Goal: Task Accomplishment & Management: Manage account settings

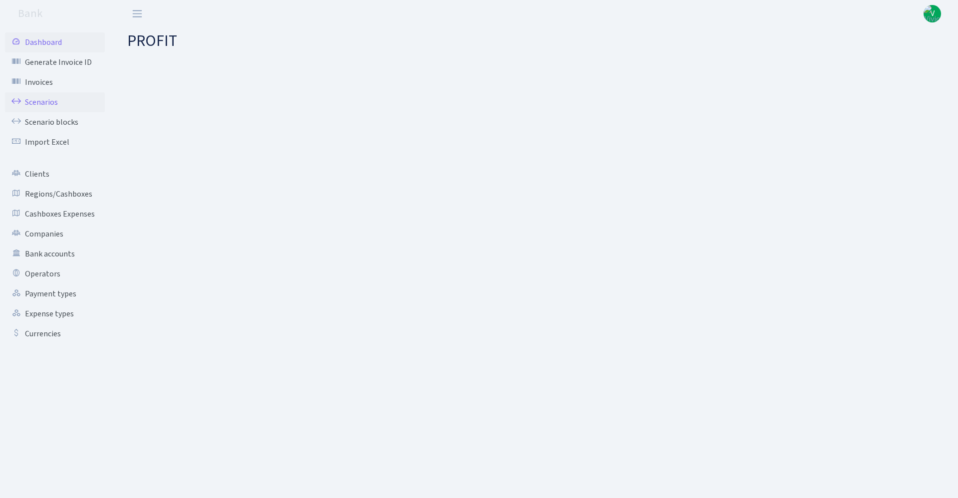
click at [38, 99] on link "Scenarios" at bounding box center [55, 102] width 100 height 20
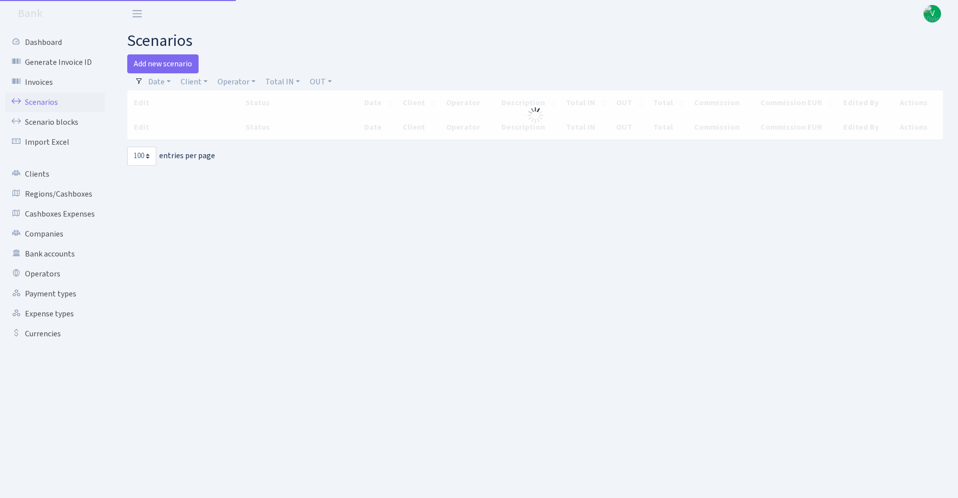
select select "100"
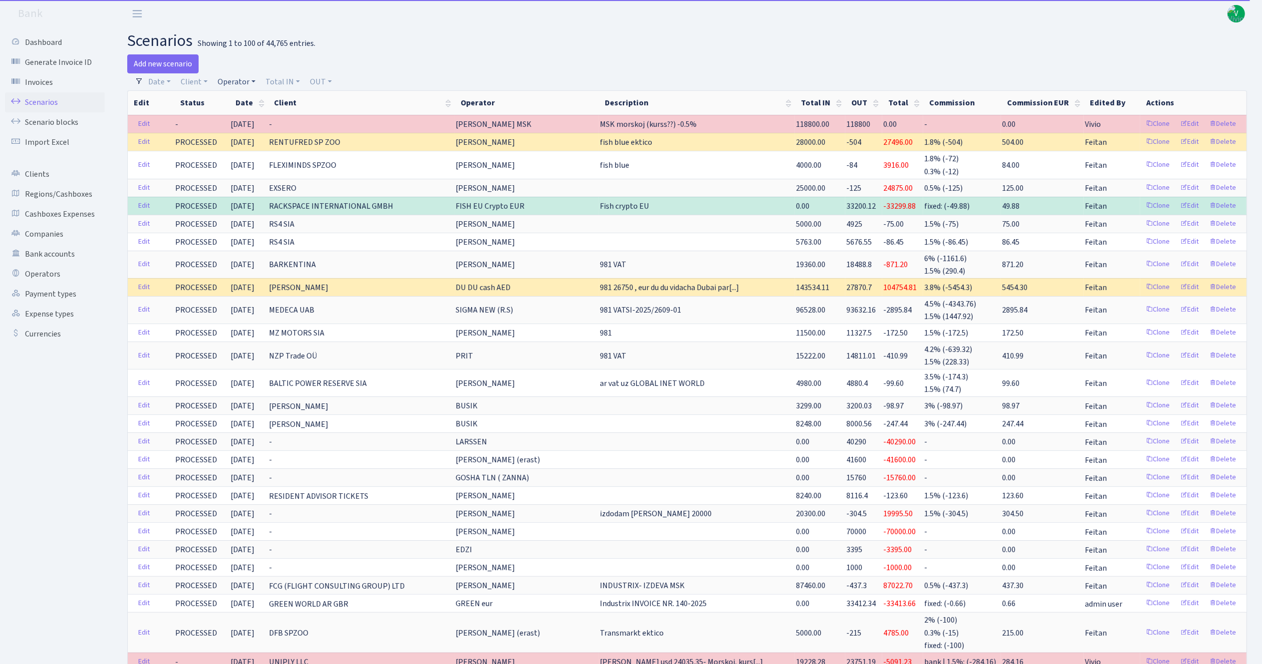
click at [226, 83] on link "Operator" at bounding box center [237, 81] width 46 height 17
click at [258, 125] on input "search" at bounding box center [253, 117] width 73 height 15
click at [608, 35] on h2 "scenarios Showing 1 to 100 of 44,765 entries." at bounding box center [687, 40] width 1120 height 19
click at [241, 83] on link "Operator" at bounding box center [237, 81] width 46 height 17
click at [256, 113] on input "search" at bounding box center [253, 117] width 73 height 15
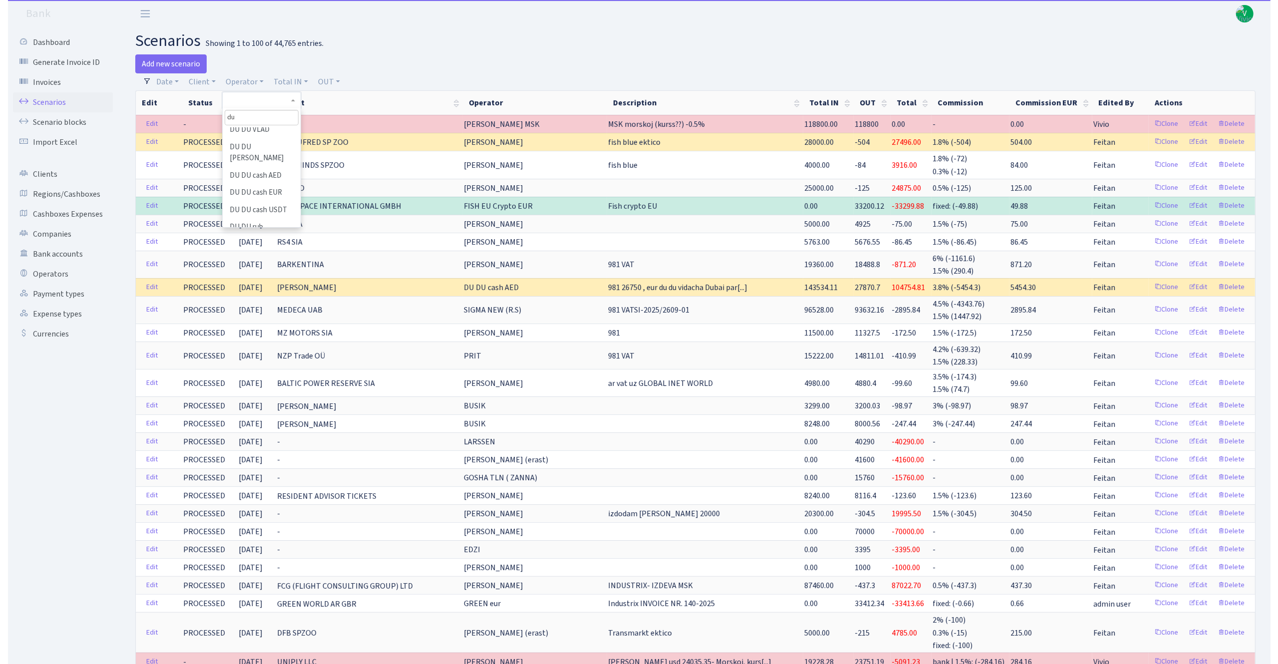
scroll to position [80, 0]
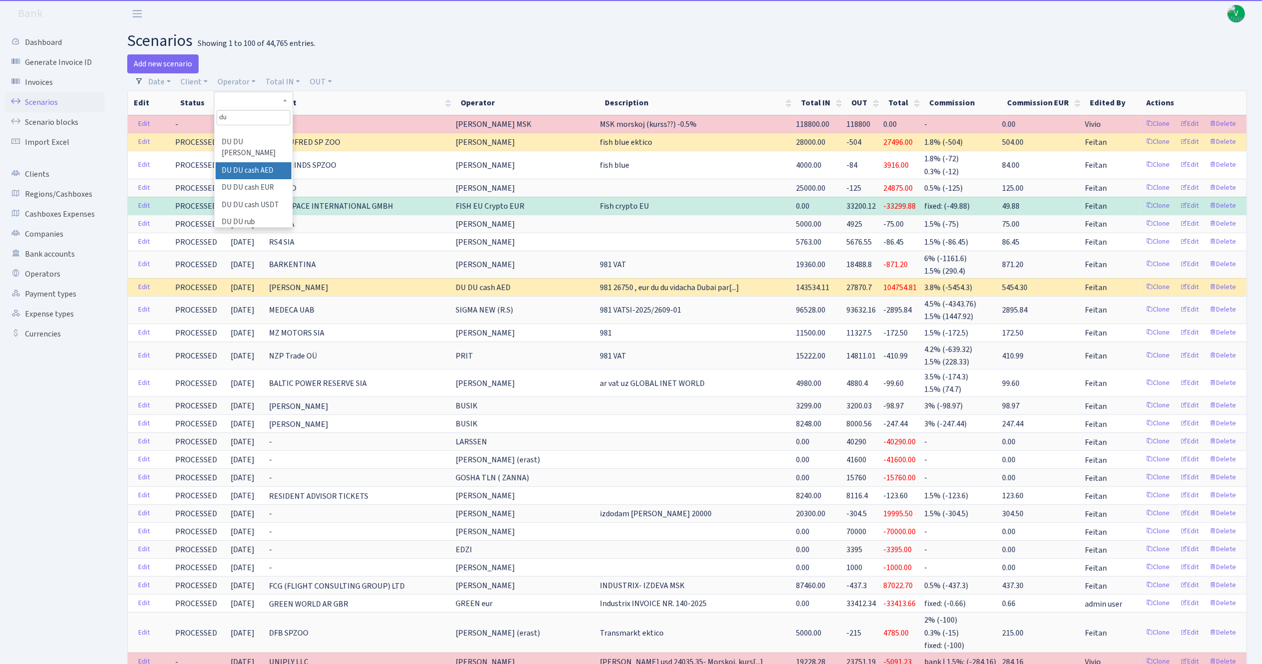
type input "du"
click at [254, 180] on li "DU DU cash AED" at bounding box center [253, 170] width 75 height 17
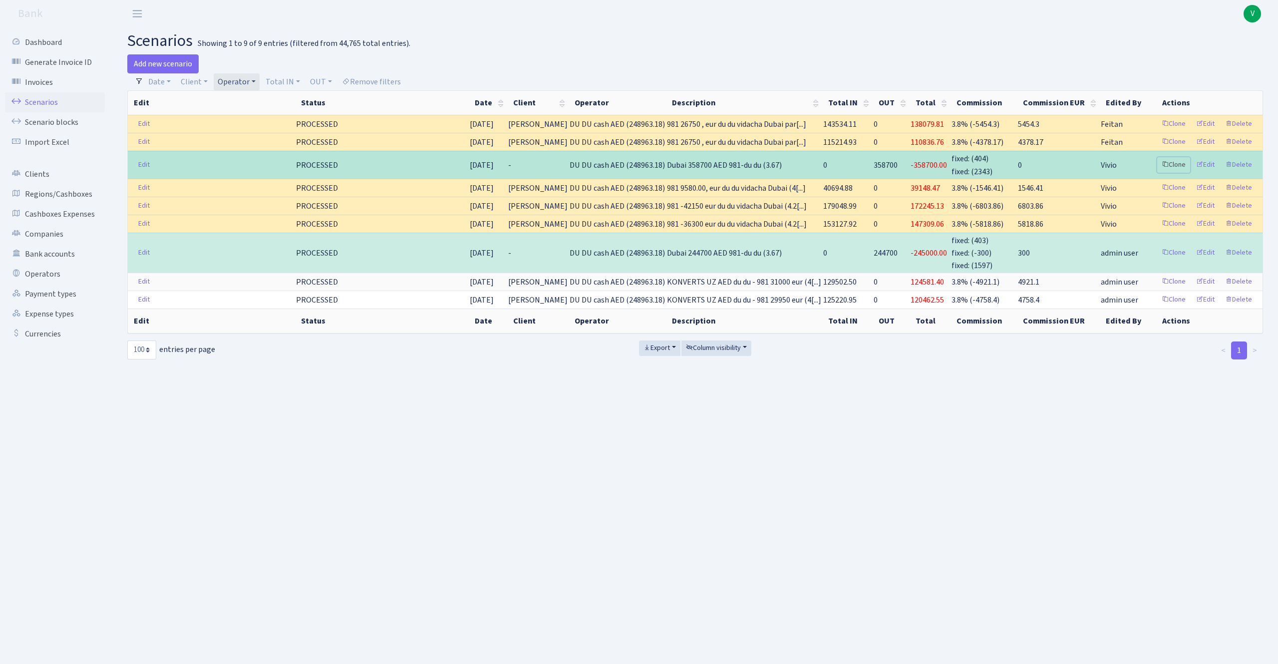
click at [958, 160] on link "Clone" at bounding box center [1173, 164] width 33 height 15
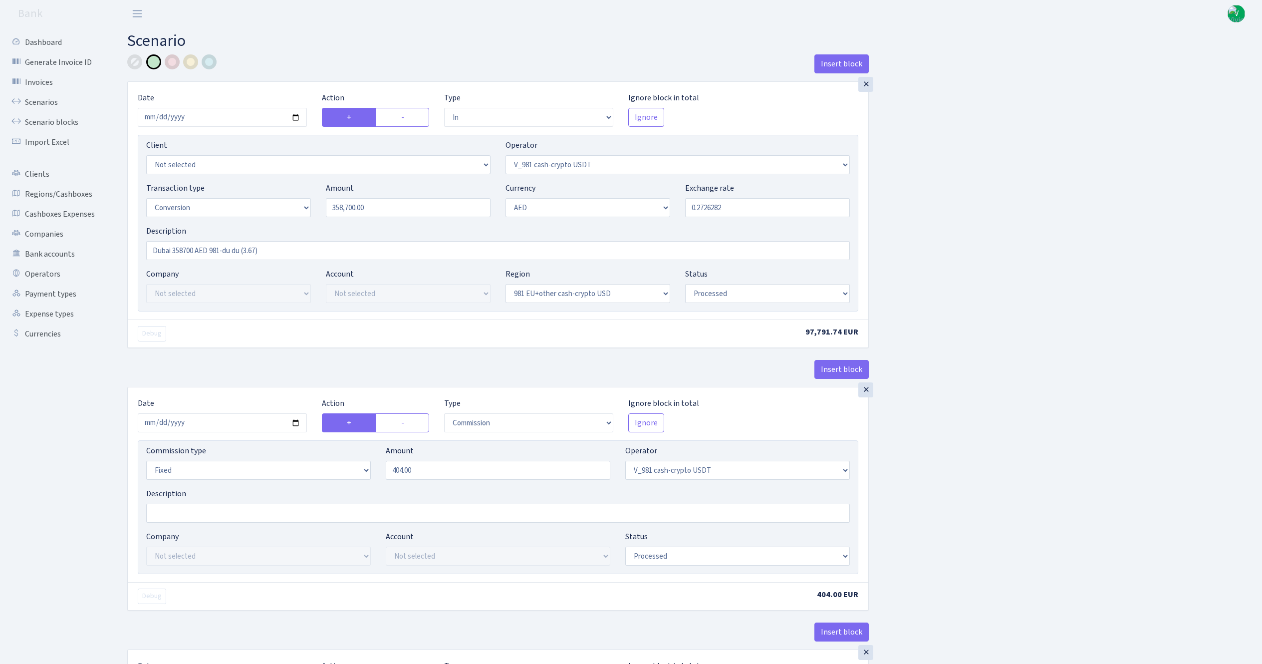
select select "in"
select select "435"
select select "15"
select select "9"
select select "23"
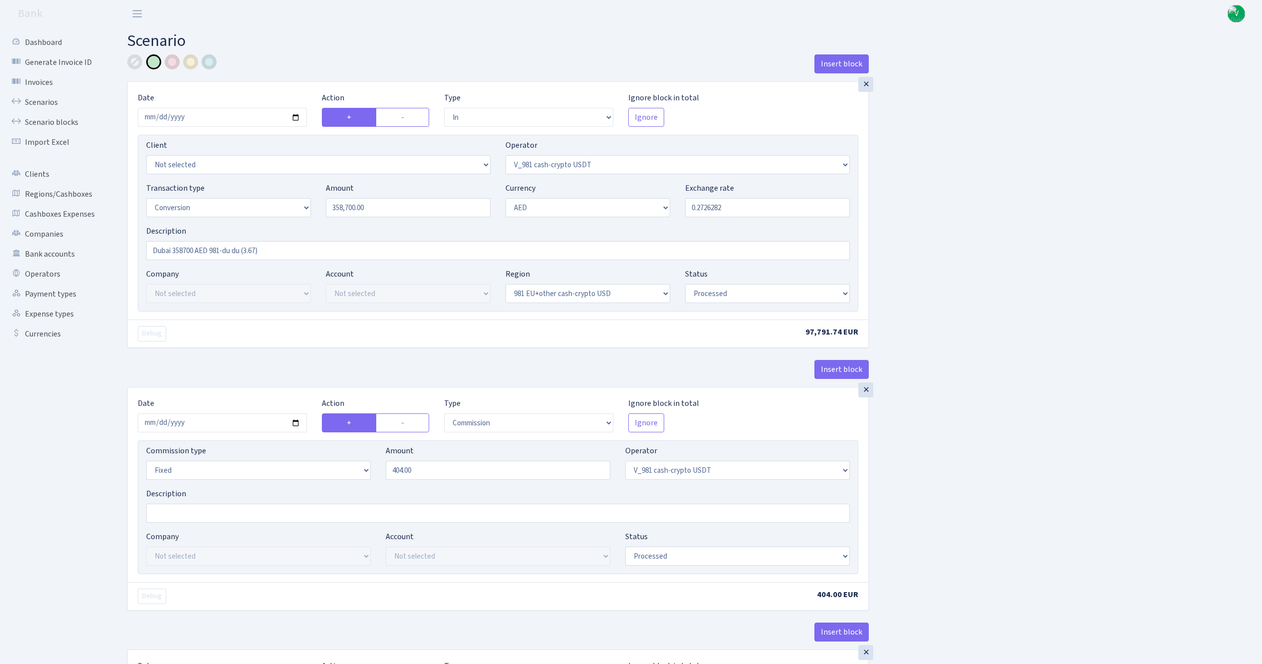
select select "processed"
select select "commission"
select select "fixed"
select select "435"
select select "processed"
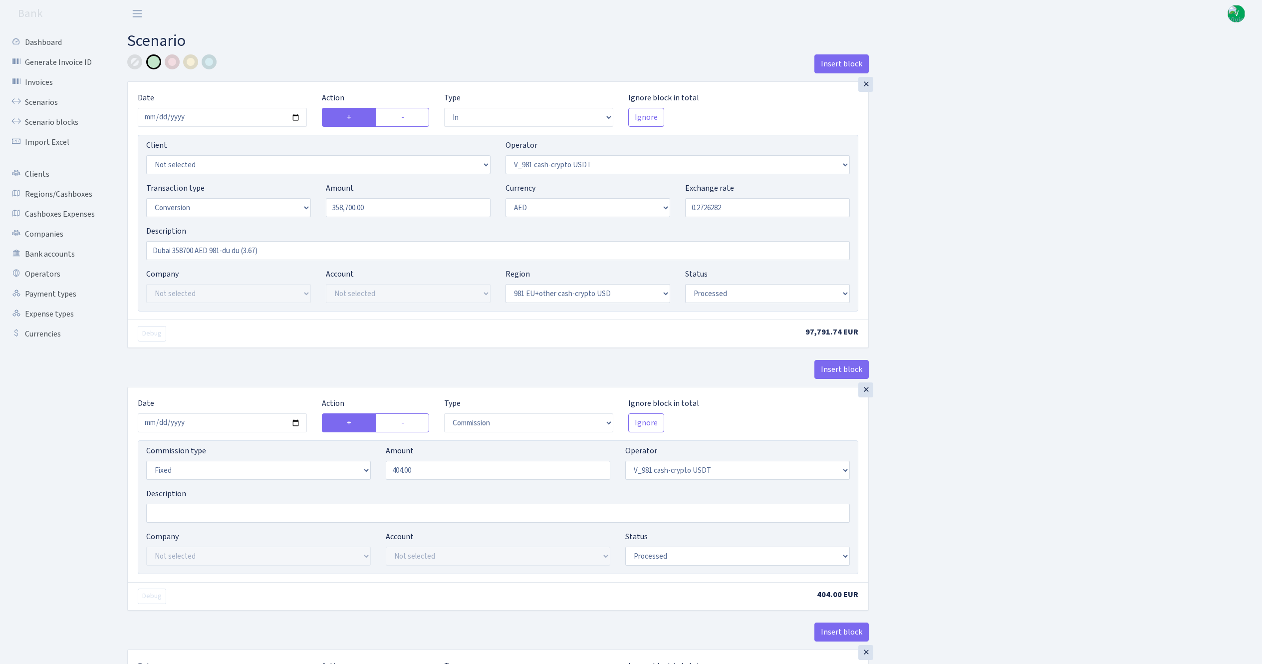
select select "out"
select select "15"
select select "9"
select select "23"
select select "processed"
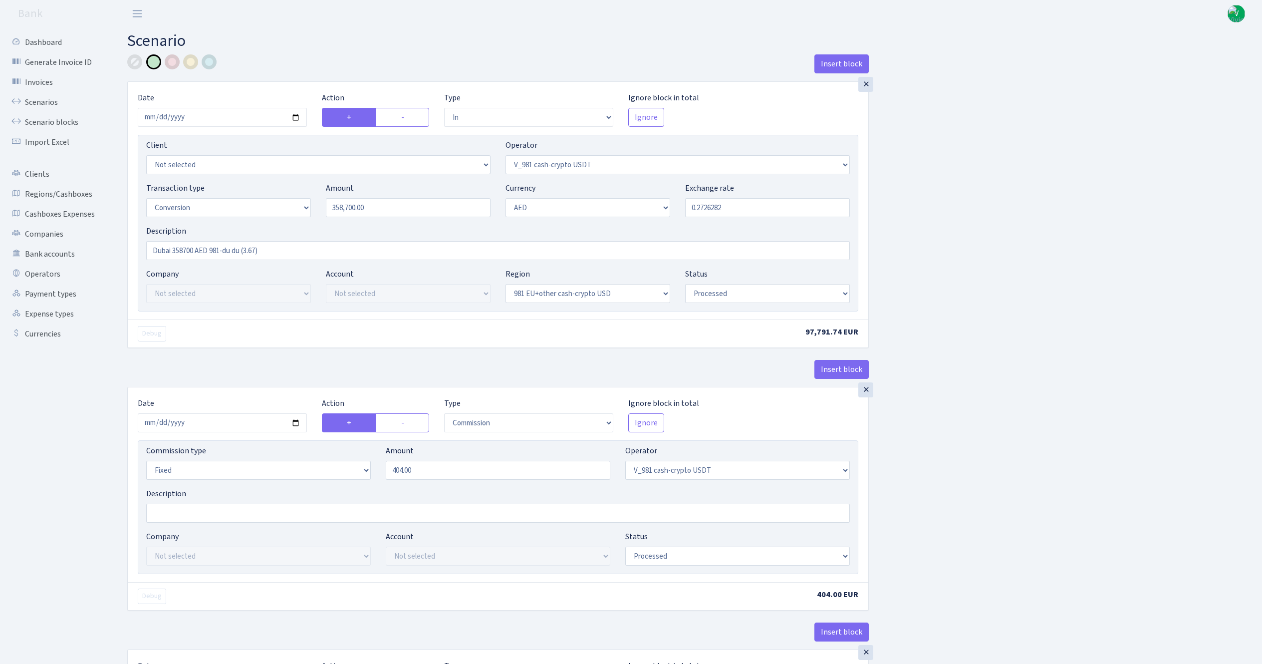
select select "in"
select select "15"
select select "9"
select select "24"
select select "processed"
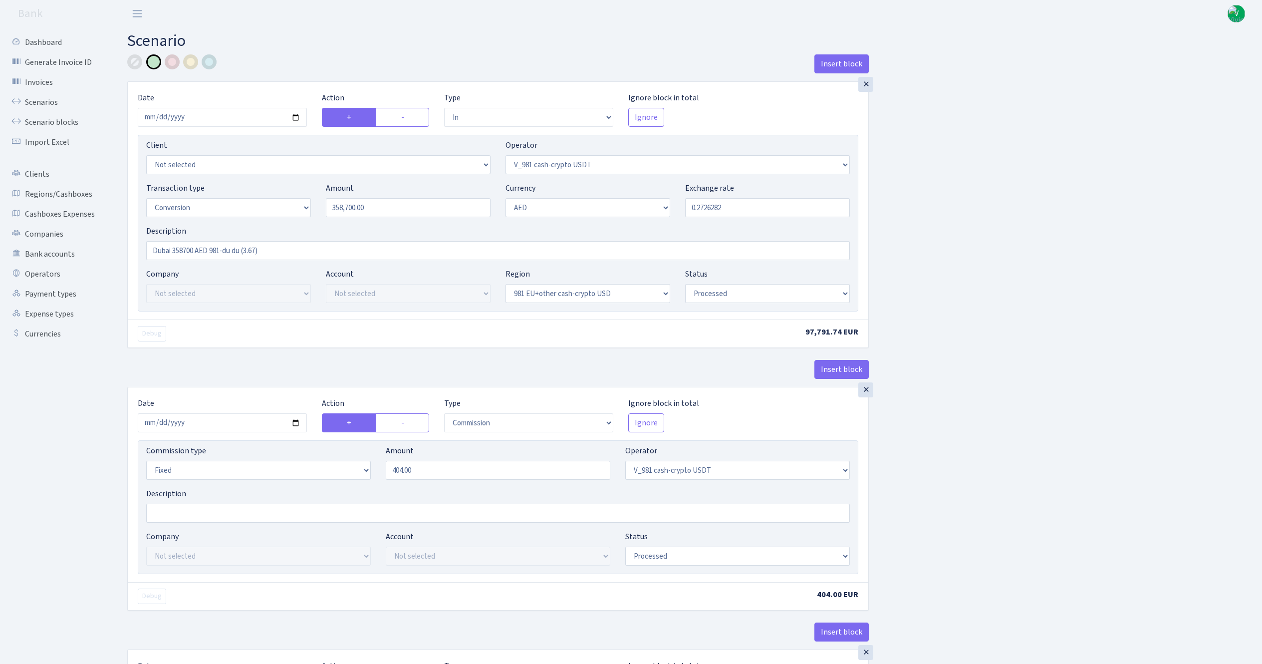
select select "out"
select select "418"
select select "1"
select select "9"
select select "24"
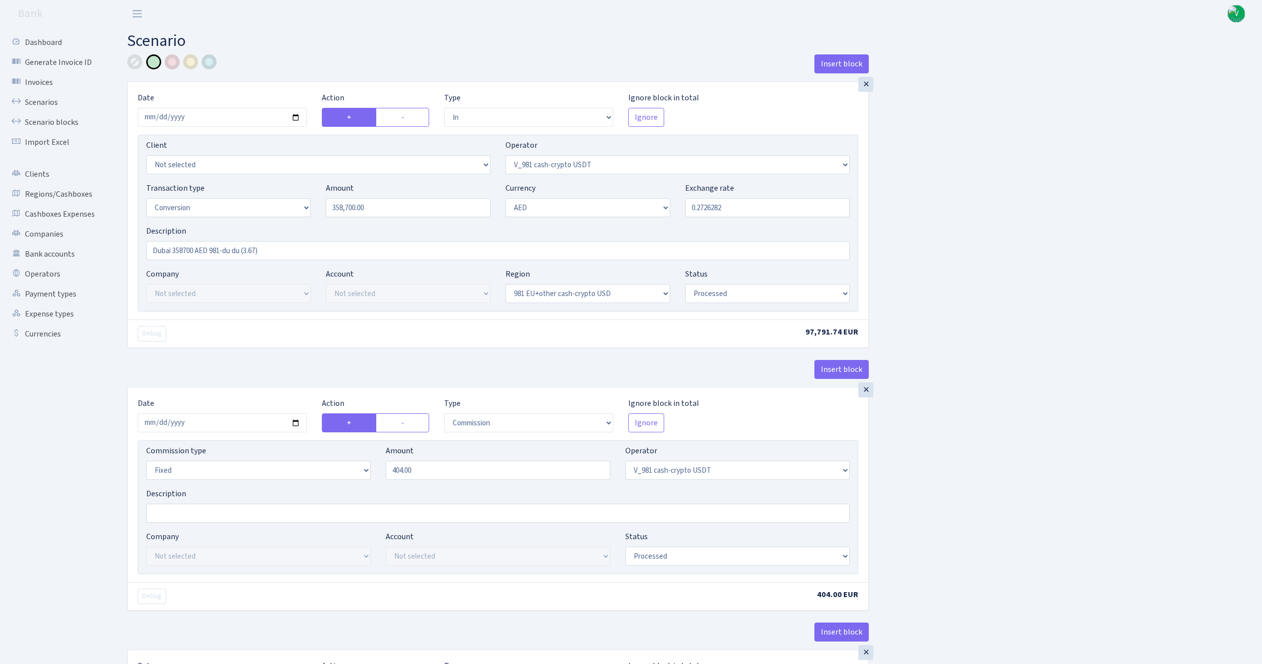
select select "processed"
select select "commission"
select select "fixed"
select select "417"
select select "processed"
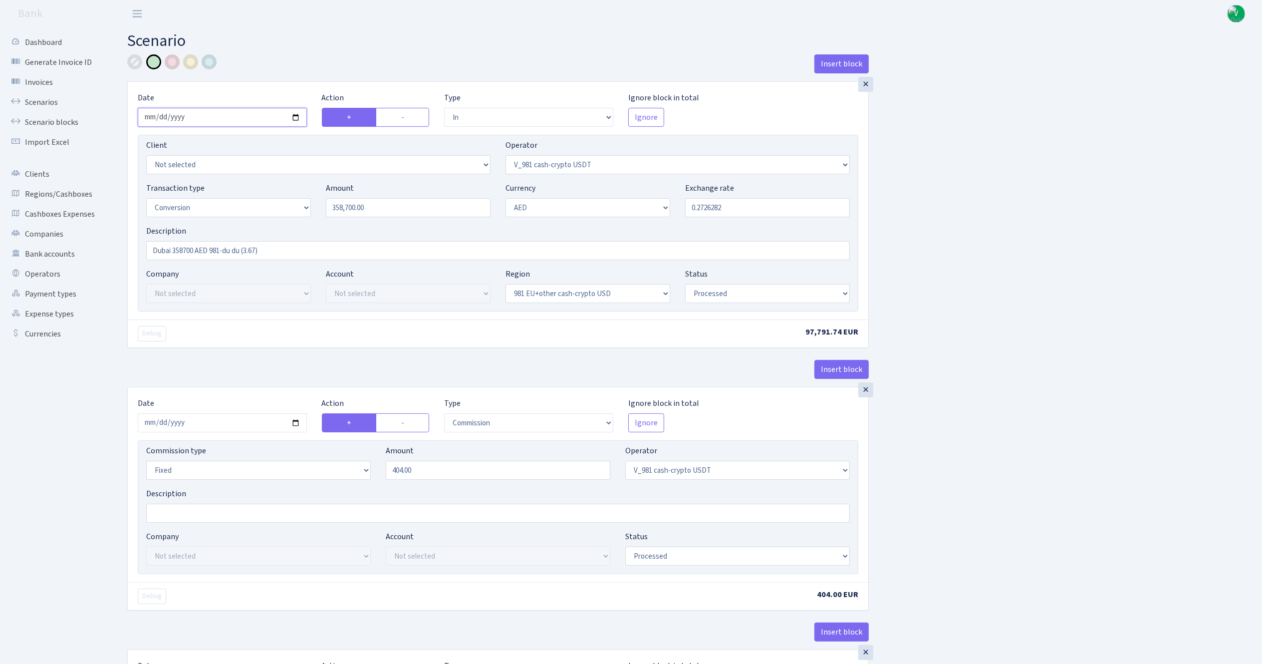
click at [293, 119] on input "2025-06-13" at bounding box center [222, 117] width 169 height 19
type input "[DATE]"
drag, startPoint x: 391, startPoint y: 217, endPoint x: 272, endPoint y: 181, distance: 124.9
click at [286, 185] on div "Transaction type Not selected 981 ELF FISH crypto GIRT IVO dekl MM-BALTIC eur U…" at bounding box center [498, 203] width 719 height 43
click at [705, 206] on input "0.2726282" at bounding box center [767, 207] width 165 height 19
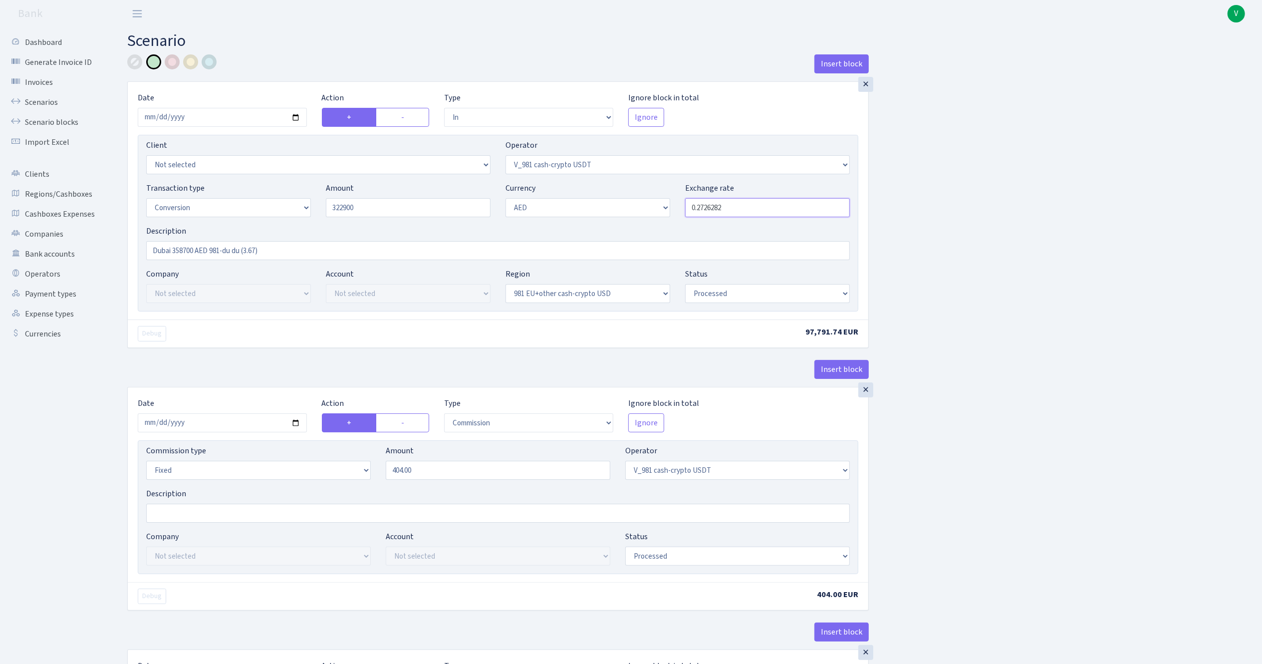
type input "322,900.00"
drag, startPoint x: 704, startPoint y: 206, endPoint x: 789, endPoint y: 217, distance: 85.6
click at [788, 217] on input "0.2726282" at bounding box center [767, 207] width 165 height 19
type input "0.2719608"
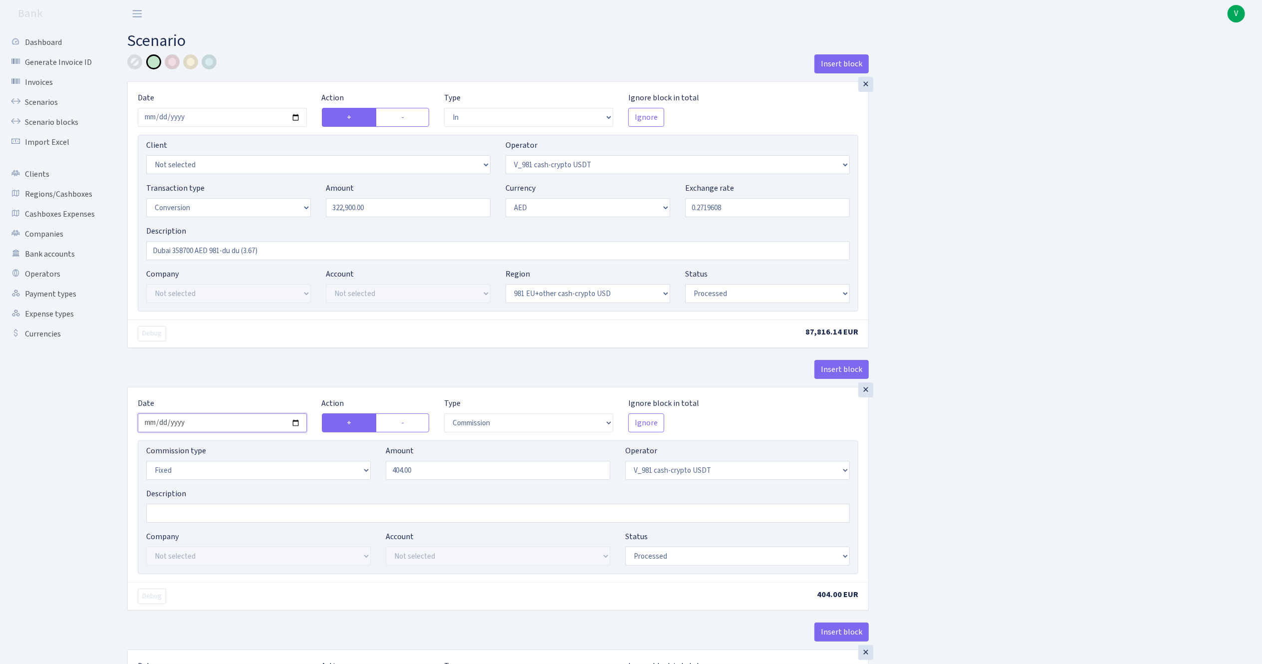
click at [294, 425] on input "2025-06-13" at bounding box center [222, 422] width 169 height 19
type input "[DATE]"
click at [452, 471] on input "404.00" at bounding box center [498, 470] width 225 height 19
drag, startPoint x: 432, startPoint y: 474, endPoint x: 337, endPoint y: 462, distance: 95.1
click at [337, 462] on div "Commission type Percentage Fixed Bank Amount 404.00 Operator Not selected 981 9…" at bounding box center [498, 466] width 719 height 43
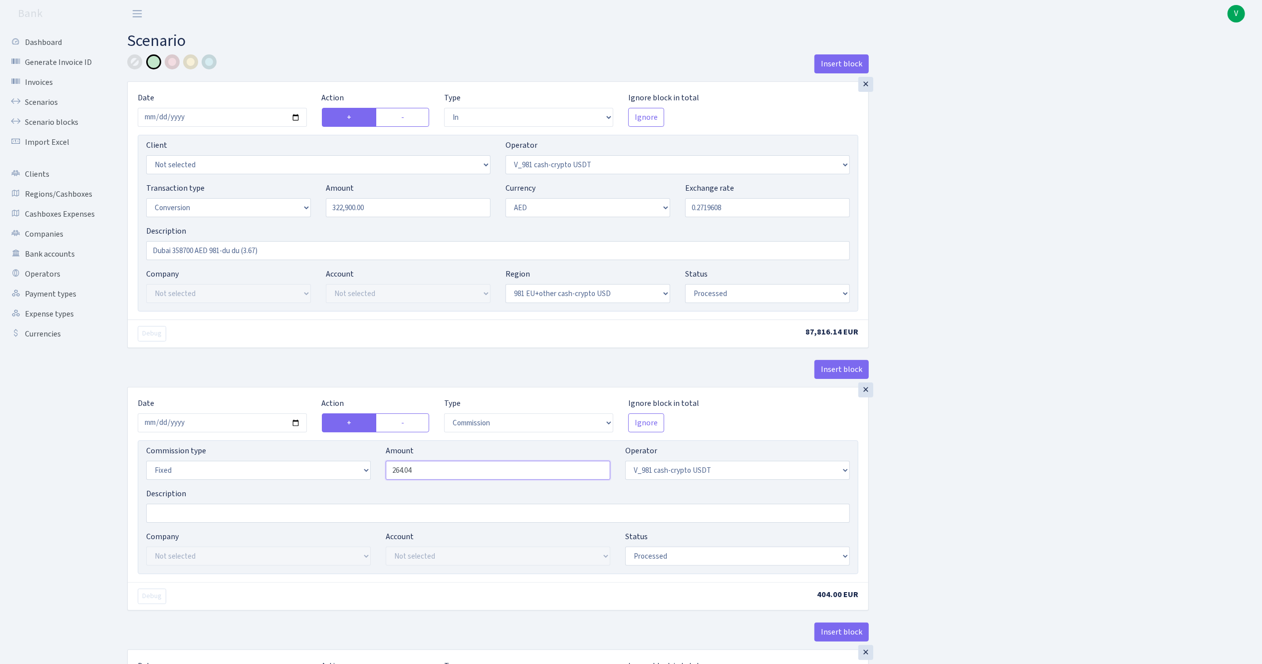
type input "264.04"
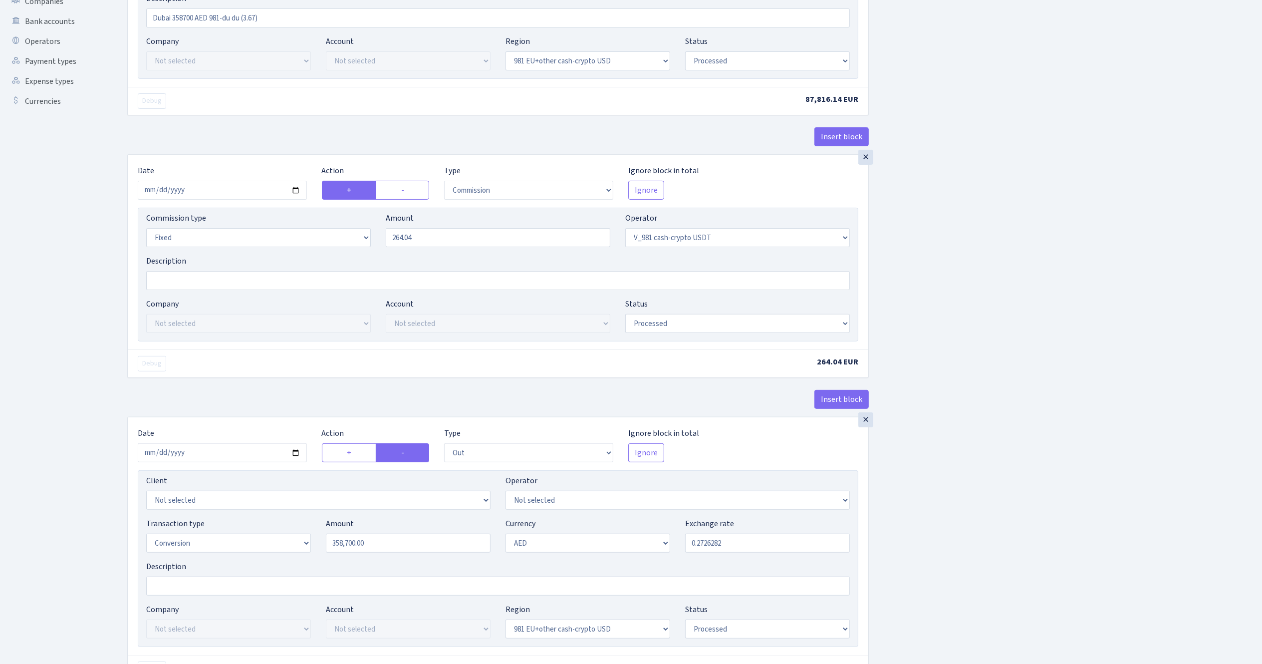
scroll to position [399, 0]
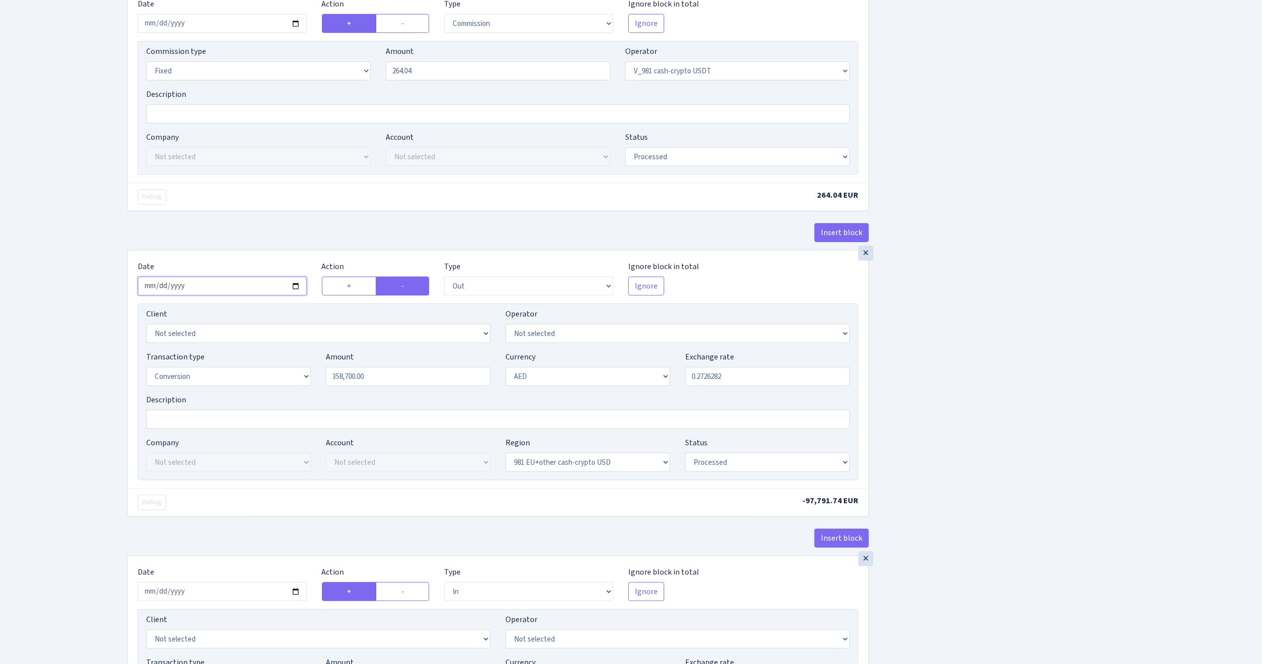
click at [298, 292] on input "2025-06-13" at bounding box center [222, 286] width 169 height 19
type input "[DATE]"
drag, startPoint x: 438, startPoint y: 389, endPoint x: 317, endPoint y: 375, distance: 121.1
click at [317, 375] on div "Transaction type Not selected 981 ELF FISH crypto GIRT IVO dekl MM-BALTIC eur U…" at bounding box center [498, 372] width 719 height 43
click at [778, 383] on input "0.2726282" at bounding box center [767, 376] width 165 height 19
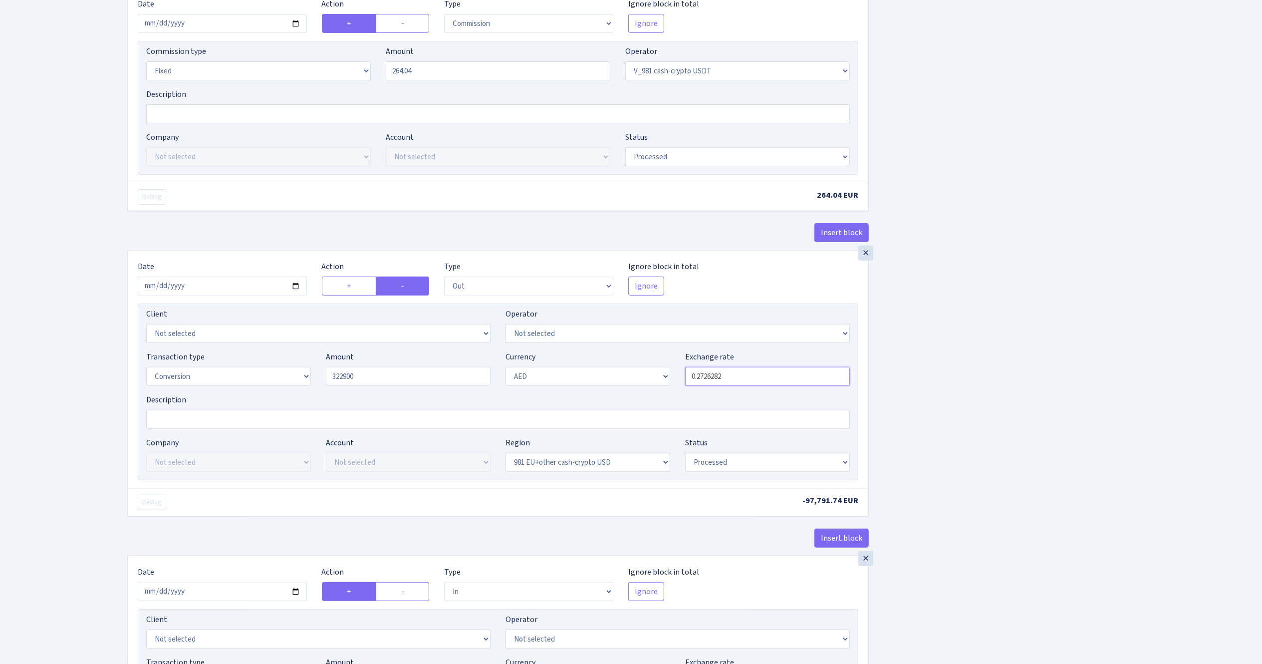
type input "322,900.00"
click at [962, 385] on div "Insert block × Date 2025-09-30 Action + - Type --- In Out Commission Field requ…" at bounding box center [687, 564] width 1135 height 1819
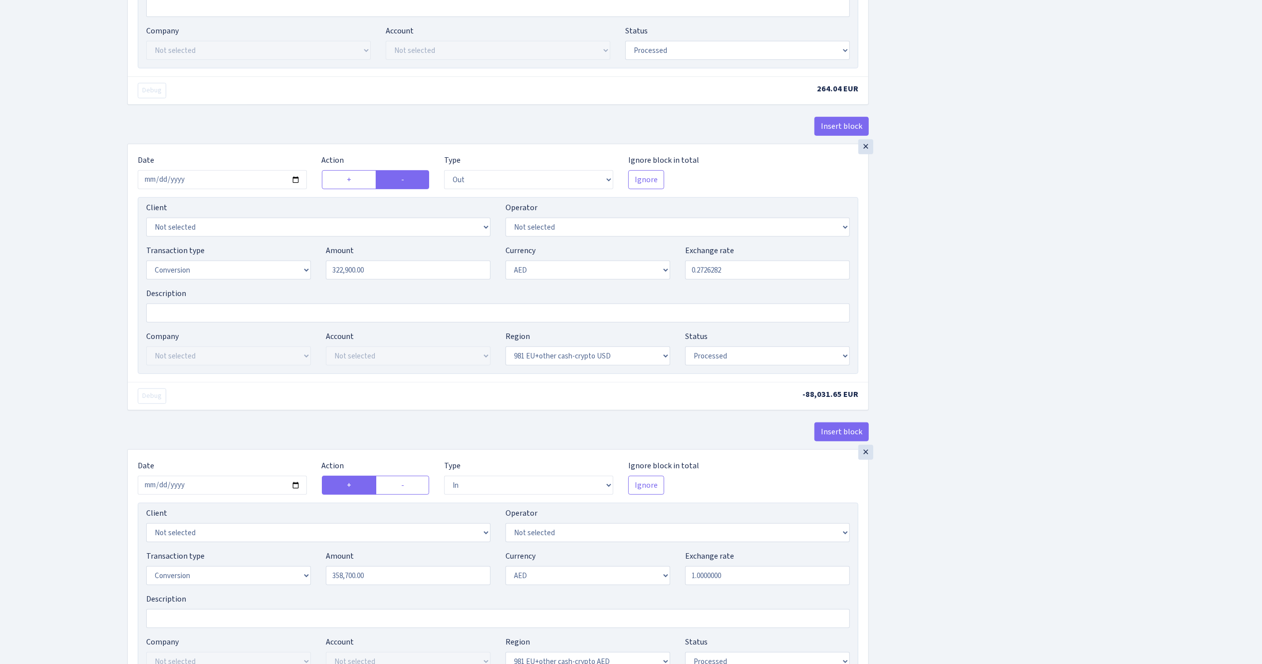
scroll to position [499, 0]
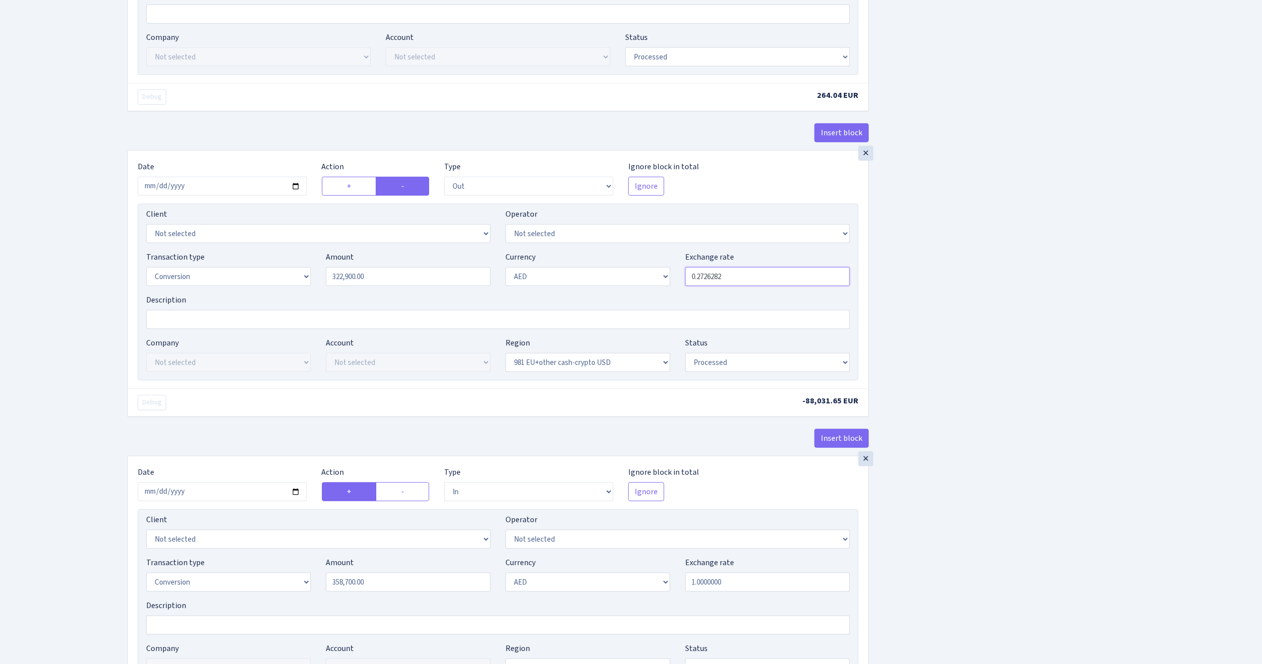
click at [745, 281] on input "0.2726282" at bounding box center [767, 276] width 165 height 19
drag, startPoint x: 705, startPoint y: 278, endPoint x: 811, endPoint y: 289, distance: 106.4
click at [811, 286] on input "0.2726282" at bounding box center [767, 276] width 165 height 19
click at [992, 310] on div "Insert block × Date 2025-09-30 Action + - Type --- In Out Commission Field requ…" at bounding box center [687, 464] width 1135 height 1819
type input "0.2719608"
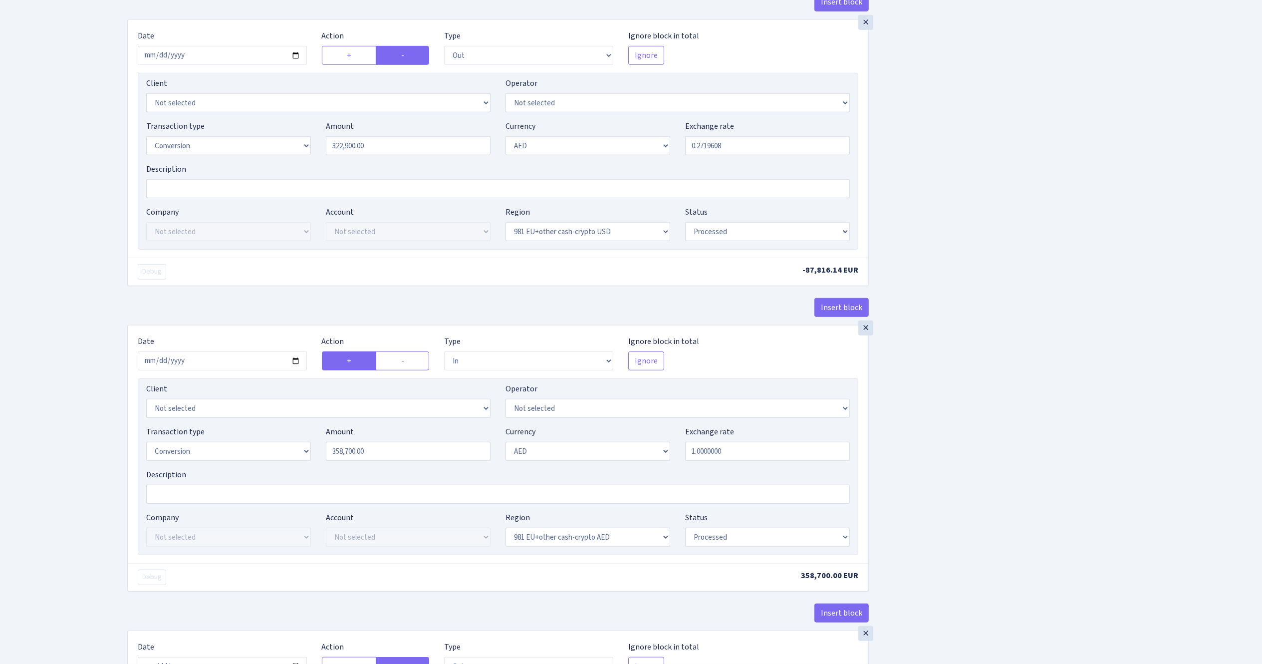
scroll to position [699, 0]
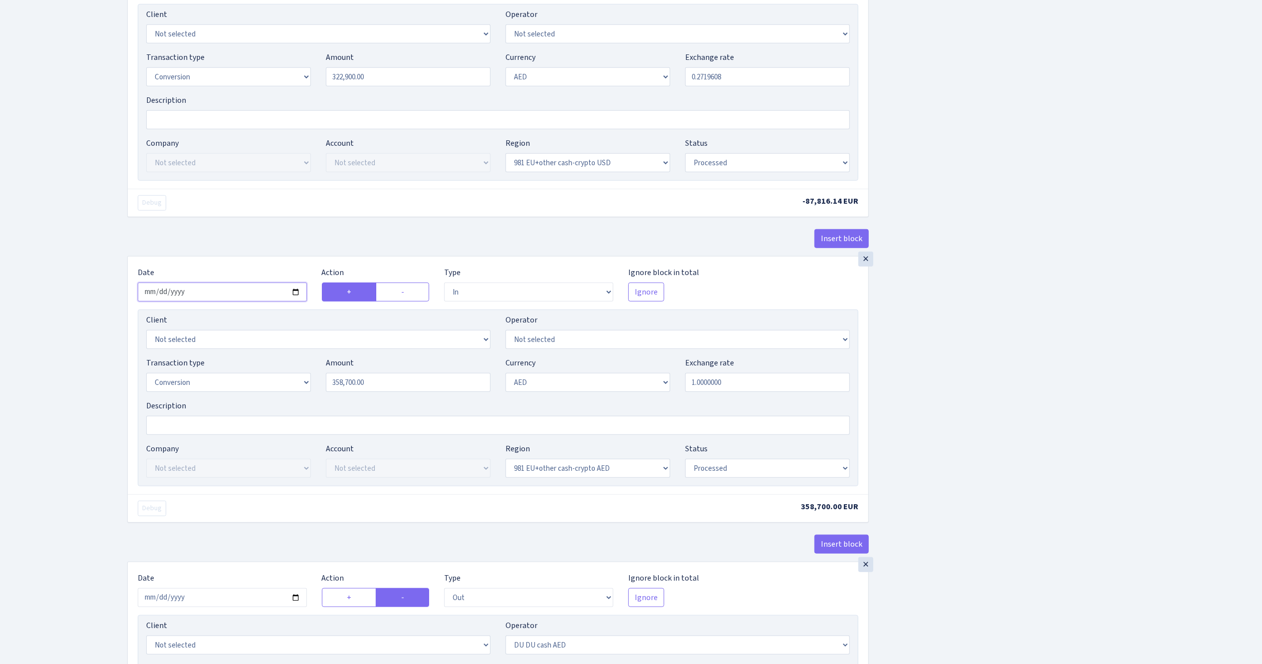
click at [296, 295] on input "2025-06-13" at bounding box center [222, 292] width 169 height 19
type input "2025-09-30"
drag, startPoint x: 406, startPoint y: 387, endPoint x: 270, endPoint y: 371, distance: 137.2
click at [270, 371] on div "Transaction type Not selected 981 ELF FISH crypto GIRT IVO dekl MM-BALTIC eur U…" at bounding box center [498, 378] width 719 height 43
click at [1053, 391] on div "Insert block × Date 2025-09-30 Action + - Type --- In Out Commission Field requ…" at bounding box center [687, 265] width 1135 height 1819
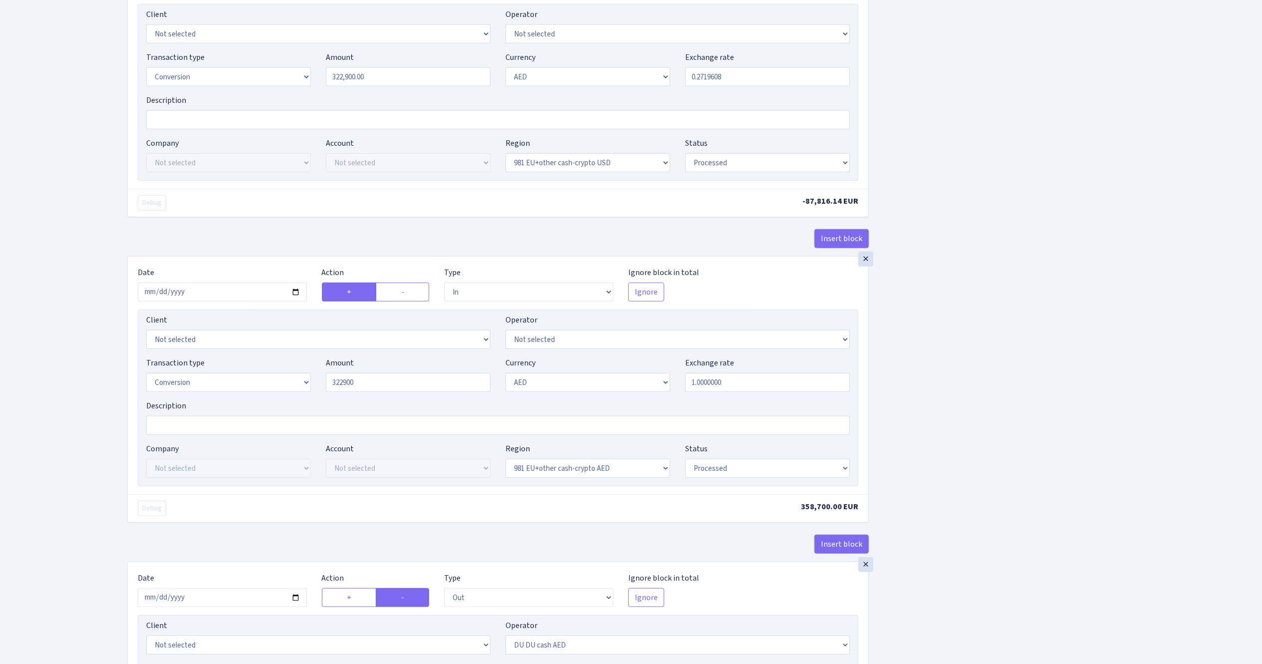
type input "322,900.00"
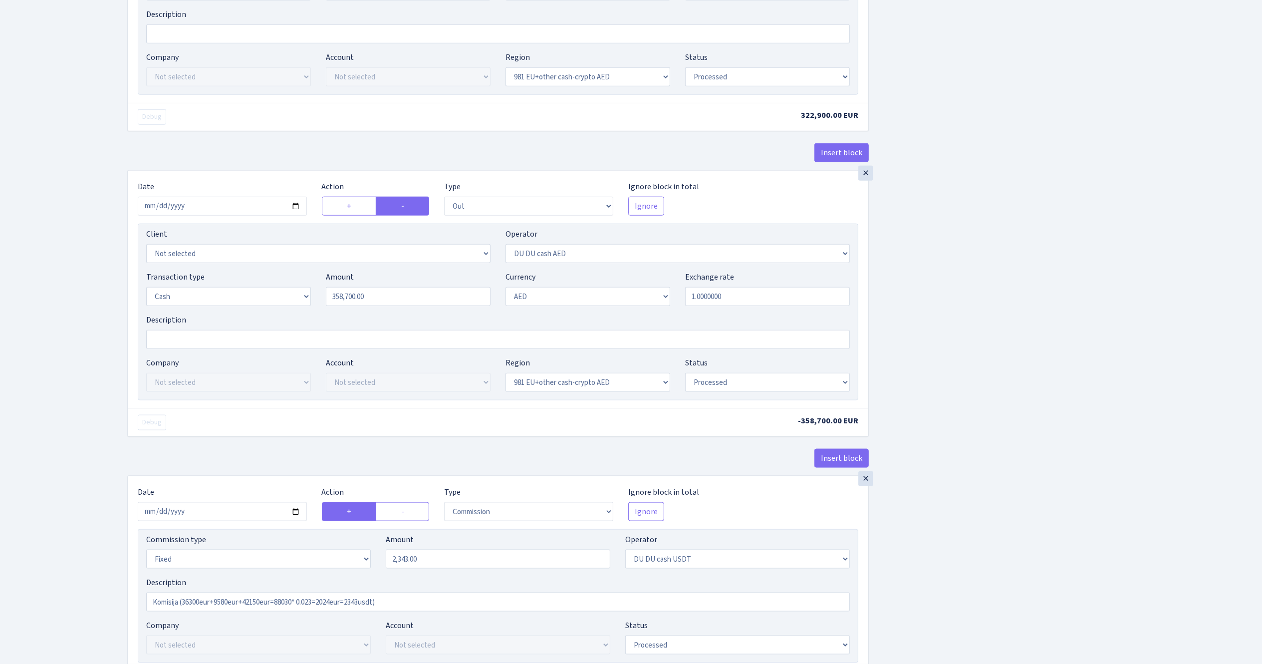
scroll to position [1098, 0]
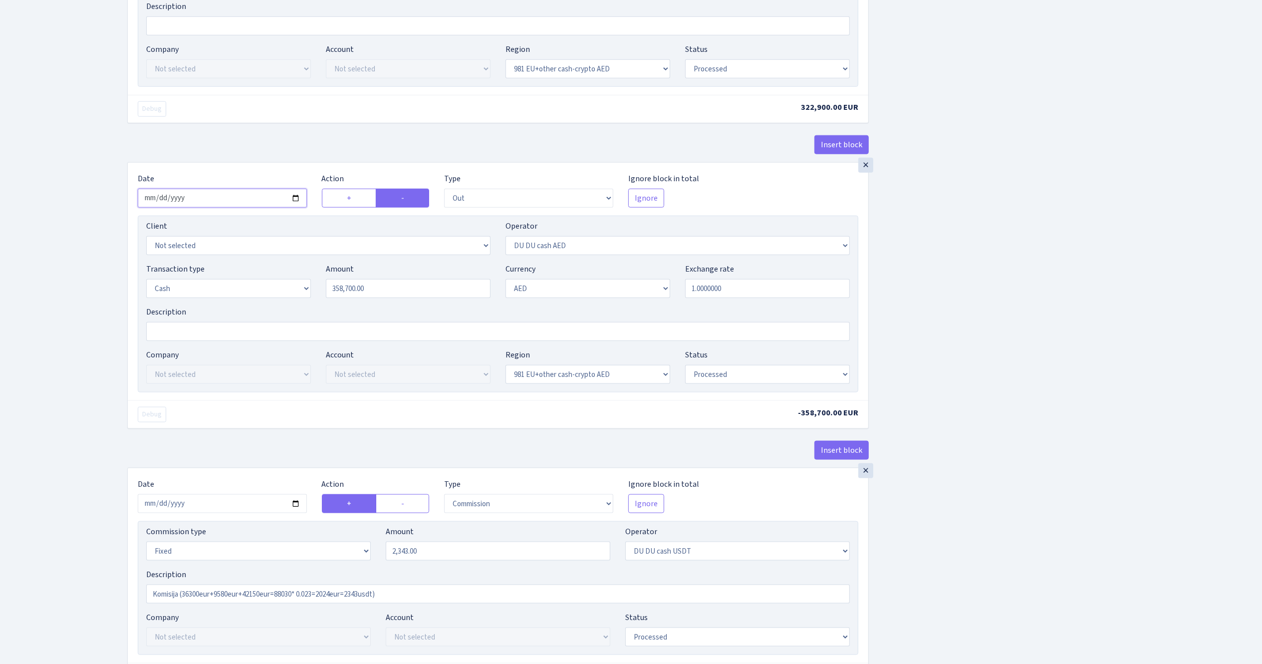
click at [296, 203] on input "2025-06-13" at bounding box center [222, 198] width 169 height 19
type input "[DATE]"
drag, startPoint x: 388, startPoint y: 295, endPoint x: 284, endPoint y: 283, distance: 105.1
click at [284, 283] on div "Transaction type Not selected 981 ELF FISH crypto GIRT IVO dekl MM-BALTIC eur U…" at bounding box center [498, 284] width 719 height 43
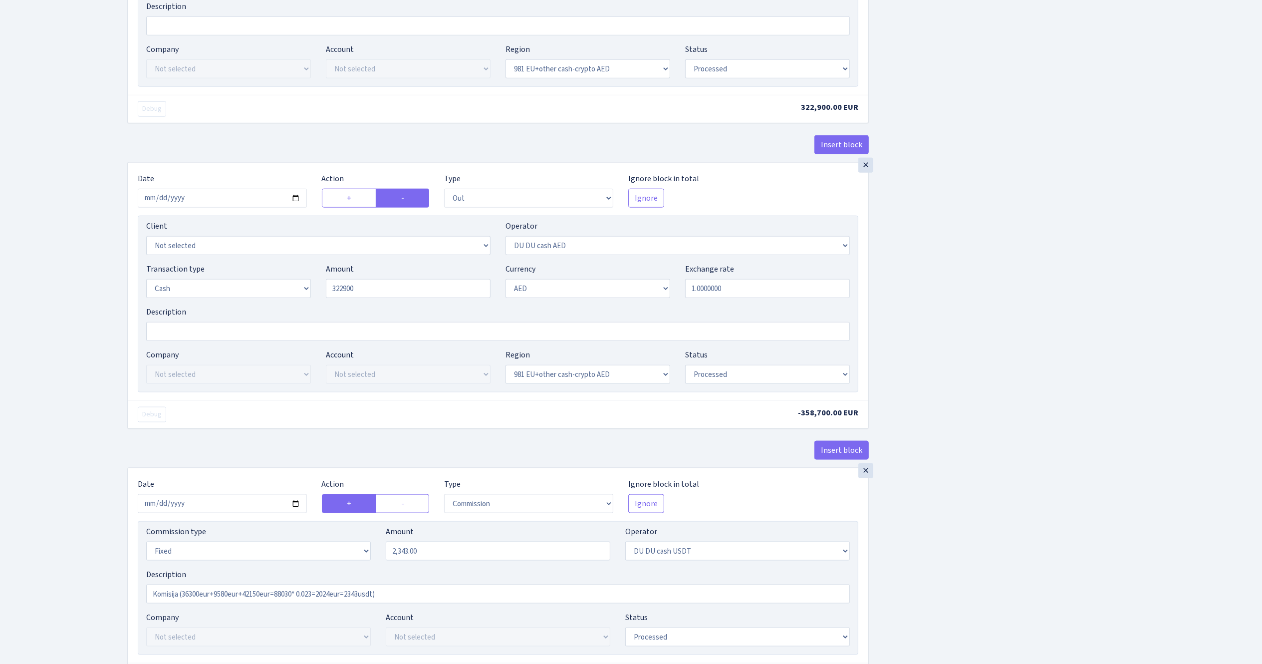
type input "322,900.00"
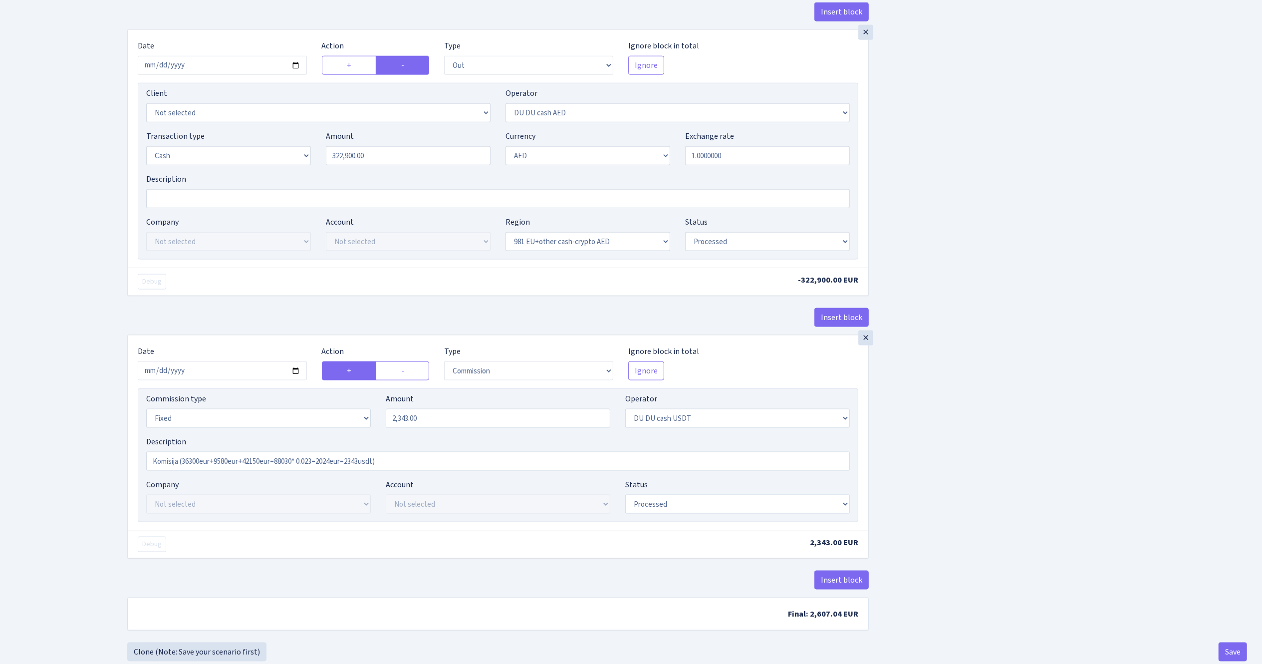
scroll to position [1265, 0]
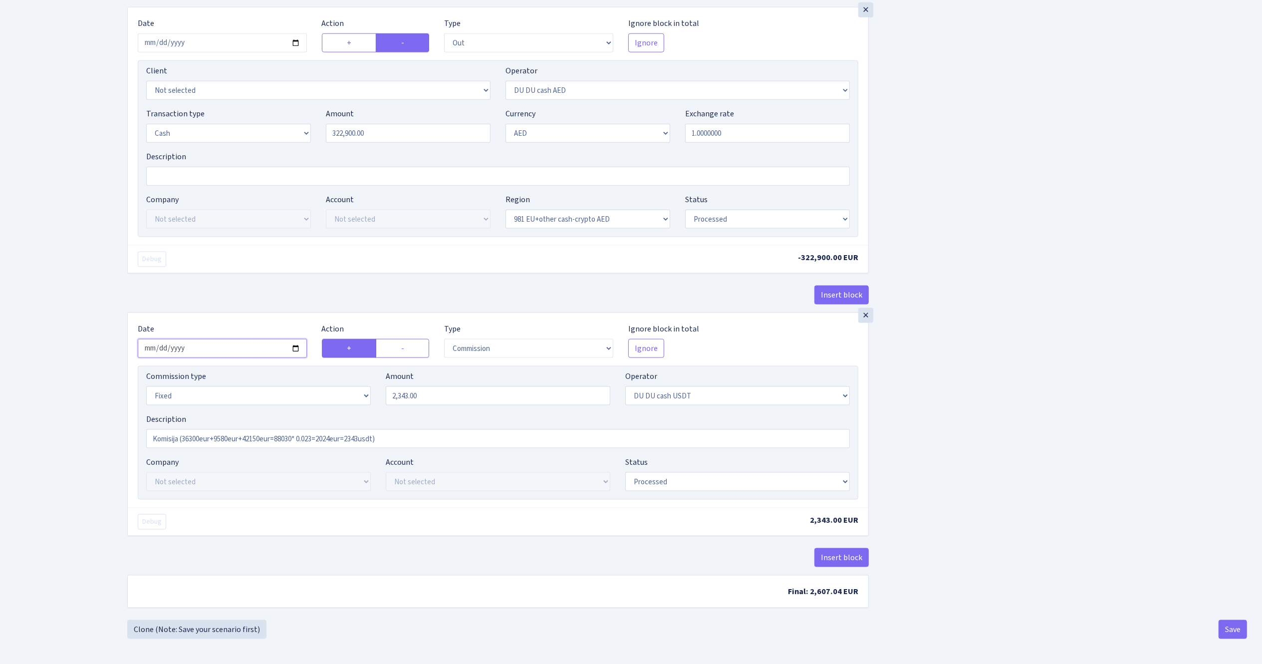
click at [296, 345] on input "2025-06-13" at bounding box center [222, 348] width 169 height 19
type input "[DATE]"
click at [205, 438] on input "Komisija (36300eur+9580eur+42150eur=88030* 0.023=2024eur=2343usdt)" at bounding box center [498, 438] width 704 height 19
drag, startPoint x: 184, startPoint y: 437, endPoint x: 203, endPoint y: 439, distance: 18.5
click at [203, 439] on input "Komisija (36300eur+9580eur+42150eur=88030* 0.023=2024eur=2343usdt)" at bounding box center [498, 438] width 704 height 19
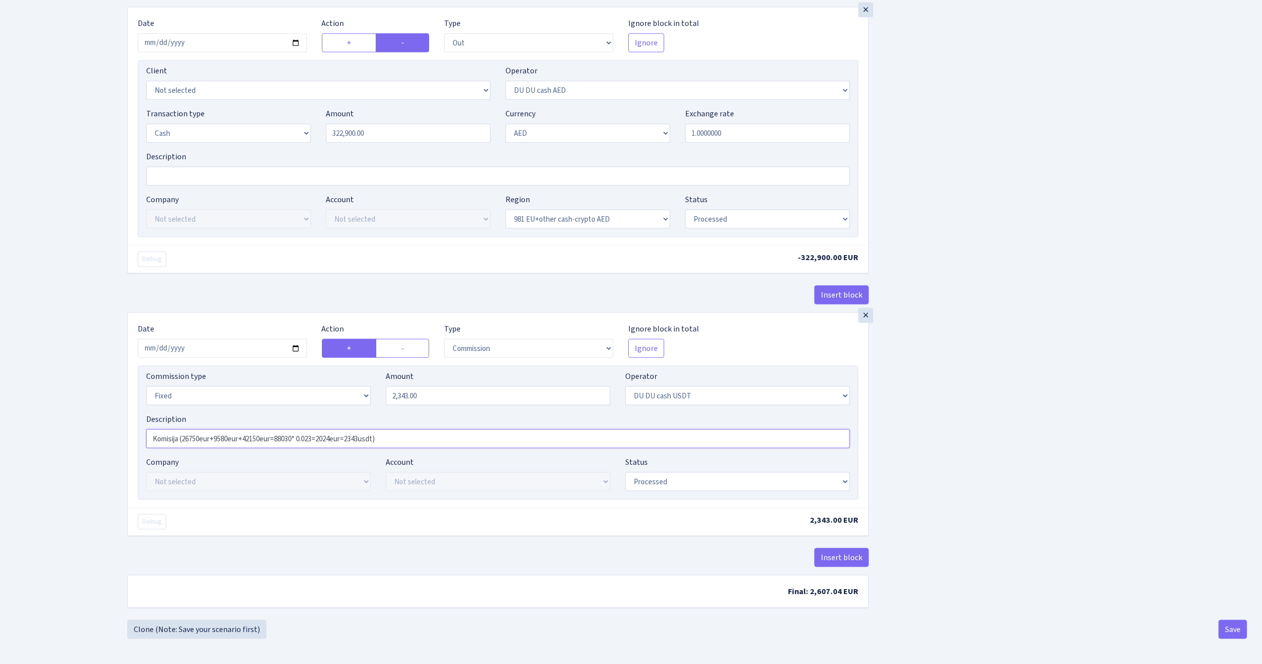
click at [231, 439] on input "Komisija (26750eur+9580eur+42150eur=88030* 0.023=2024eur=2343usdt)" at bounding box center [498, 438] width 704 height 19
click at [267, 436] on input "Komisija (26750eur+33325eur+42150eur=88030* 0.023=2024eur=2343usdt)" at bounding box center [498, 438] width 704 height 19
click at [300, 438] on input "Komisija (26750eur+33325eur+17850eur=88030* 0.023=2024eur=2343usdt)" at bounding box center [498, 438] width 704 height 19
click at [340, 439] on input "Komisija (26750eur+33325eur+17850eur=77925* 0.023=2024eur=2343usdt)" at bounding box center [498, 438] width 704 height 19
click at [382, 439] on input "Komisija (26750eur+33325eur+17850eur=77925* 0.023=1792.275eur=2343usdt)" at bounding box center [498, 438] width 704 height 19
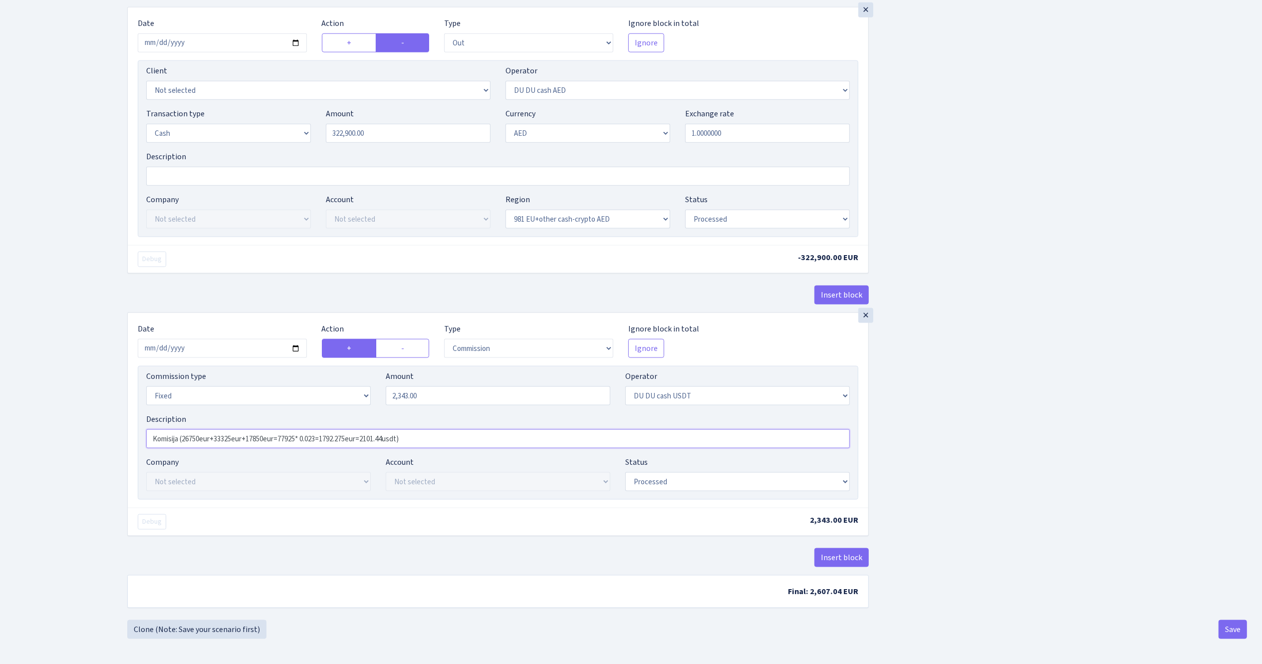
type input "Komisija (26750eur+33325eur+17850eur=77925* 0.023=1792.275eur=2101.44usdt)"
drag, startPoint x: 437, startPoint y: 389, endPoint x: 370, endPoint y: 385, distance: 67.0
click at [370, 385] on div "Commission type Percentage Fixed Bank Amount 2343.00 Operator Not selected 981 …" at bounding box center [498, 391] width 719 height 43
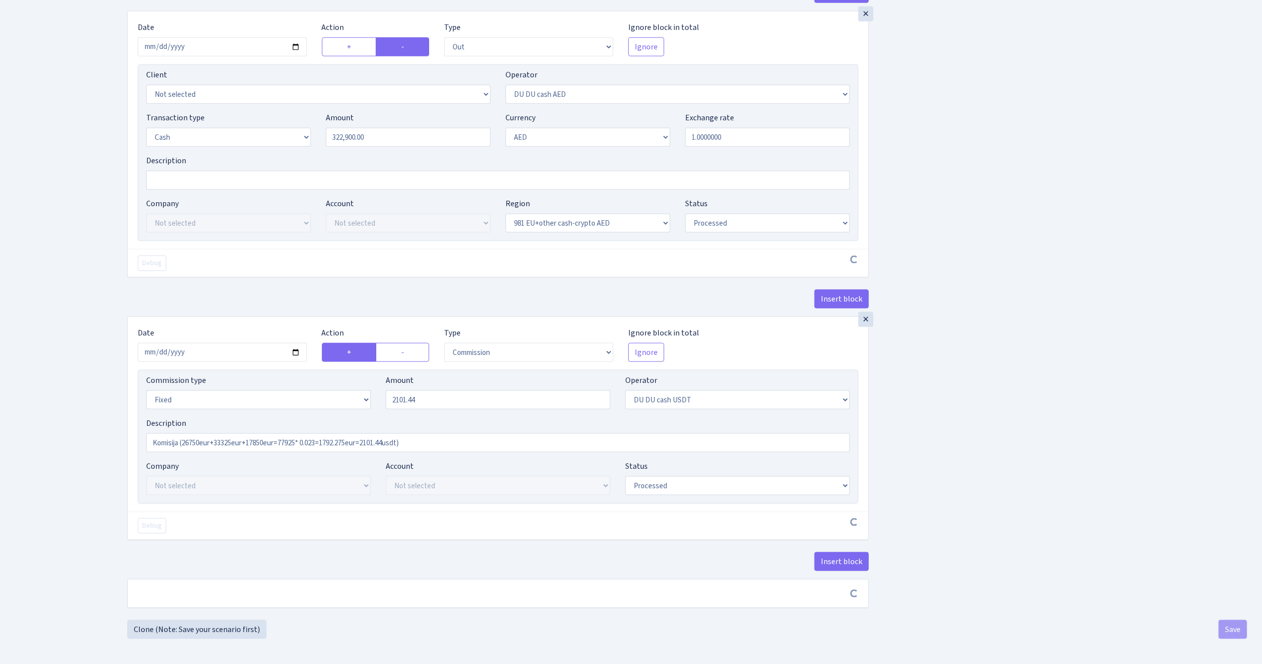
type input "2,101.44"
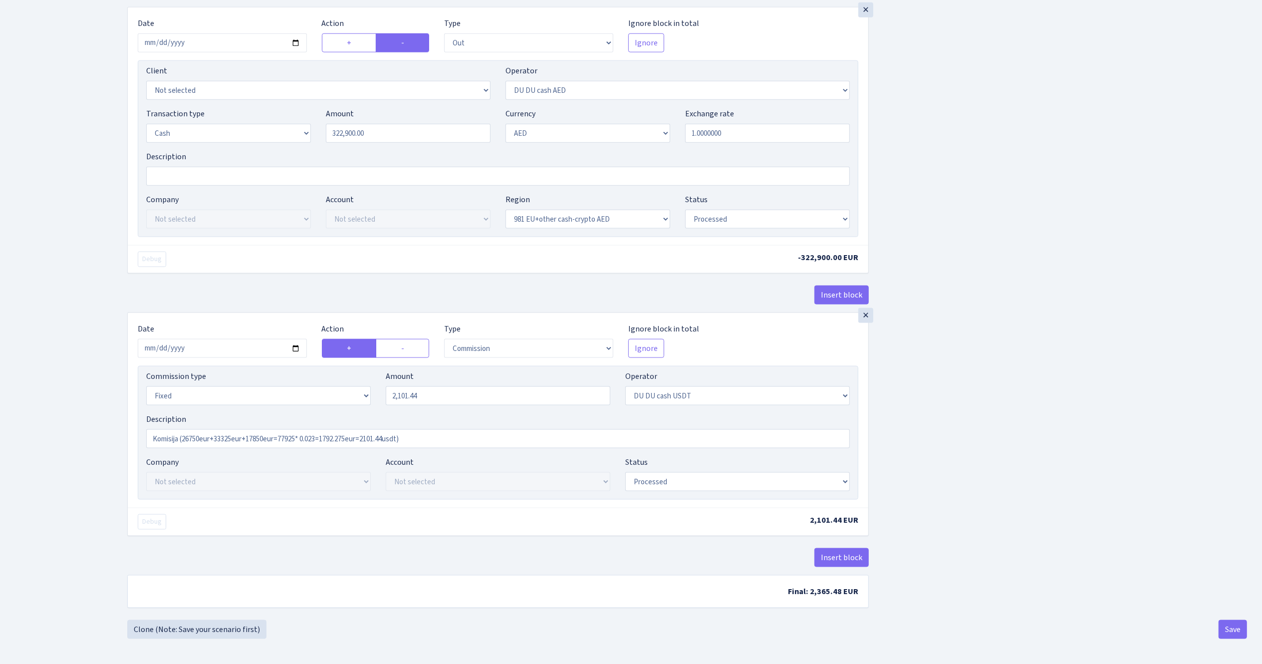
scroll to position [1261, 0]
click at [1236, 632] on button "Save" at bounding box center [1233, 629] width 28 height 19
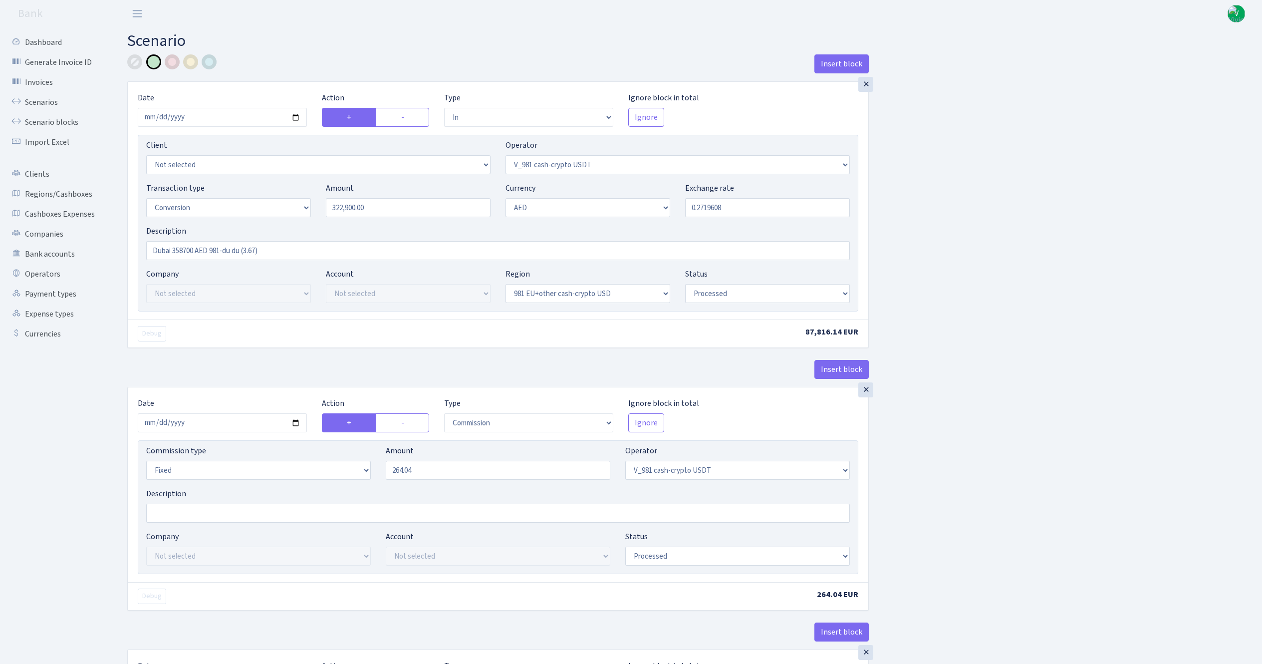
select select "in"
select select "435"
select select "15"
select select "9"
select select "23"
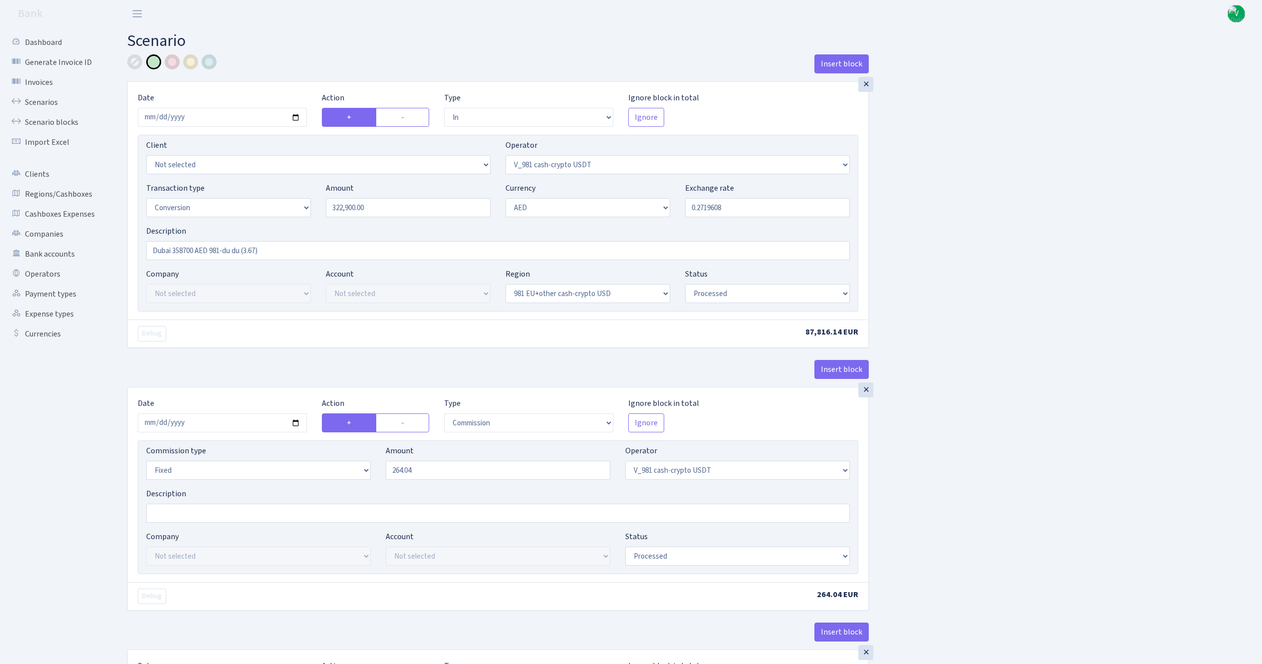
select select "processed"
select select "commission"
select select "fixed"
select select "435"
select select "processed"
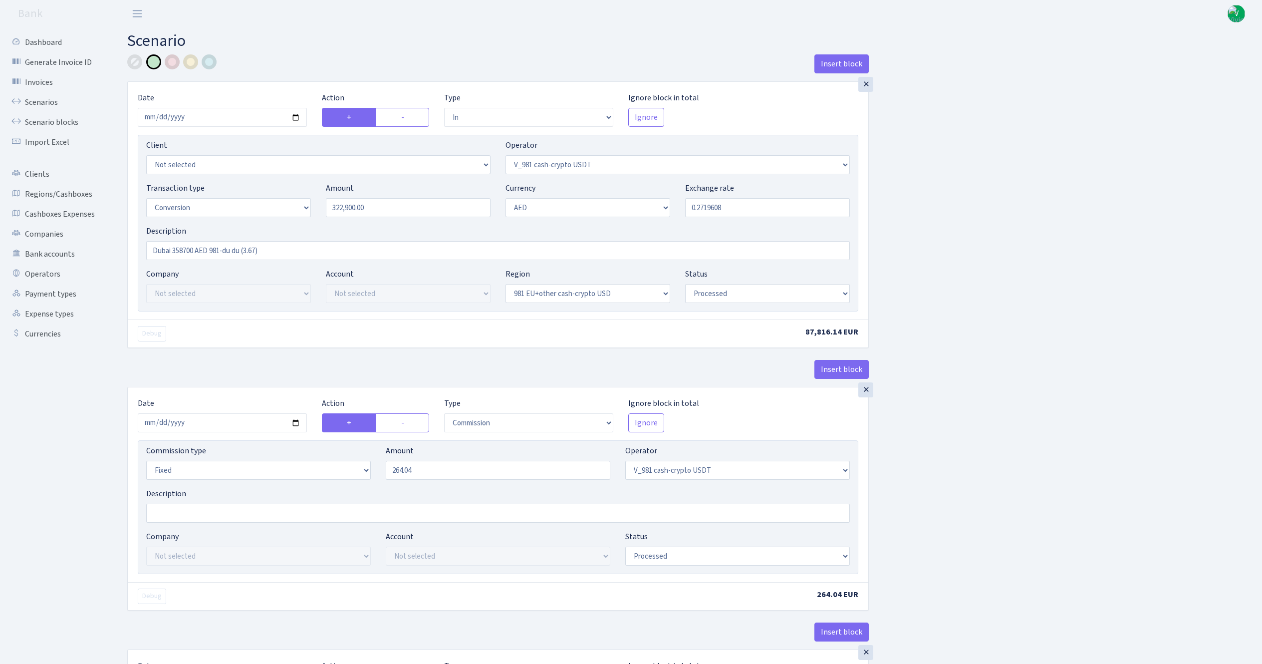
select select "out"
select select "15"
select select "9"
select select "23"
select select "processed"
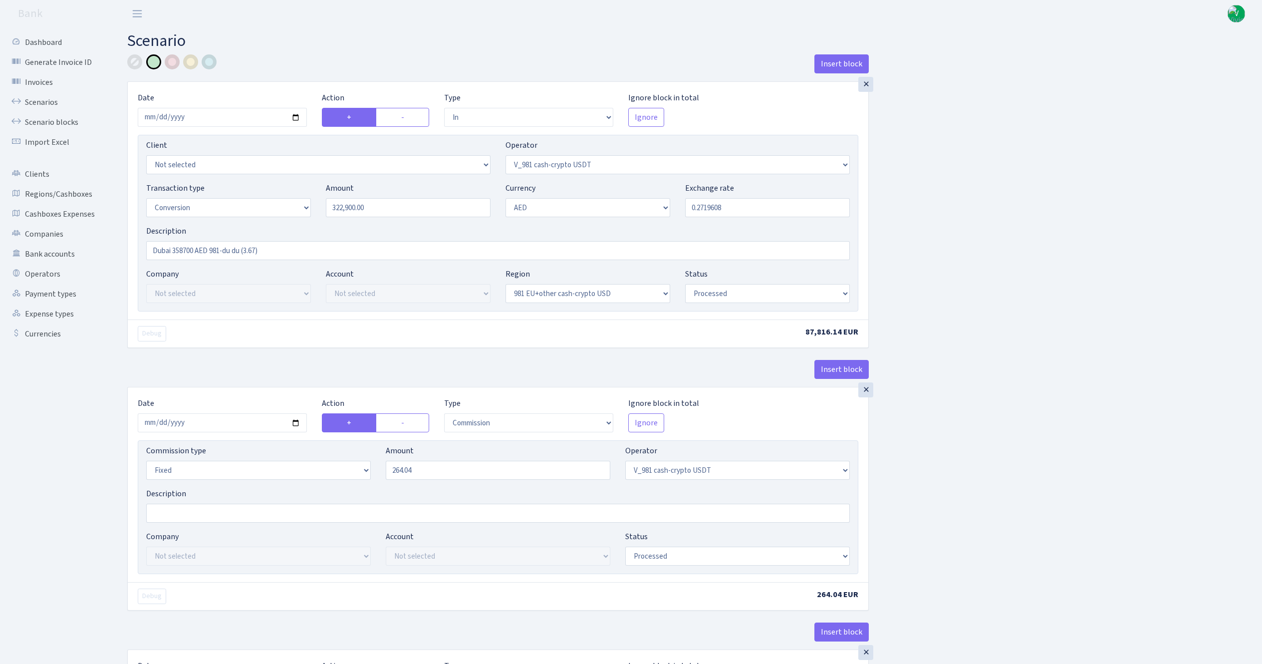
select select "in"
select select "15"
select select "9"
select select "24"
select select "processed"
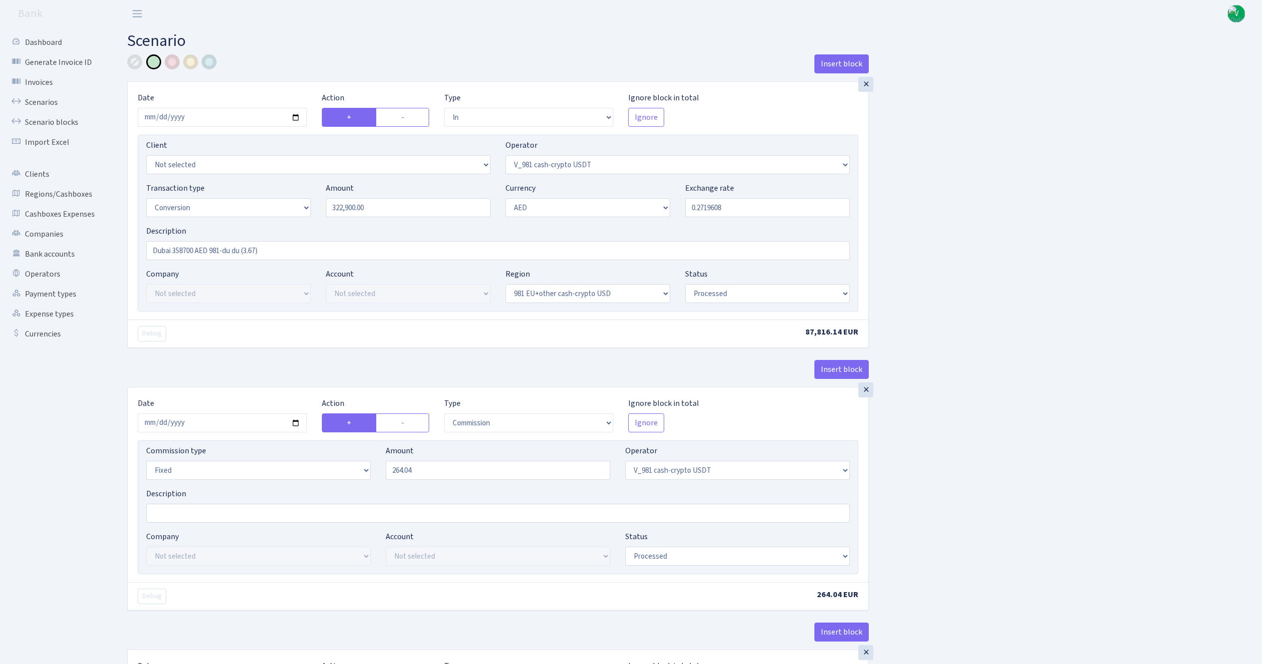
select select "out"
select select "418"
select select "1"
select select "9"
select select "24"
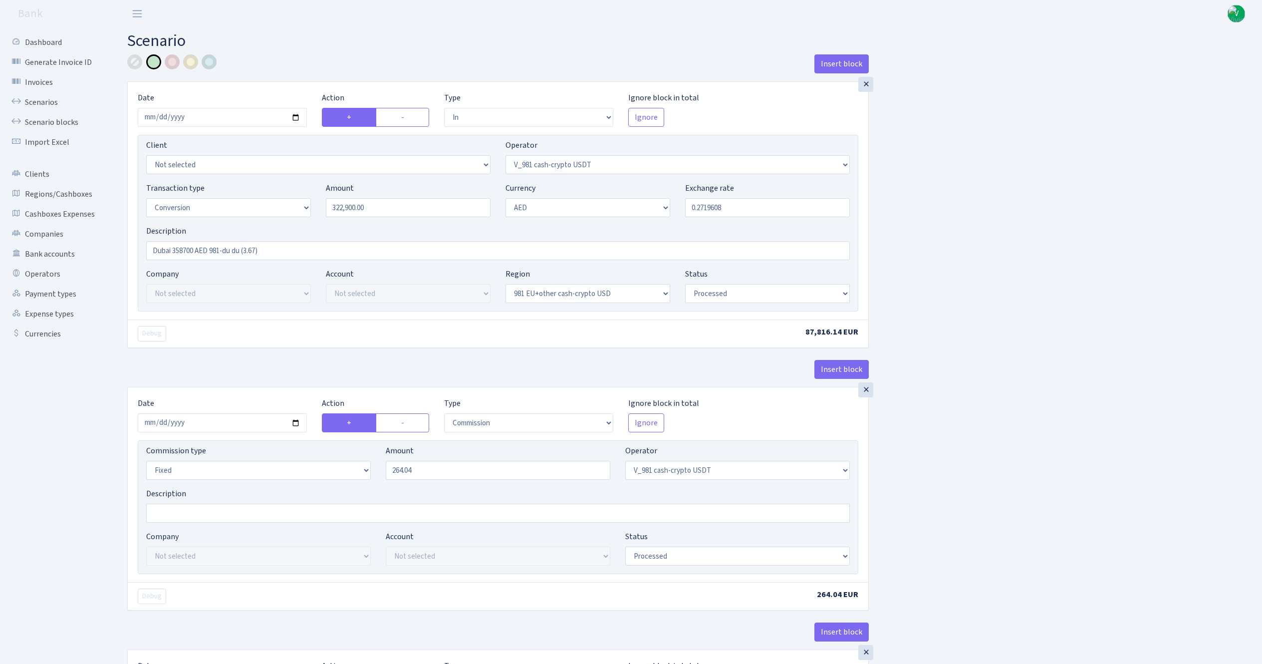
select select "processed"
select select "commission"
select select "fixed"
select select "417"
select select "processed"
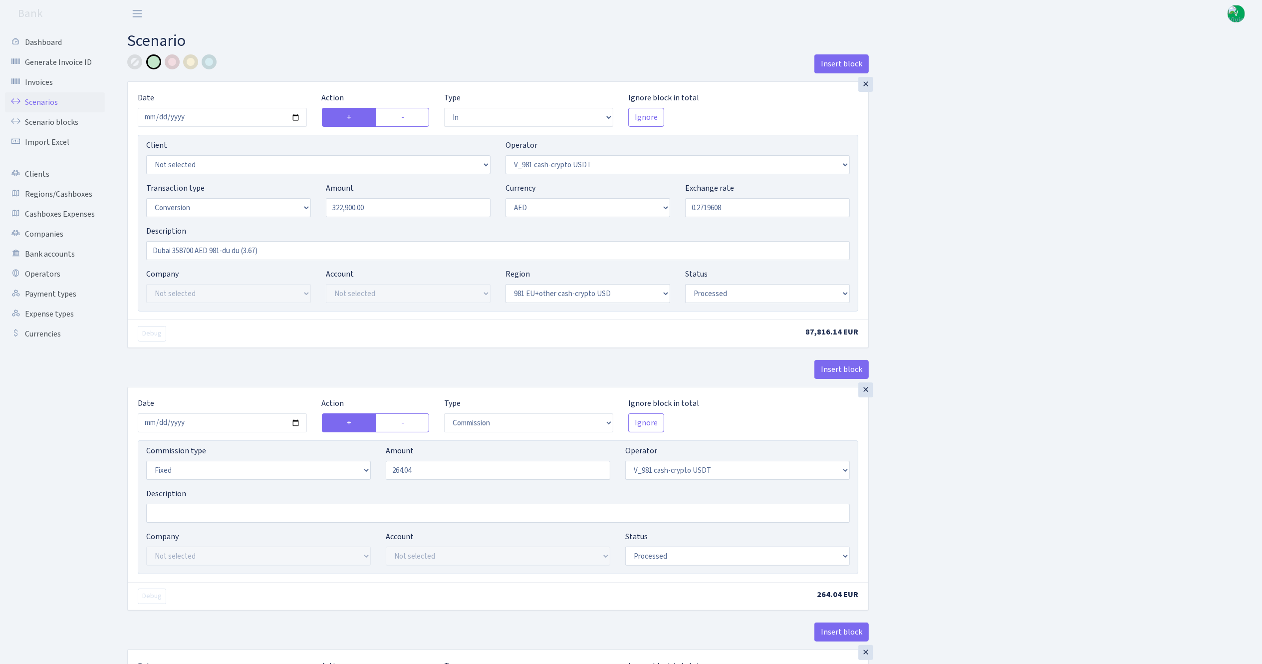
click at [46, 99] on link "Scenarios" at bounding box center [55, 102] width 100 height 20
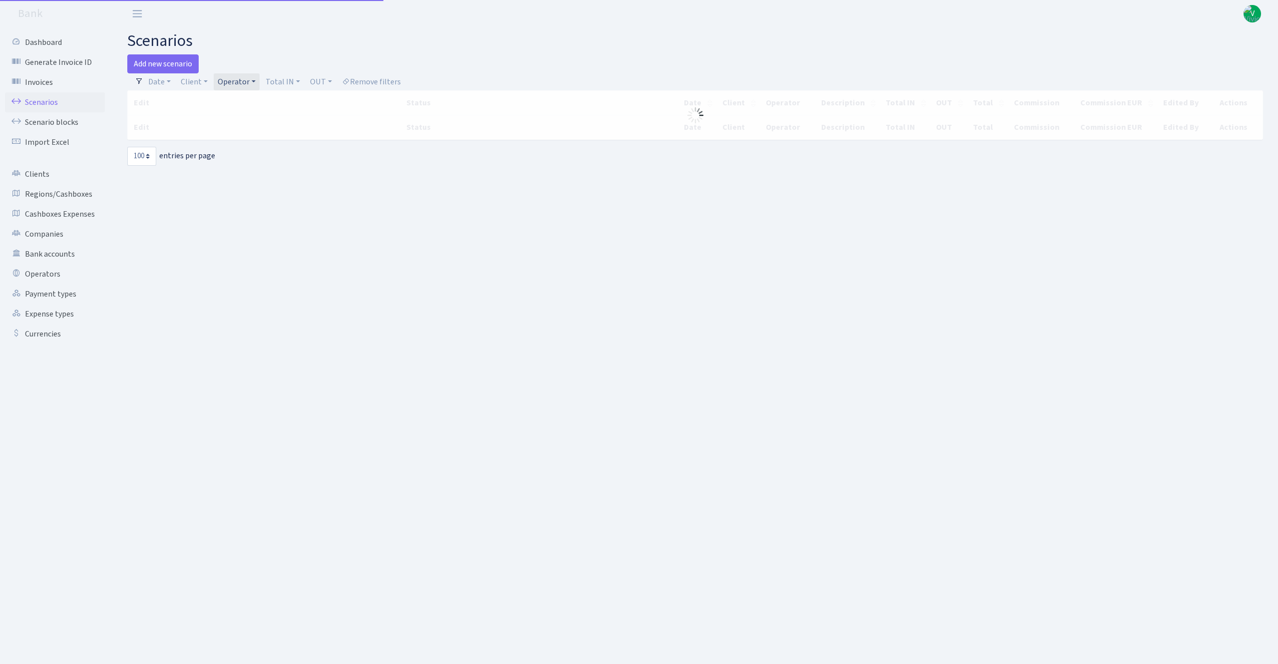
select select "100"
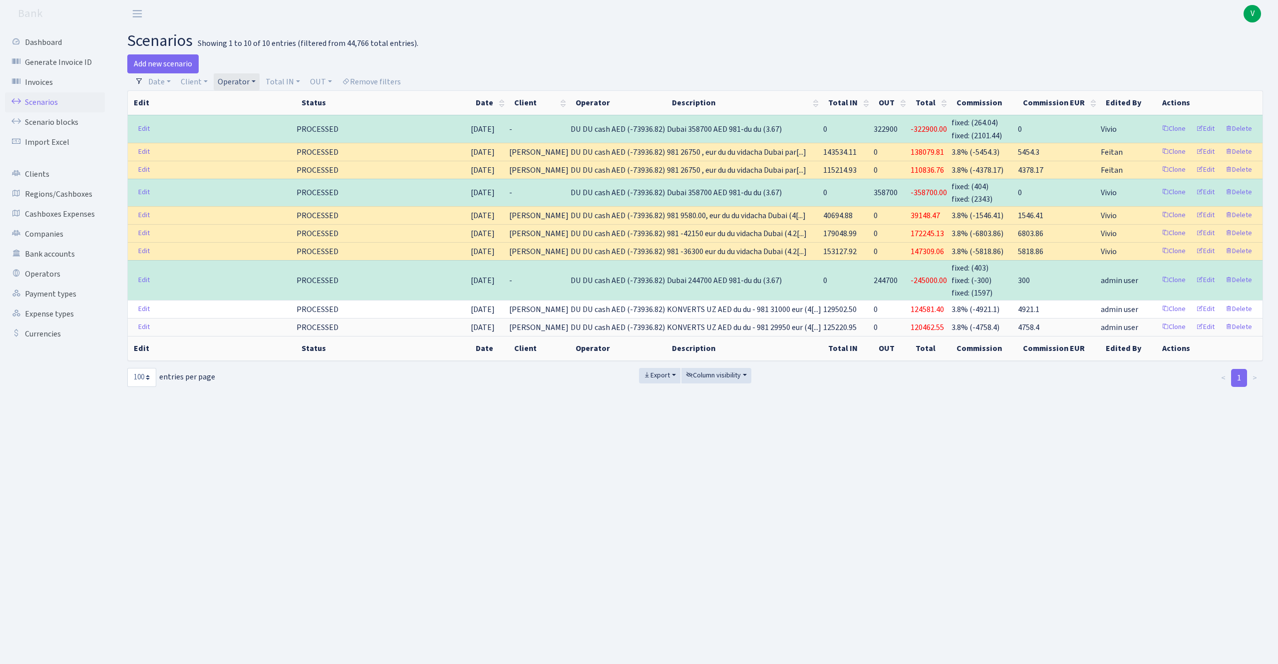
click at [232, 79] on link "Operator" at bounding box center [237, 81] width 46 height 17
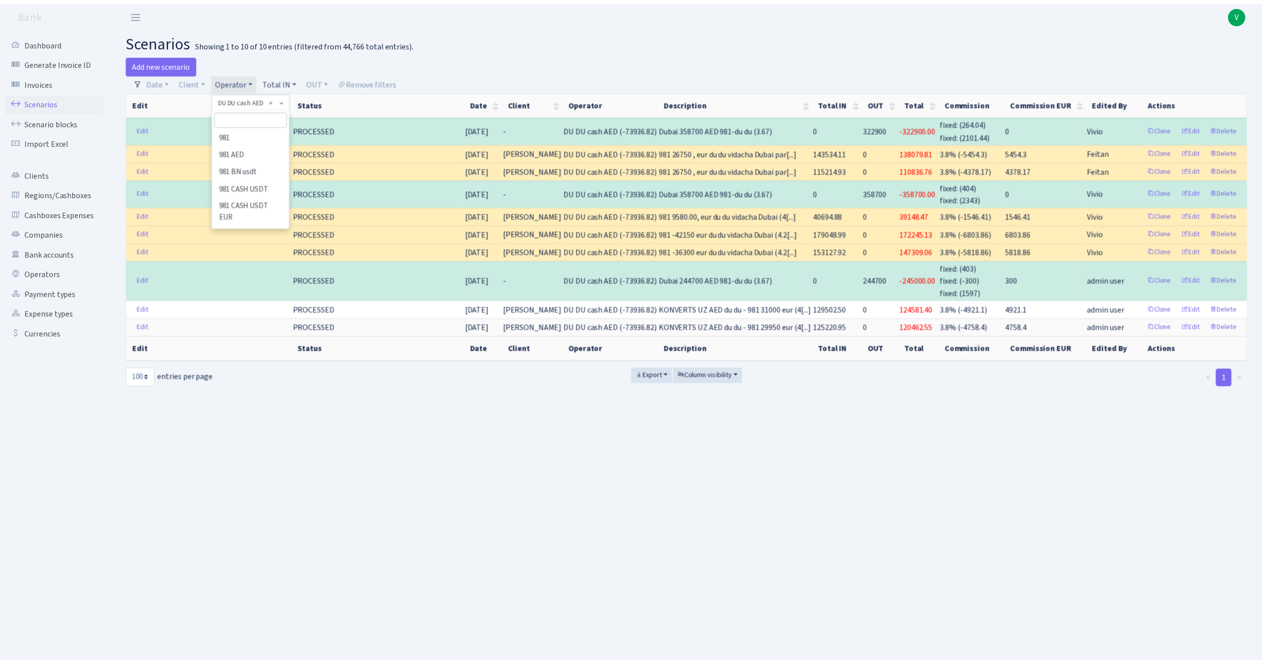
scroll to position [1594, 0]
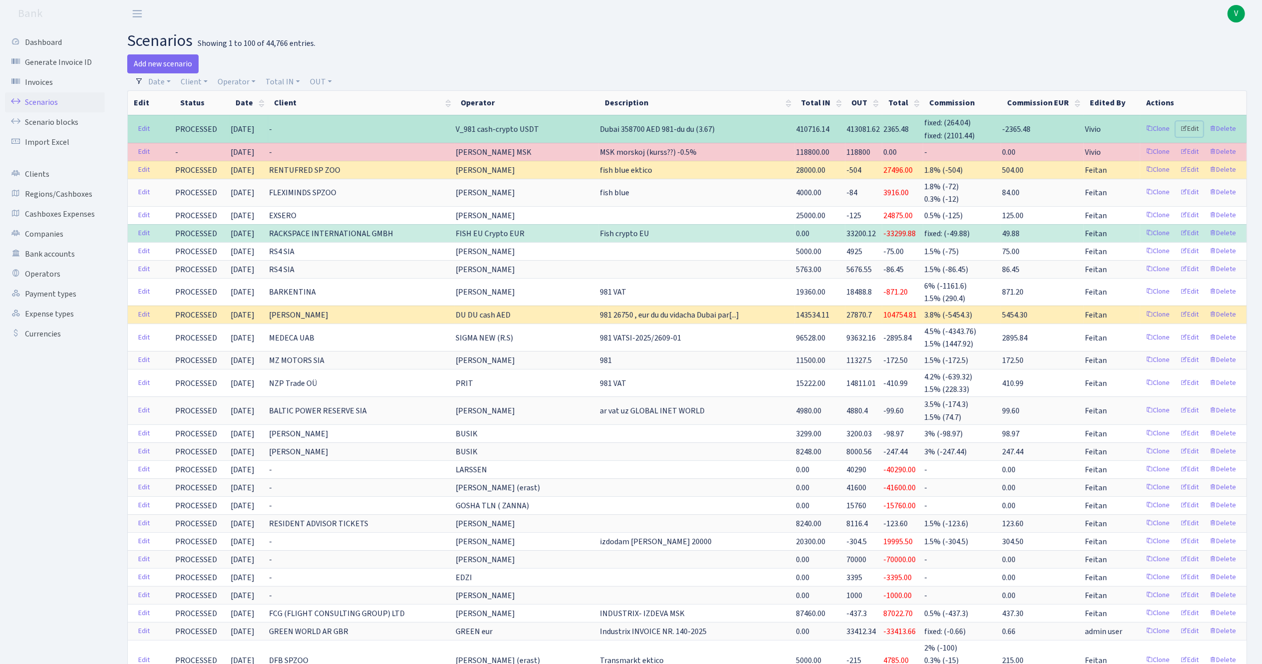
click at [1189, 127] on link "Edit" at bounding box center [1189, 128] width 27 height 15
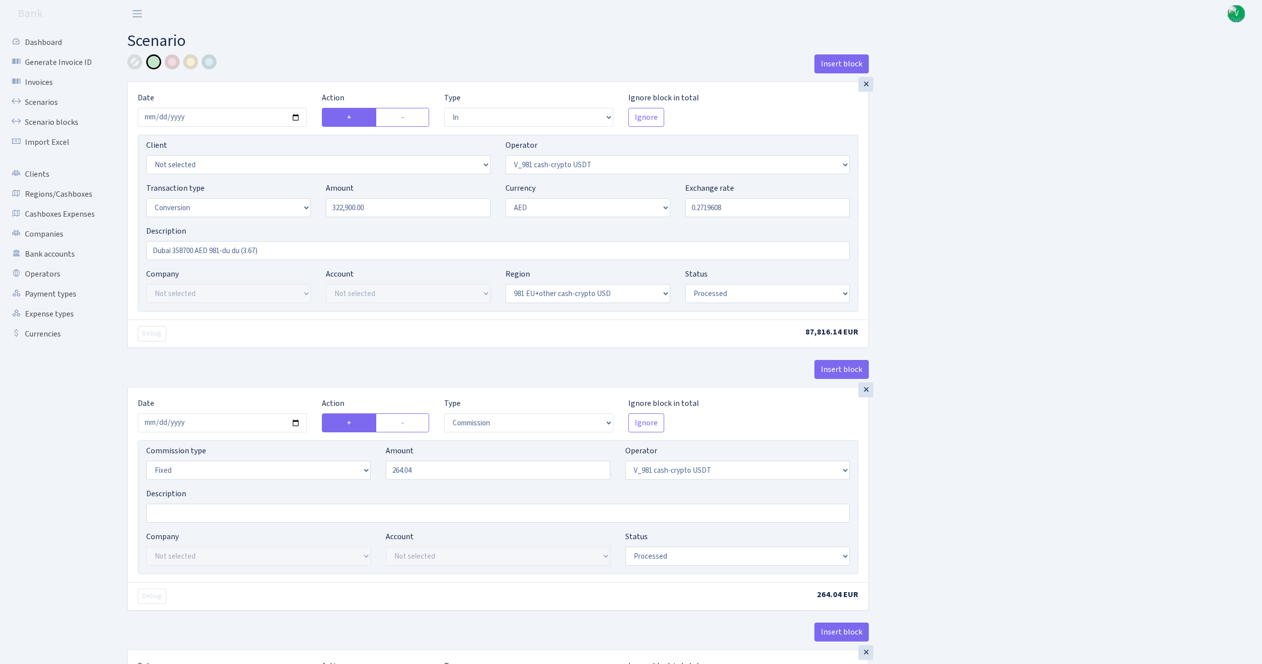
select select "in"
select select "435"
select select "15"
select select "9"
select select "23"
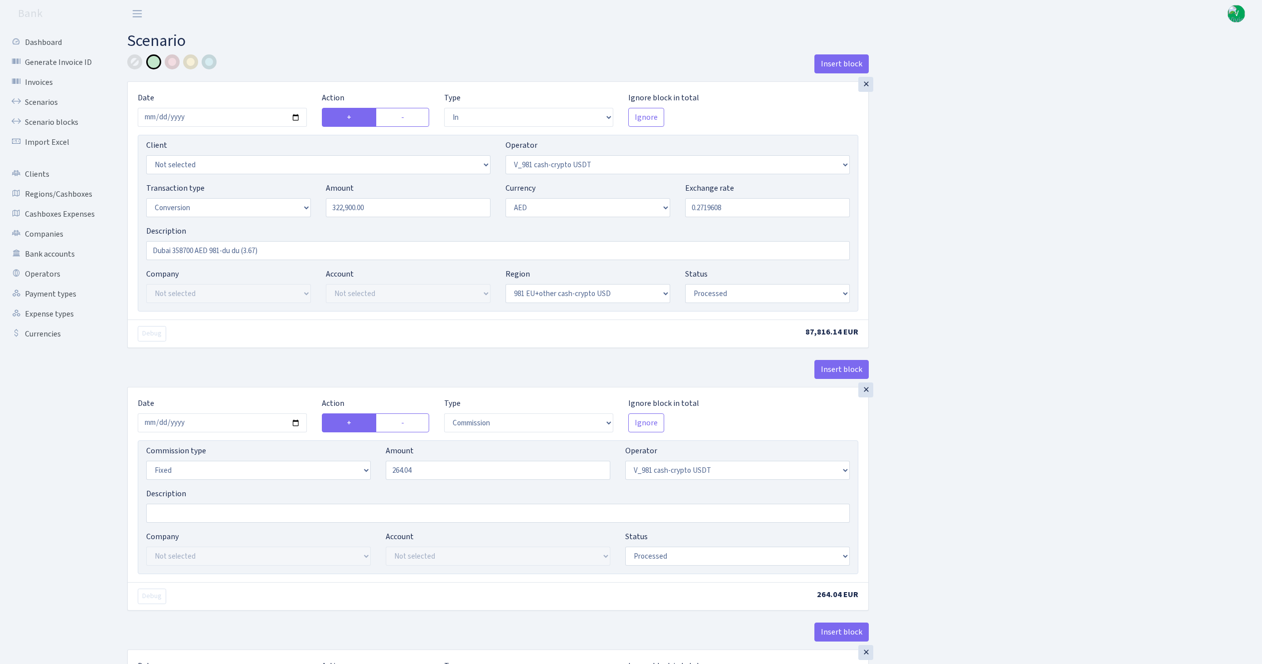
select select "processed"
select select "commission"
select select "fixed"
select select "435"
select select "processed"
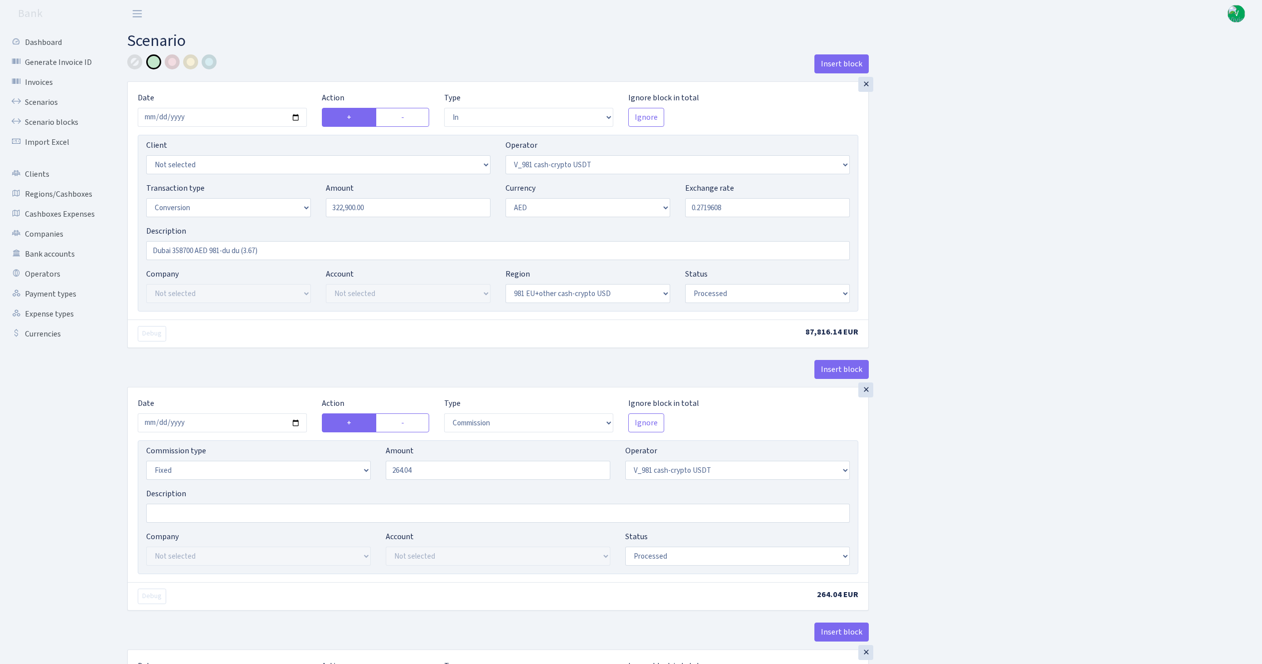
select select "out"
select select "15"
select select "9"
select select "23"
select select "processed"
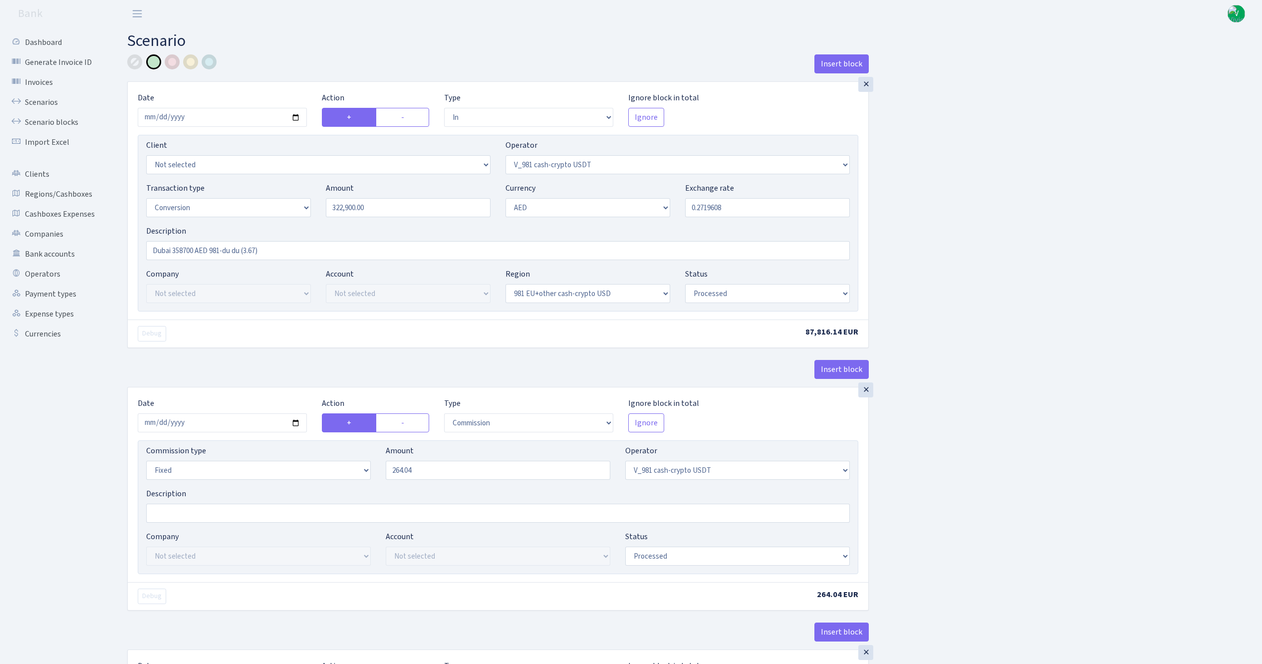
select select "in"
select select "15"
select select "9"
select select "24"
select select "processed"
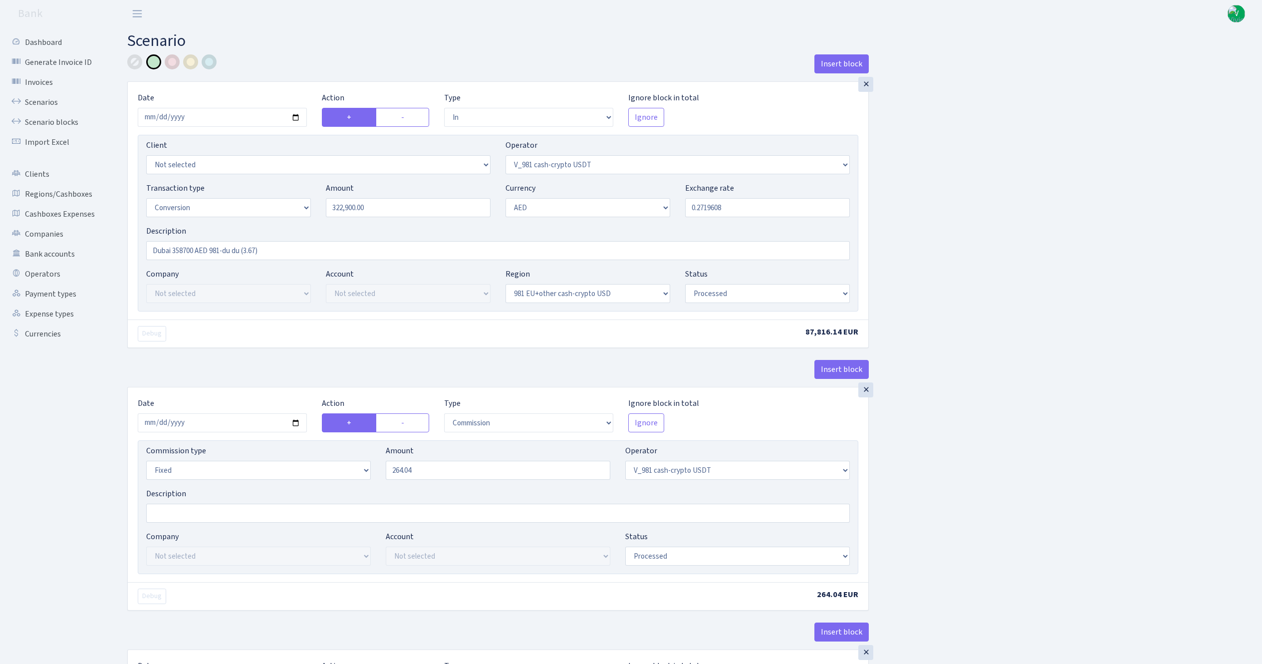
select select "out"
select select "418"
select select "1"
select select "9"
select select "24"
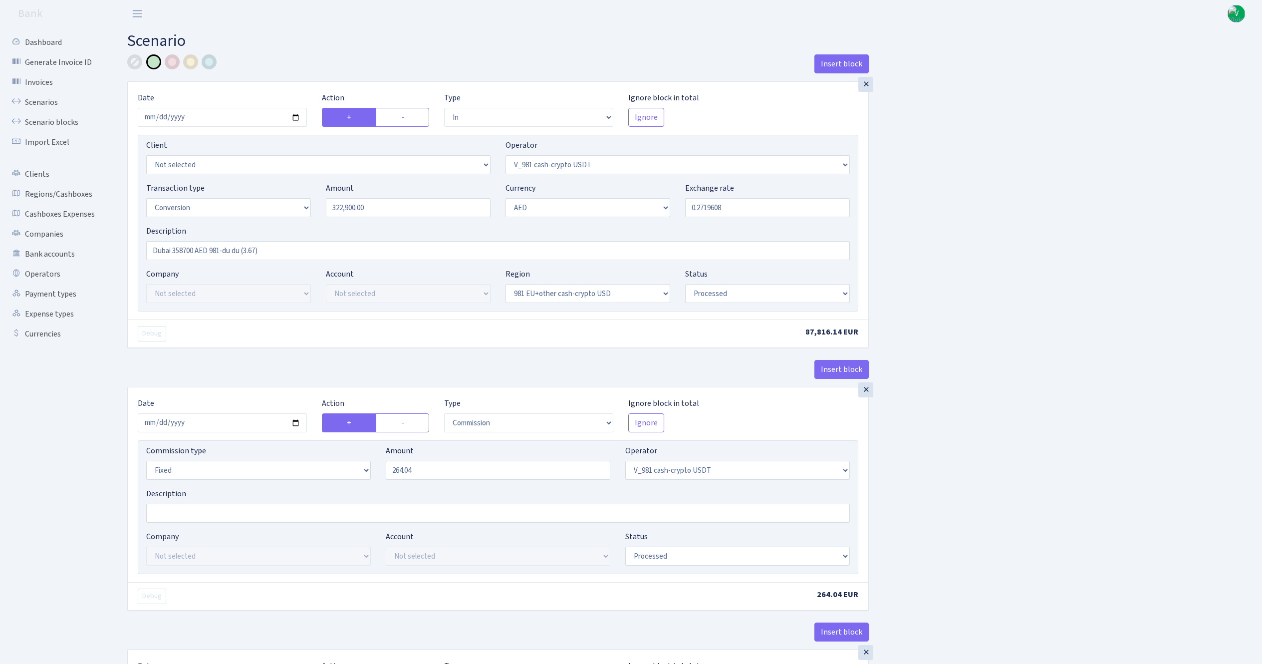
select select "processed"
select select "commission"
select select "fixed"
select select "417"
select select "processed"
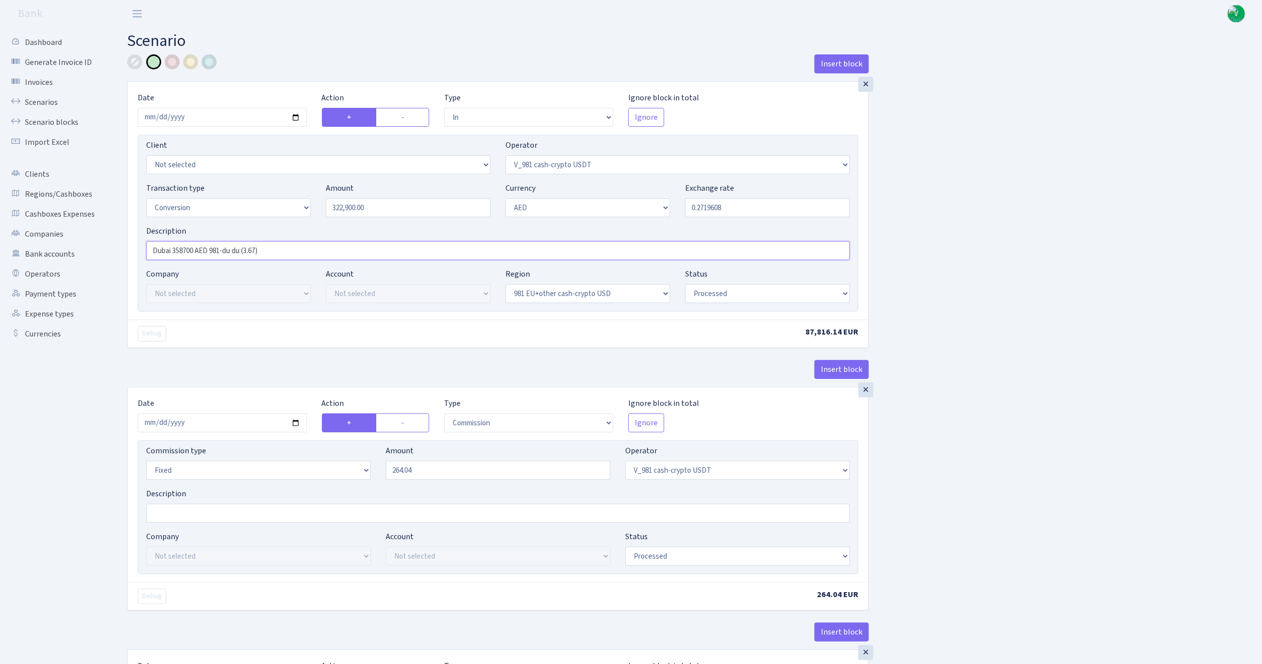
click at [196, 253] on input "Dubai 358700 AED 981-du du (3.67)" at bounding box center [498, 250] width 704 height 19
type input "Dubai 322900 AED 981-du du (3.67)"
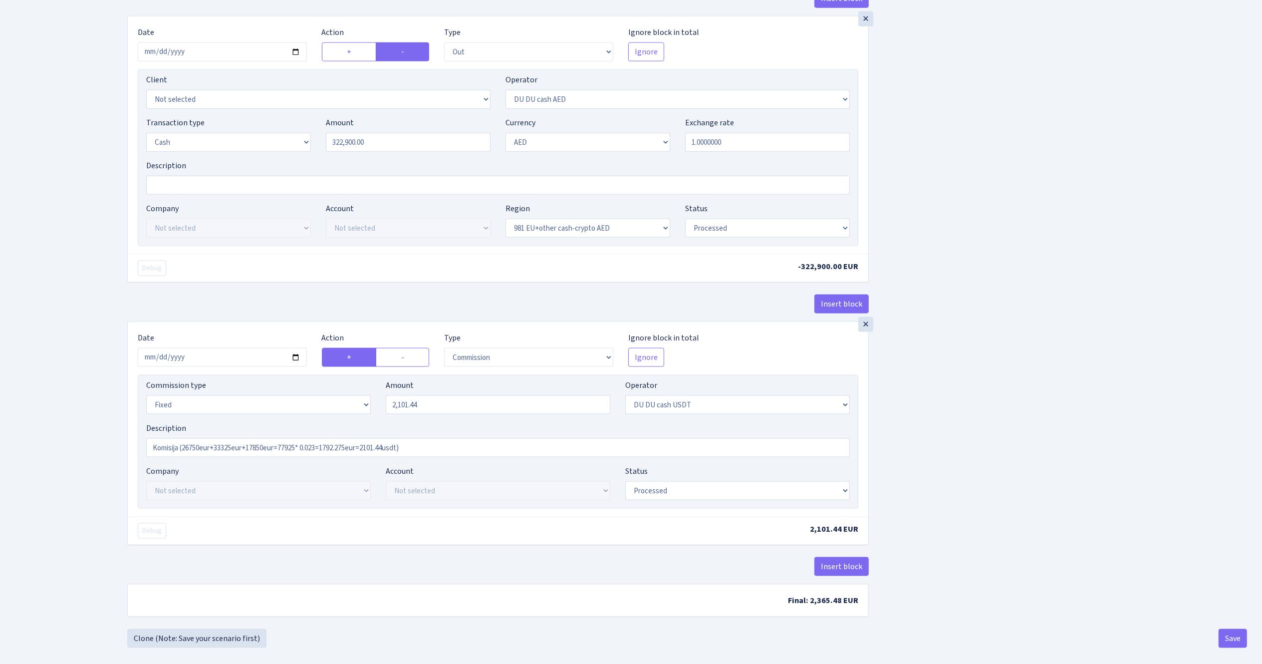
scroll to position [1265, 0]
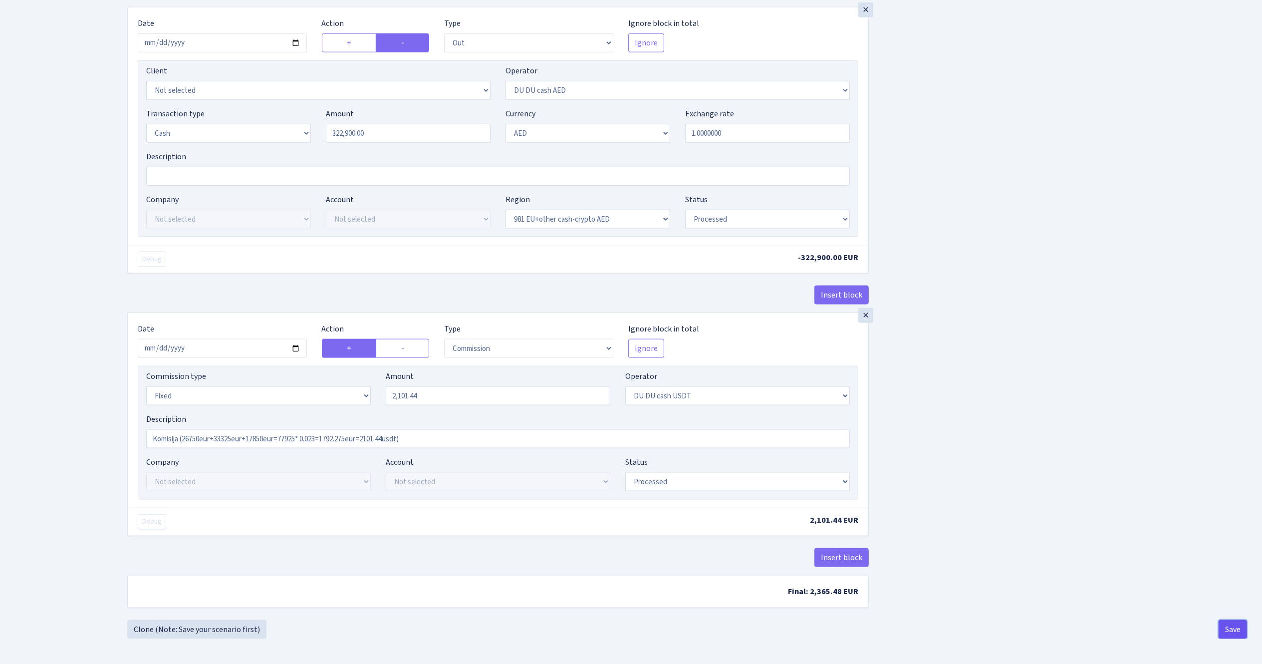
click at [1230, 627] on button "Save" at bounding box center [1233, 629] width 28 height 19
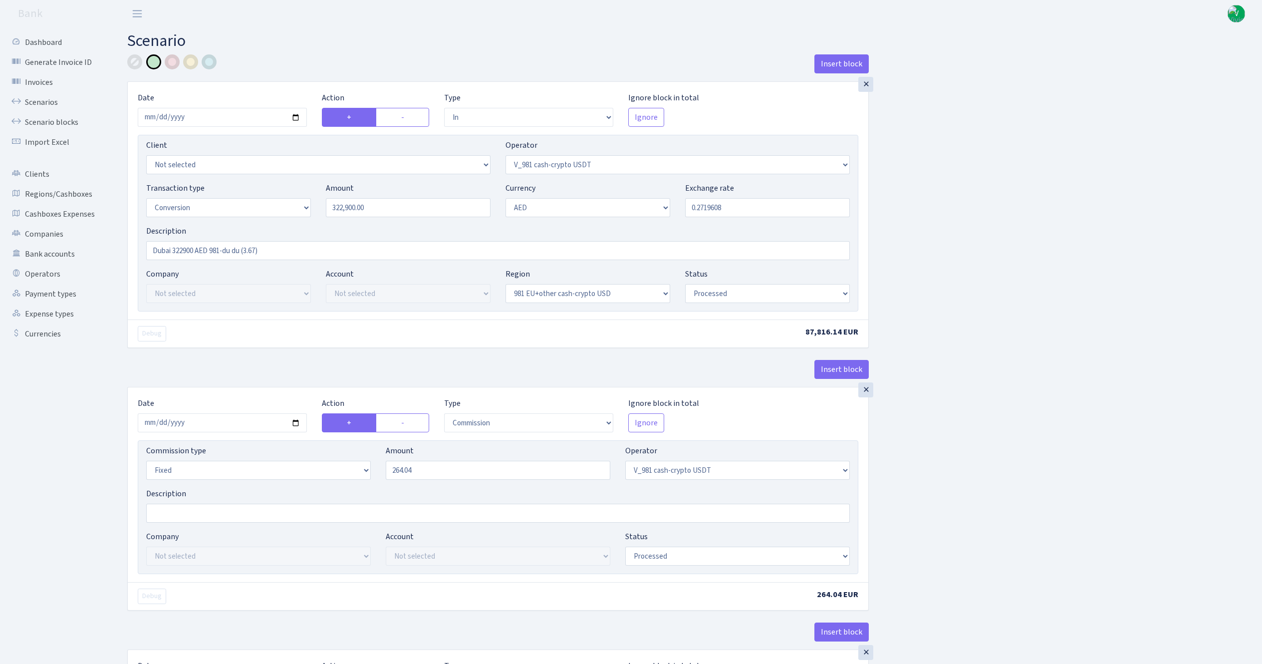
select select "in"
select select "435"
select select "15"
select select "9"
select select "23"
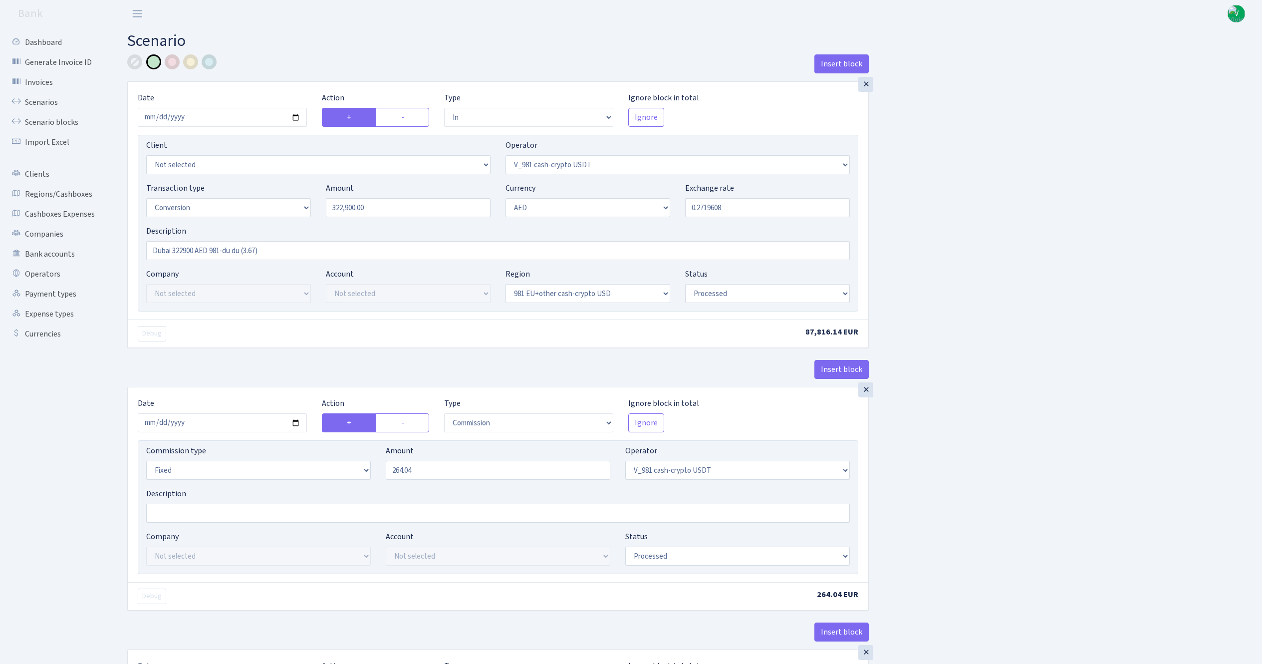
select select "processed"
select select "commission"
select select "fixed"
select select "435"
select select "processed"
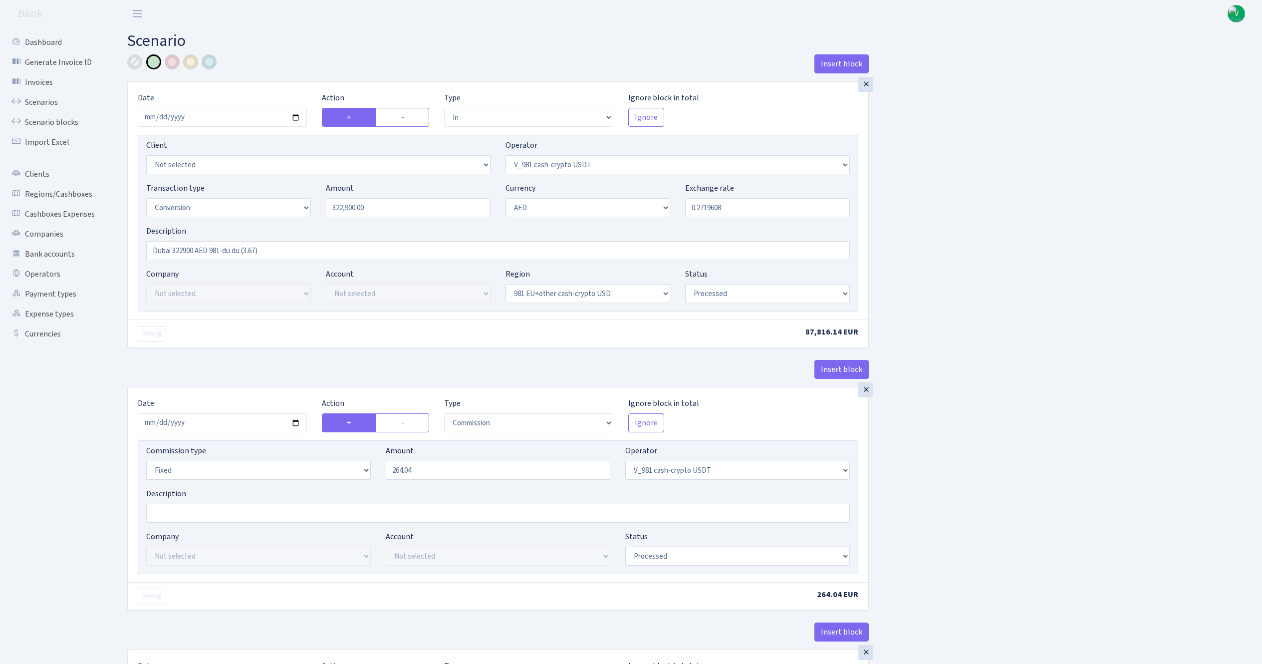
select select "out"
select select "15"
select select "9"
select select "23"
select select "processed"
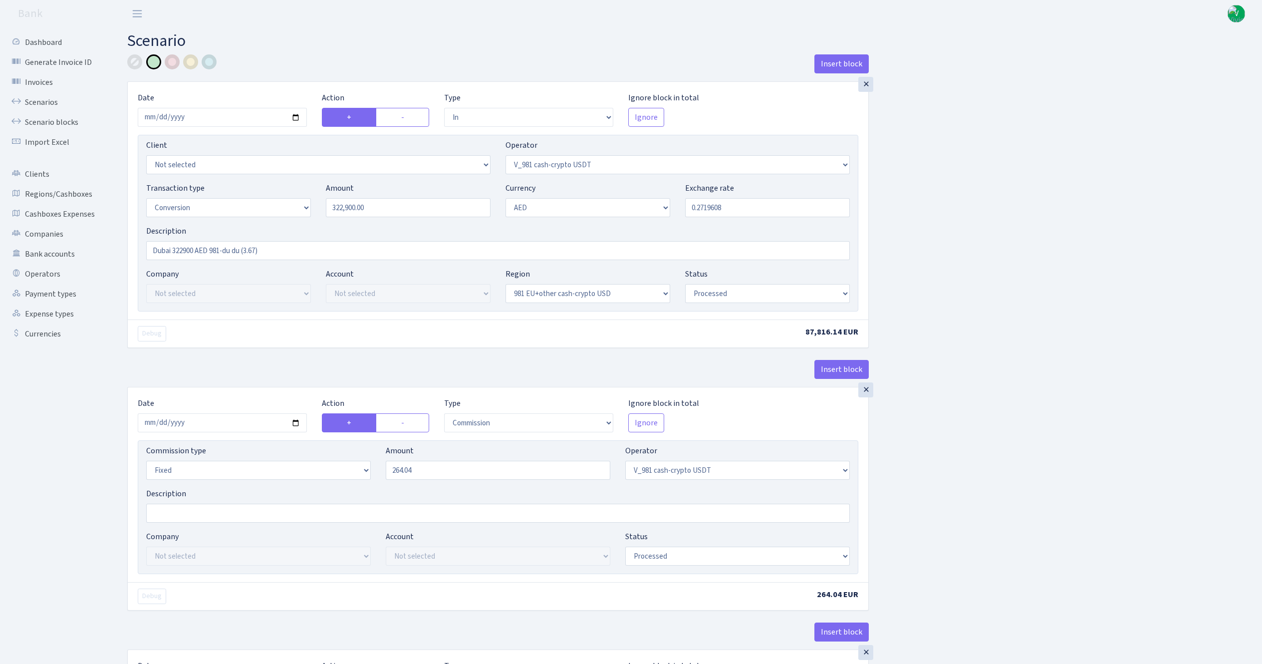
select select "in"
select select "15"
select select "9"
select select "24"
select select "processed"
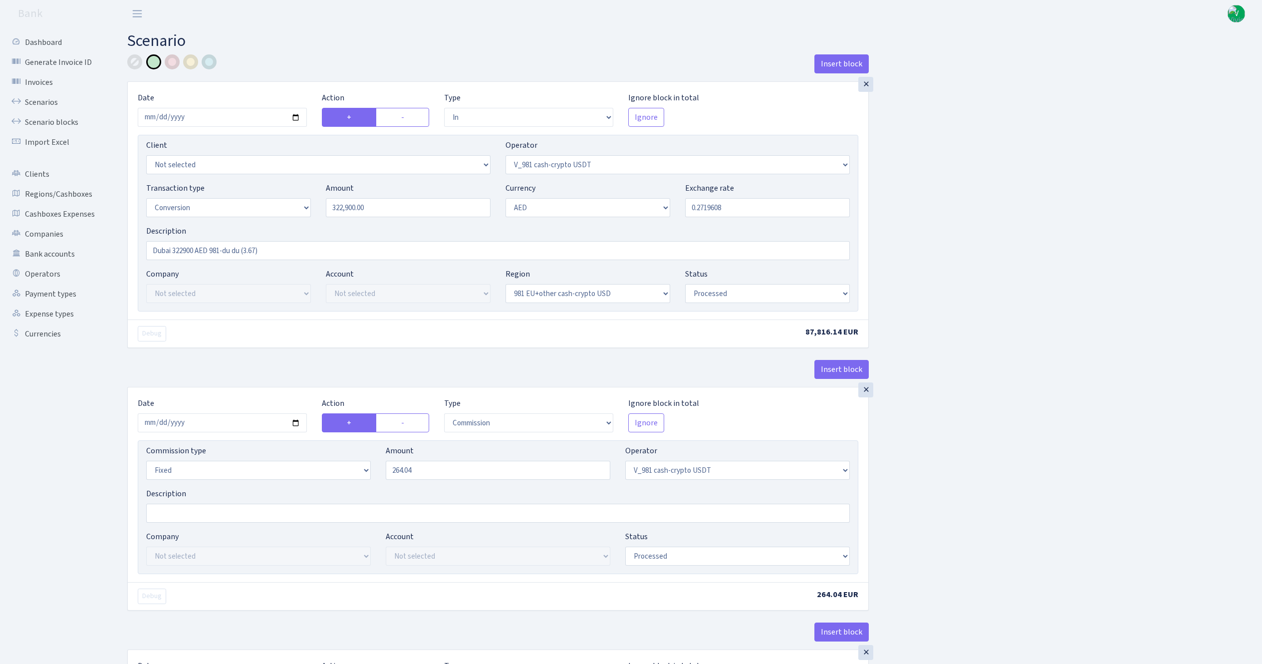
select select "out"
select select "418"
select select "1"
select select "9"
select select "24"
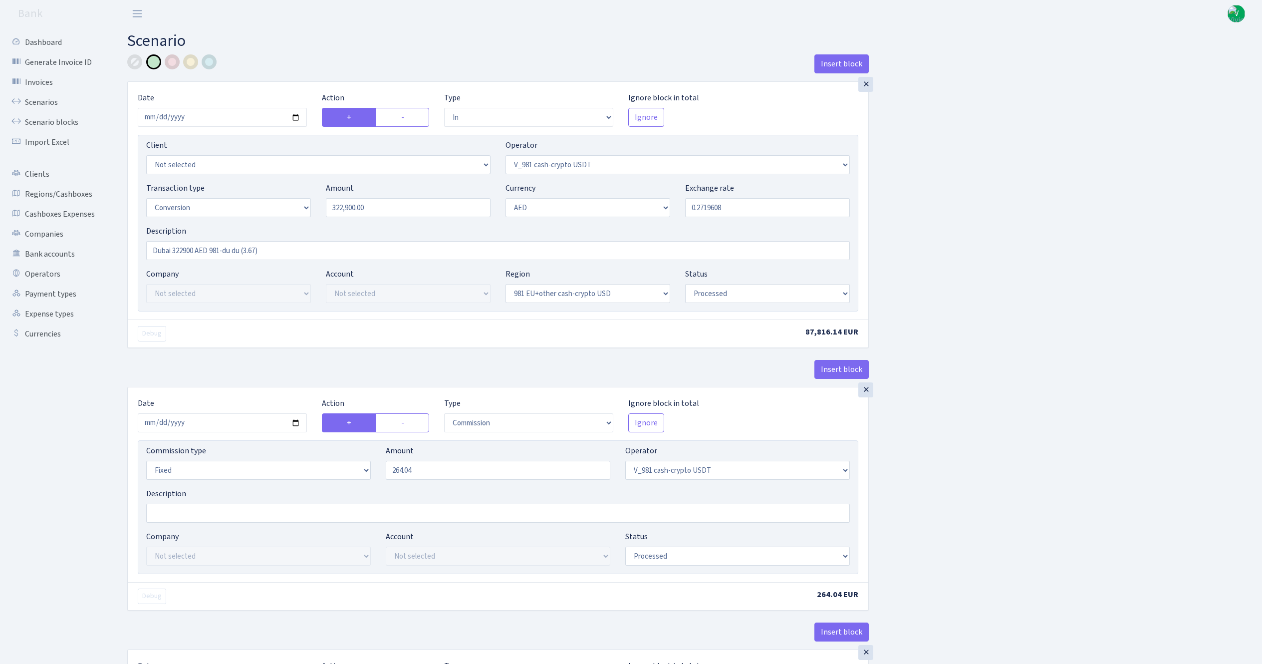
select select "processed"
select select "commission"
select select "fixed"
select select "417"
select select "processed"
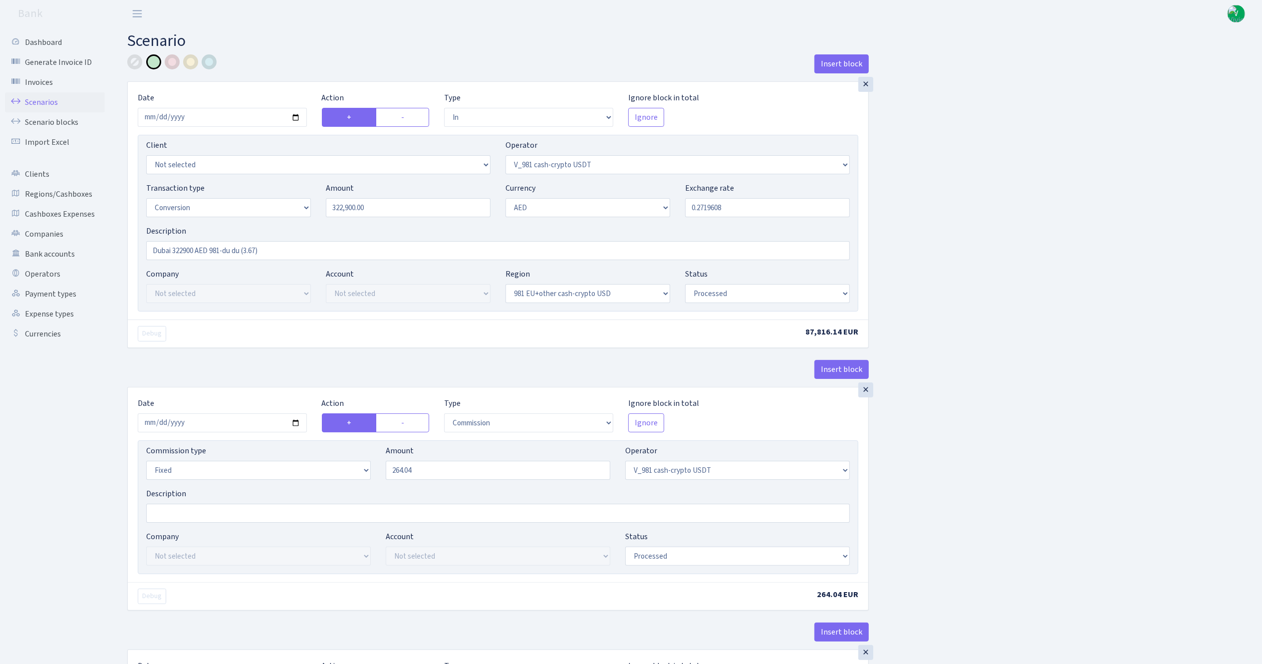
click at [34, 97] on link "Scenarios" at bounding box center [55, 102] width 100 height 20
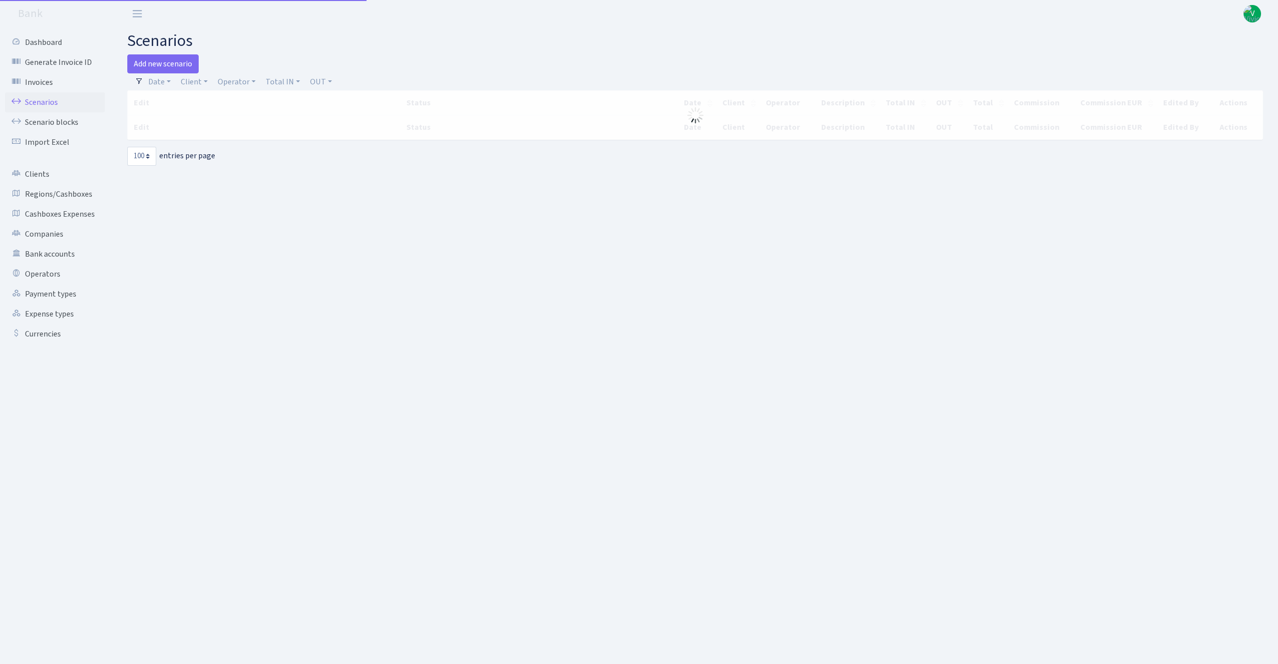
select select "100"
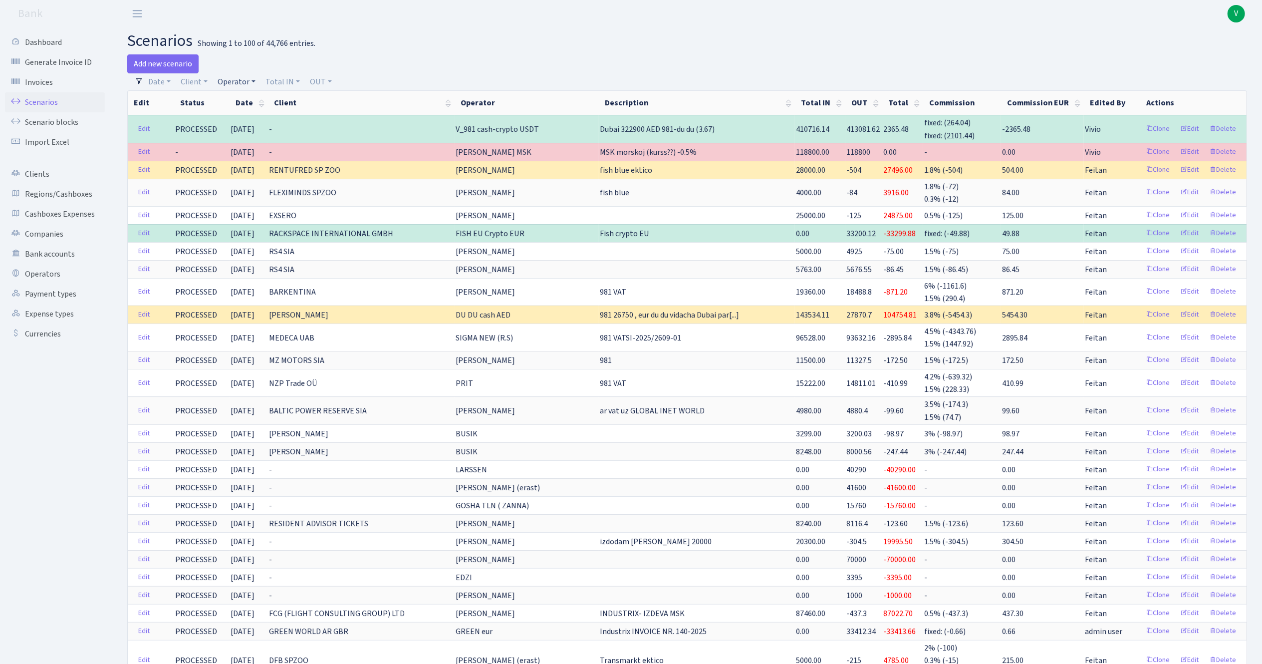
click at [240, 78] on link "Operator" at bounding box center [237, 81] width 46 height 17
click at [248, 120] on input "search" at bounding box center [253, 117] width 73 height 15
type input "981"
click at [261, 203] on li "V_981 cash-crypto USDT" at bounding box center [253, 199] width 75 height 28
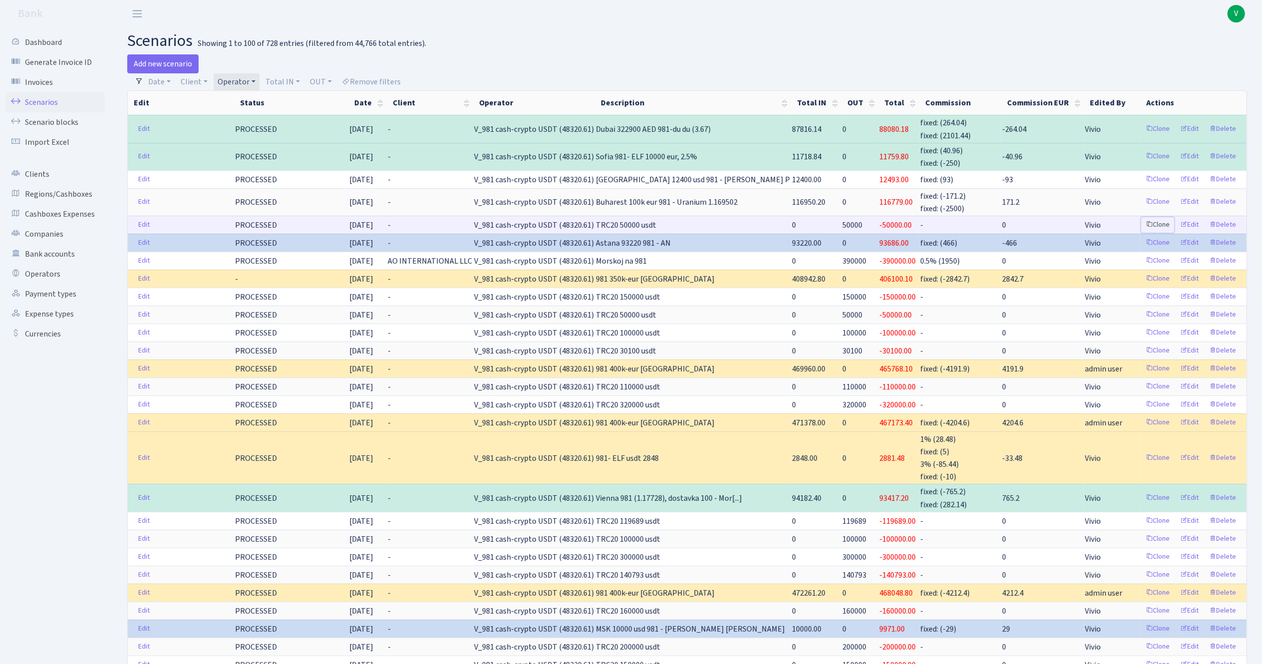
click at [1157, 221] on link "Clone" at bounding box center [1158, 224] width 33 height 15
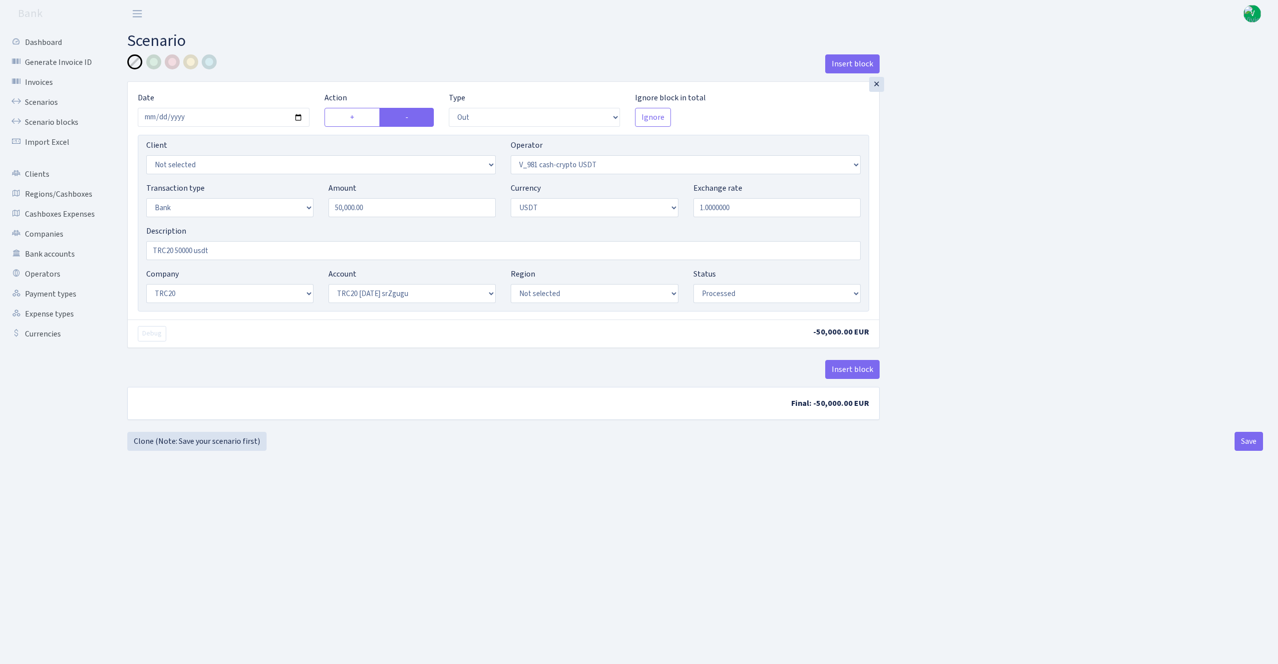
select select "out"
select select "435"
select select "2"
select select "6"
select select "20"
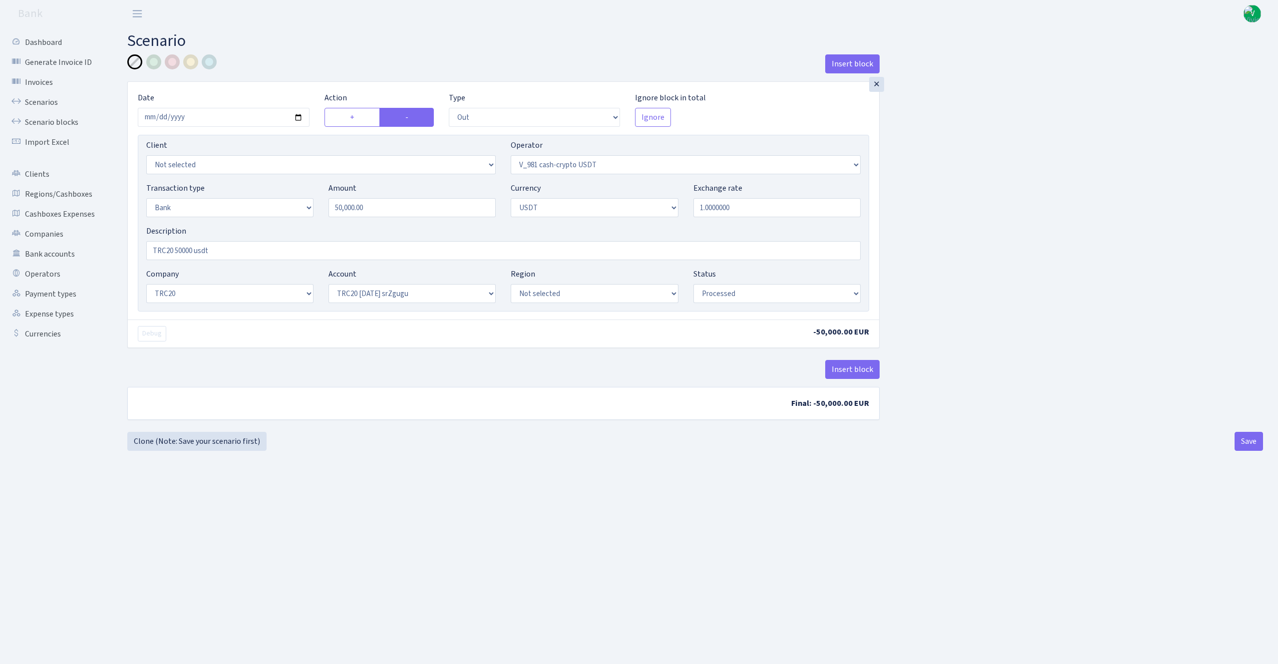
select select "61"
select select "processed"
click at [290, 116] on input "2025-09-29" at bounding box center [224, 117] width 172 height 19
click at [298, 117] on input "2025-09-29" at bounding box center [224, 117] width 172 height 19
type input "2025-09-30"
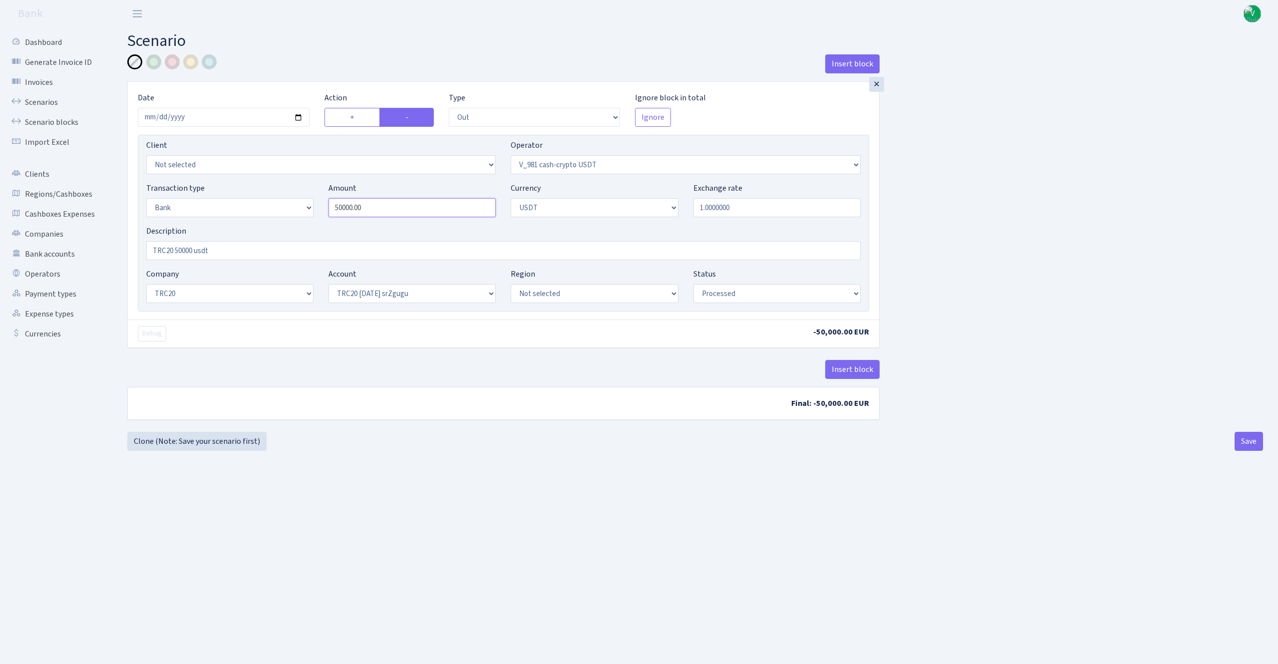
drag, startPoint x: 363, startPoint y: 208, endPoint x: 252, endPoint y: 189, distance: 113.4
click at [265, 193] on div "Transaction type Not selected 981 ELF FISH crypto GIRT IVO dekl MM-BALTIC eur U…" at bounding box center [503, 203] width 729 height 43
type input "100,000.00"
click at [298, 450] on main "Scenario Insert block × Date 2025-09-30 Action + - Type --- In Out Commission F…" at bounding box center [694, 332] width 1165 height 611
click at [178, 249] on input "TRC20 50000 usdt" at bounding box center [503, 250] width 714 height 19
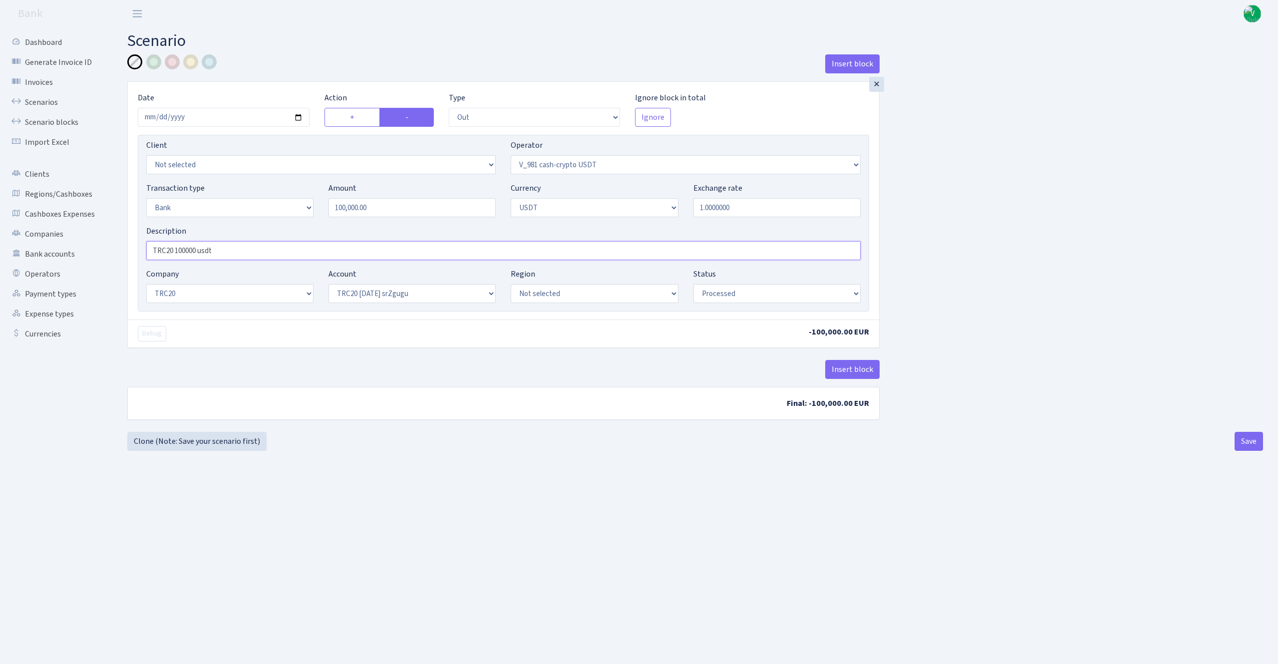
type input "TRC20 100000 usdt"
click at [683, 495] on main "Scenario Insert block × Date 2025-09-30 Action + - Type --- In Out Commission F…" at bounding box center [694, 332] width 1165 height 611
click at [1255, 441] on button "Save" at bounding box center [1248, 441] width 28 height 19
select select "out"
select select "435"
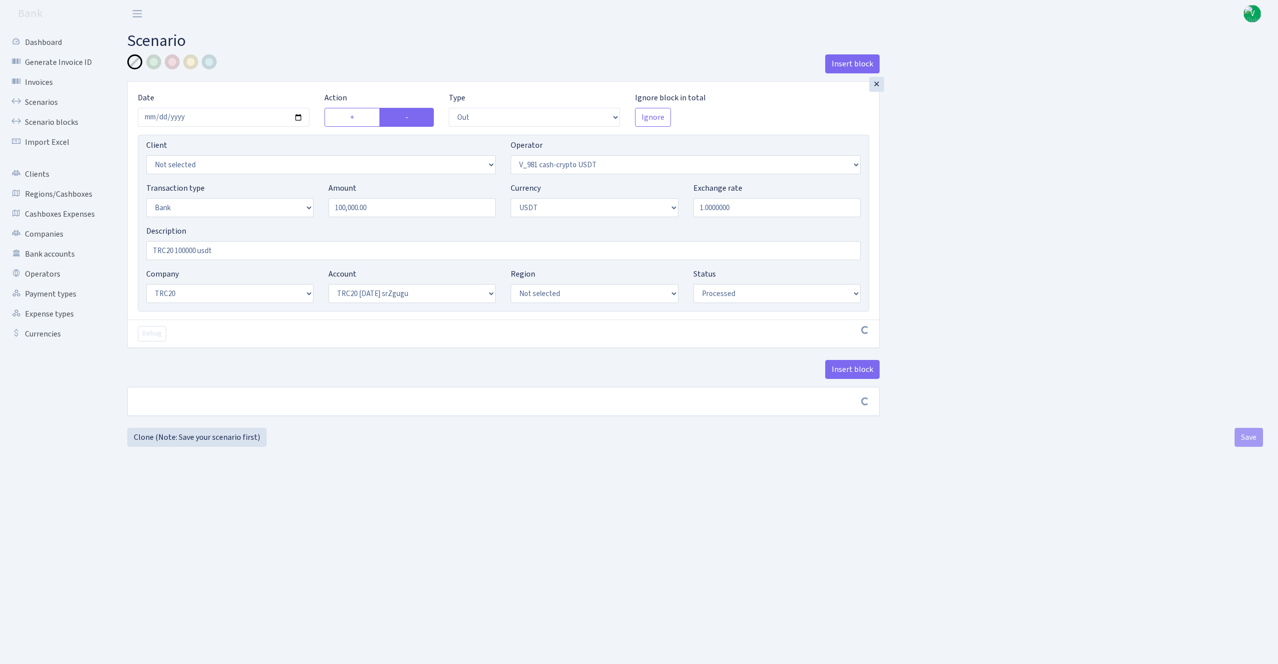
select select "2"
select select "6"
select select "20"
select select "61"
select select "processed"
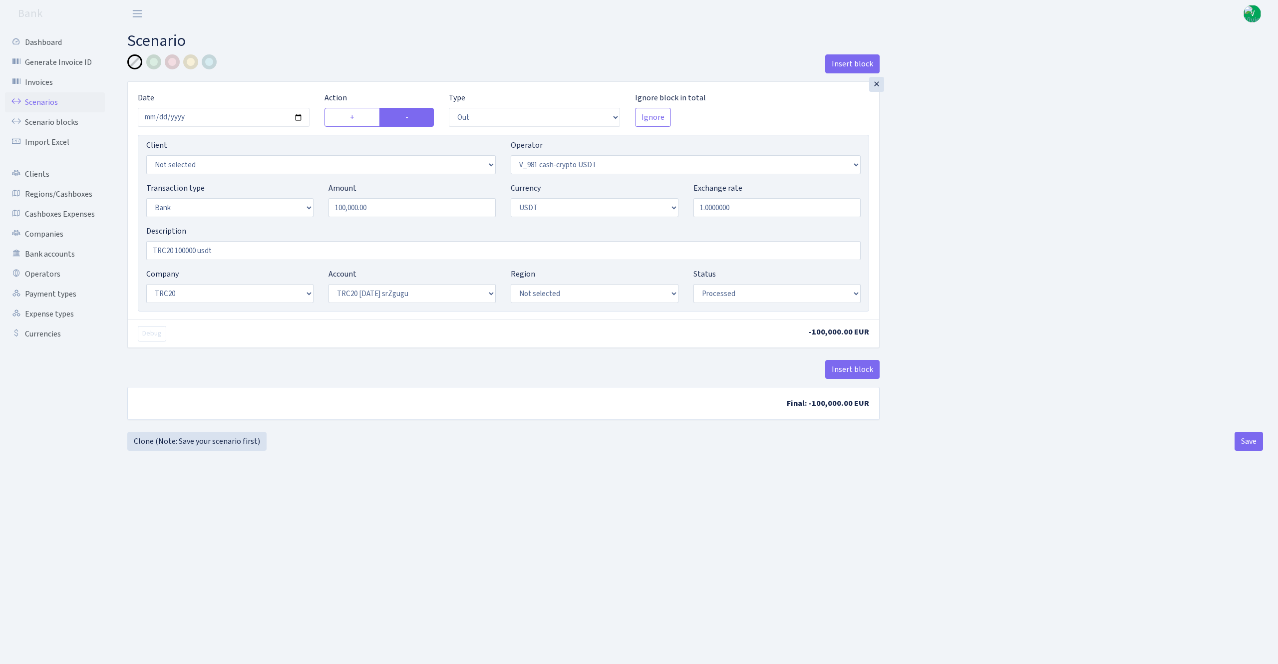
click at [42, 99] on link "Scenarios" at bounding box center [55, 102] width 100 height 20
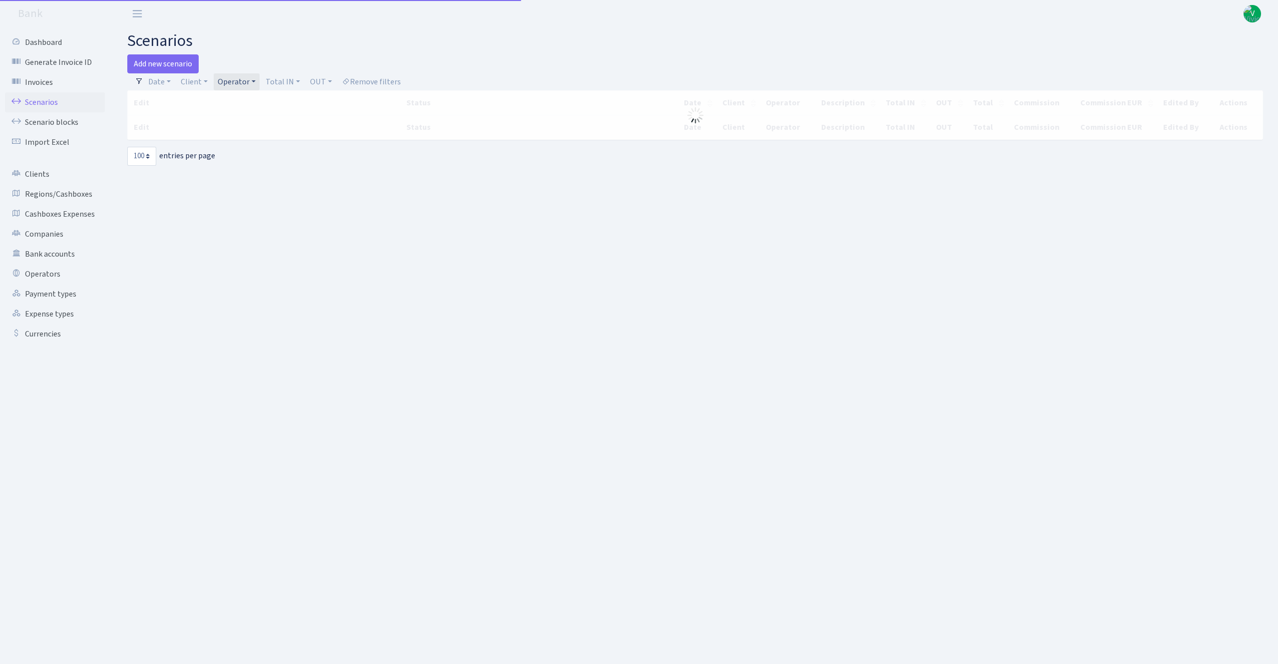
select select "100"
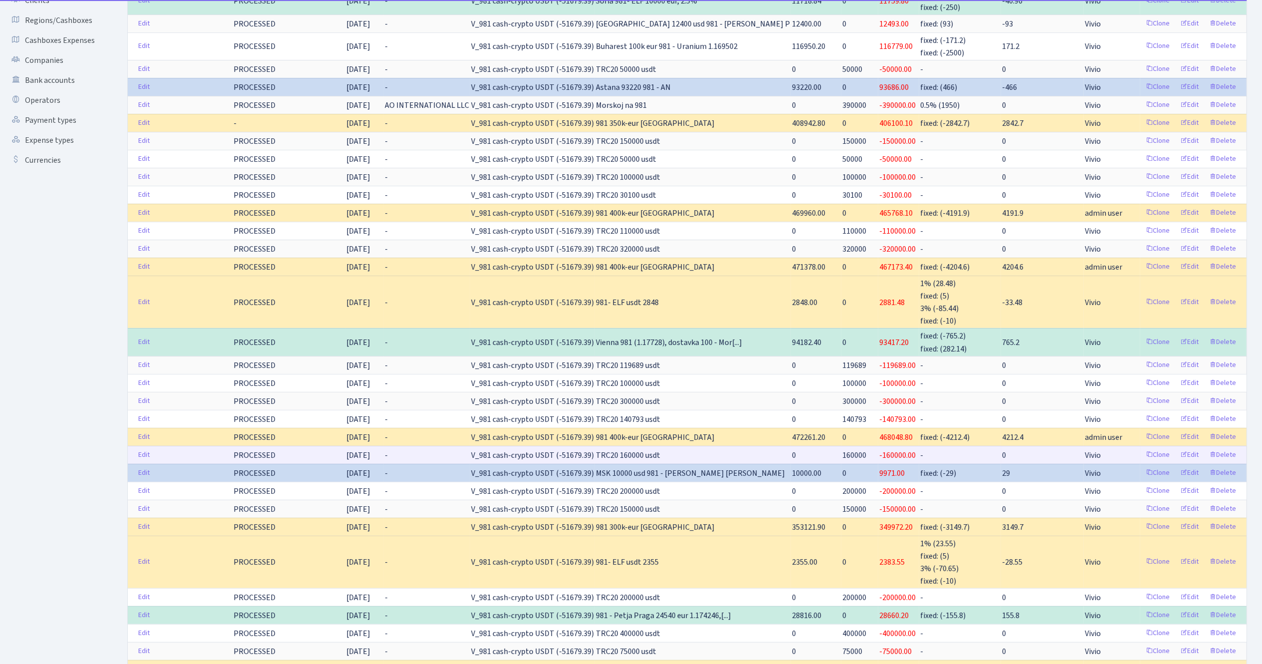
scroll to position [200, 0]
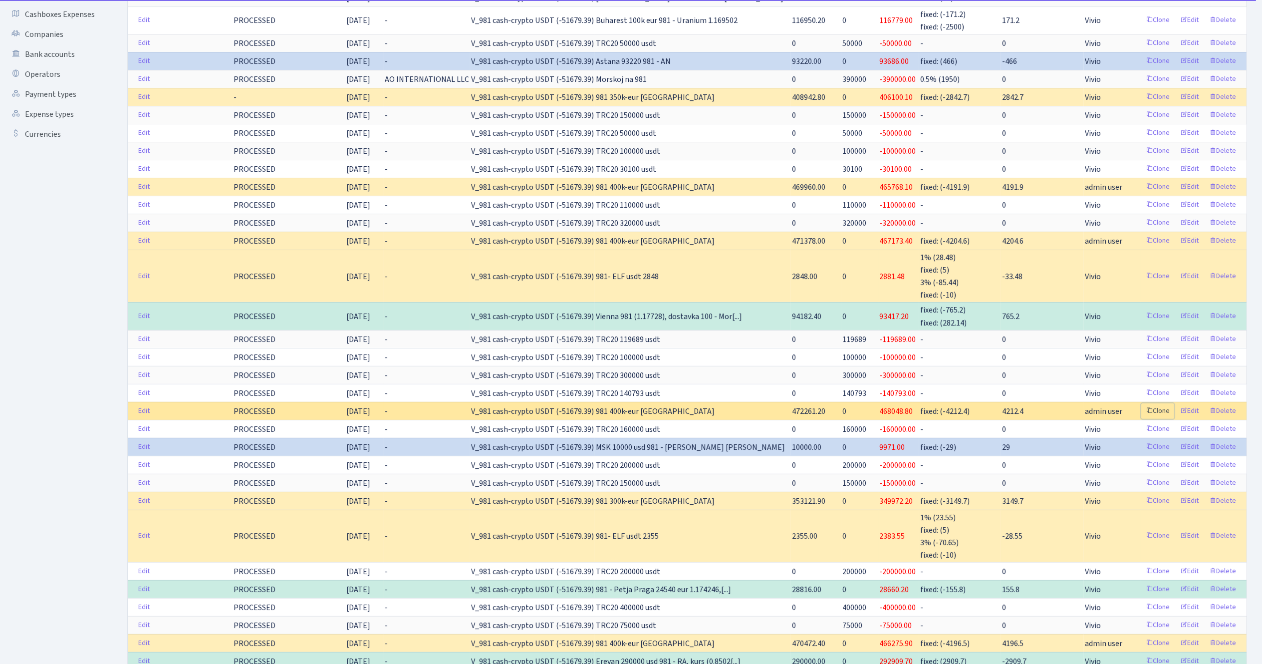
click at [1159, 415] on link "Clone" at bounding box center [1158, 410] width 33 height 15
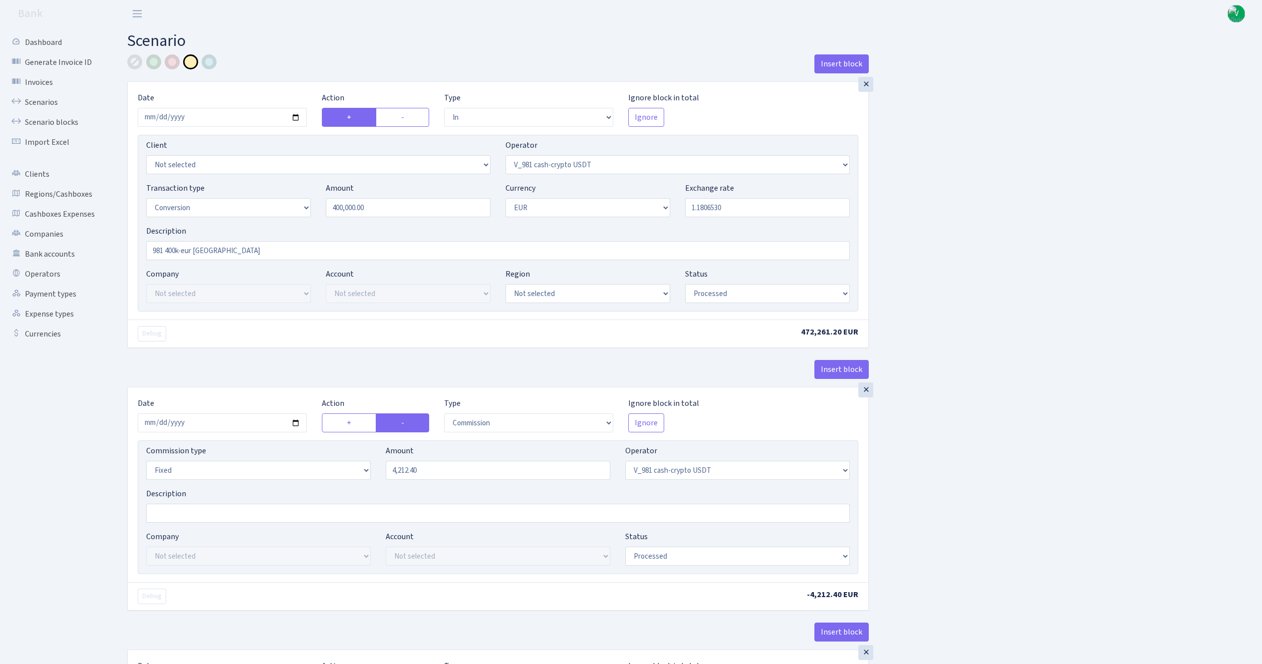
select select "in"
select select "435"
select select "15"
select select "1"
select select "processed"
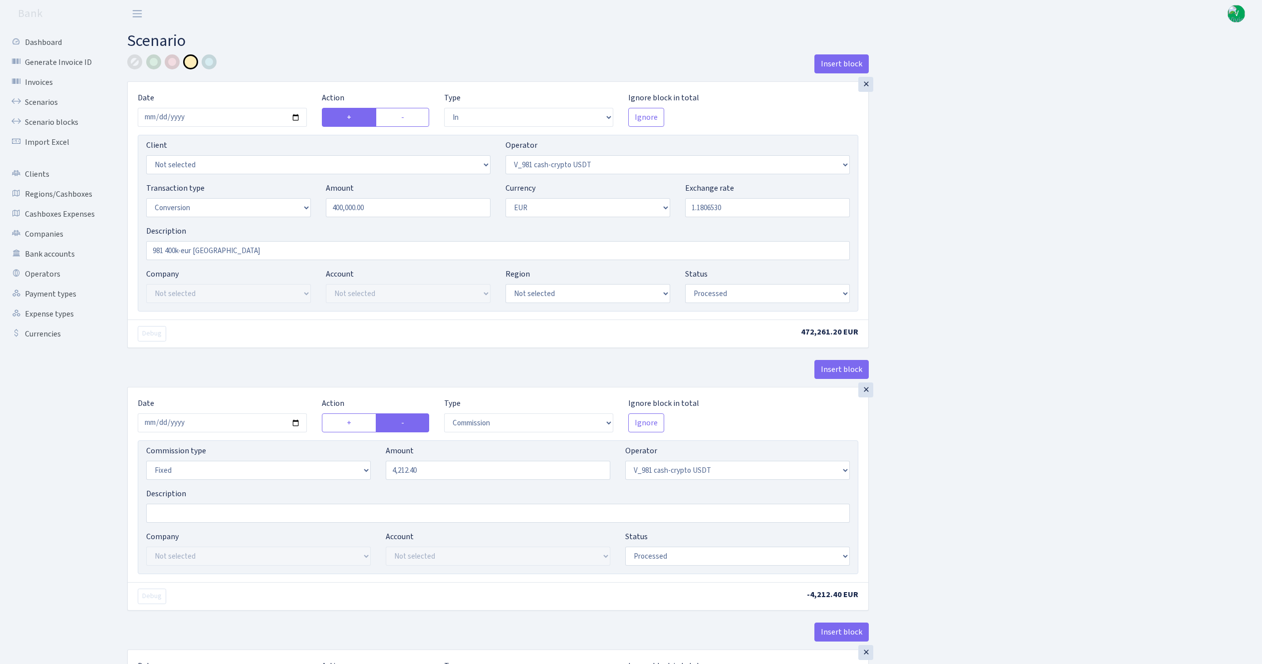
select select "commission"
select select "fixed"
select select "435"
select select "processed"
select select "out"
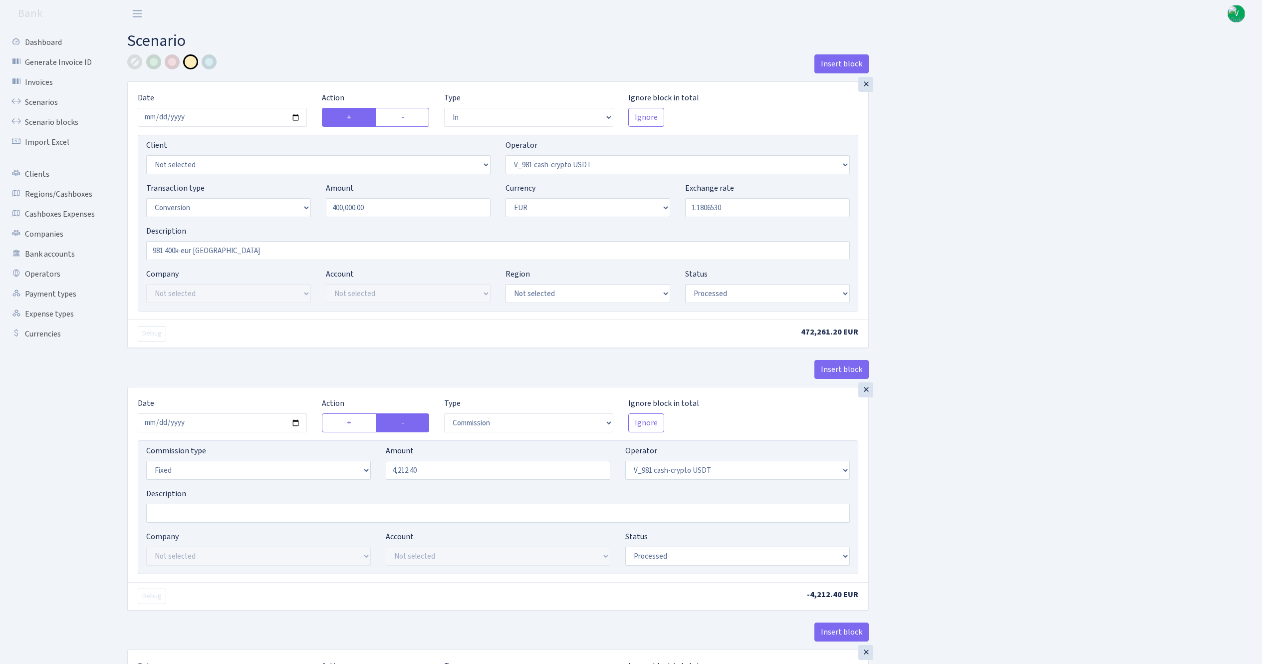
select select "434"
select select "15"
select select "1"
select select "processed"
select select "in"
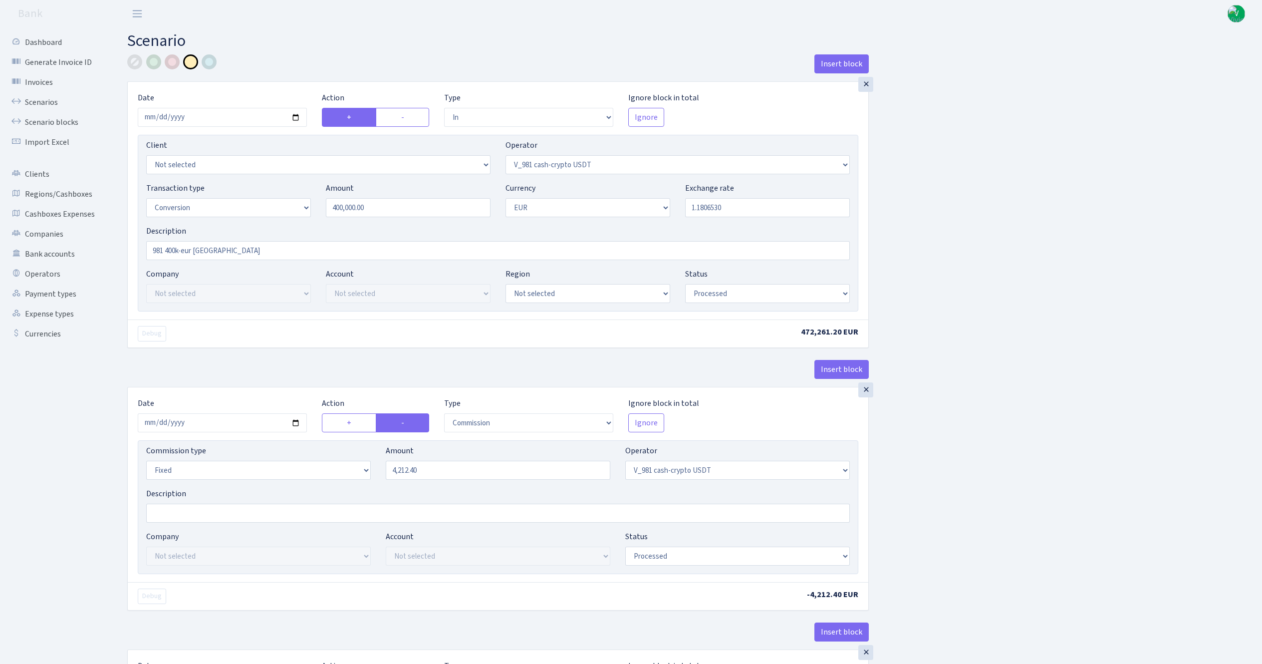
select select "434"
select select "1"
select select "processed"
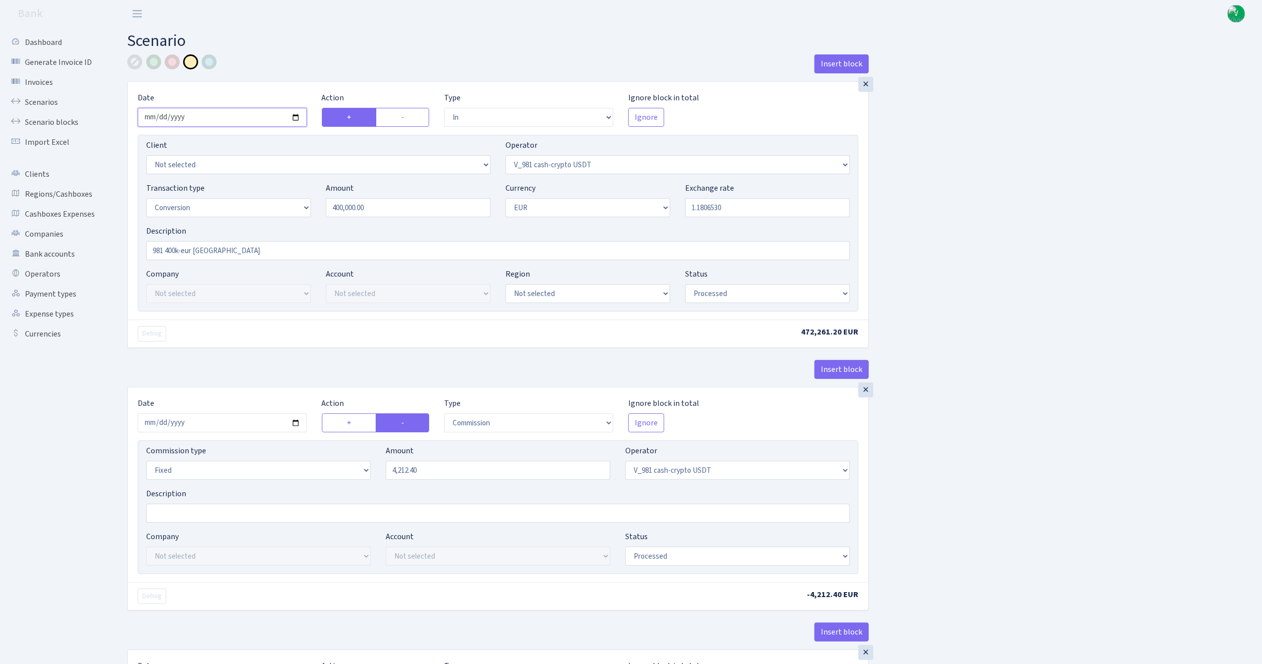
click at [295, 118] on input "2025-09-23" at bounding box center [222, 117] width 169 height 19
type input "2025-09-30"
drag, startPoint x: 741, startPoint y: 211, endPoint x: 602, endPoint y: 200, distance: 139.7
click at [605, 201] on div "Transaction type Not selected 981 ELF FISH crypto GIRT IVO dekl MM-BALTIC eur U…" at bounding box center [498, 203] width 719 height 43
paste input ",17453"
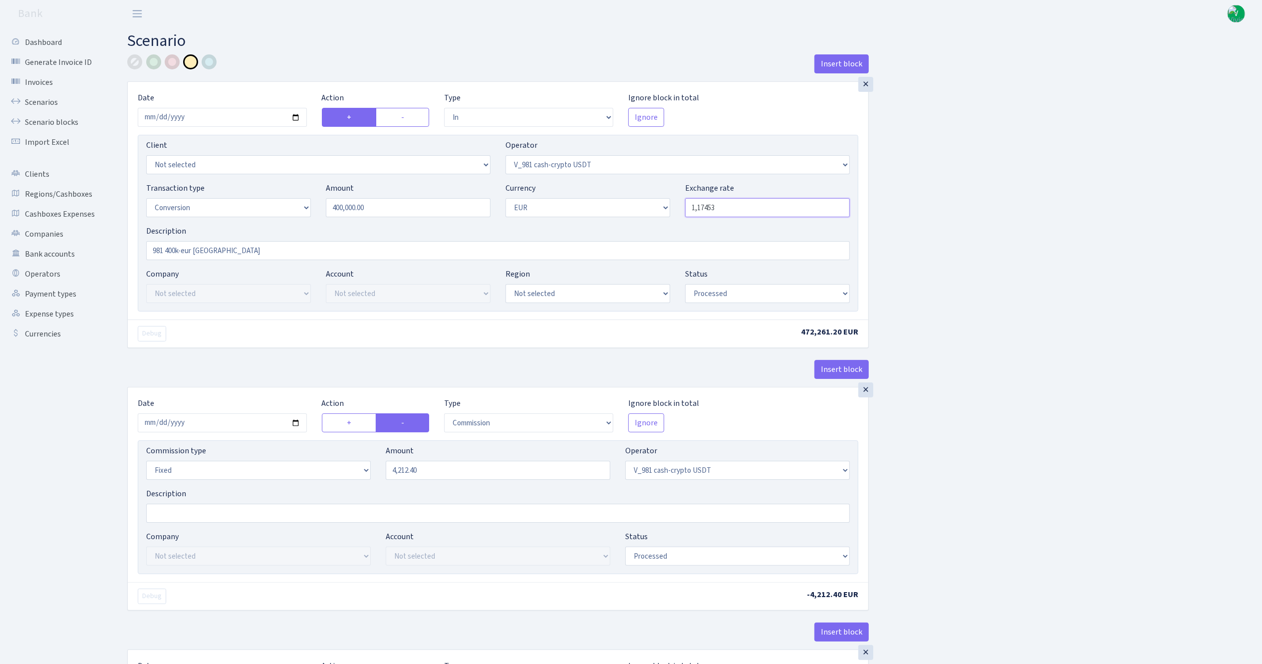
click at [700, 207] on input "1,17453" at bounding box center [767, 207] width 165 height 19
type input "1.1745300"
drag, startPoint x: 444, startPoint y: 472, endPoint x: 357, endPoint y: 466, distance: 87.1
click at [357, 466] on div "Commission type Percentage Fixed Bank Amount 4212.40 Operator Not selected 981 …" at bounding box center [498, 466] width 719 height 43
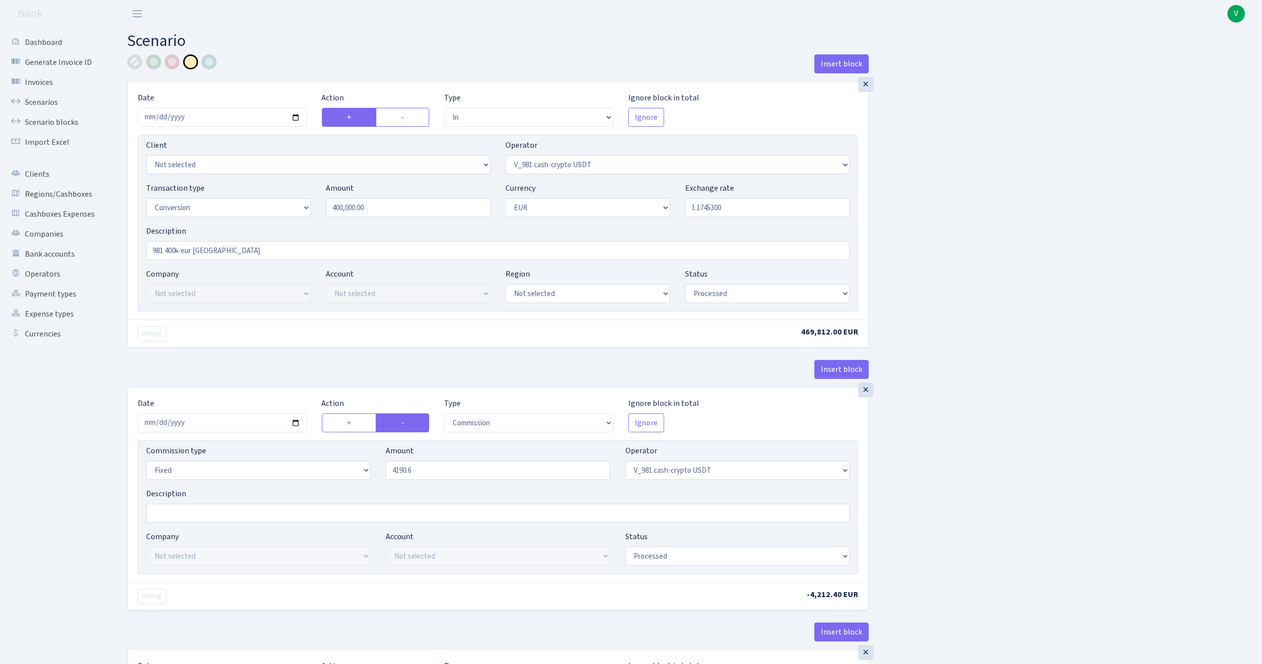
type input "4,190.60"
click at [297, 426] on input "2025-09-23" at bounding box center [222, 422] width 169 height 19
type input "2025-09-30"
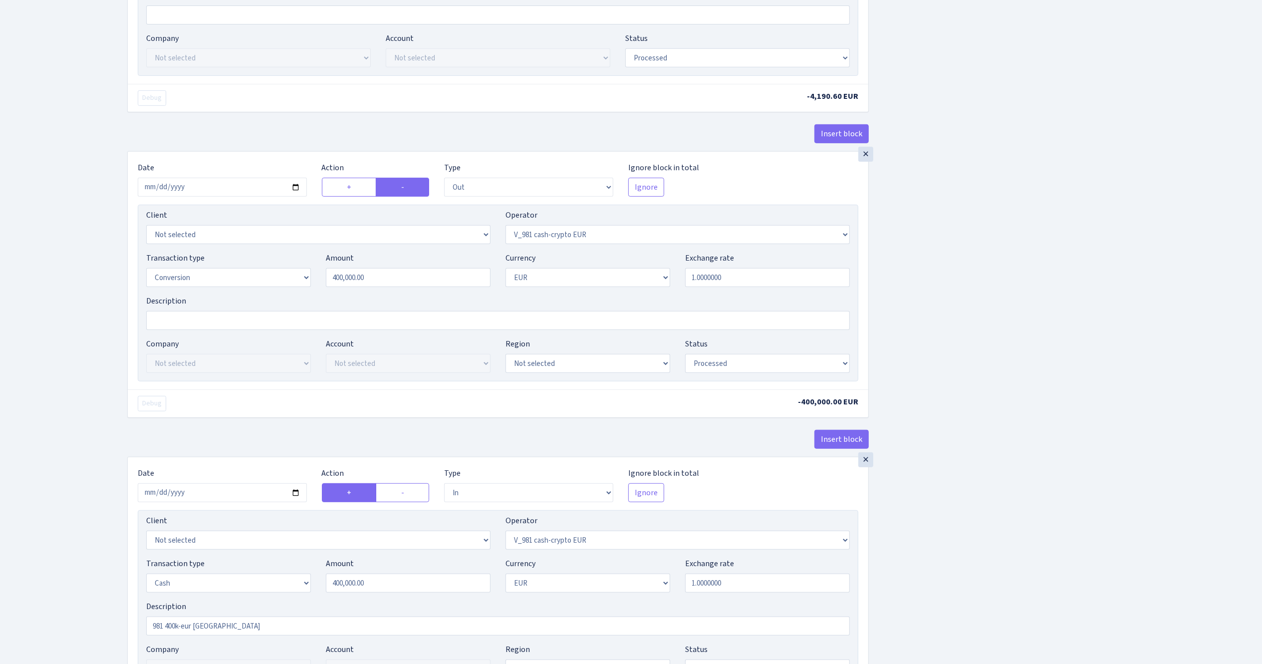
scroll to position [499, 0]
click at [293, 189] on input "2025-09-23" at bounding box center [222, 186] width 169 height 19
type input "2025-09-30"
click at [1032, 374] on div "Insert block × Date 2025-09-30 Action + - Type --- In Out Commission Field requ…" at bounding box center [687, 180] width 1135 height 1251
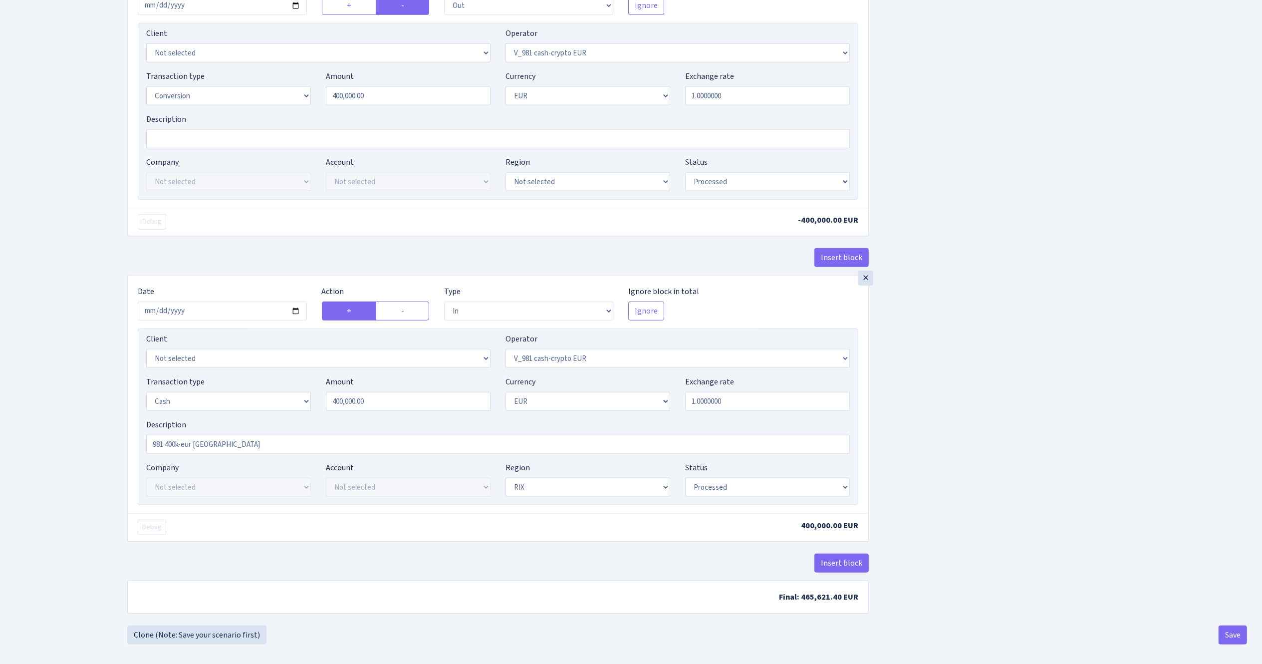
scroll to position [693, 0]
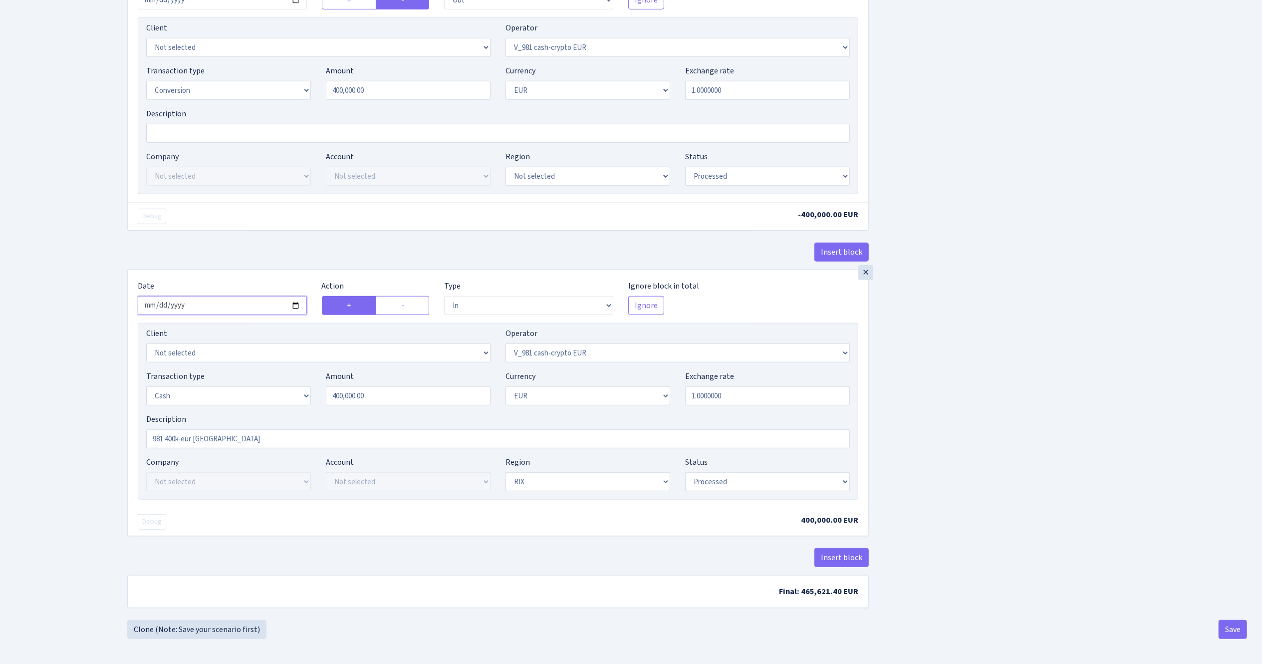
click at [294, 304] on input "2025-09-24" at bounding box center [222, 305] width 169 height 19
type input "2025-09-30"
click at [709, 483] on select "Draft Pending Later Never Processed" at bounding box center [767, 481] width 165 height 19
select select "pending"
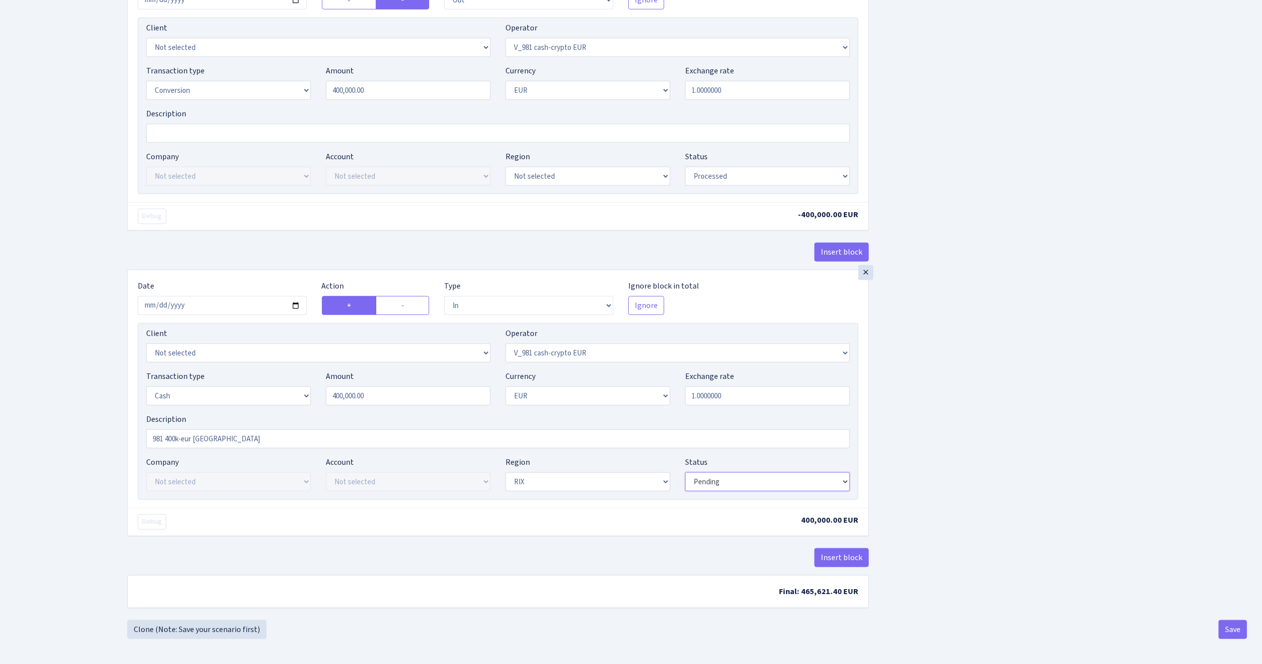
click at [685, 472] on select "Draft Pending Later Never Processed" at bounding box center [767, 481] width 165 height 19
click at [1224, 622] on button "Save" at bounding box center [1233, 629] width 28 height 19
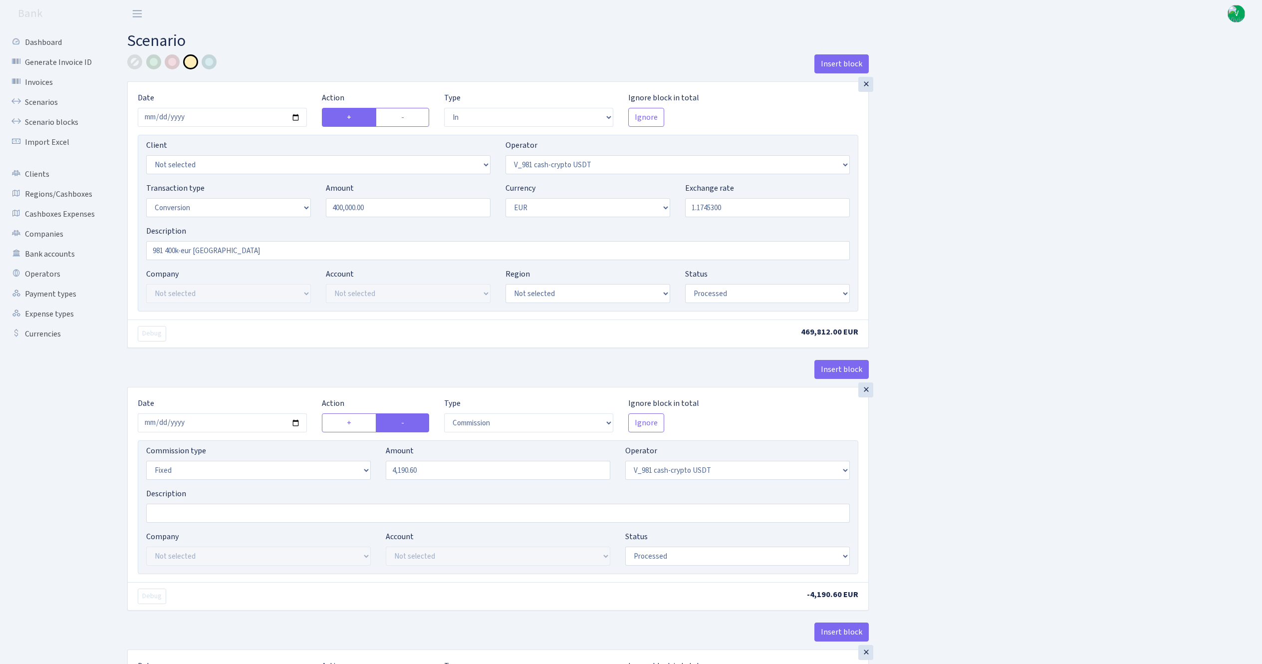
select select "in"
select select "435"
select select "15"
select select "1"
select select "processed"
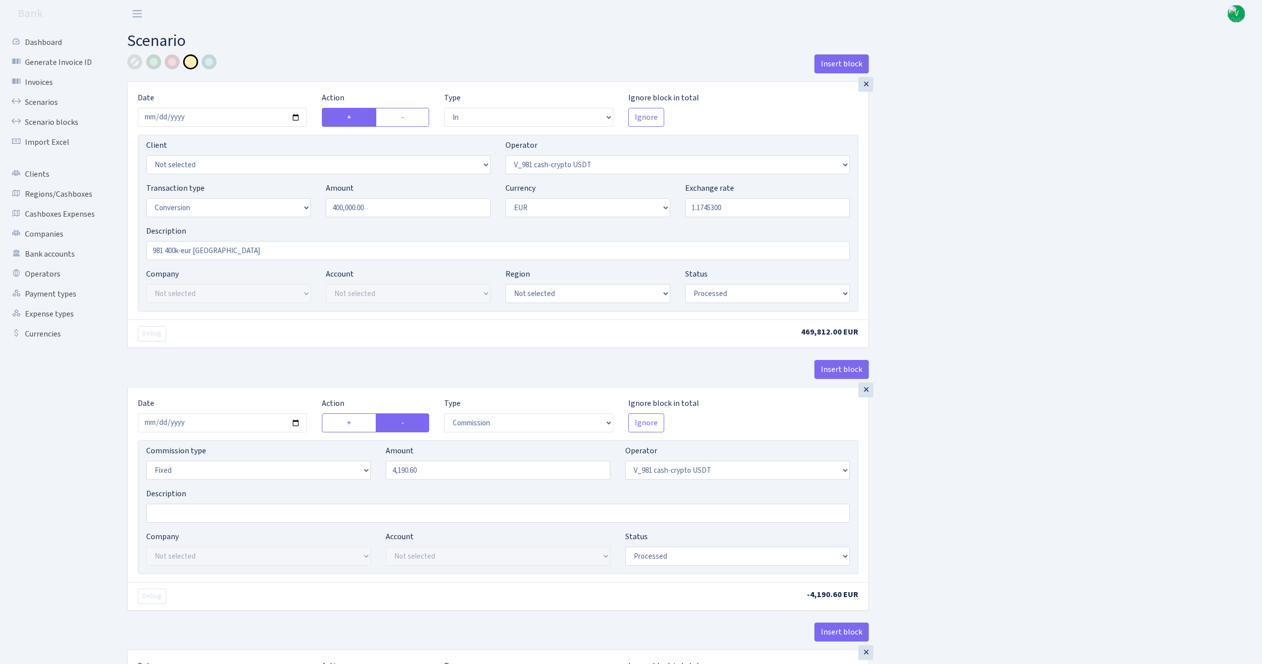
select select "commission"
select select "fixed"
select select "435"
select select "processed"
select select "out"
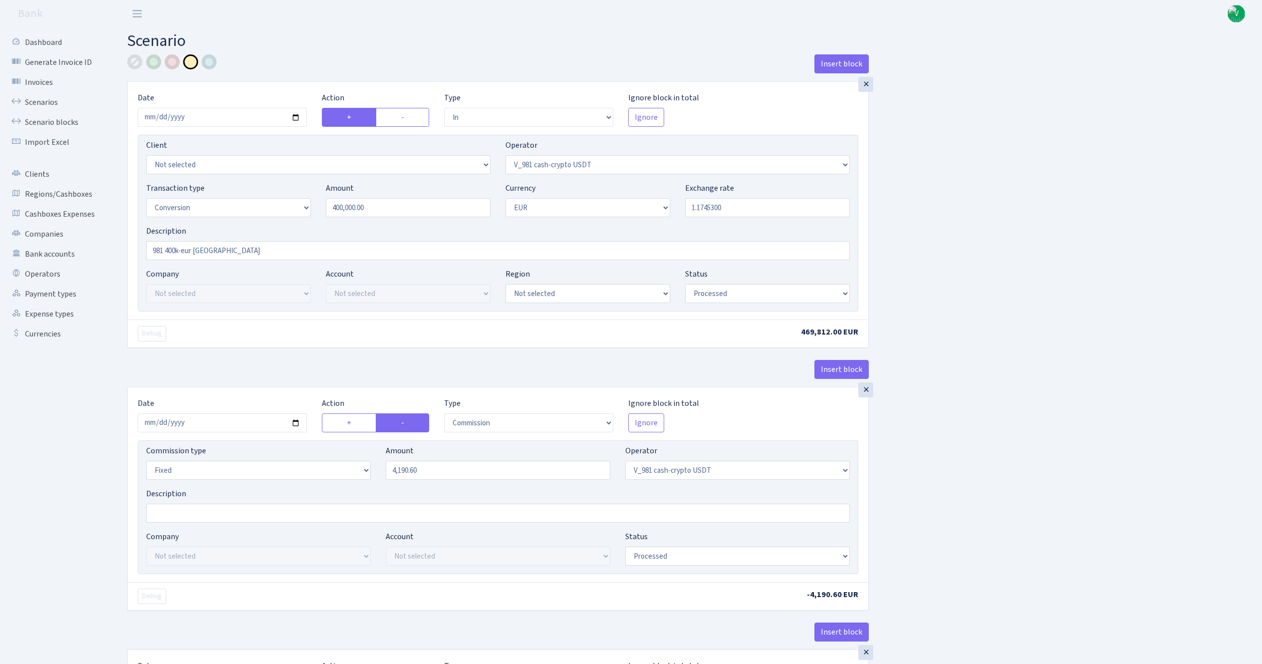
select select "434"
select select "15"
select select "1"
select select "processed"
select select "in"
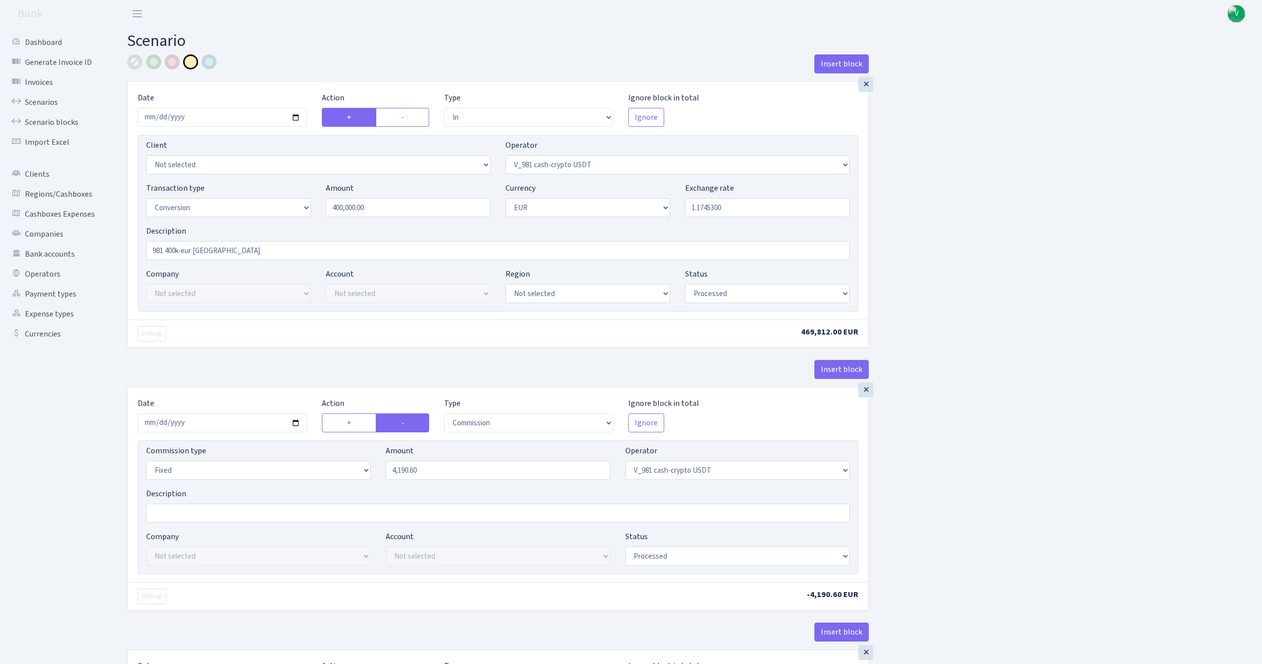
select select "434"
select select "1"
select select "pending"
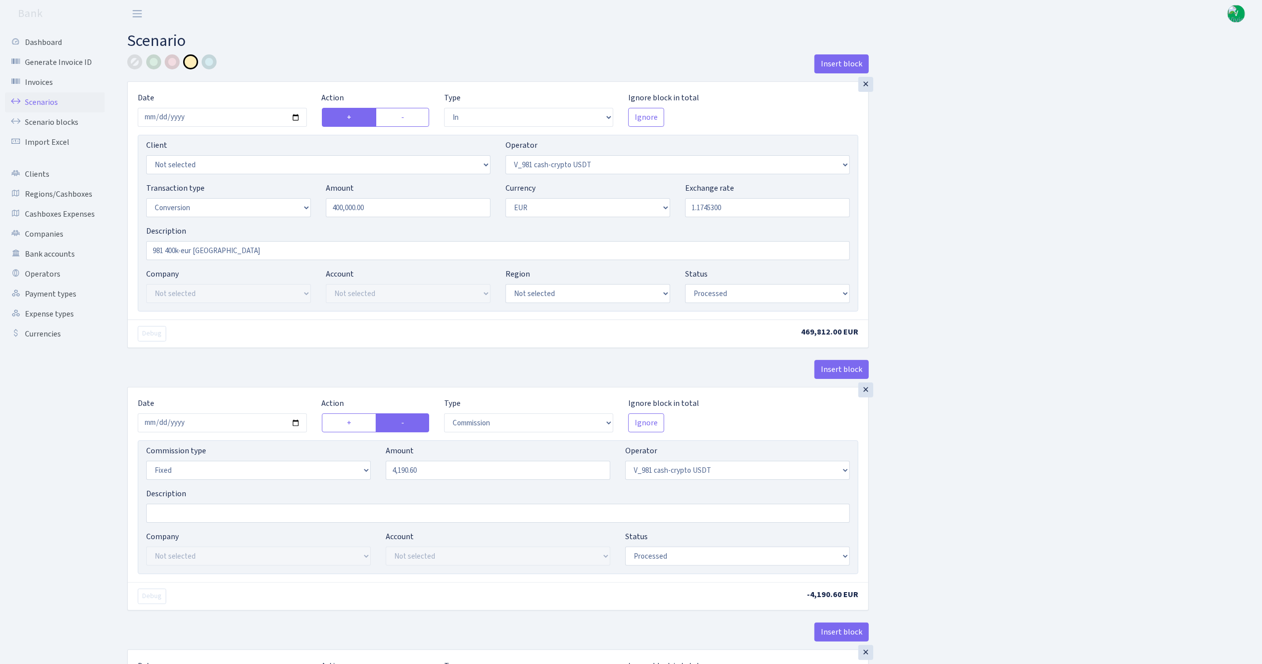
click at [43, 97] on link "Scenarios" at bounding box center [55, 102] width 100 height 20
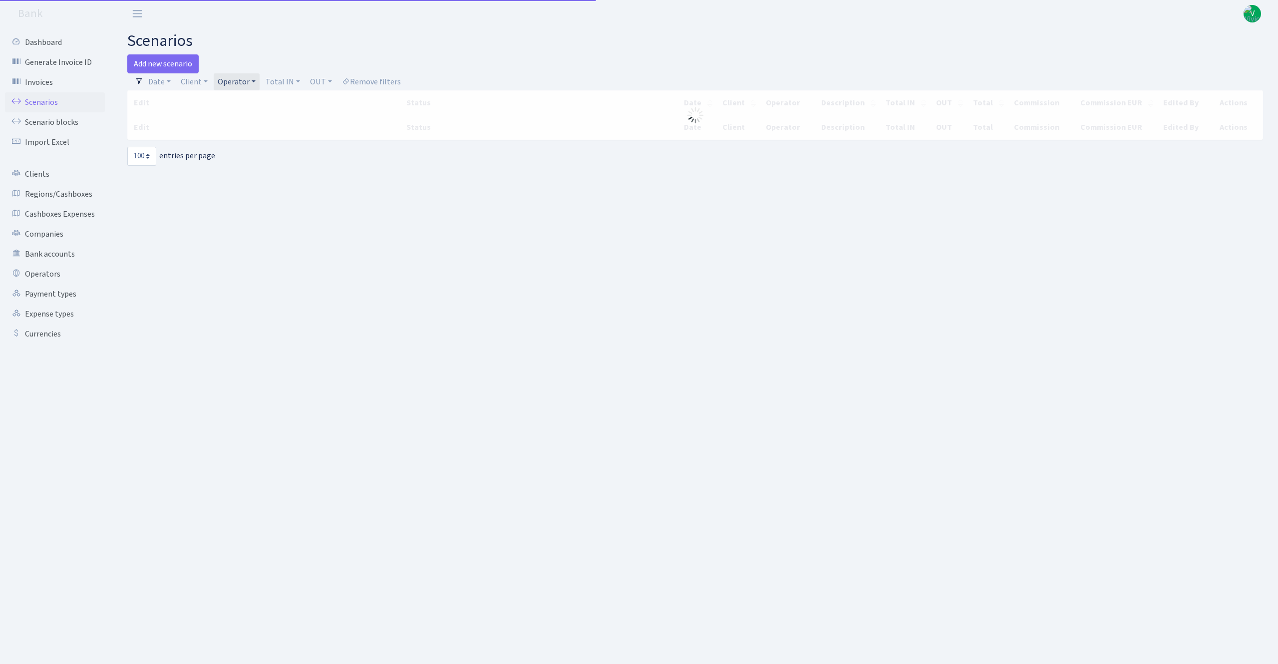
select select "100"
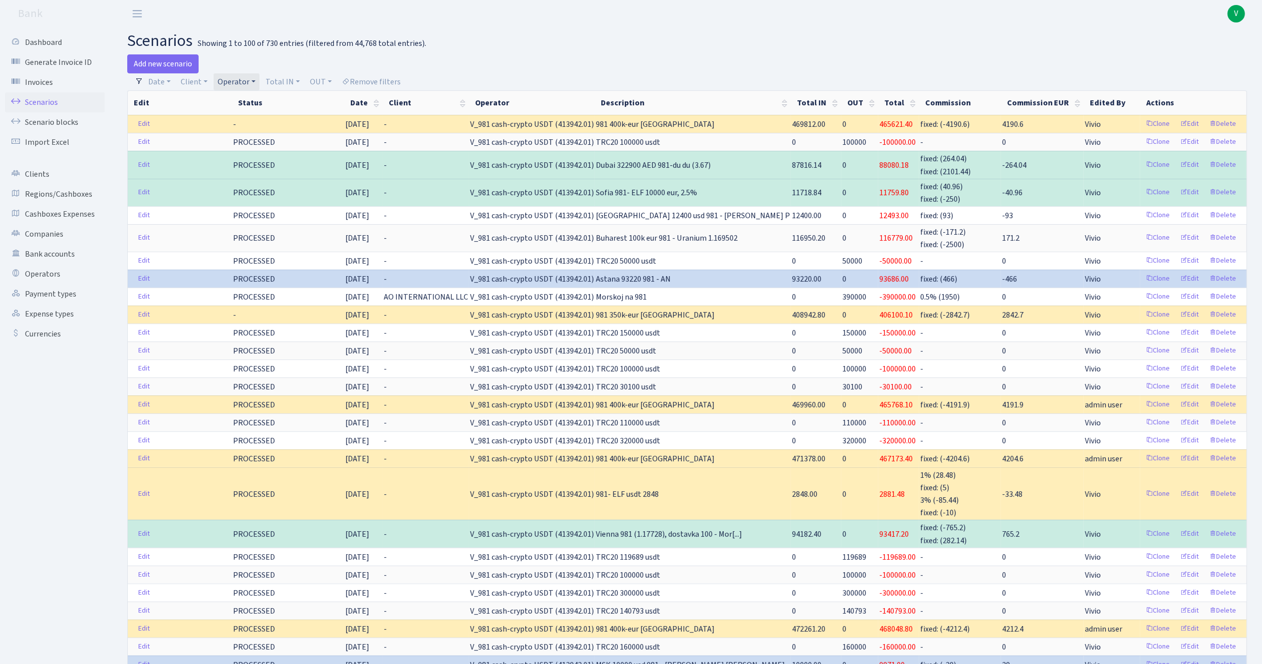
click at [245, 83] on link "Operator" at bounding box center [237, 81] width 46 height 17
select select
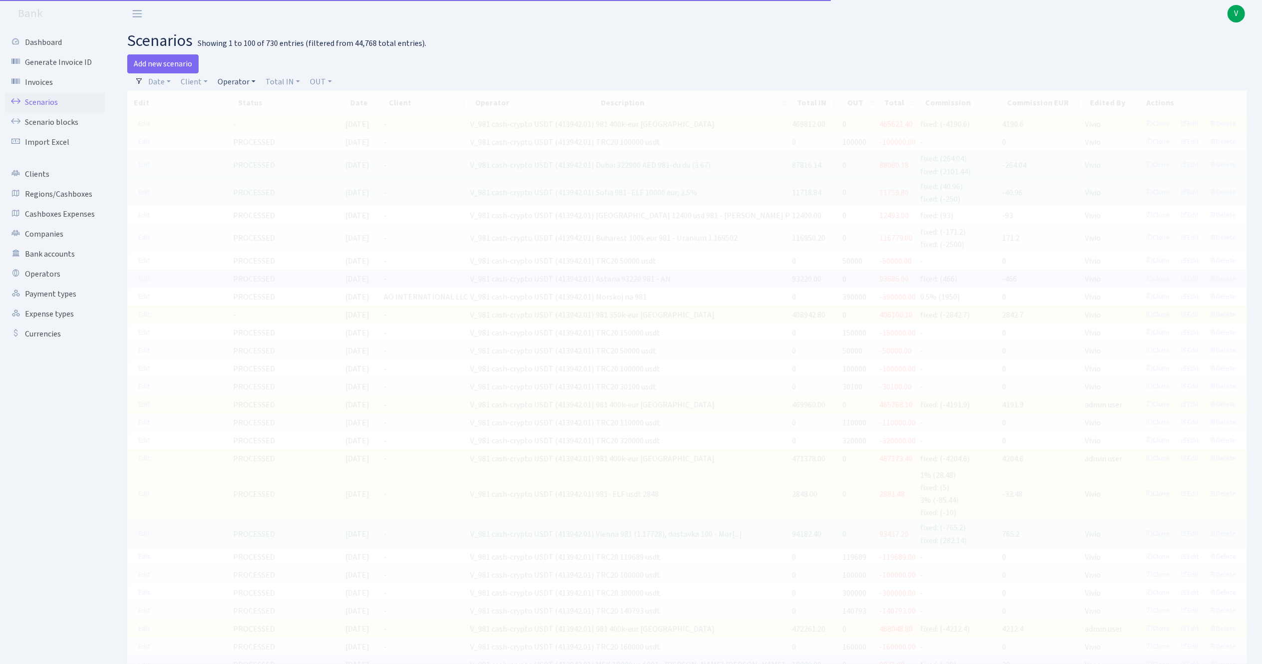
click at [235, 83] on link "Operator" at bounding box center [237, 81] width 46 height 17
click at [250, 118] on input "search" at bounding box center [253, 117] width 73 height 15
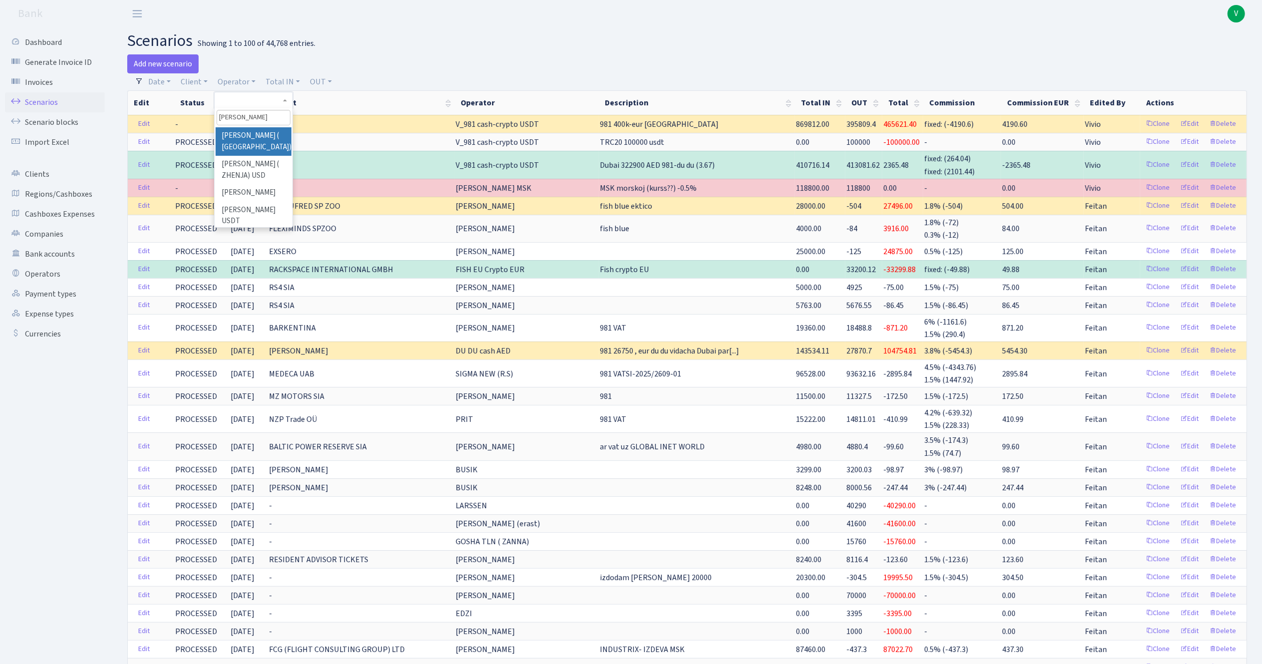
type input "andrej"
click at [260, 134] on li "[PERSON_NAME] ( [GEOGRAPHIC_DATA])" at bounding box center [253, 141] width 75 height 28
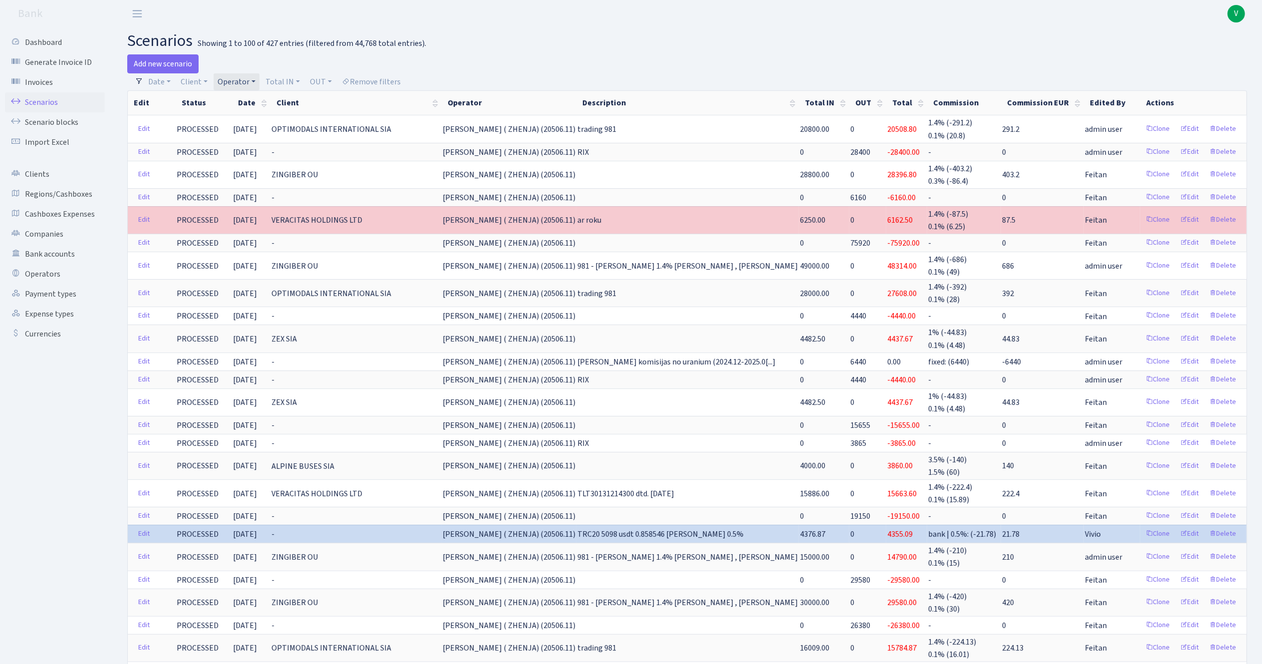
click at [244, 87] on link "Operator" at bounding box center [237, 81] width 46 height 17
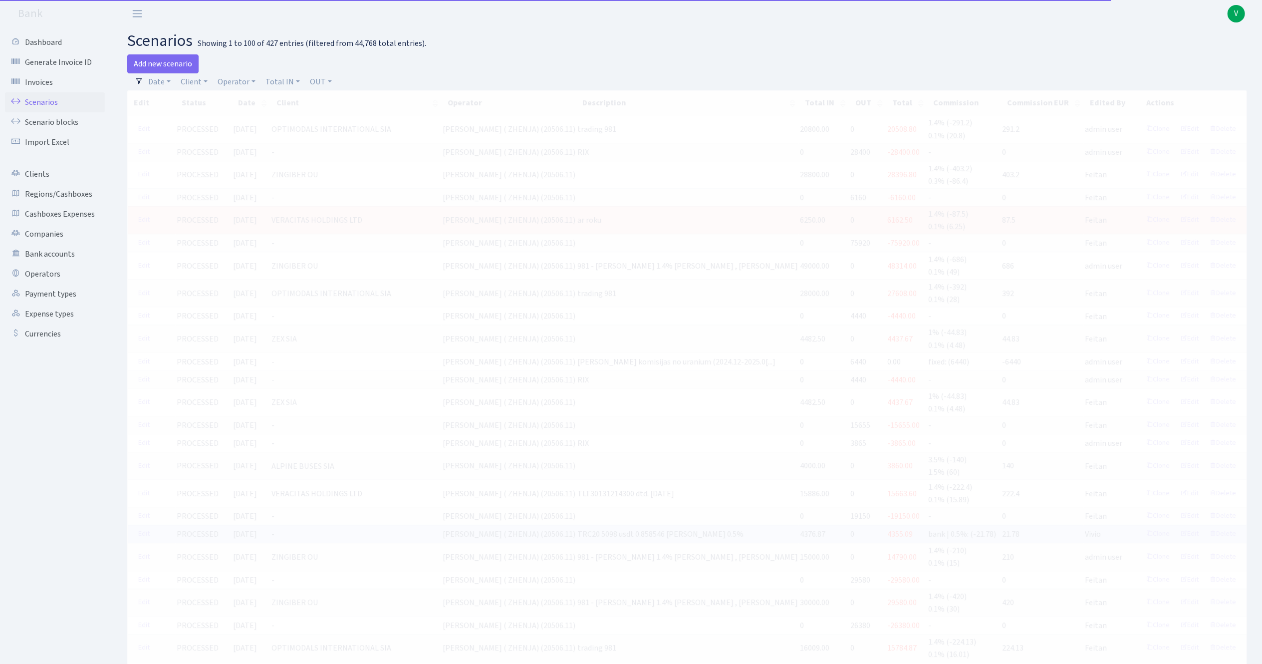
click at [565, 26] on header "Bank V My Account Logout" at bounding box center [631, 13] width 1262 height 27
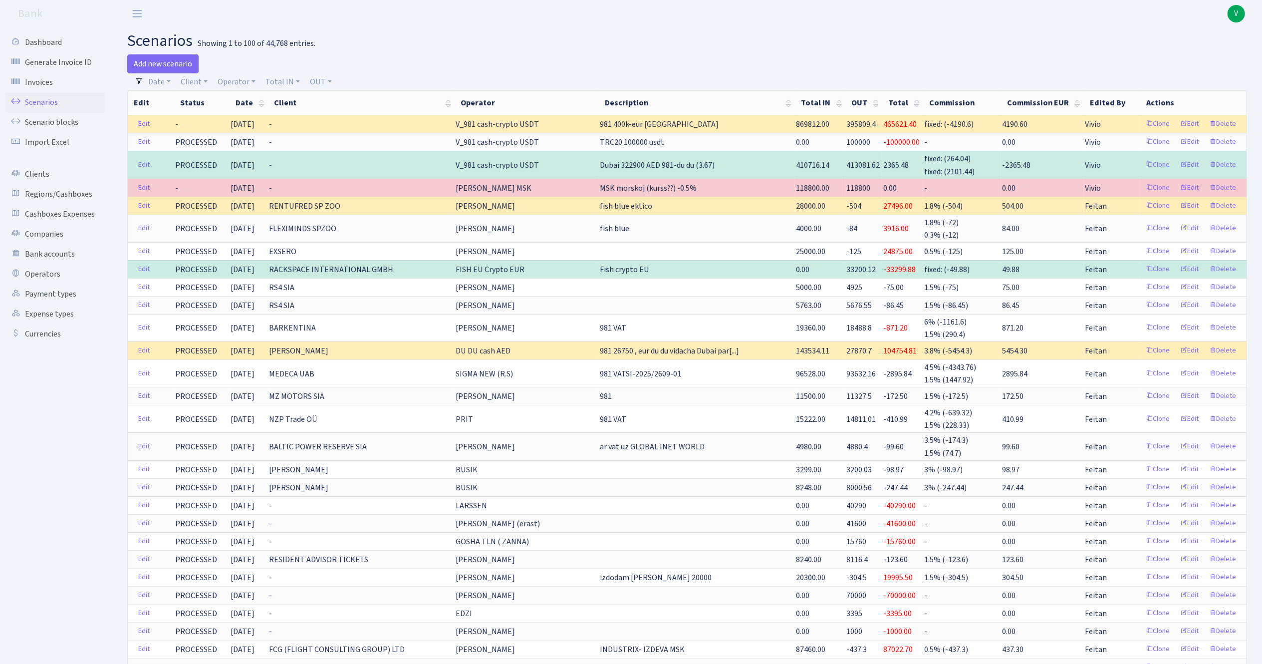
click at [454, 57] on div "Add new scenario" at bounding box center [403, 63] width 553 height 19
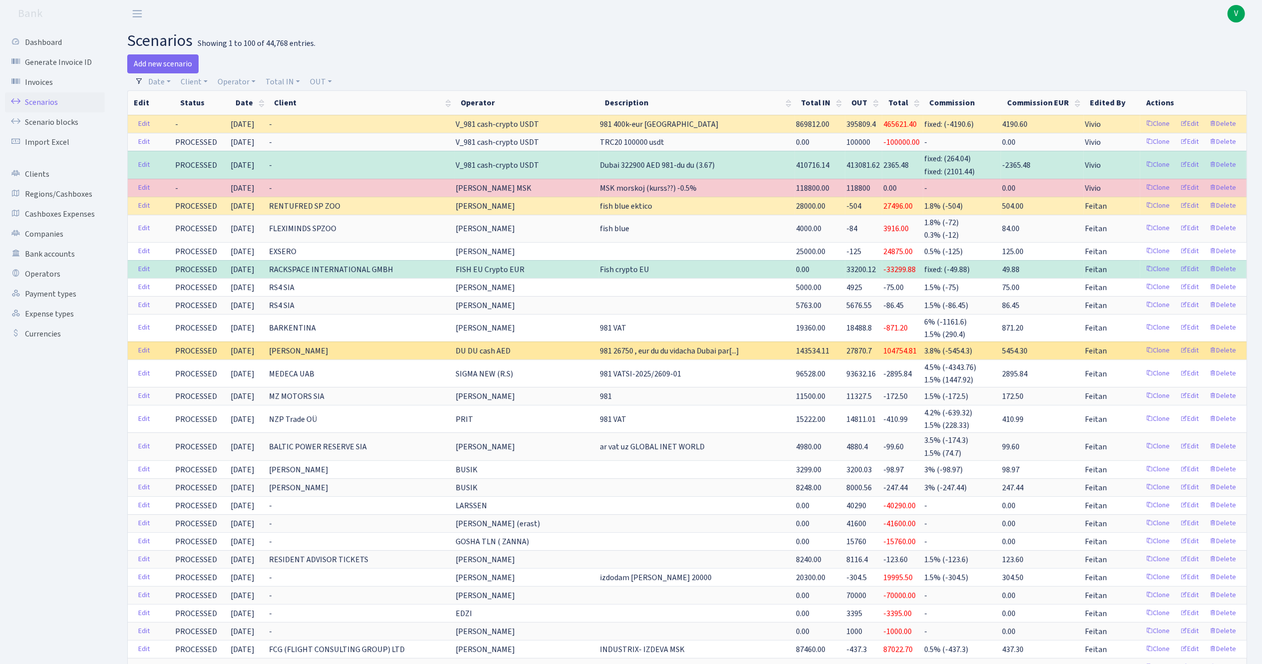
drag, startPoint x: 586, startPoint y: 351, endPoint x: 518, endPoint y: 347, distance: 68.5
click at [518, 347] on tr "Edit PROCESSED 29.09.2025 ALDO Shipping DU DU cash AED 981 26750 , eur du du vi…" at bounding box center [687, 350] width 1119 height 18
click at [511, 356] on span "DU DU cash AED" at bounding box center [483, 350] width 55 height 11
drag, startPoint x: 602, startPoint y: 350, endPoint x: 504, endPoint y: 343, distance: 98.6
click at [513, 343] on tr "Edit PROCESSED 29.09.2025 ALDO Shipping DU DU cash AED 981 26750 , eur du du vi…" at bounding box center [687, 350] width 1119 height 18
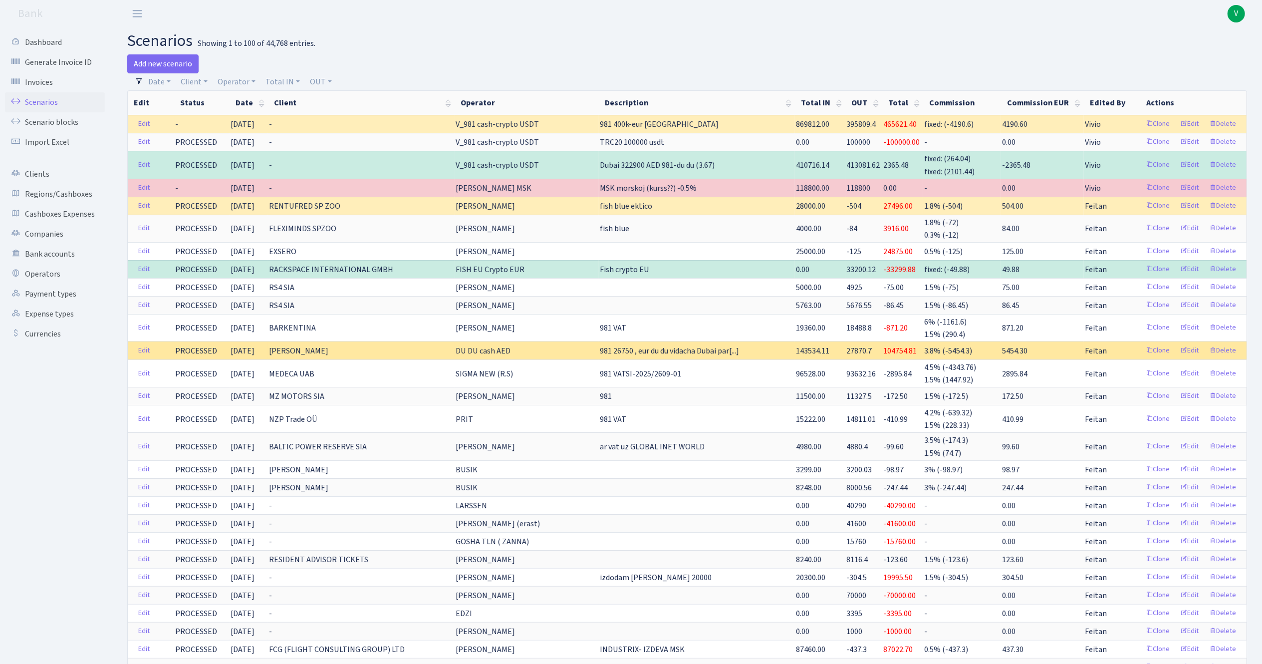
click at [455, 347] on td "[PERSON_NAME]" at bounding box center [361, 350] width 187 height 18
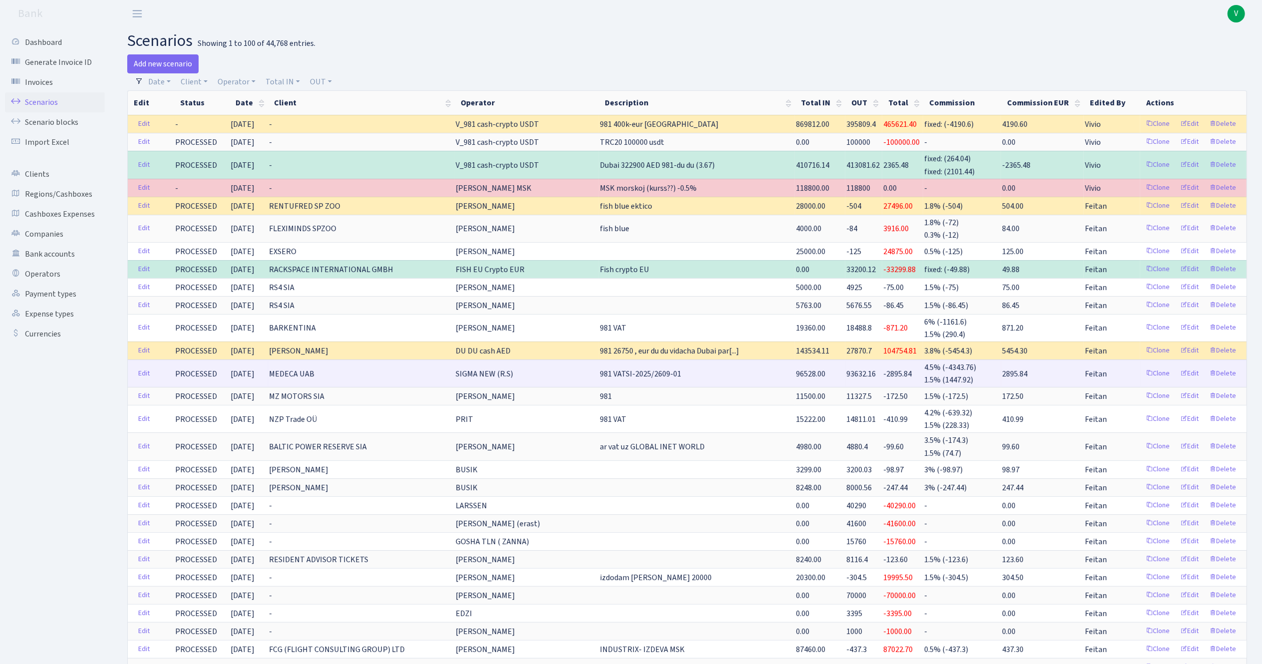
drag, startPoint x: 538, startPoint y: 351, endPoint x: 696, endPoint y: 368, distance: 159.1
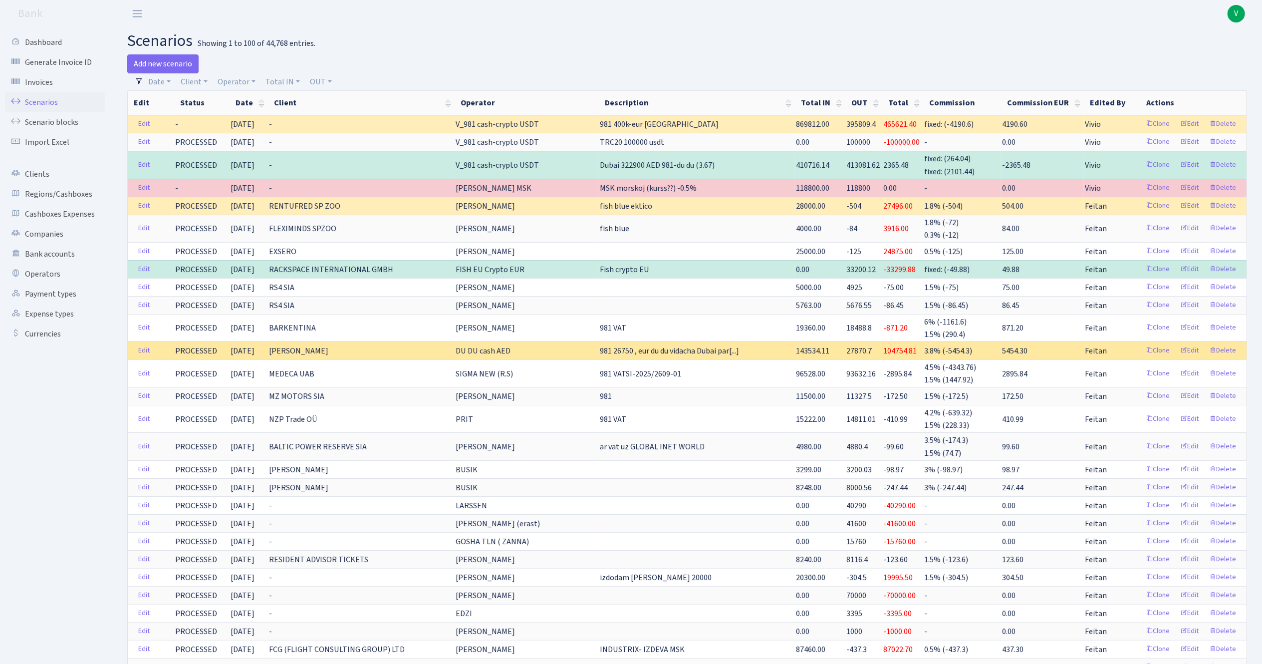
click at [739, 354] on span "981 26750 , eur du du vidacha Dubai par[...]" at bounding box center [669, 350] width 139 height 11
click at [739, 353] on span "981 26750 , eur du du vidacha Dubai par[...]" at bounding box center [669, 350] width 139 height 11
drag, startPoint x: 785, startPoint y: 350, endPoint x: 766, endPoint y: 348, distance: 19.6
click at [739, 348] on span "981 26750 , eur du du vidacha Dubai par[...]" at bounding box center [669, 350] width 139 height 11
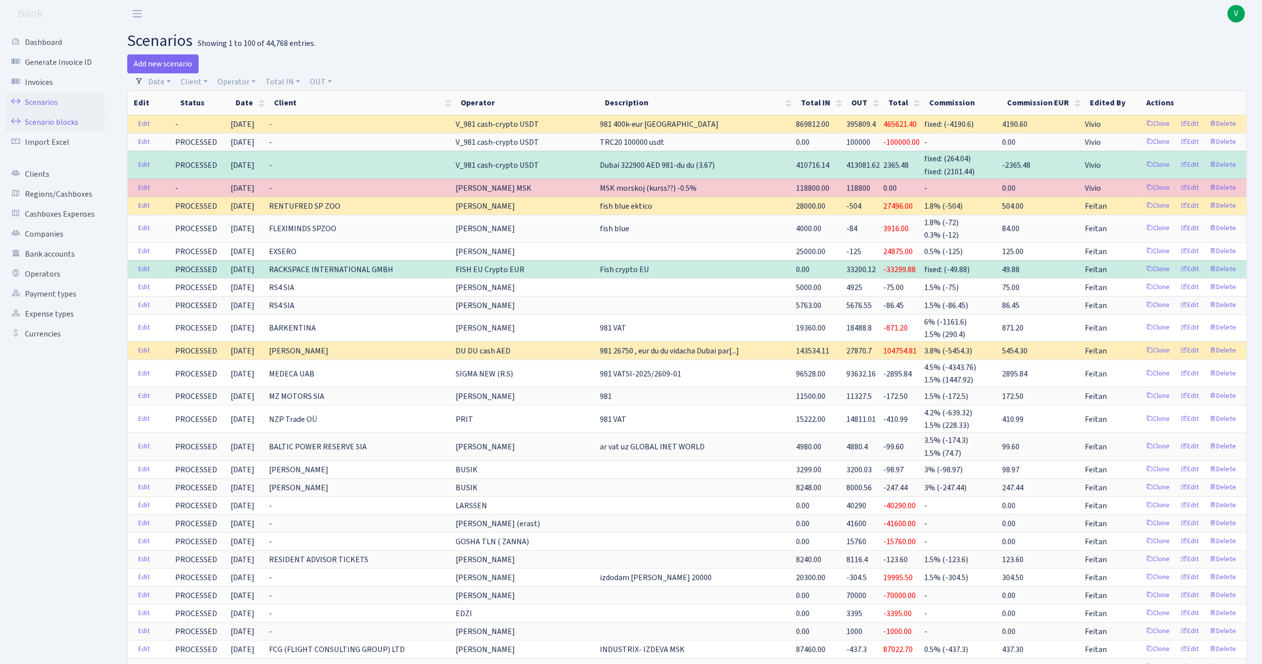
click at [51, 117] on link "Scenario blocks" at bounding box center [55, 122] width 100 height 20
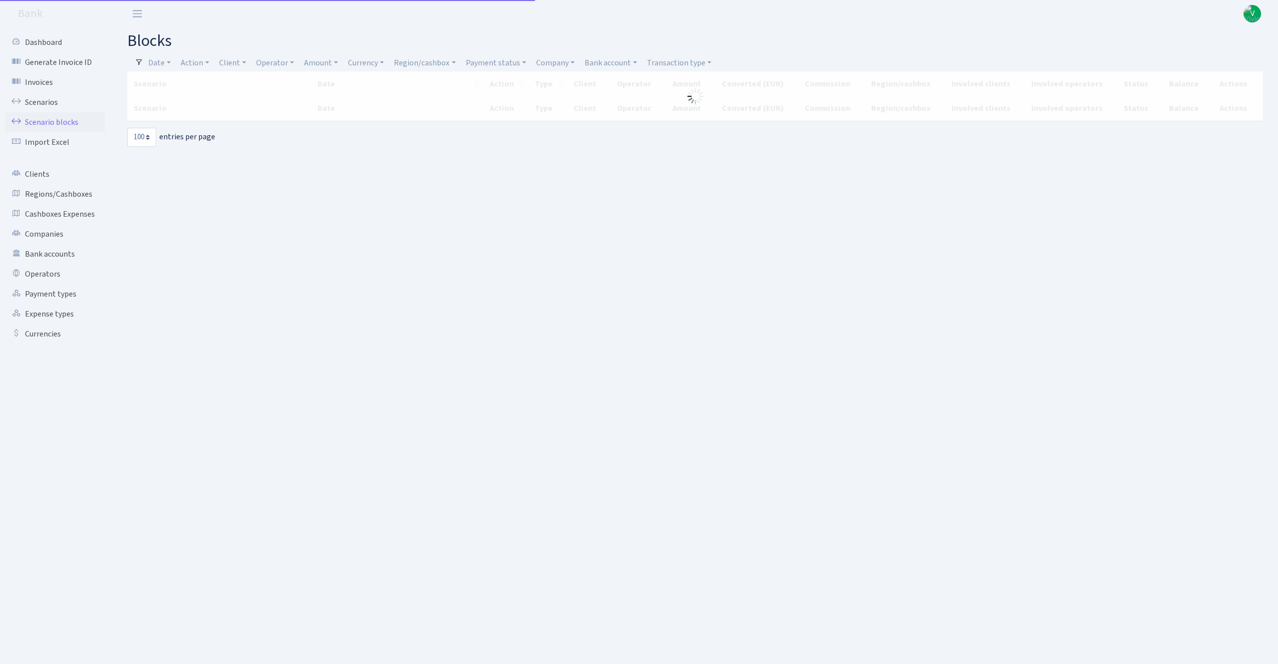
select select "100"
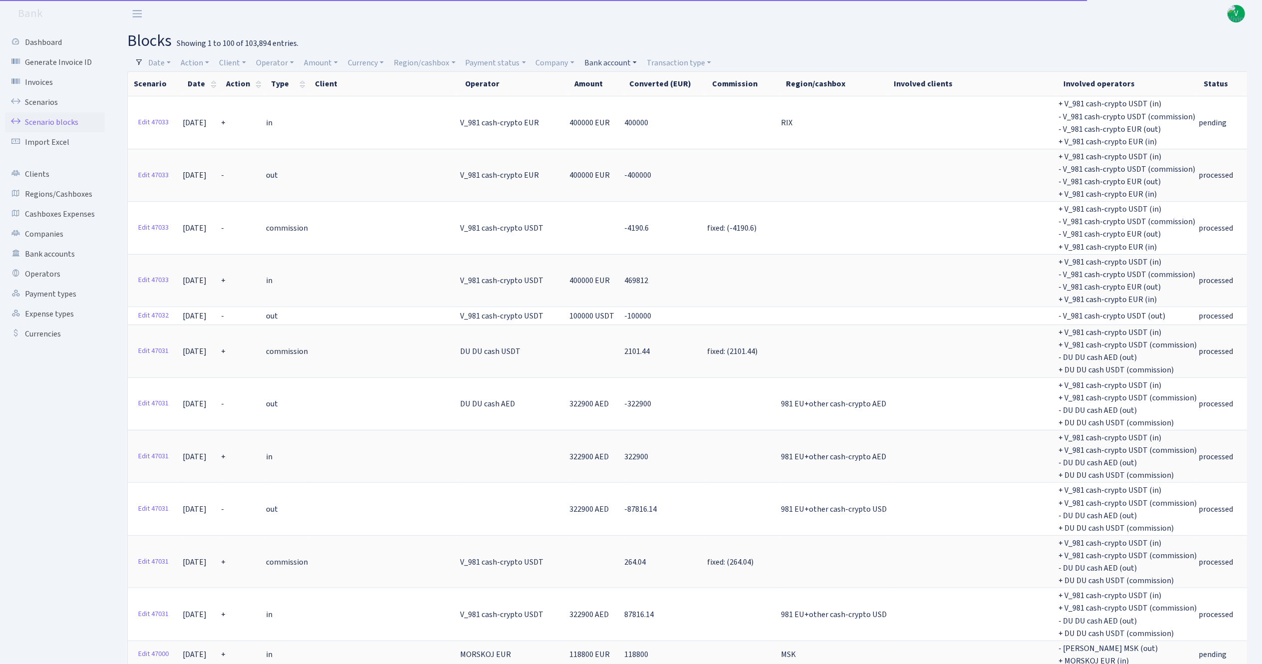
click at [605, 61] on link "Bank account" at bounding box center [611, 62] width 60 height 17
click at [618, 98] on input "search" at bounding box center [619, 98] width 73 height 15
type input "pays"
click at [618, 119] on li "FISH BO Paysaxas" at bounding box center [619, 116] width 75 height 17
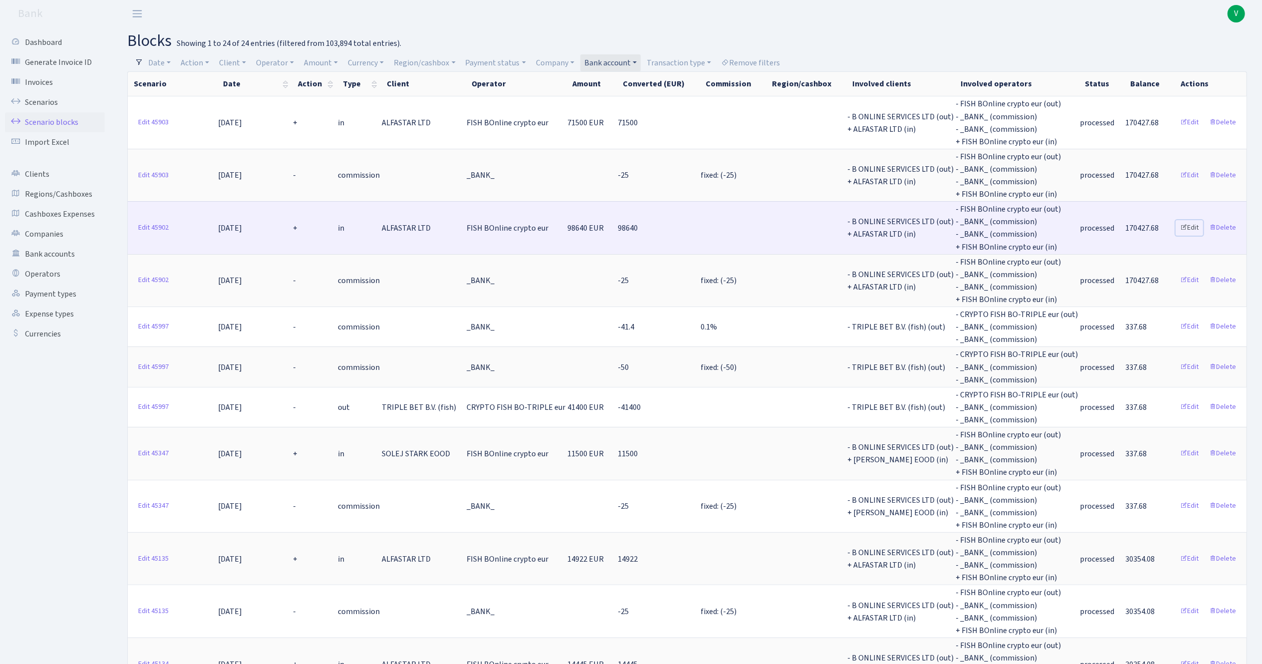
click at [1195, 223] on link "Edit" at bounding box center [1189, 227] width 27 height 15
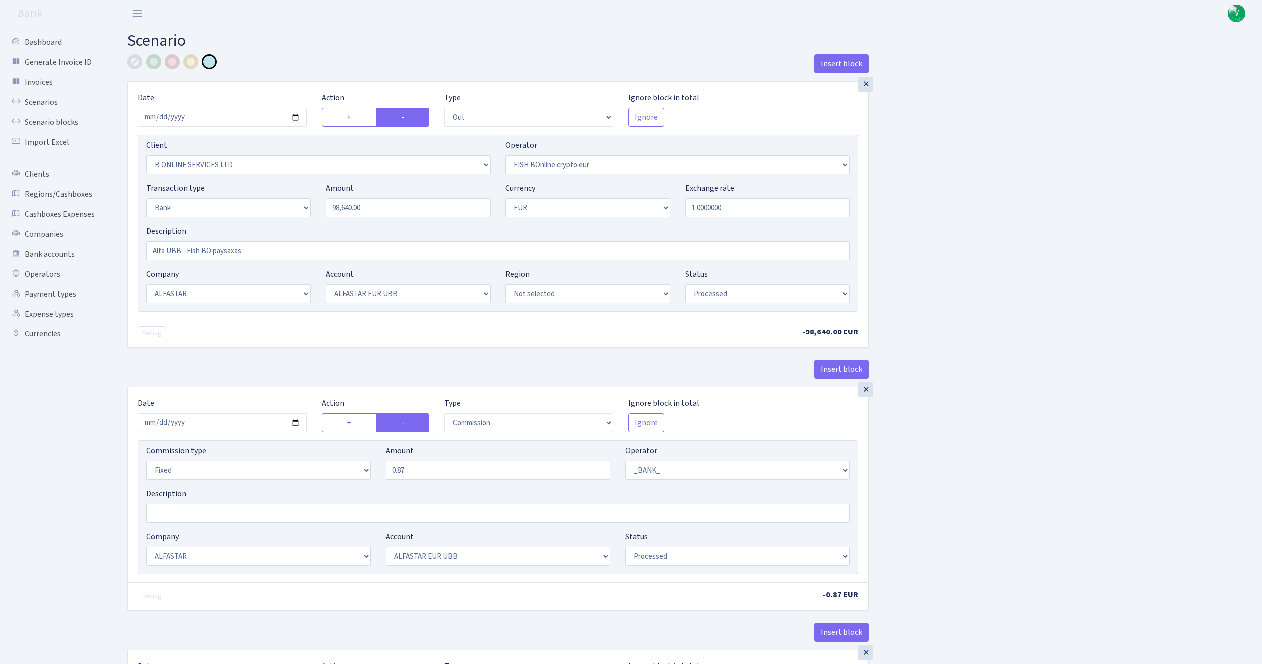
select select "out"
select select "1844"
select select "410"
select select "2"
select select "1"
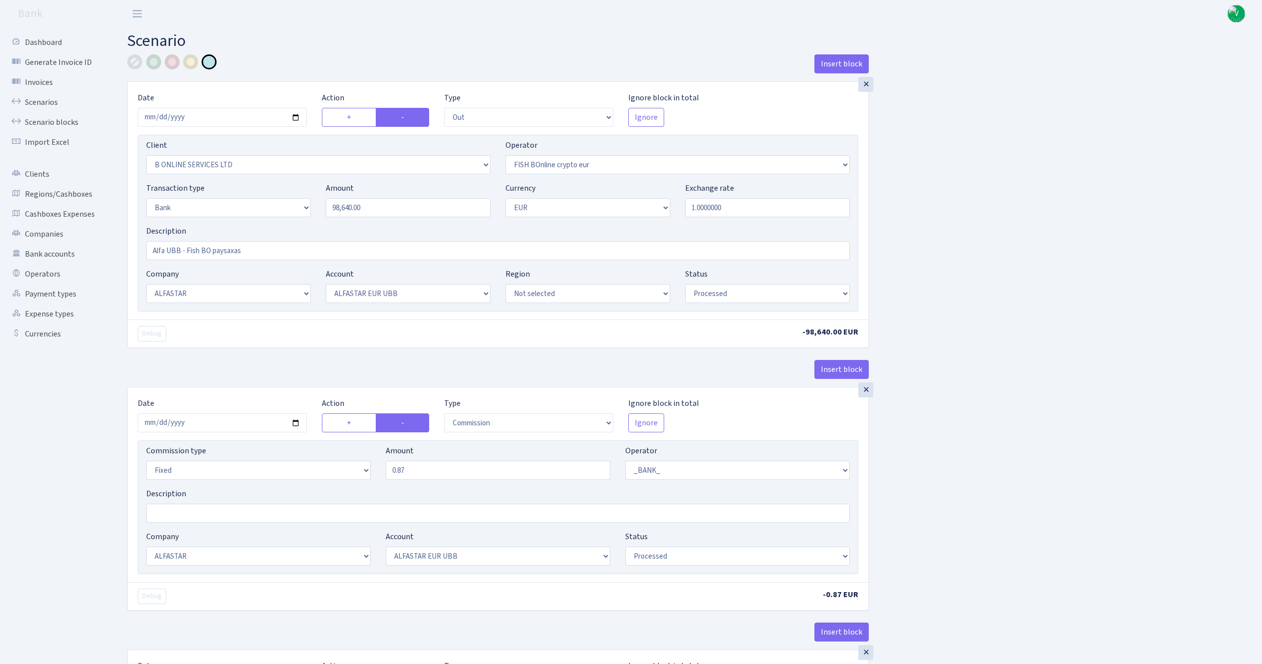
select select "14"
select select "42"
select select "processed"
select select "commission"
select select "fixed"
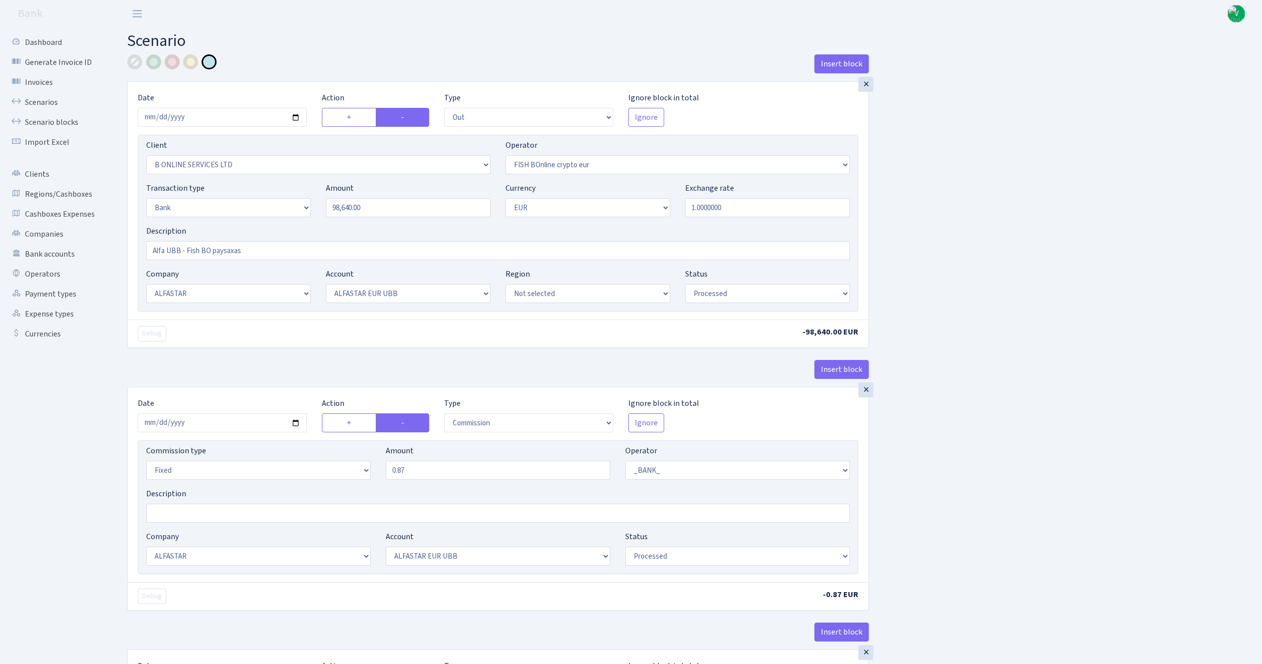
select select "1"
select select "14"
select select "42"
select select "processed"
select select "commission"
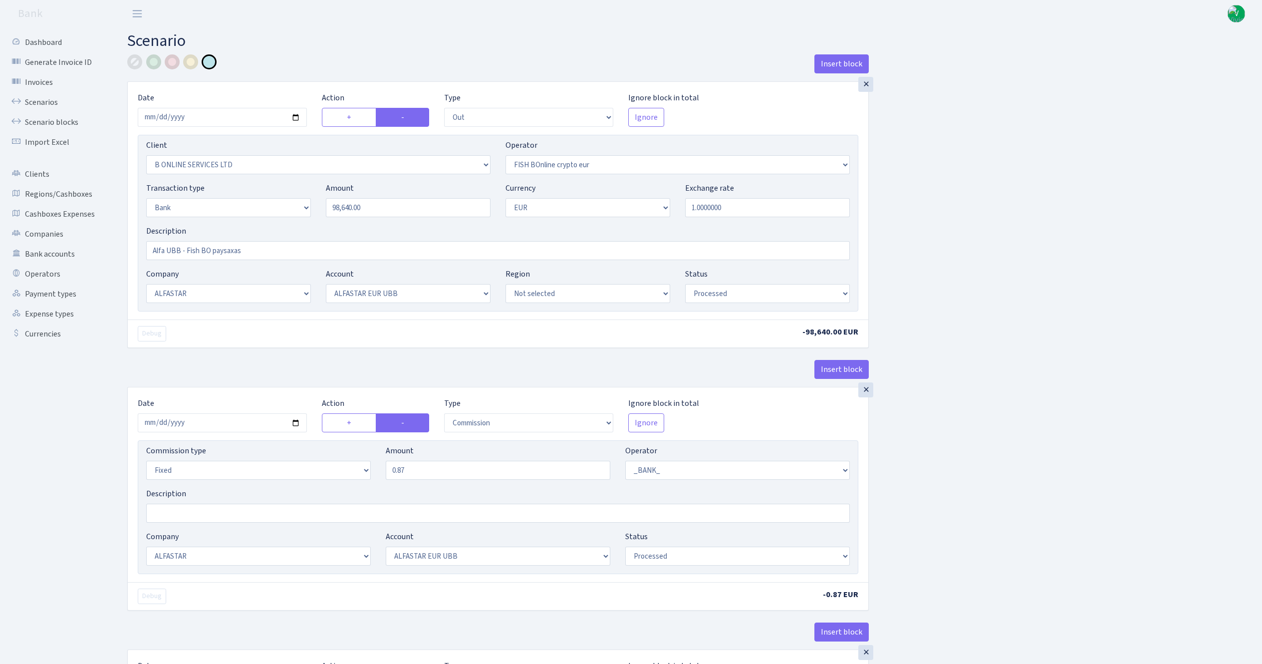
select select "fixed"
select select "1"
select select "22"
select select "64"
select select "processed"
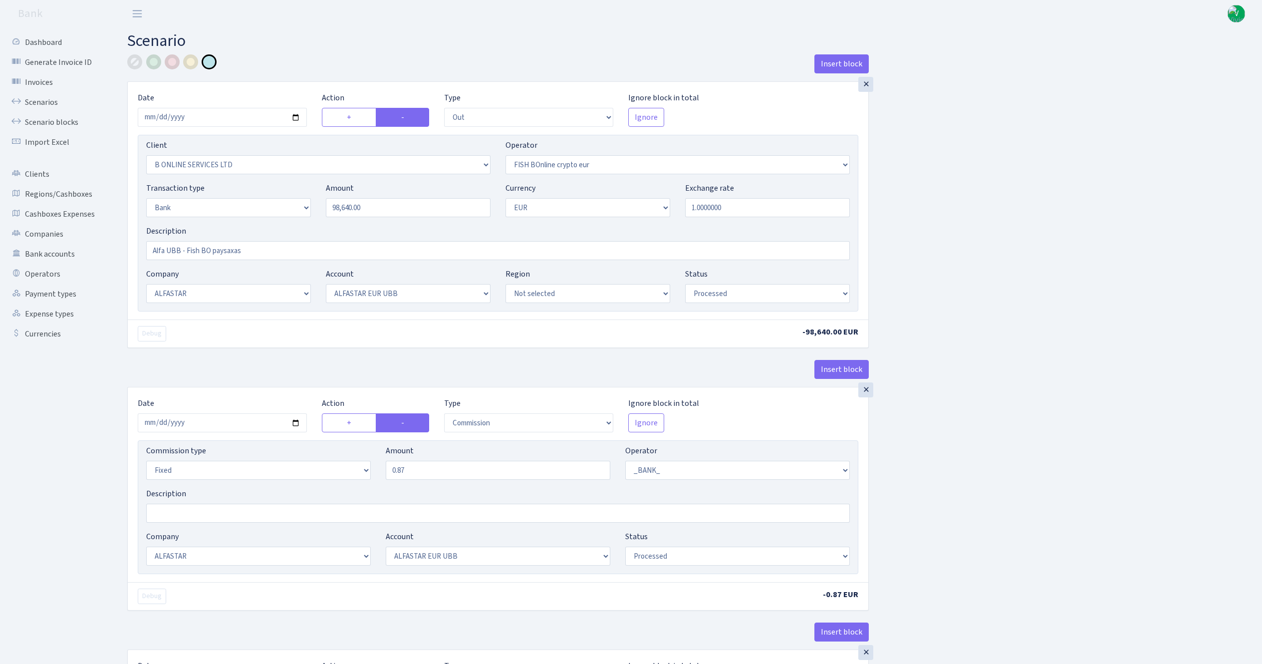
select select "in"
select select "3235"
select select "410"
select select "2"
select select "1"
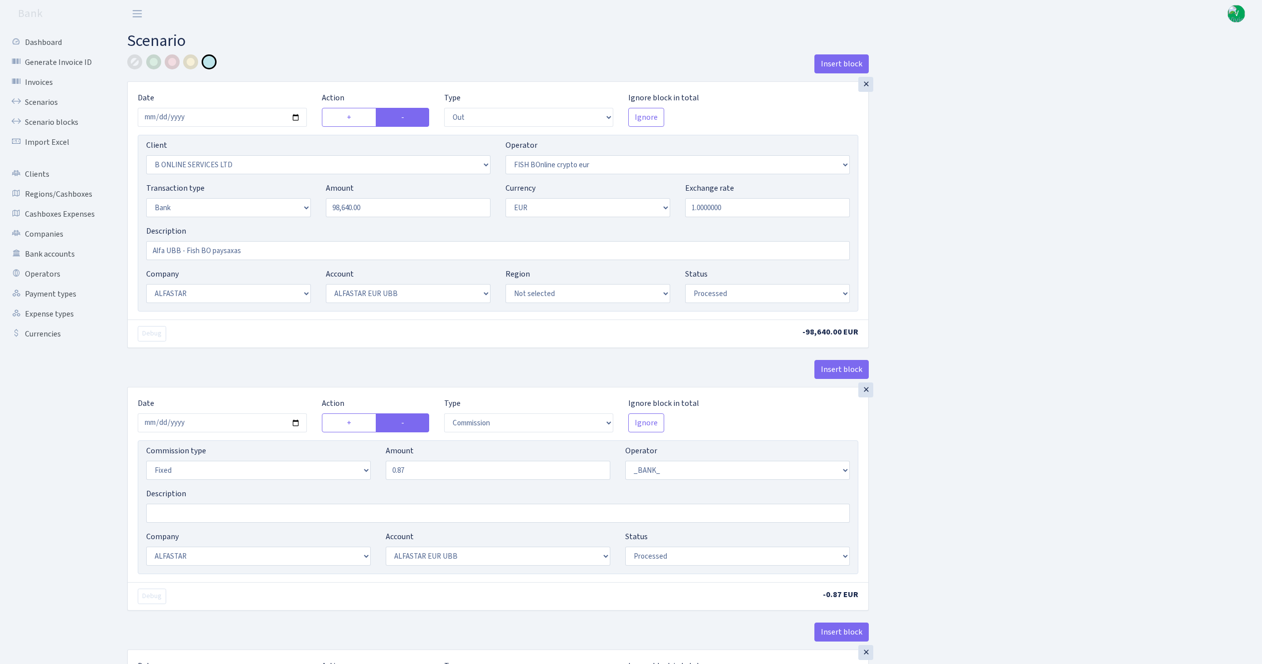
select select "22"
select select "64"
select select "processed"
click at [404, 167] on select "Not selected 1 KOC GEMICILIK VE TASIMACILIK 1/BALDERE-SILDEDZE SIGNE 1/SCP NERO…" at bounding box center [318, 164] width 344 height 19
select select "2867"
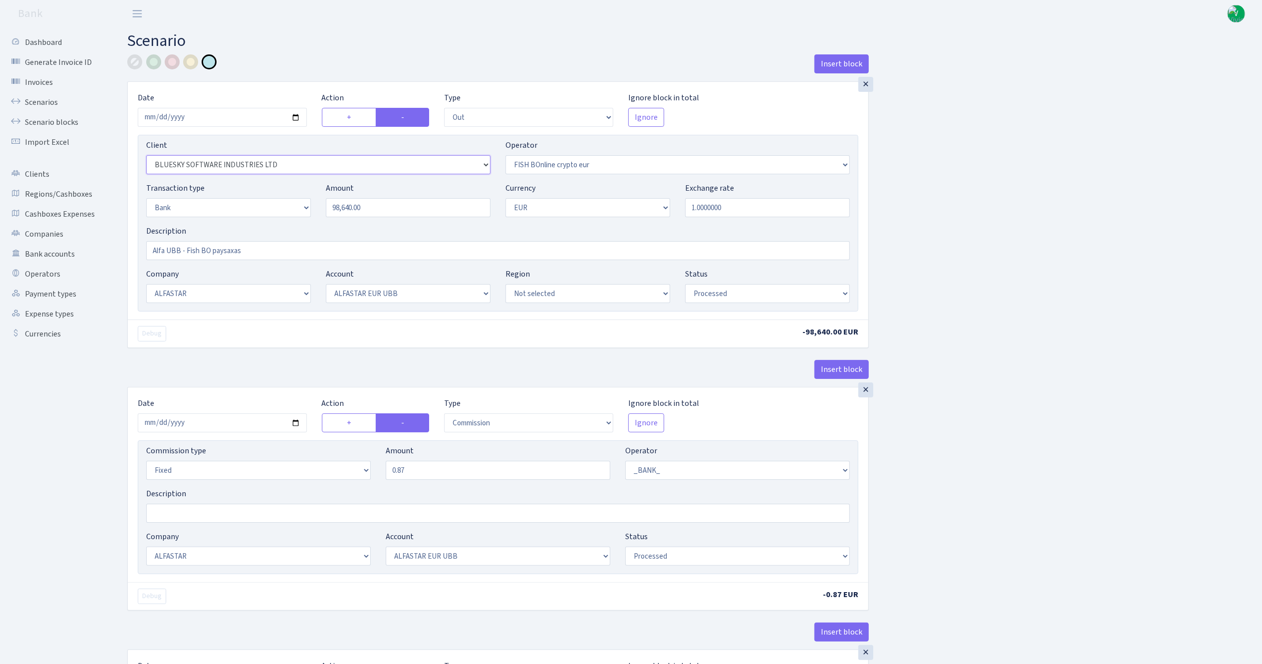
click at [146, 156] on select "Not selected 1 KOC GEMICILIK VE TASIMACILIK 1/BALDERE-SILDEDZE SIGNE 1/SCP NERO…" at bounding box center [318, 164] width 344 height 19
click at [556, 163] on select "Not selected 981 981 AED 981 BN usdt 981 CASH USDT 981 CASH USDT EUR 981 GOLD 9…" at bounding box center [678, 164] width 344 height 19
select select "460"
click at [506, 156] on select "Not selected 981 981 AED 981 BN usdt 981 CASH USDT 981 CASH USDT EUR 981 GOLD 9…" at bounding box center [678, 164] width 344 height 19
click at [205, 253] on input "Alfa UBB - Fish BO paysaxas" at bounding box center [498, 250] width 704 height 19
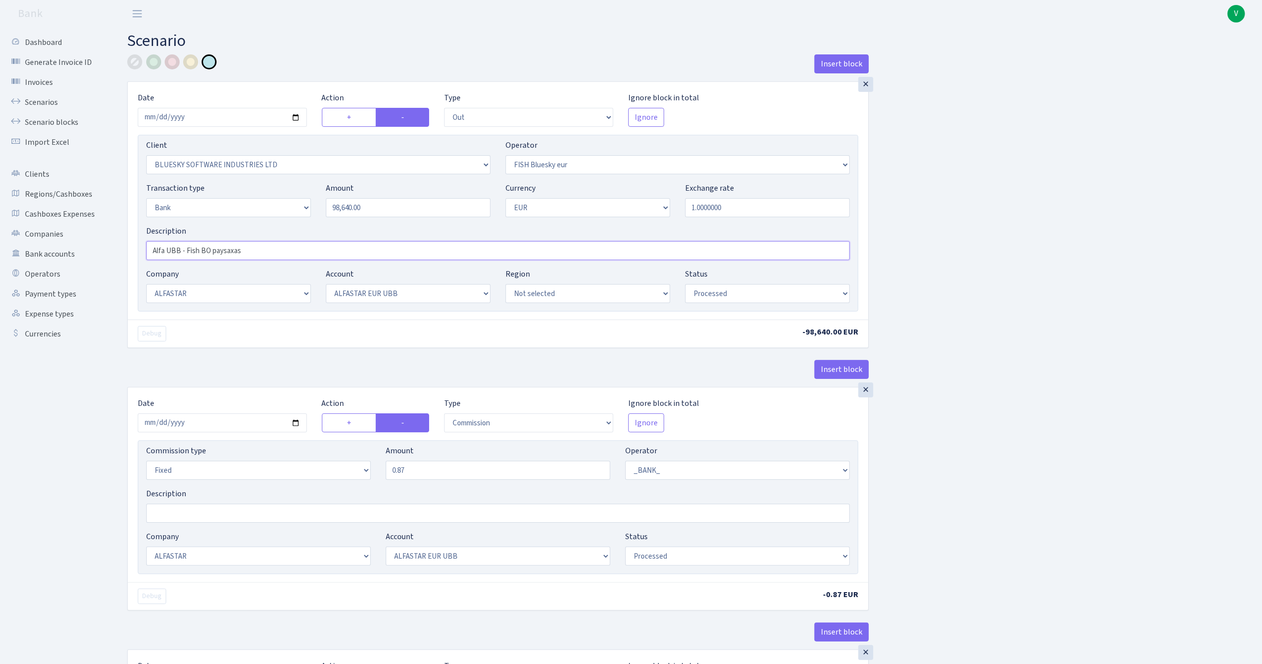
click at [206, 254] on input "Alfa UBB - Fish BO paysaxas" at bounding box center [498, 250] width 704 height 19
type input "Alfa UBB - Fish Blue paysaxas"
click at [1045, 277] on div "Insert block × Date [DATE] Action + - Type --- In Out Commission Field required…" at bounding box center [687, 658] width 1135 height 1208
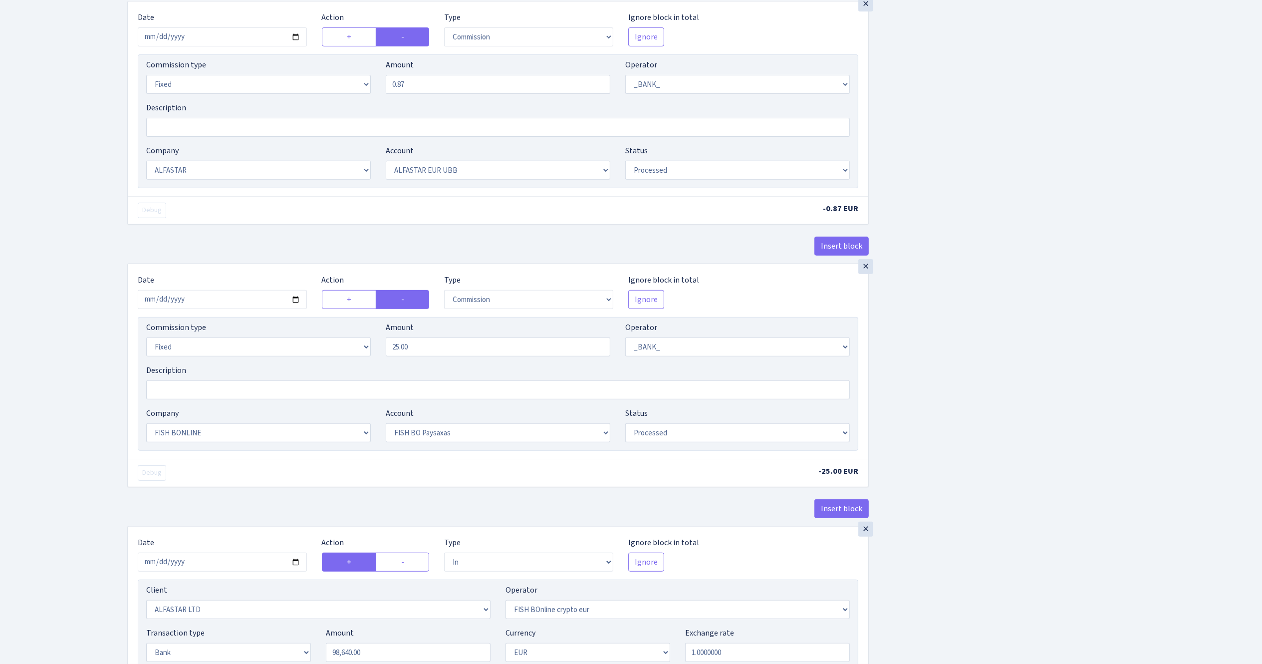
scroll to position [399, 0]
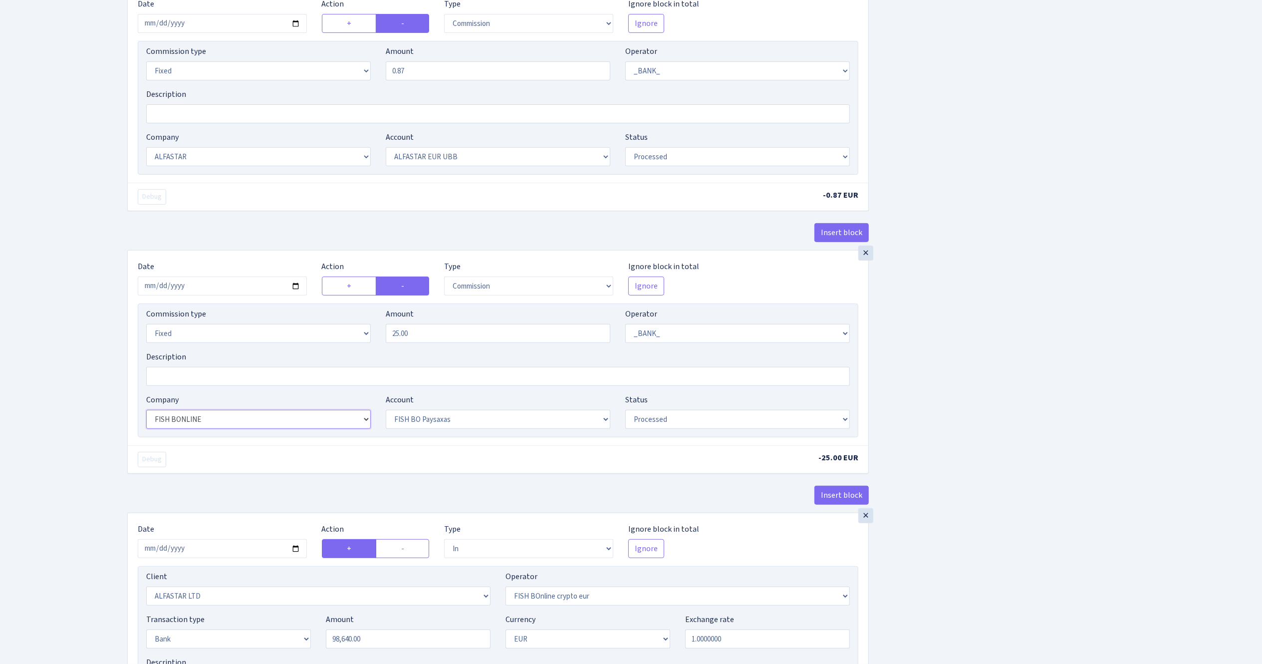
click at [306, 427] on select "Not selected ALFASTAR ATARA COMMERCE LTD CONTROL BASE CRYPTO TOMASS CRYPTO wall…" at bounding box center [258, 419] width 225 height 19
select select "23"
click at [146, 414] on select "Not selected ALFASTAR ATARA COMMERCE LTD CONTROL BASE CRYPTO TOMASS CRYPTO wall…" at bounding box center [258, 419] width 225 height 19
click at [452, 427] on select "Not selected FISH Blue Ektico GB SETTLEGO SOLUTIONS LTD FISH Blue Paysaxas BG R…" at bounding box center [498, 419] width 225 height 19
select select "68"
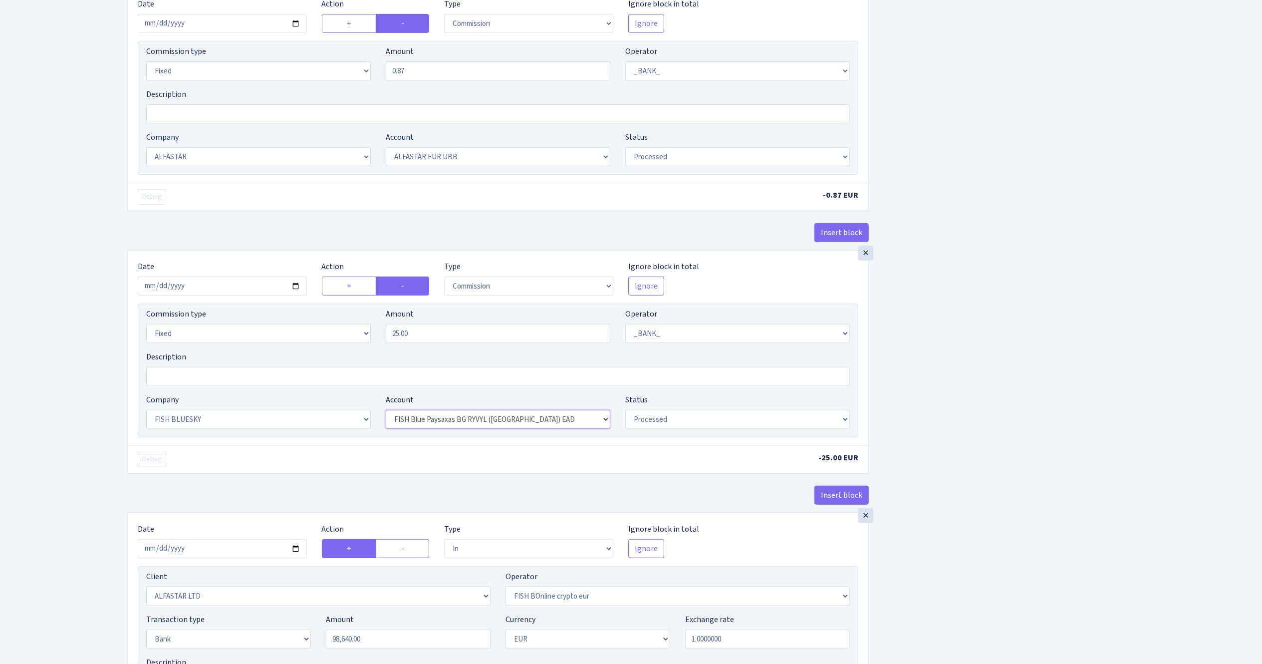
click at [386, 414] on select "Not selected FISH Blue Ektico GB SETTLEGO SOLUTIONS LTD FISH Blue Paysaxas BG R…" at bounding box center [498, 419] width 225 height 19
click at [527, 426] on select "Not selected FISH Blue Ektico GB SETTLEGO SOLUTIONS LTD FISH Blue Paysaxas BG R…" at bounding box center [498, 419] width 225 height 19
click at [386, 414] on select "Not selected FISH Blue Ektico GB SETTLEGO SOLUTIONS LTD FISH Blue Paysaxas BG R…" at bounding box center [498, 419] width 225 height 19
click at [926, 447] on div "Insert block × Date [DATE] Action + - Type --- In Out Commission Field required…" at bounding box center [687, 259] width 1135 height 1208
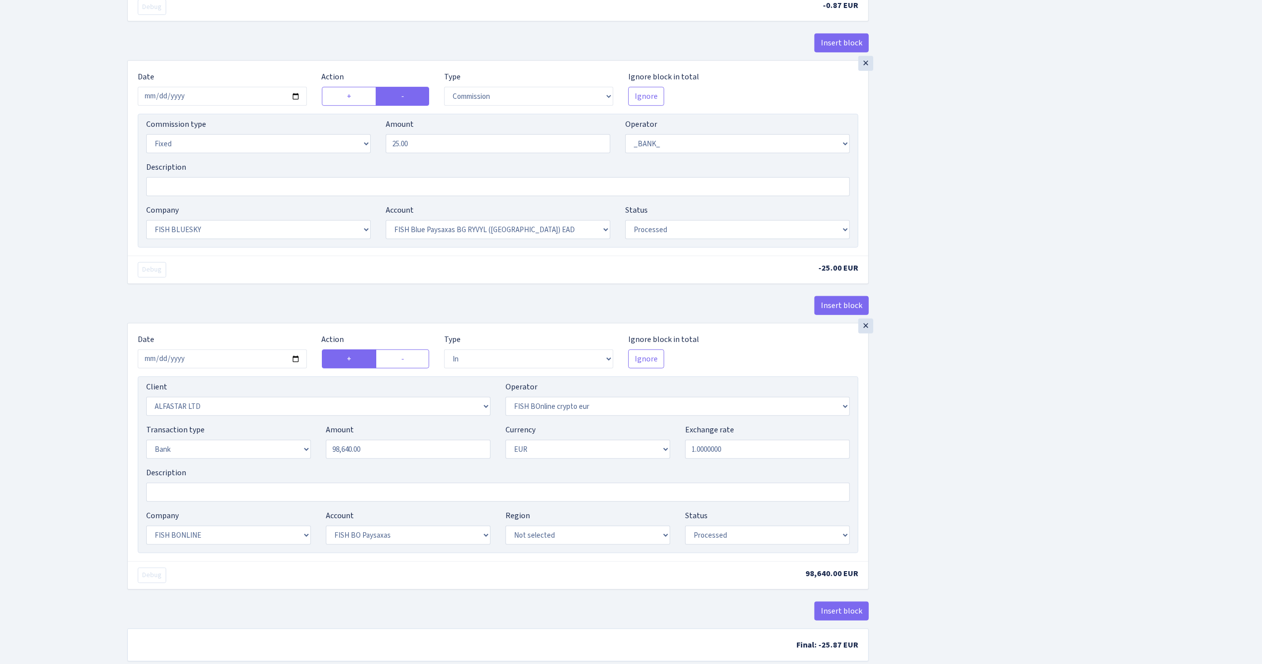
scroll to position [599, 0]
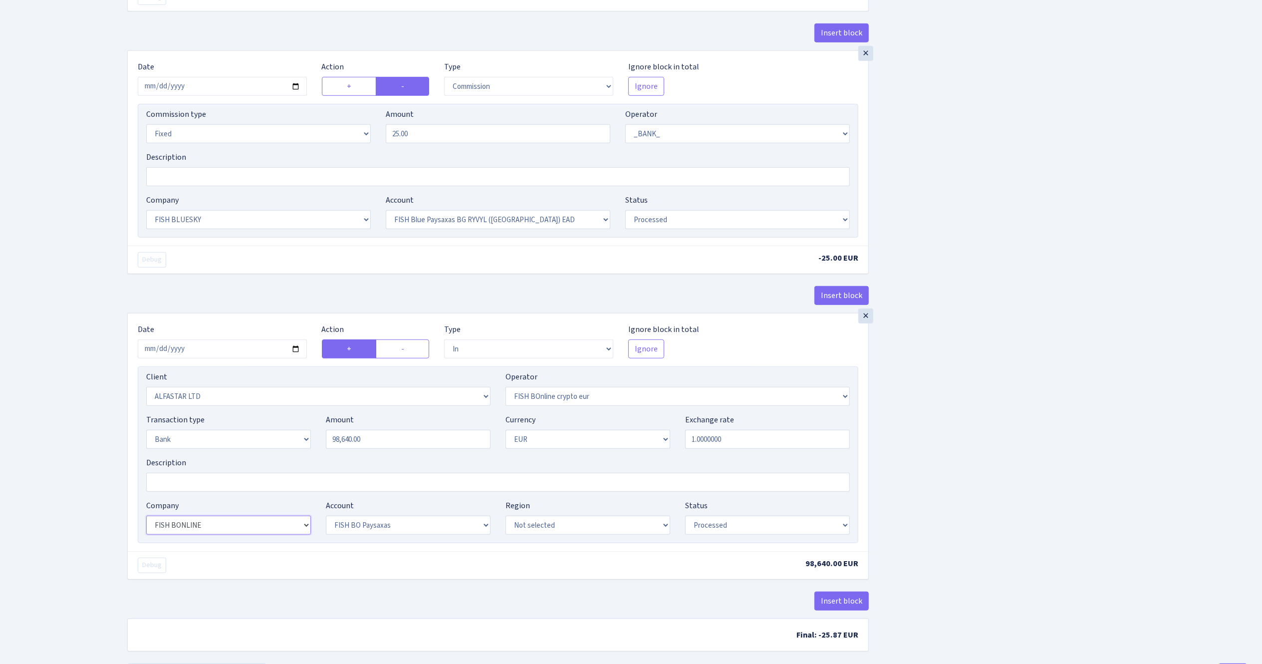
click at [197, 535] on select "Not selected ALFASTAR ATARA COMMERCE LTD CONTROL BASE CRYPTO TOMASS CRYPTO wall…" at bounding box center [228, 525] width 165 height 19
select select "23"
click at [146, 522] on select "Not selected ALFASTAR ATARA COMMERCE LTD CONTROL BASE CRYPTO TOMASS CRYPTO wall…" at bounding box center [228, 525] width 165 height 19
select select
click at [616, 401] on select "Not selected 981 981 AED 981 BN usdt 981 CASH USDT 981 CASH USDT EUR 981 GOLD 9…" at bounding box center [678, 396] width 344 height 19
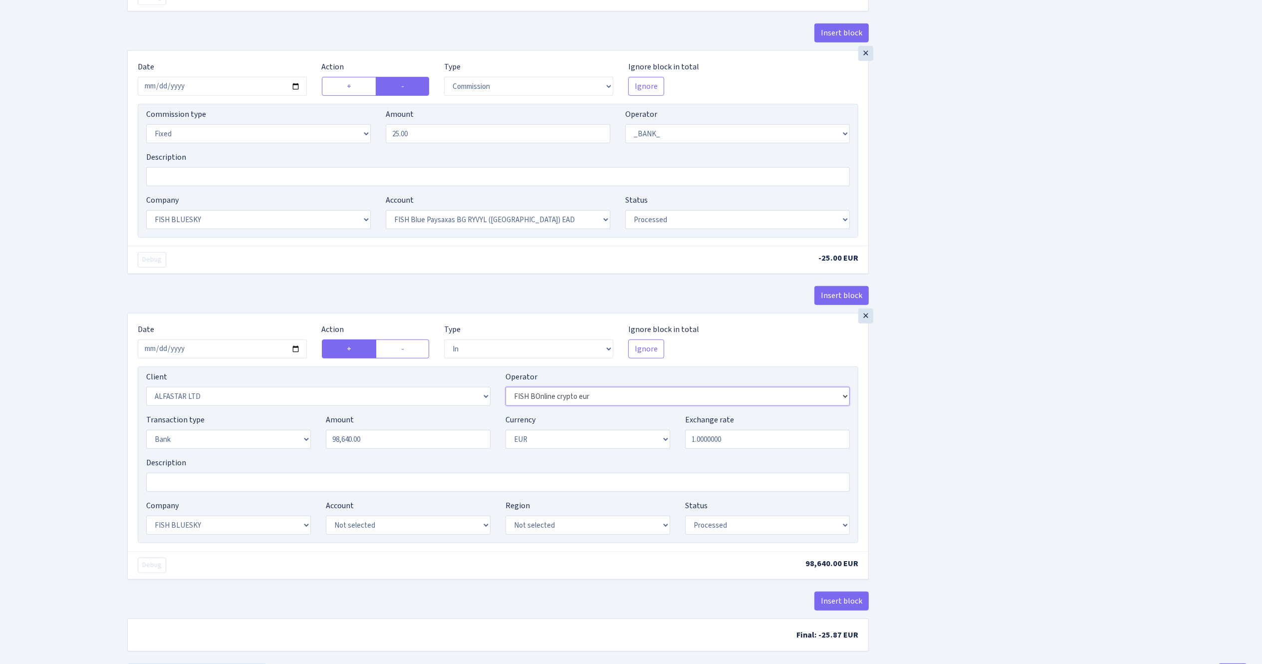
select select "460"
click at [506, 393] on select "Not selected 981 981 AED 981 BN usdt 981 CASH USDT 981 CASH USDT EUR 981 GOLD 9…" at bounding box center [678, 396] width 344 height 19
click at [997, 416] on div "Insert block × Date [DATE] Action + - Type --- In Out Commission Field required…" at bounding box center [687, 59] width 1135 height 1208
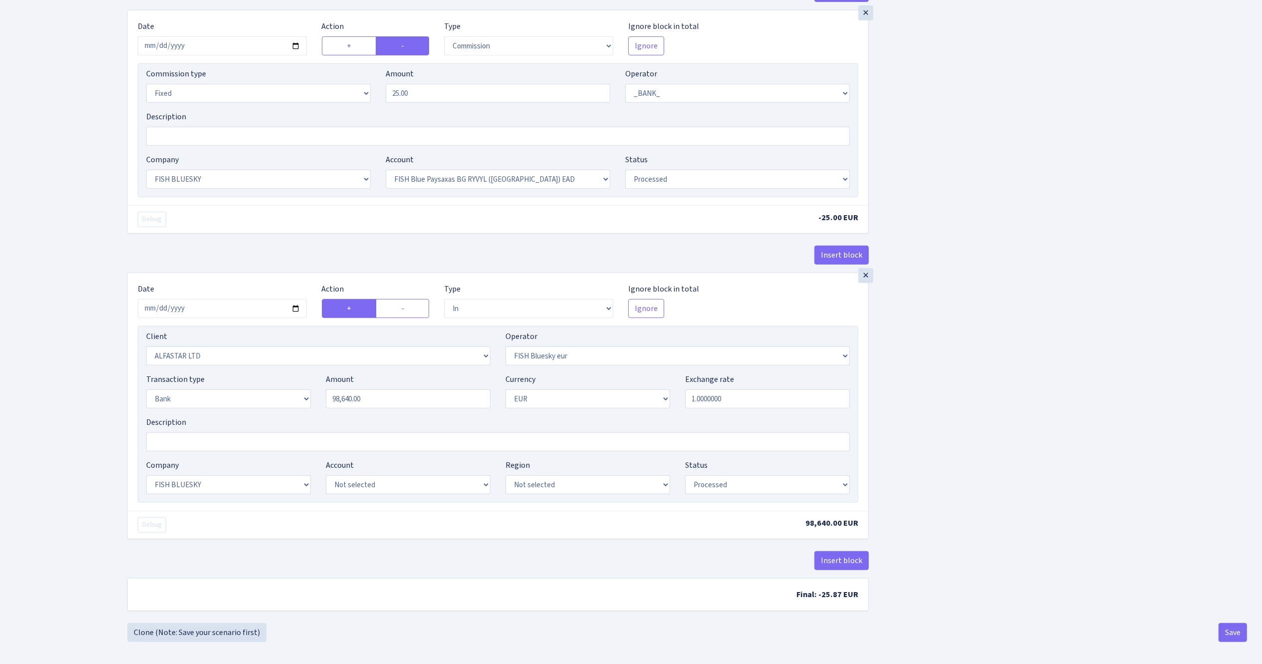
scroll to position [651, 0]
click at [1226, 624] on button "Save" at bounding box center [1233, 629] width 28 height 19
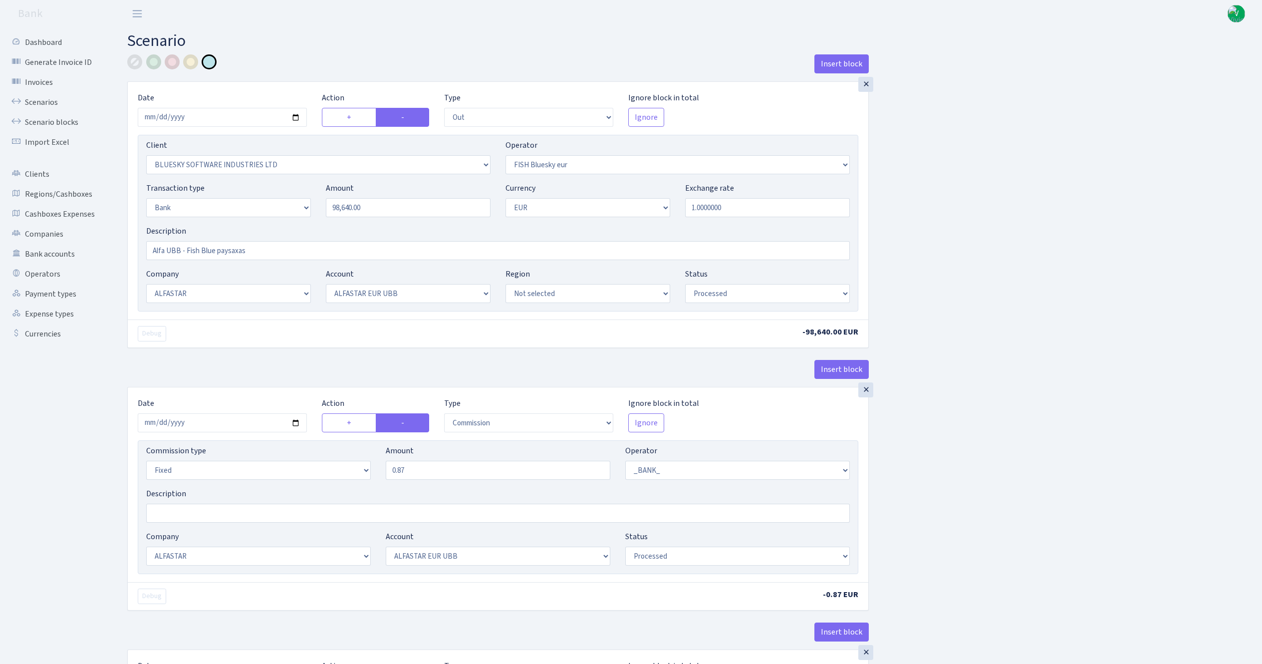
select select "out"
select select "2867"
select select "460"
select select "2"
select select "1"
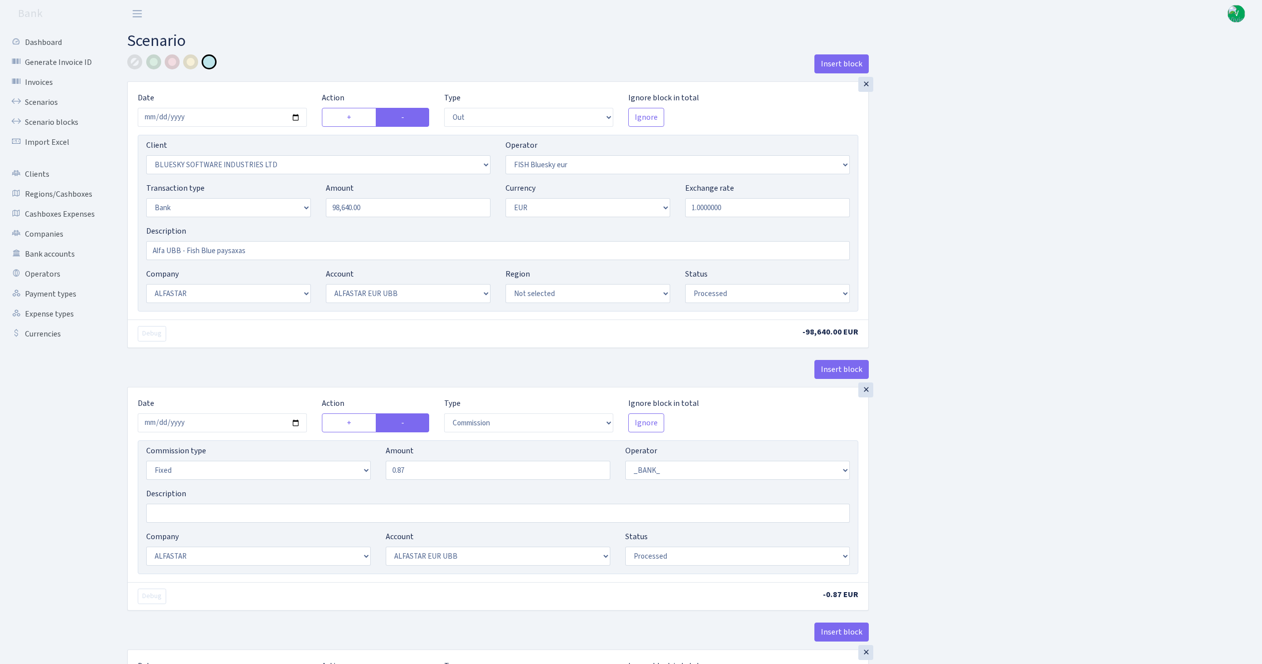
select select "14"
select select "42"
select select "processed"
select select "commission"
select select "fixed"
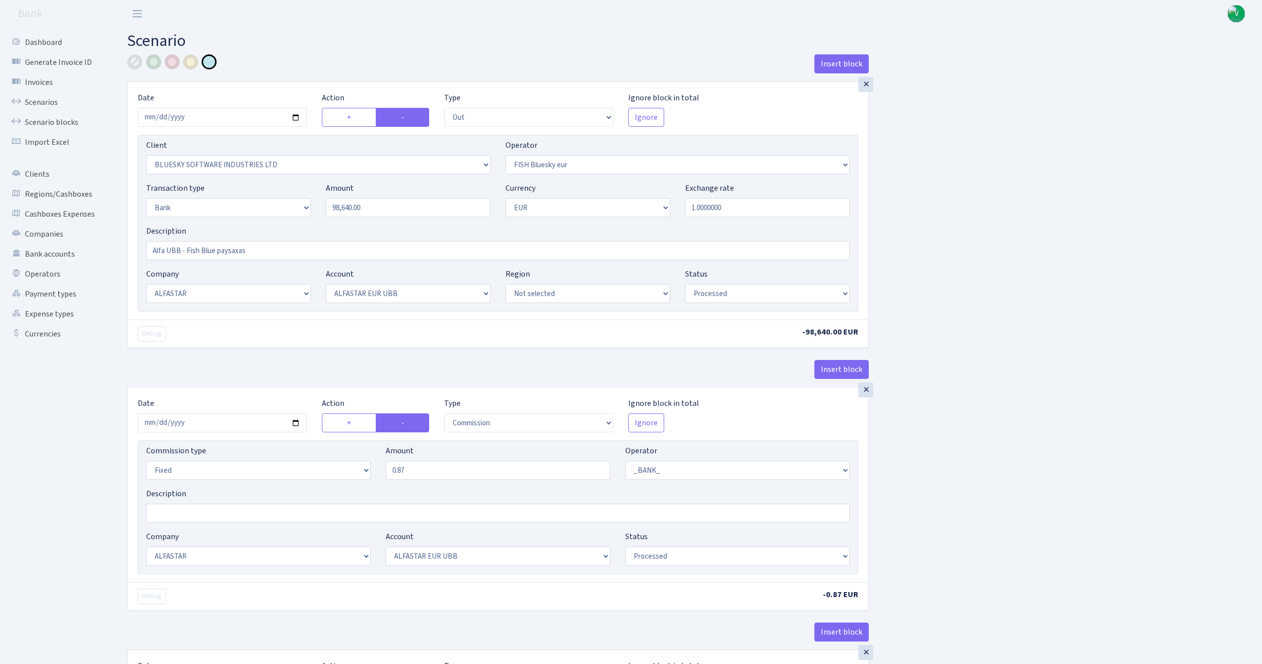
select select "1"
select select "14"
select select "42"
select select "processed"
select select "commission"
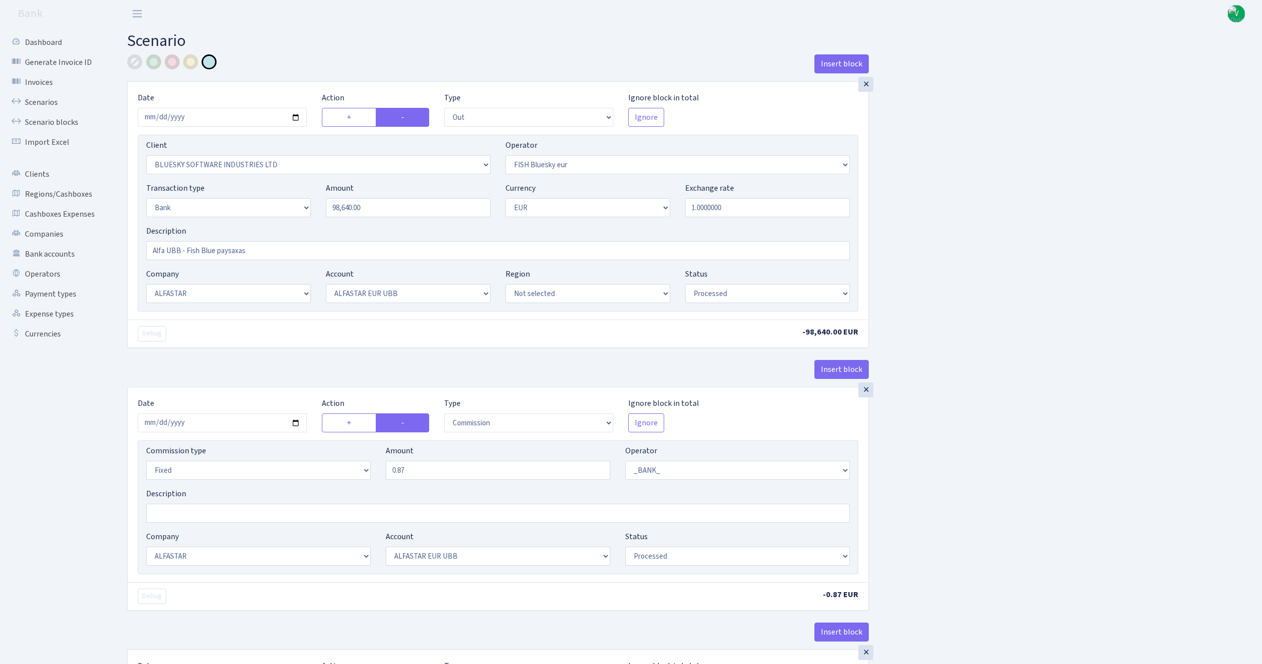
select select "fixed"
select select "1"
select select "23"
select select "68"
select select "processed"
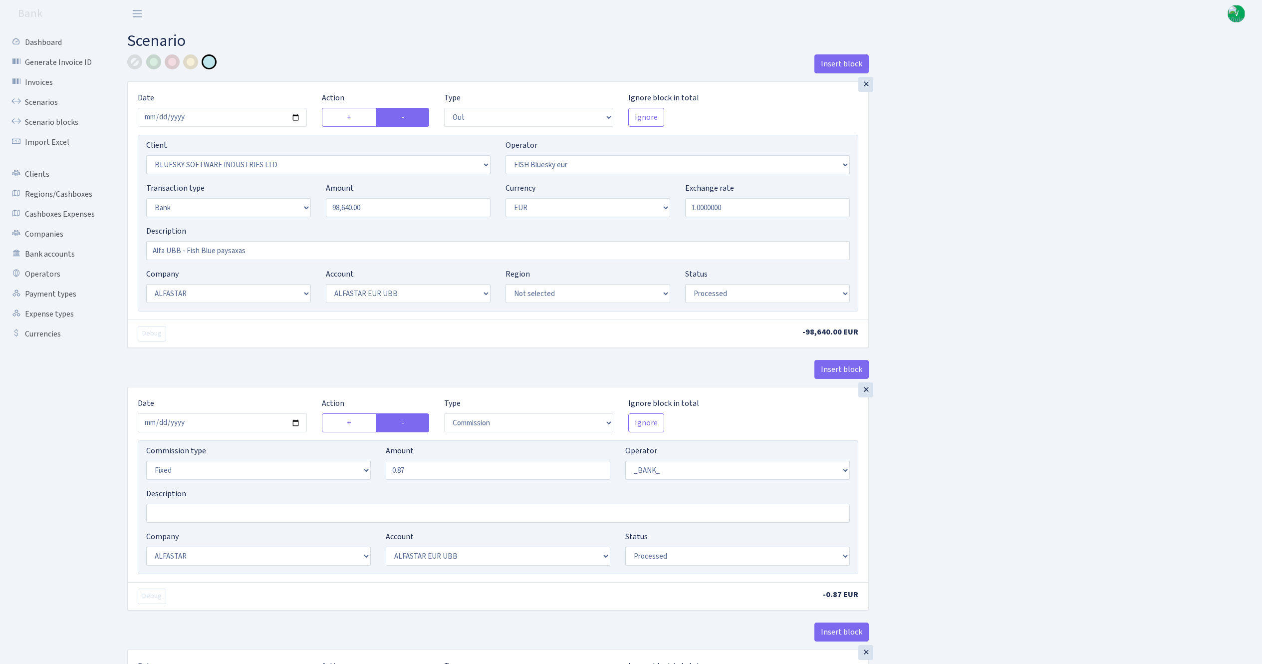
select select "in"
select select "3235"
select select "460"
select select "2"
select select "1"
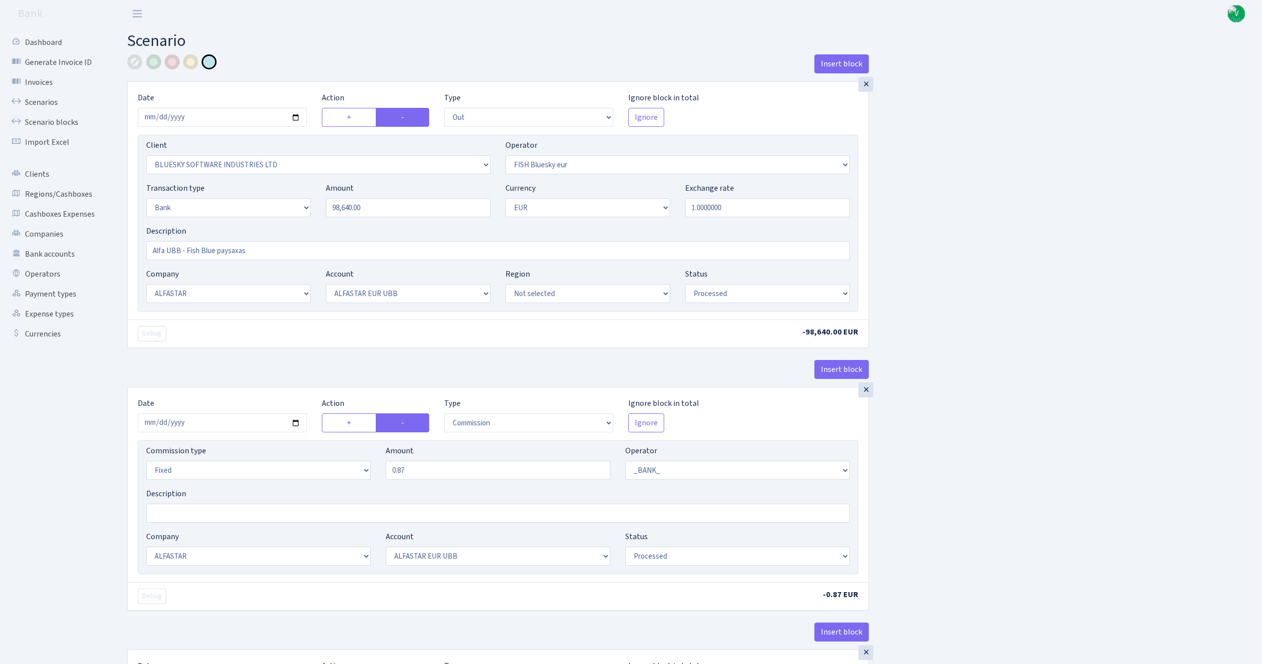
select select "23"
select select "processed"
click at [49, 123] on link "Scenario blocks" at bounding box center [55, 122] width 100 height 20
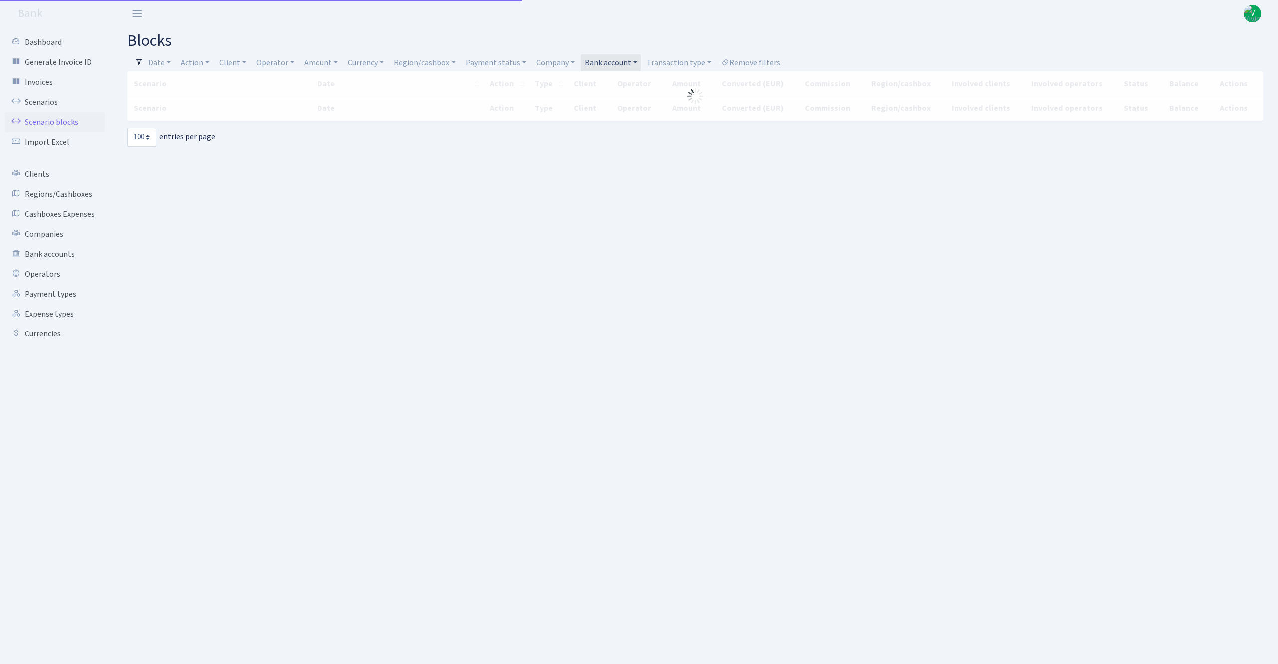
select select "100"
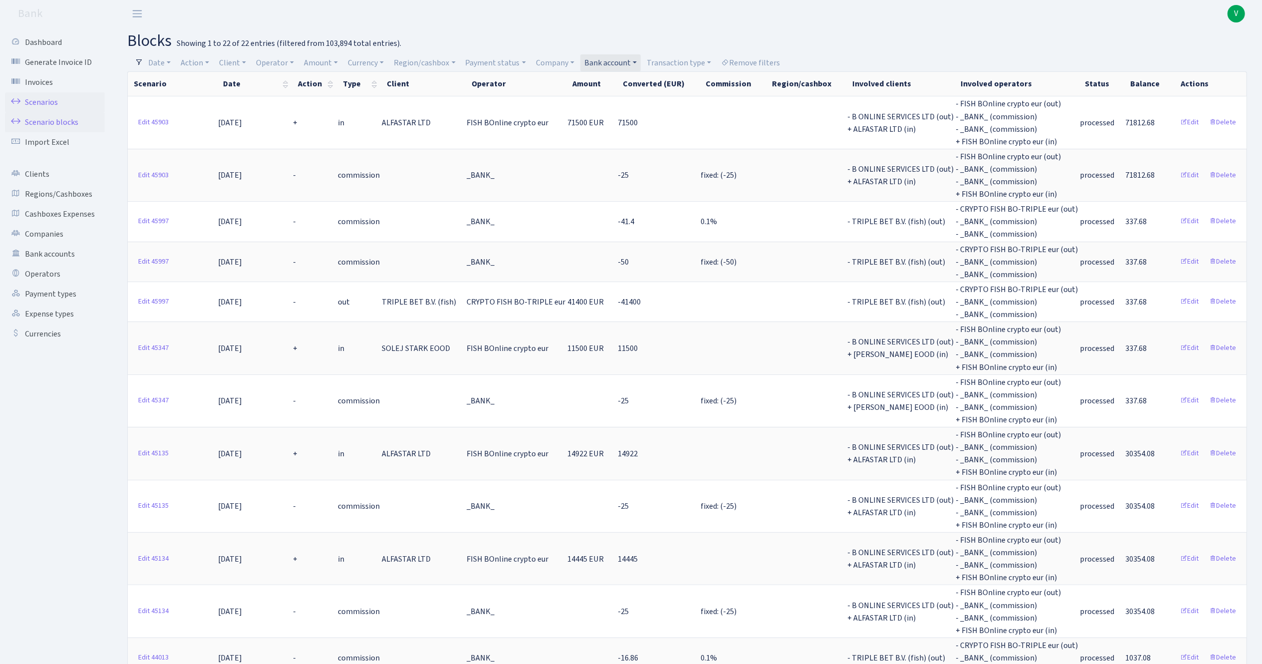
click at [49, 104] on link "Scenarios" at bounding box center [55, 102] width 100 height 20
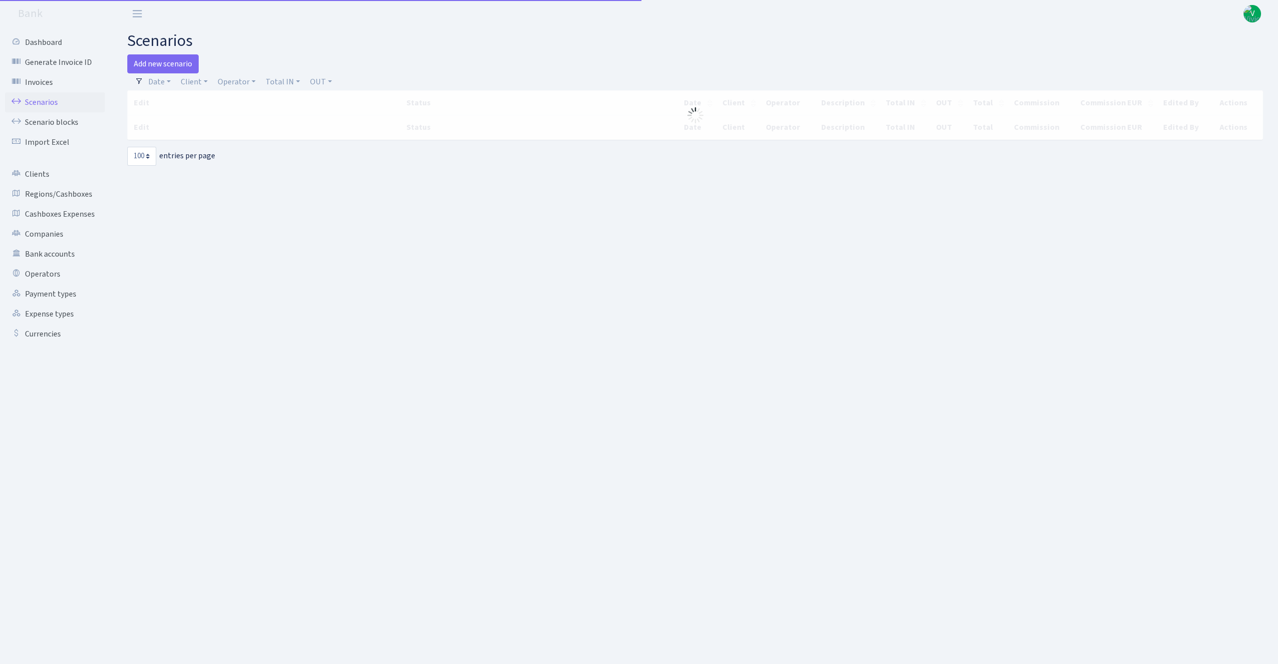
select select "100"
click at [196, 82] on link "Client" at bounding box center [194, 81] width 35 height 17
click at [219, 119] on input "search" at bounding box center [216, 117] width 73 height 15
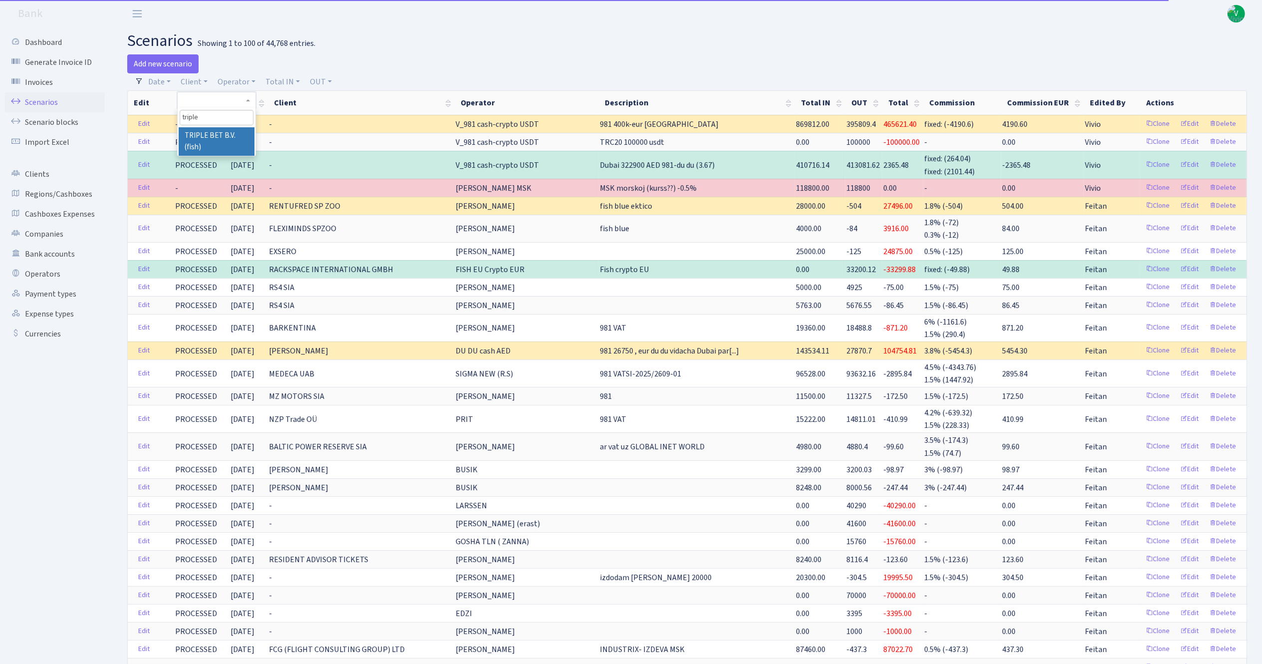
type input "triple"
click at [221, 134] on li "TRIPLE BET B.V. (fish)" at bounding box center [216, 141] width 75 height 28
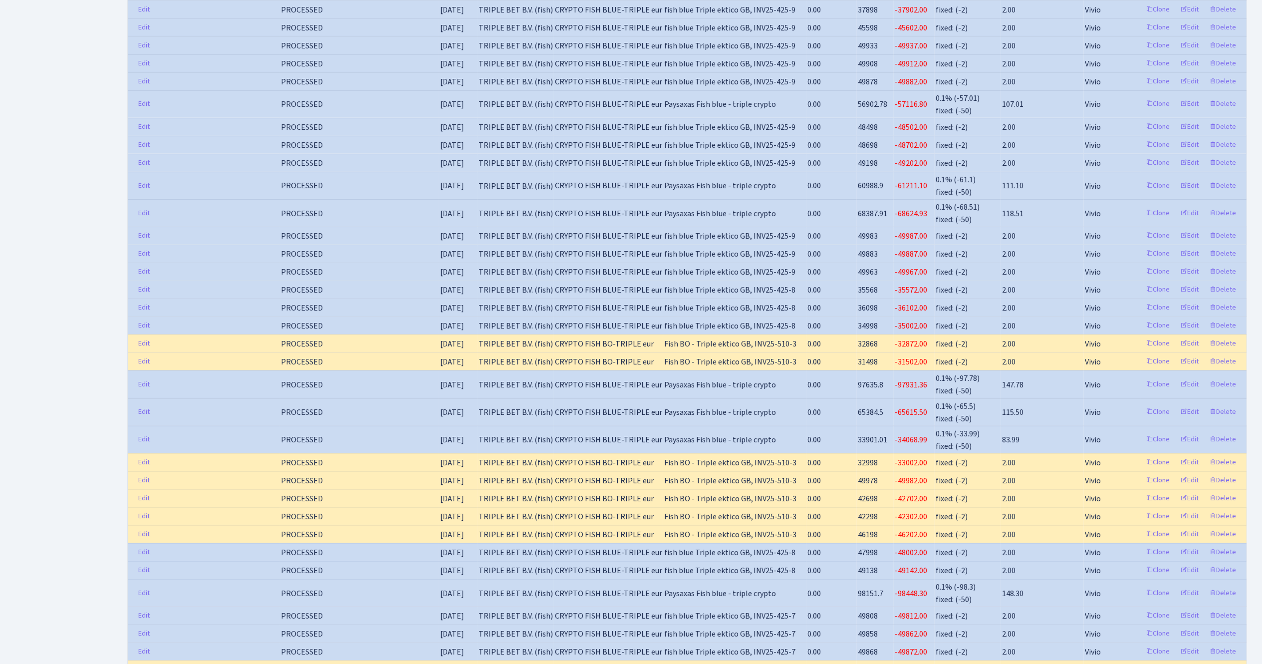
scroll to position [1509, 0]
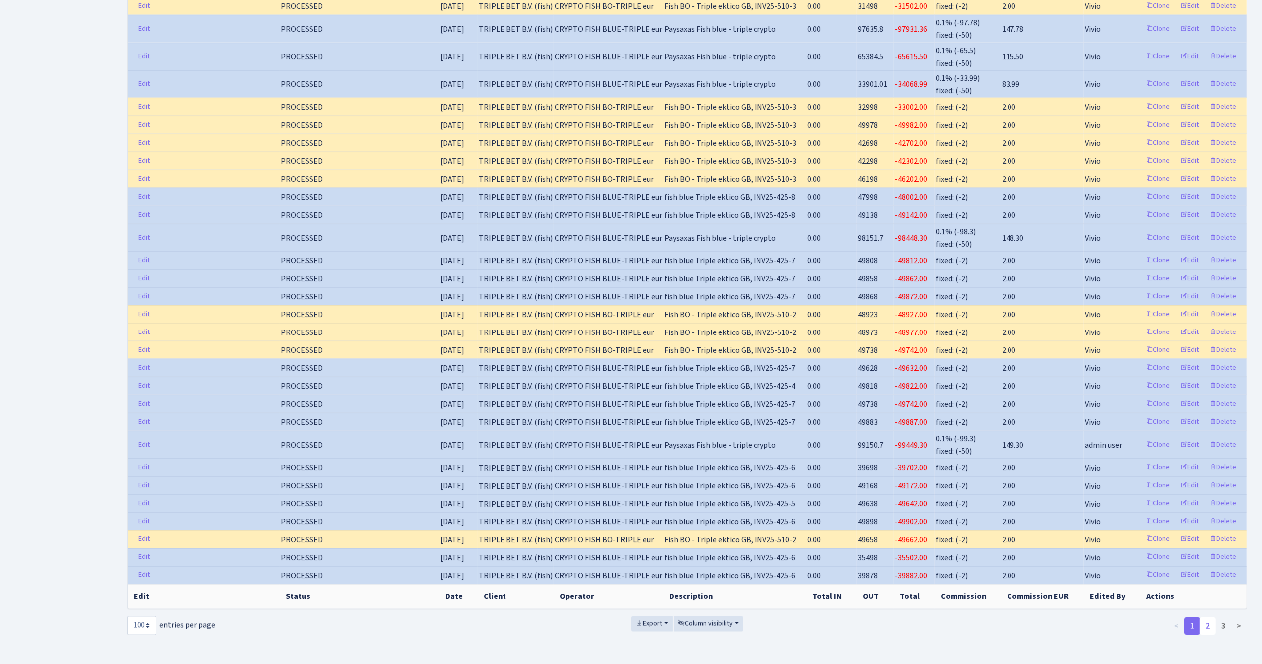
click at [1208, 617] on link "2" at bounding box center [1208, 626] width 16 height 18
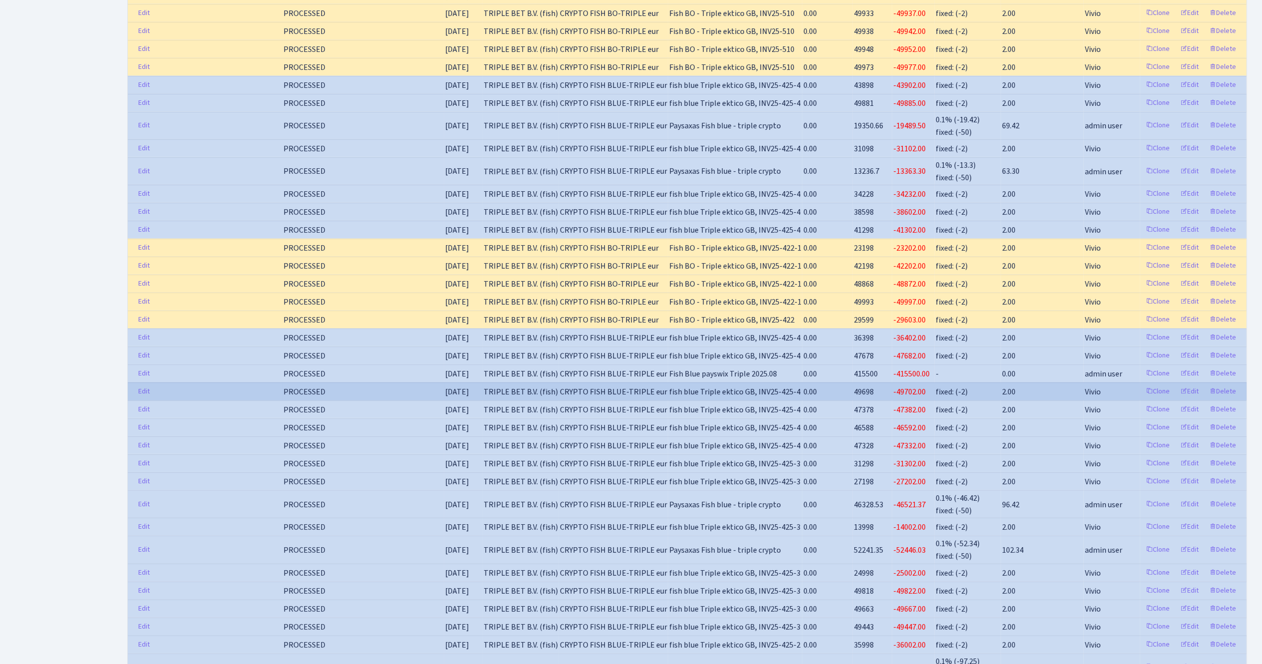
scroll to position [901, 0]
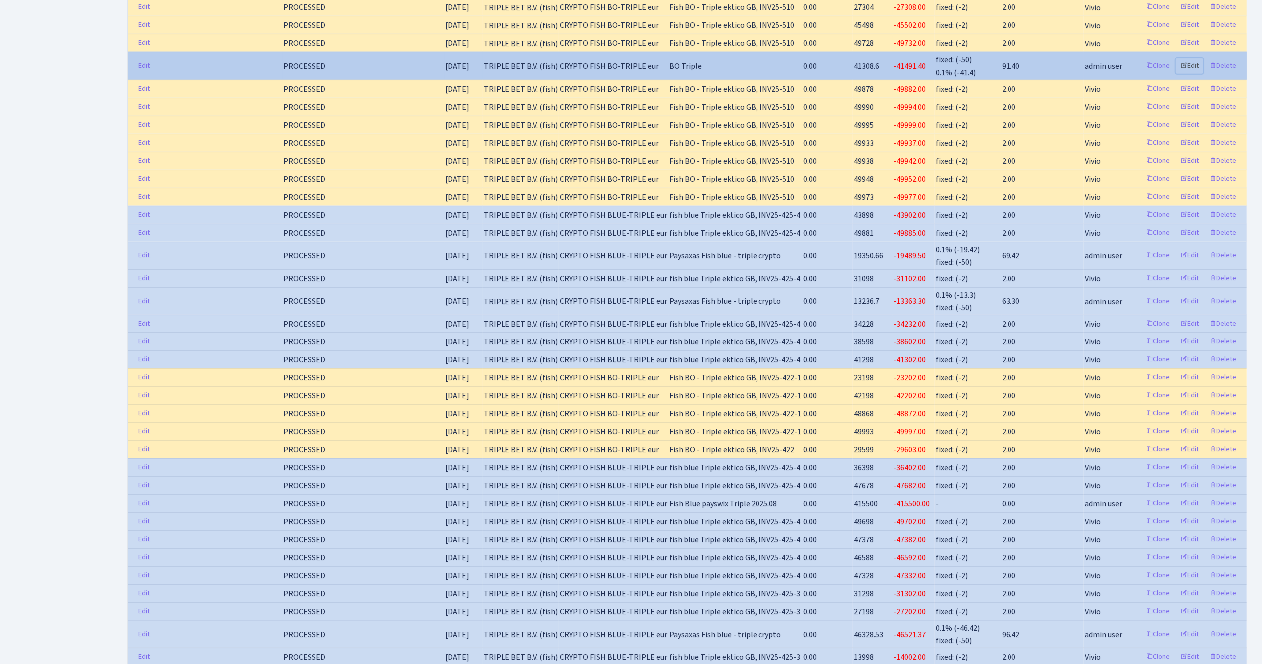
click at [1190, 74] on link "Edit" at bounding box center [1189, 65] width 27 height 15
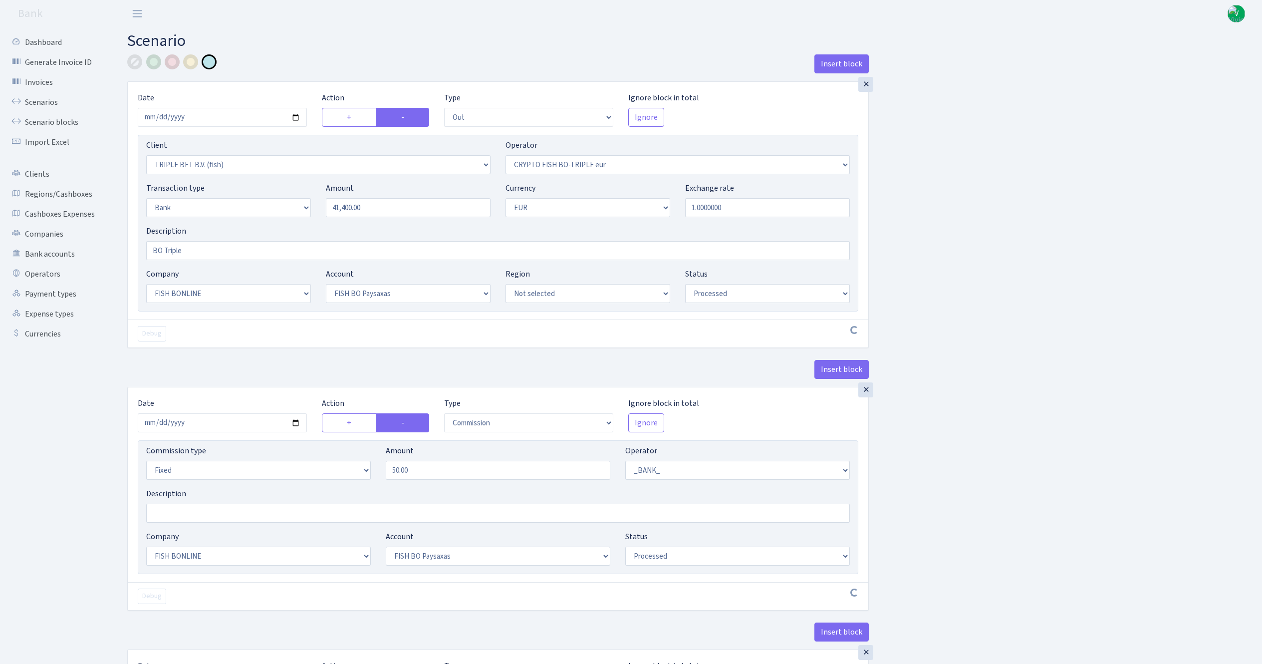
select select "out"
select select "3227"
select select "502"
select select "2"
select select "1"
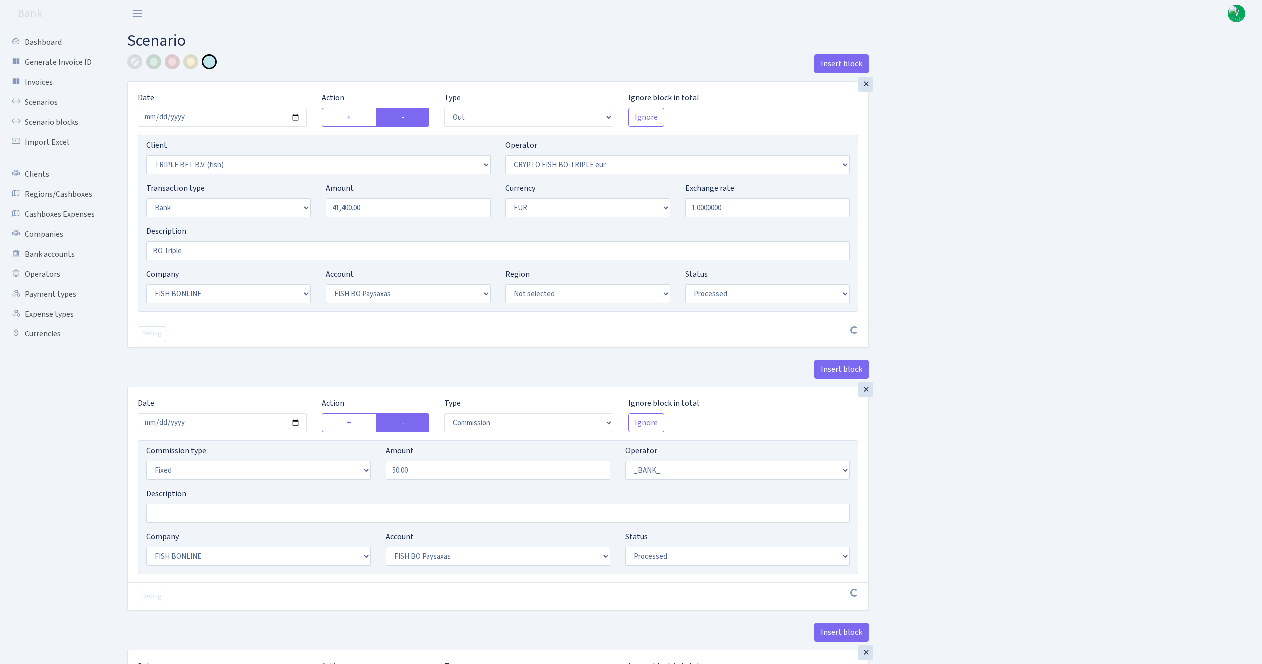
select select "22"
select select "64"
select select "processed"
select select "commission"
select select "fixed"
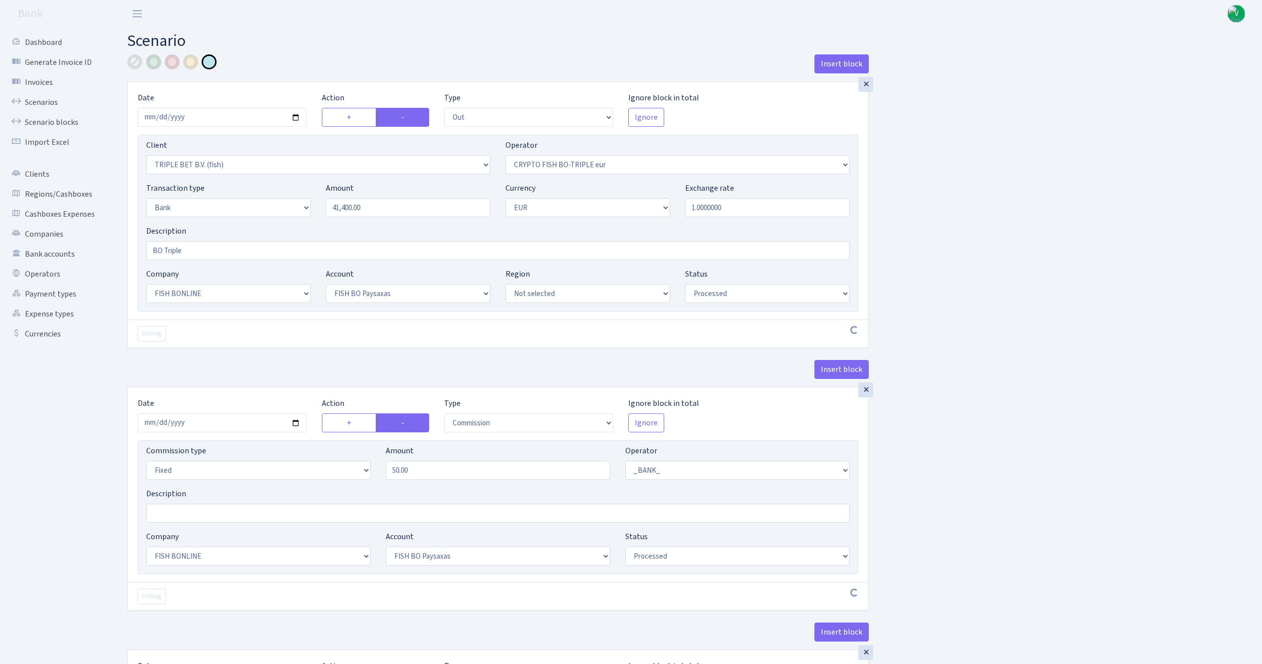
select select "1"
select select "22"
select select "64"
select select "processed"
select select "commission"
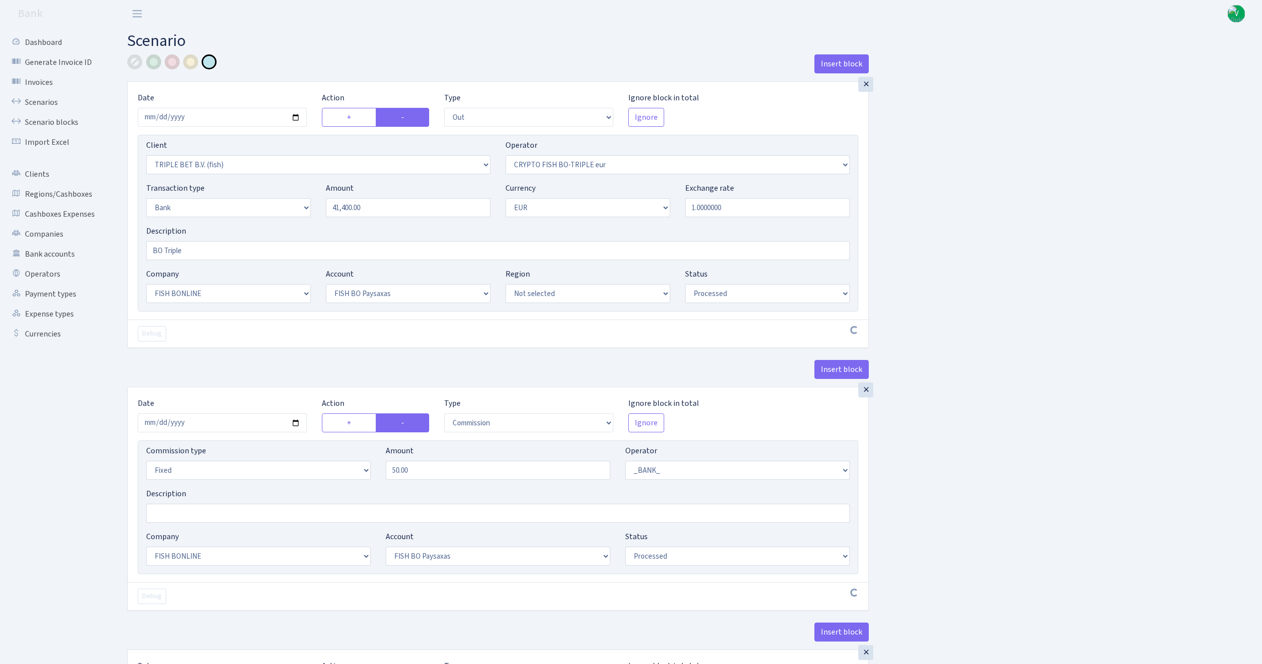
select select "1"
select select "22"
select select "64"
select select "processed"
click at [46, 97] on link "Scenarios" at bounding box center [55, 102] width 100 height 20
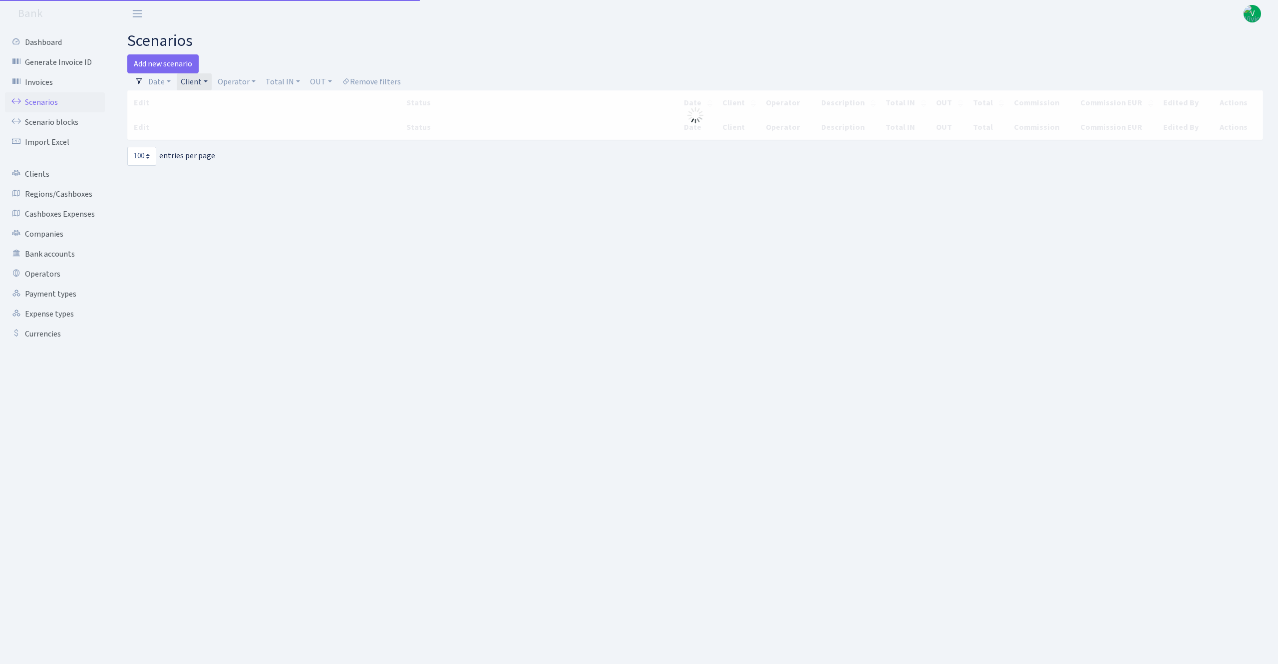
select select "100"
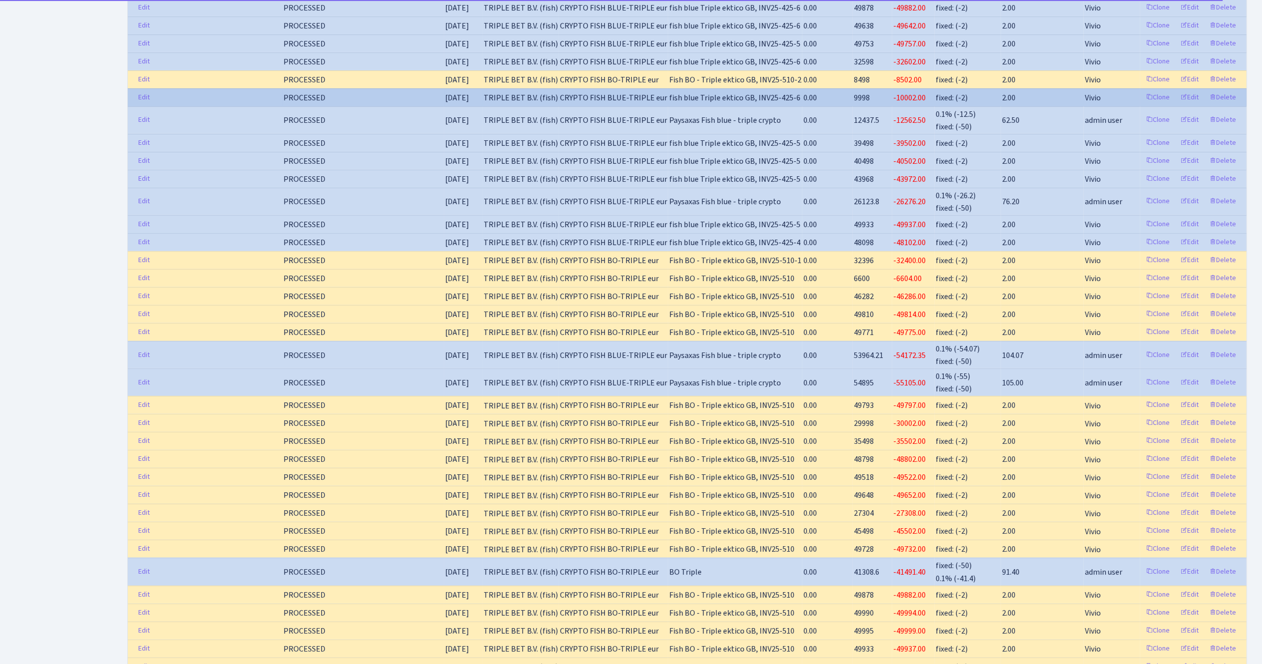
scroll to position [599, 0]
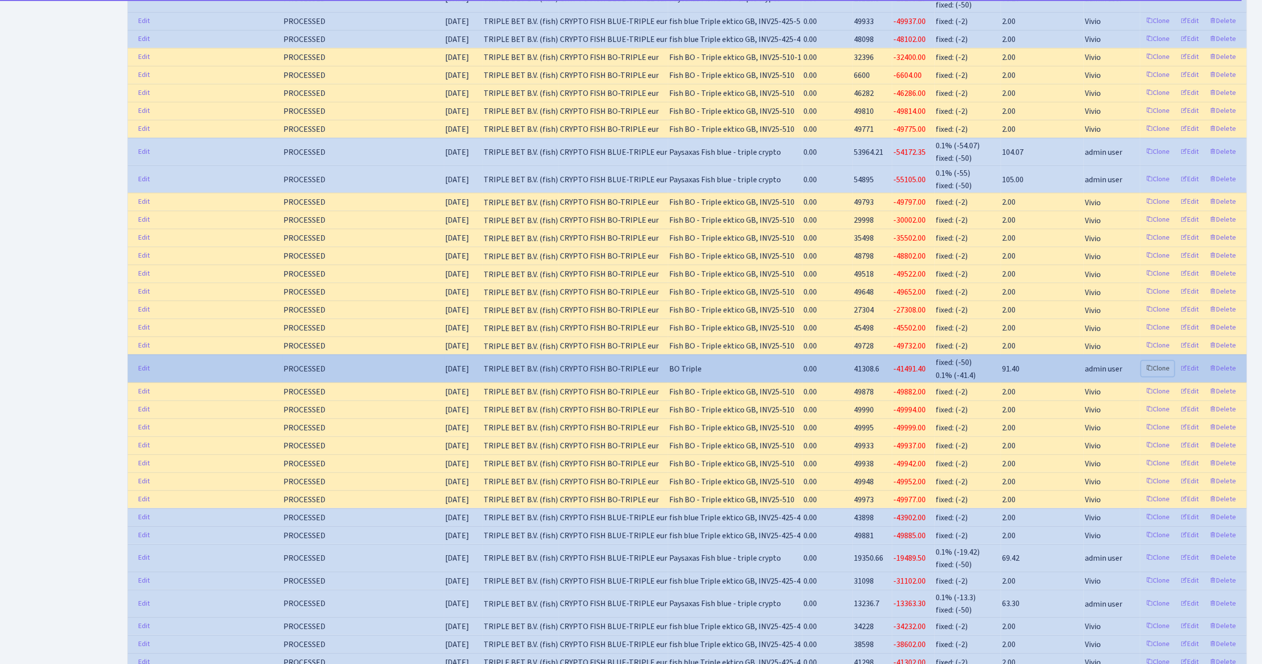
click at [1156, 376] on link "Clone" at bounding box center [1158, 368] width 33 height 15
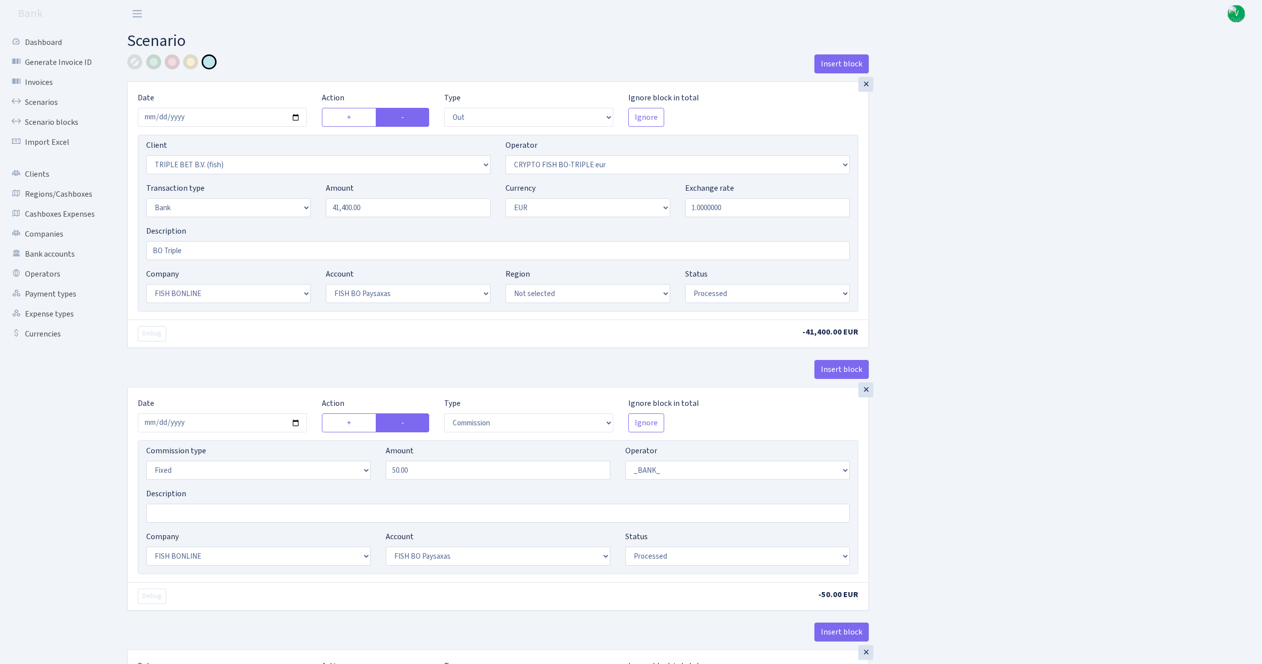
select select "out"
select select "3227"
select select "502"
select select "2"
select select "1"
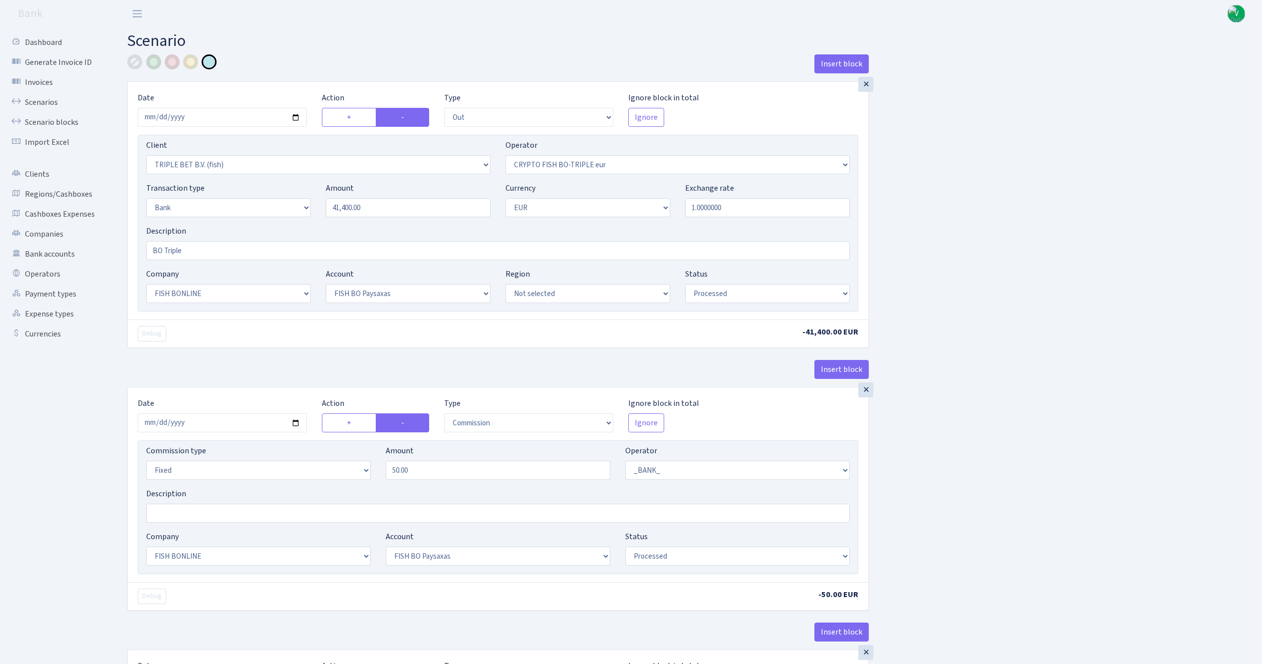
select select "22"
select select "64"
select select "processed"
select select "commission"
select select "fixed"
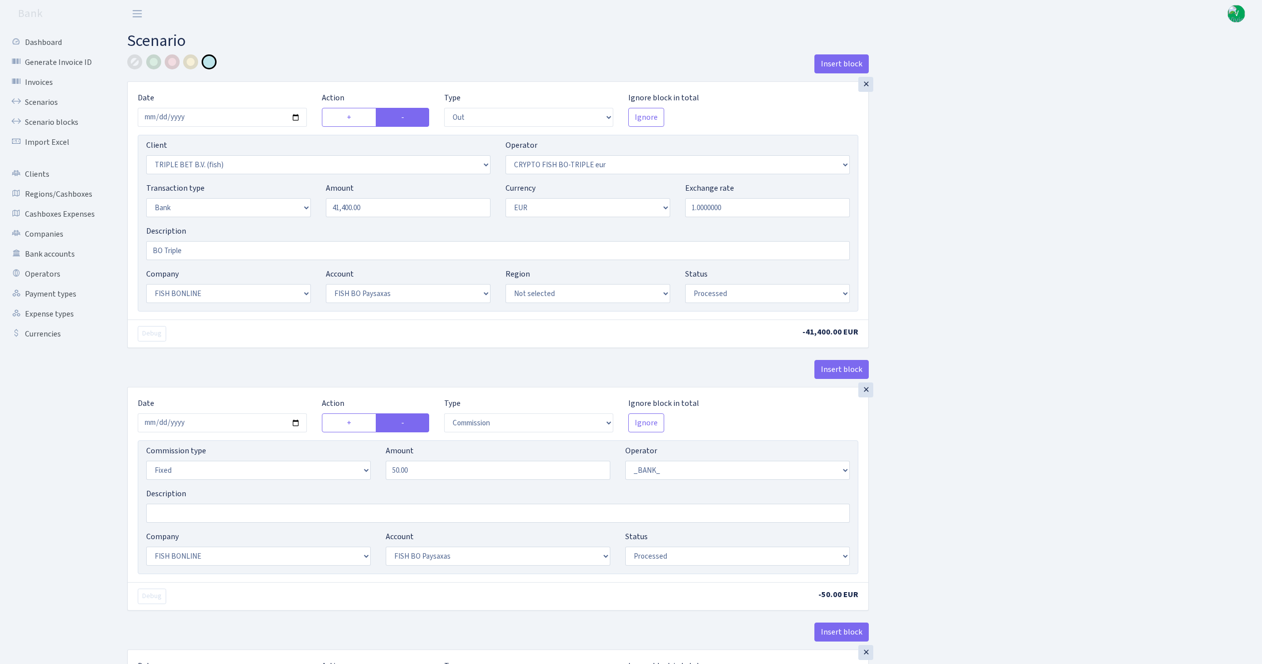
select select "1"
select select "22"
select select "64"
select select "processed"
select select "commission"
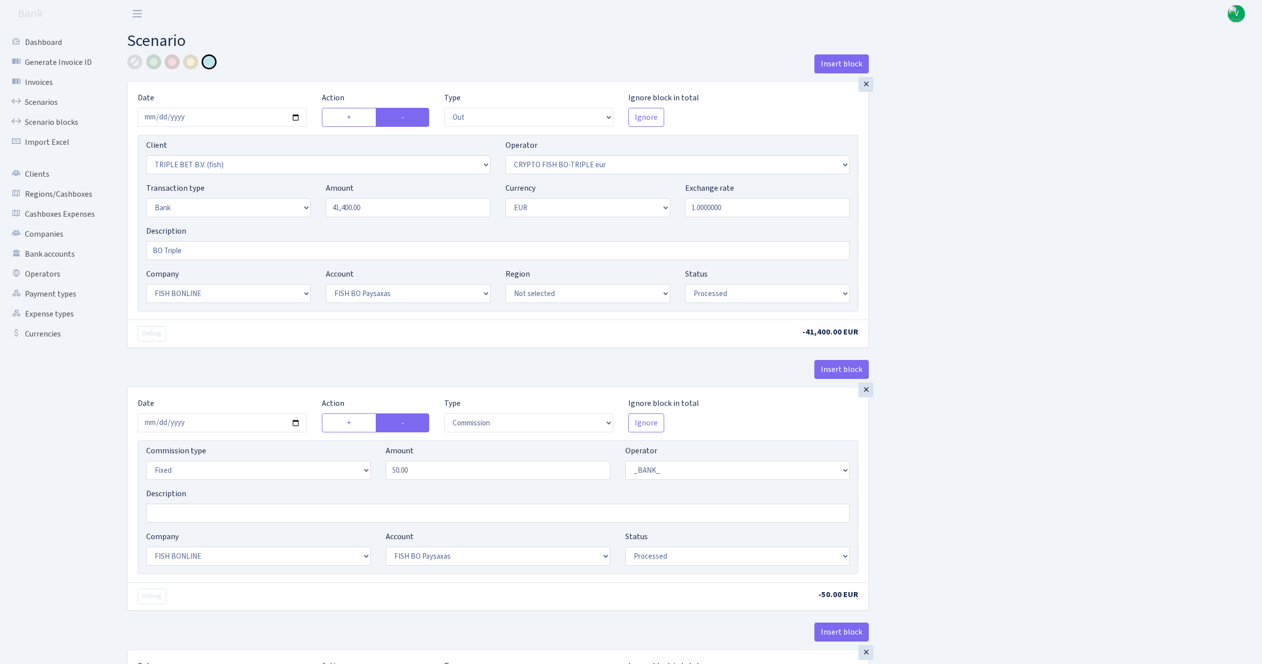
select select "1"
select select "22"
select select "64"
select select "processed"
click at [300, 119] on input "2025-08-14" at bounding box center [222, 117] width 169 height 19
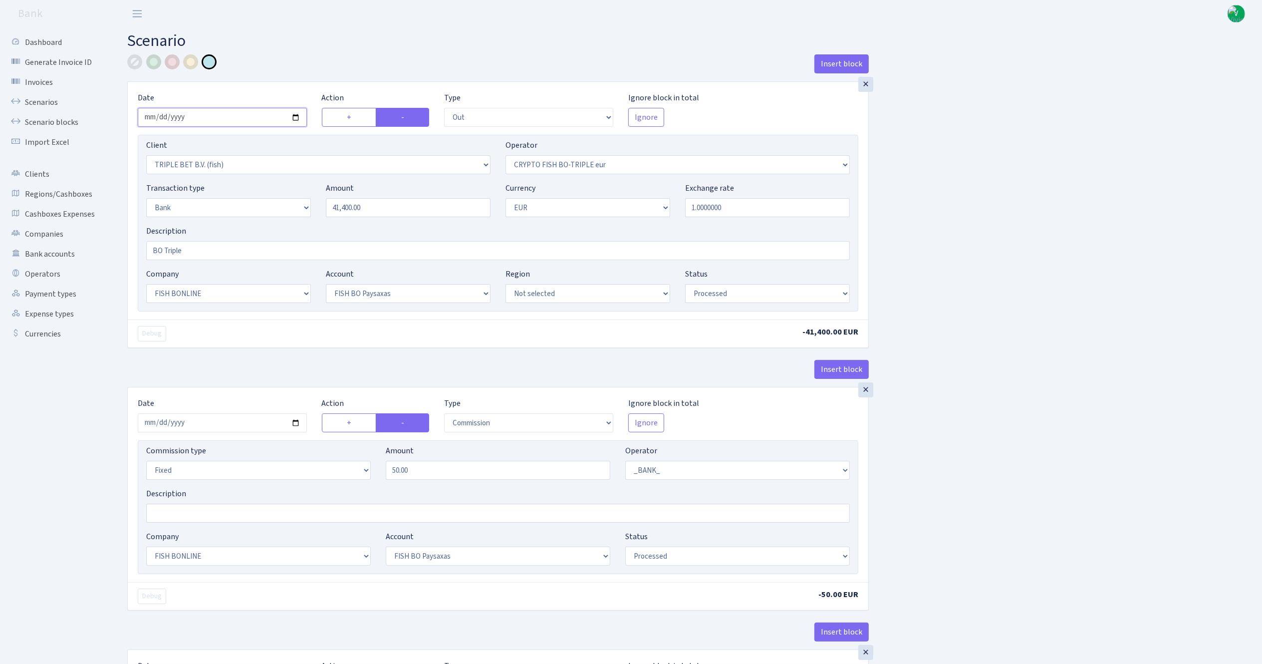
click at [296, 117] on input "2025-08-14" at bounding box center [222, 117] width 169 height 19
click at [293, 119] on input "2025-08-14" at bounding box center [222, 117] width 169 height 19
type input "2025-09-02"
drag, startPoint x: 383, startPoint y: 207, endPoint x: 230, endPoint y: 139, distance: 167.9
click at [294, 207] on div "Transaction type Not selected 981 ELF FISH crypto GIRT IVO dekl MM-BALTIC eur U…" at bounding box center [498, 203] width 719 height 43
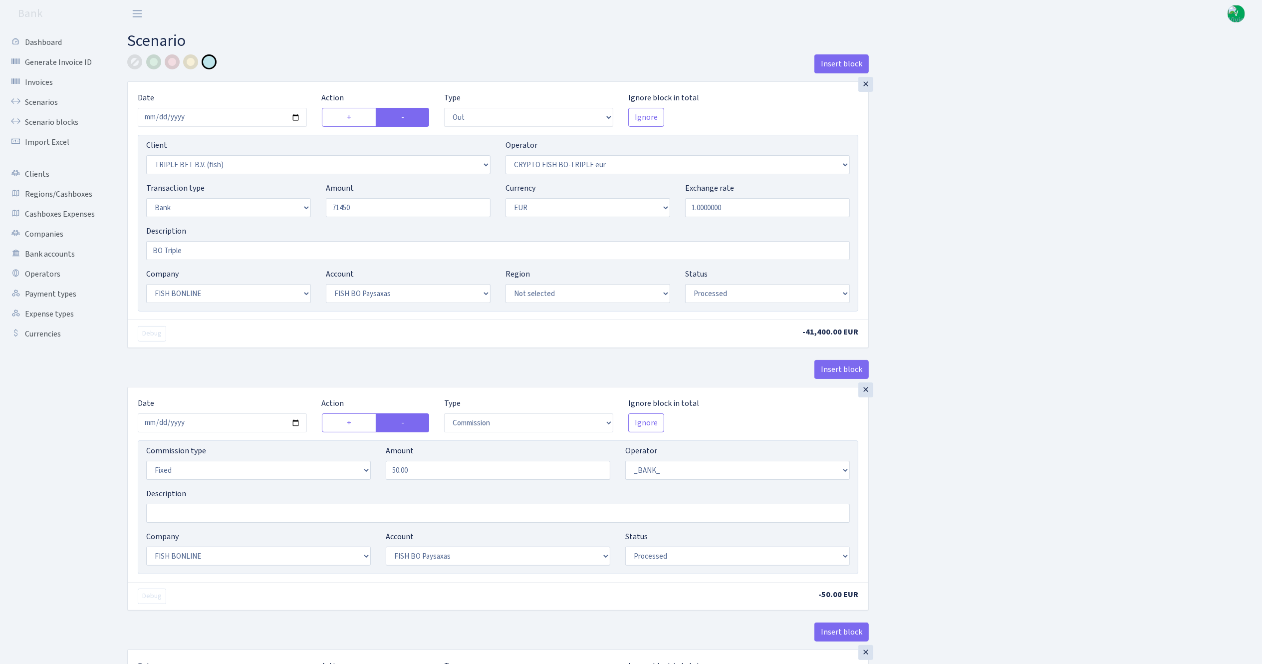
click at [1046, 191] on div "Insert block × Date 2025-09-02 Action + - Type --- In Out Commission Field requ…" at bounding box center [687, 505] width 1135 height 902
type input "71,450.00"
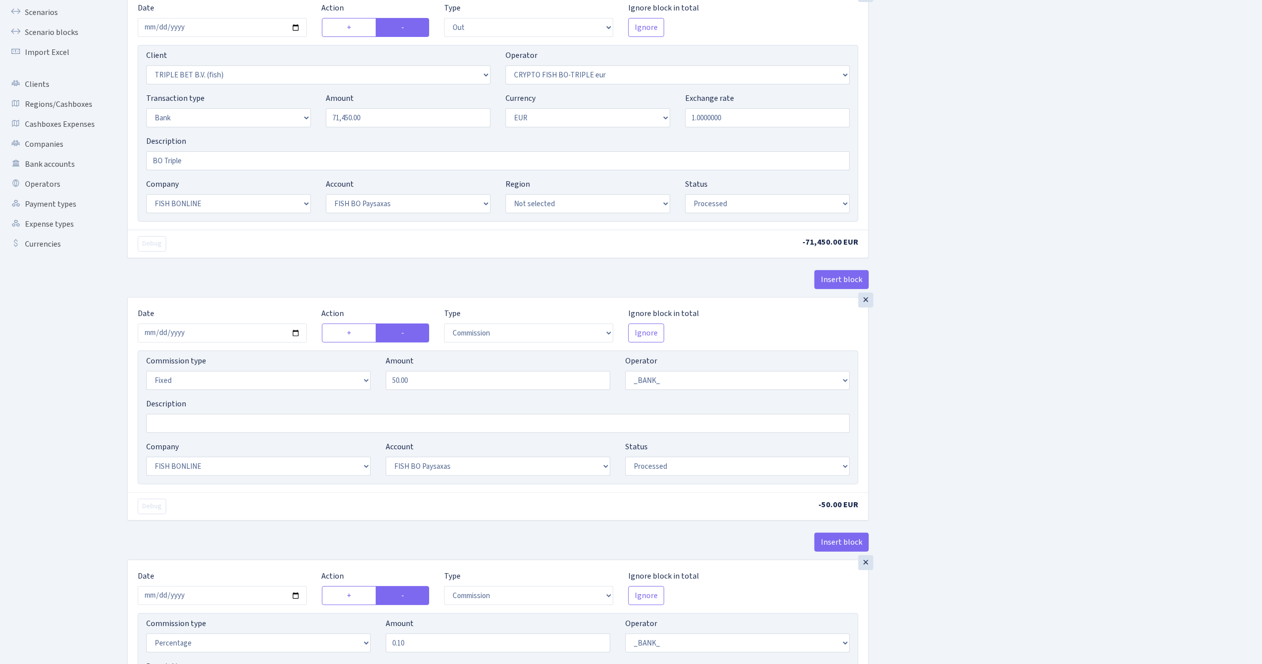
scroll to position [200, 0]
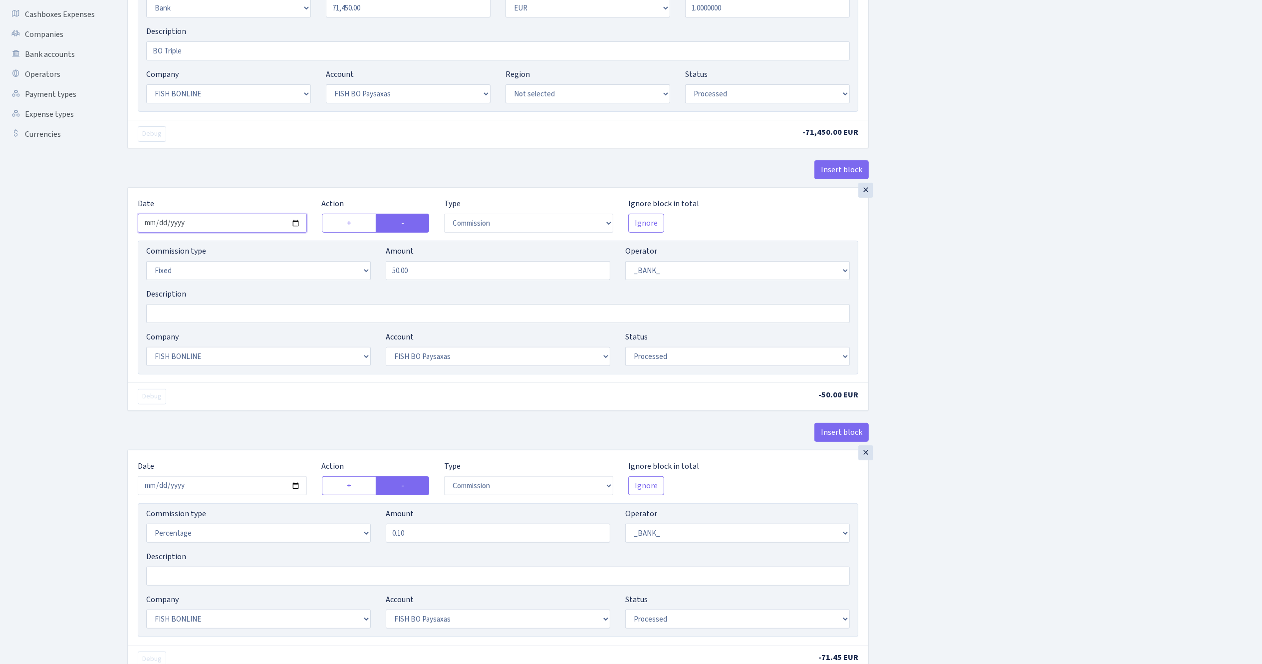
click at [293, 227] on input "2025-08-14" at bounding box center [222, 223] width 169 height 19
type input "2025-09-02"
click at [296, 490] on input "2025-08-14" at bounding box center [222, 485] width 169 height 19
type input "2025-09-02"
click at [1076, 503] on div "Insert block × Date 2025-09-02 Action + - Type --- In Out Commission Field requ…" at bounding box center [687, 306] width 1135 height 902
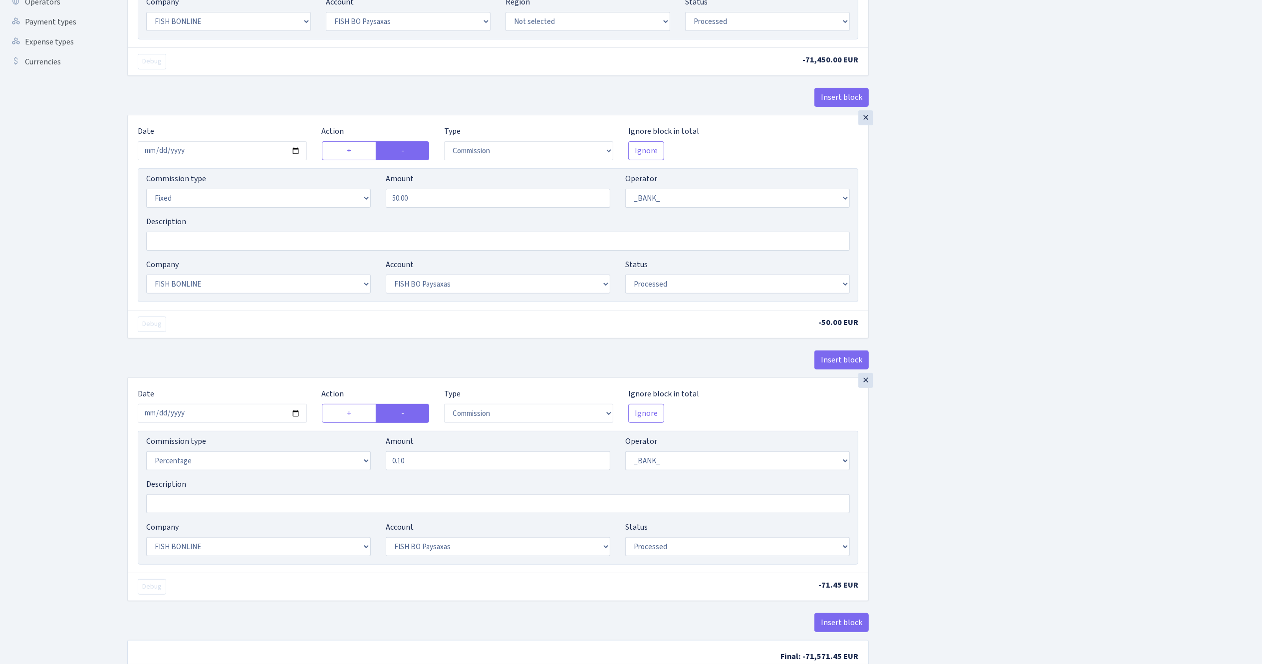
scroll to position [343, 0]
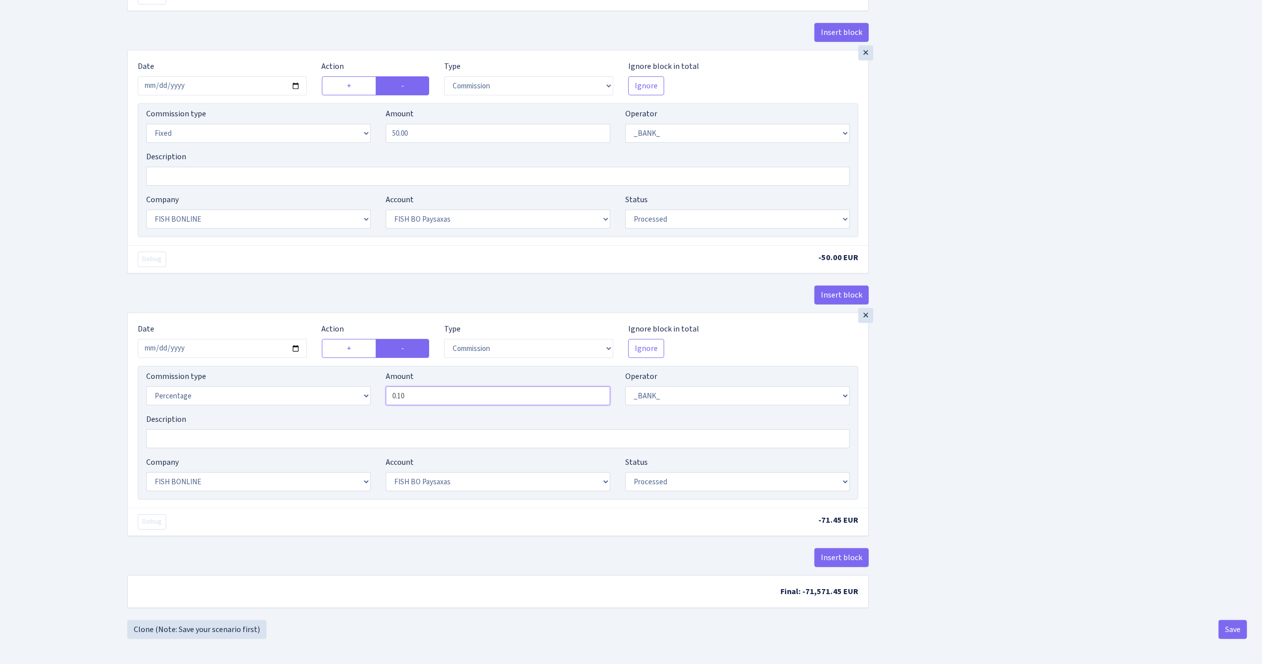
drag, startPoint x: 398, startPoint y: 391, endPoint x: 450, endPoint y: 392, distance: 51.9
click at [450, 392] on input "0.10" at bounding box center [498, 395] width 225 height 19
click at [1048, 330] on div "Insert block × Date 2025-09-02 Action + - Type --- In Out Commission Field requ…" at bounding box center [687, 168] width 1135 height 902
drag, startPoint x: 398, startPoint y: 401, endPoint x: 459, endPoint y: 405, distance: 61.5
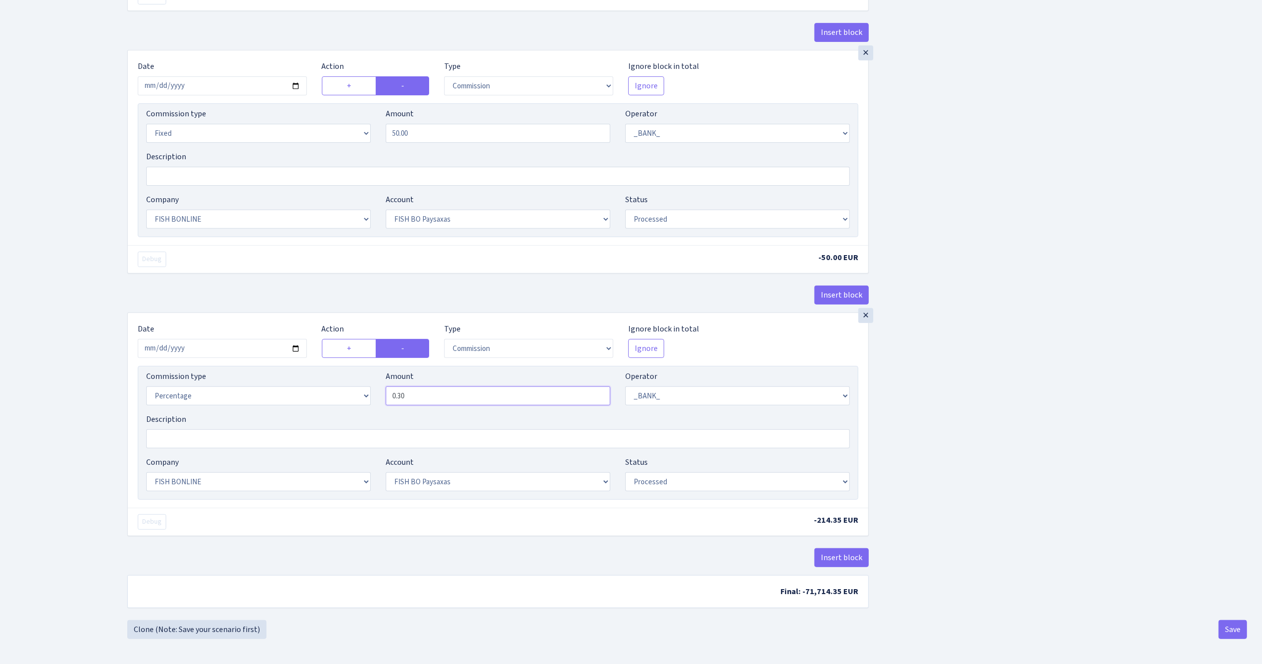
click at [454, 405] on input "0.30" at bounding box center [498, 395] width 225 height 19
click at [1075, 385] on div "Insert block × Date 2025-09-02 Action + - Type --- In Out Commission Field requ…" at bounding box center [687, 168] width 1135 height 902
drag, startPoint x: 398, startPoint y: 395, endPoint x: 470, endPoint y: 419, distance: 76.2
click at [470, 419] on div "Commission type Percentage Fixed Bank Amount 0.20 Operator Not selected 981 981…" at bounding box center [498, 433] width 721 height 134
click at [1025, 416] on div "Insert block × Date 2025-09-02 Action + - Type --- In Out Commission Field requ…" at bounding box center [687, 168] width 1135 height 902
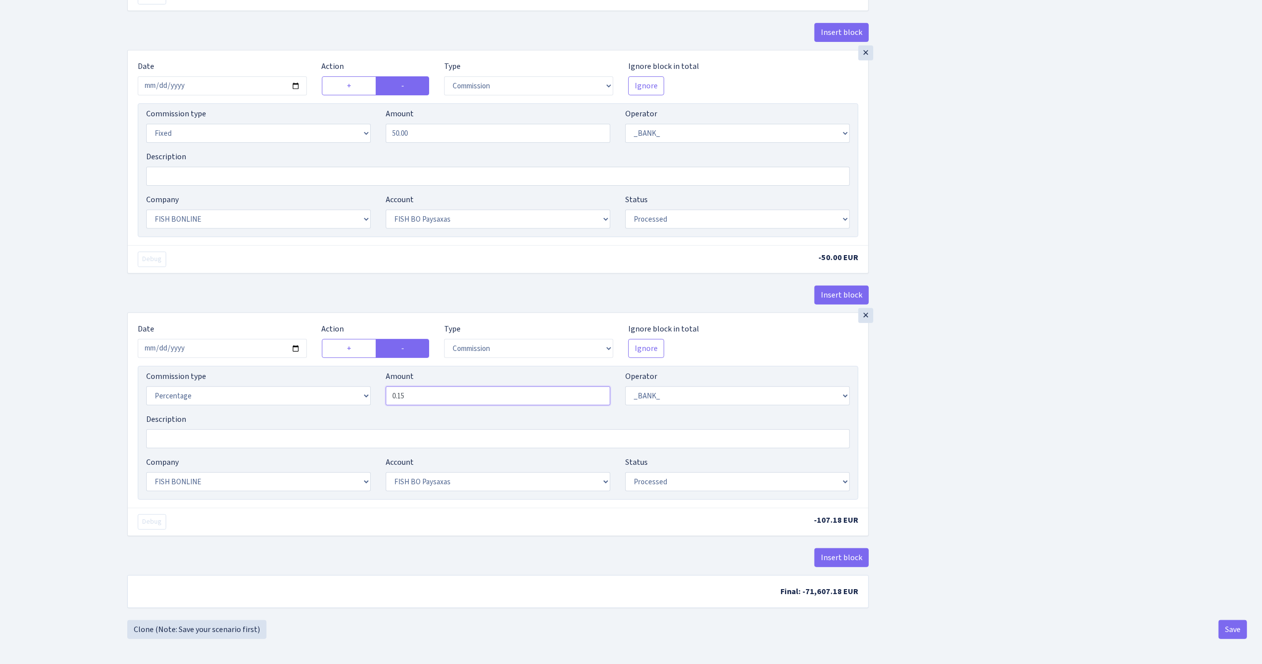
drag, startPoint x: 398, startPoint y: 397, endPoint x: 488, endPoint y: 412, distance: 91.2
click at [488, 412] on div "Commission type Percentage Fixed Bank Amount 0.15 Operator Not selected 981 981…" at bounding box center [498, 391] width 719 height 43
click at [1024, 385] on div "Insert block × Date 2025-09-02 Action + - Type --- In Out Commission Field requ…" at bounding box center [687, 168] width 1135 height 902
drag, startPoint x: 398, startPoint y: 395, endPoint x: 424, endPoint y: 395, distance: 25.5
click at [424, 395] on input "0.20" at bounding box center [498, 395] width 225 height 19
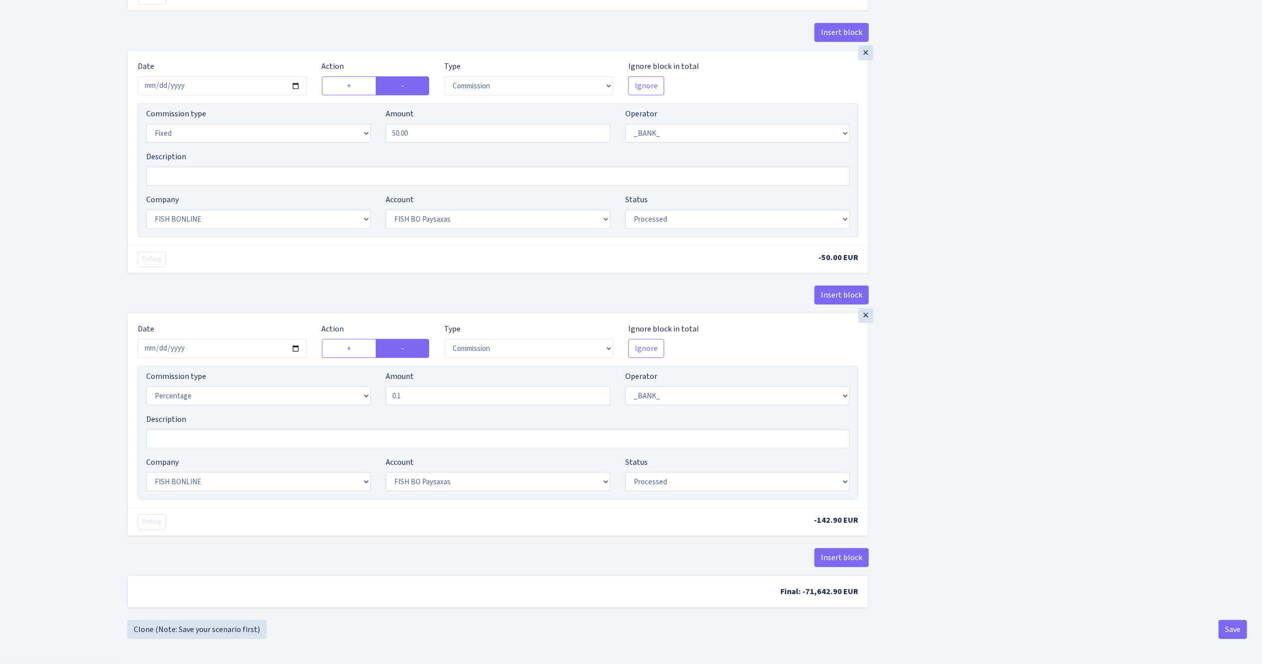
click at [1012, 375] on div "Insert block × Date 2025-09-02 Action + - Type --- In Out Commission Field requ…" at bounding box center [687, 168] width 1135 height 902
type input "0.10"
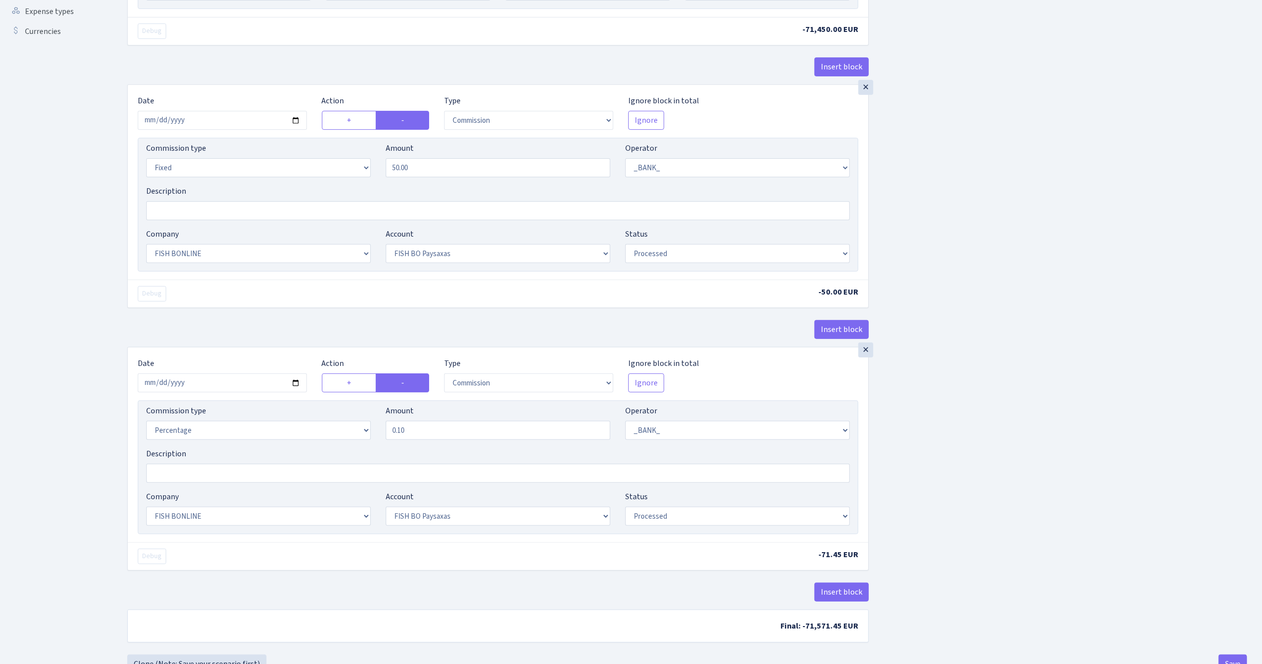
scroll to position [343, 0]
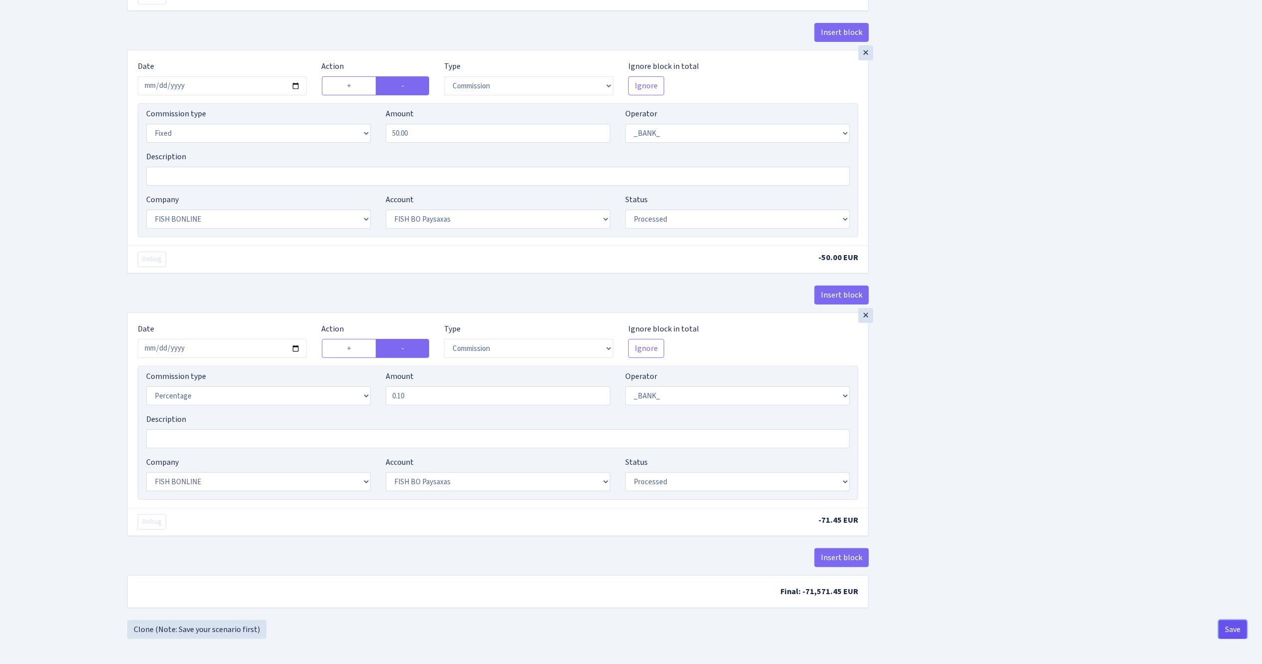
click at [1232, 628] on button "Save" at bounding box center [1233, 629] width 28 height 19
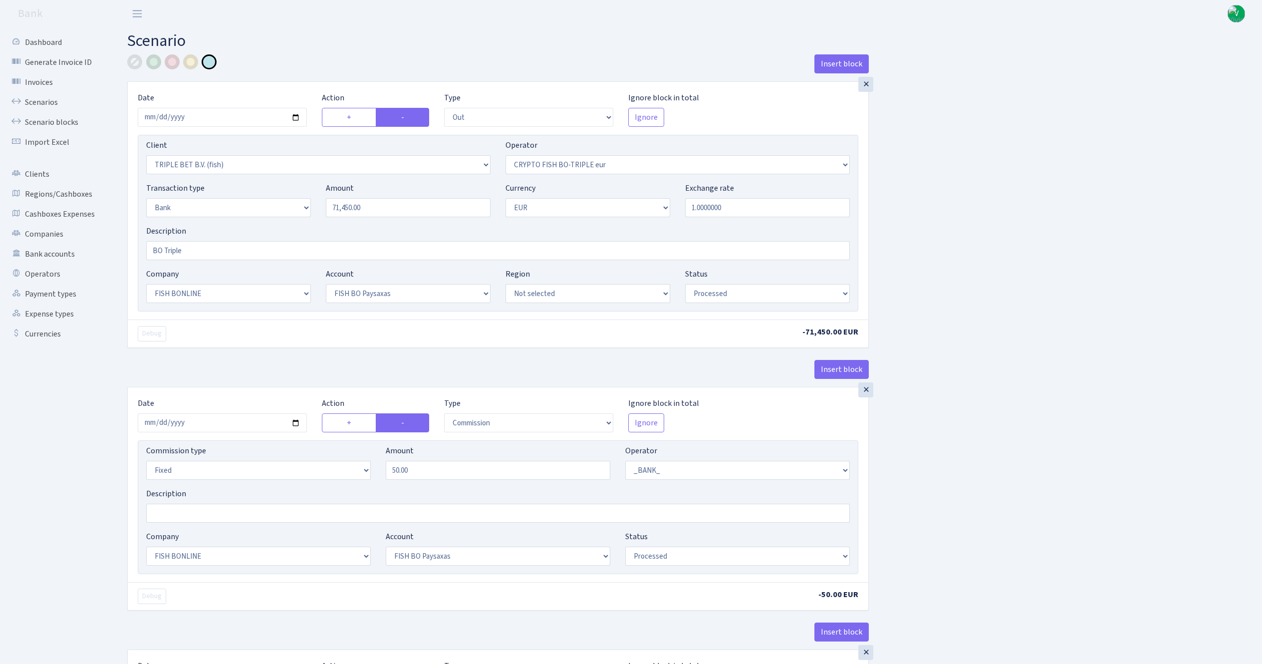
select select "out"
select select "3227"
select select "502"
select select "2"
select select "1"
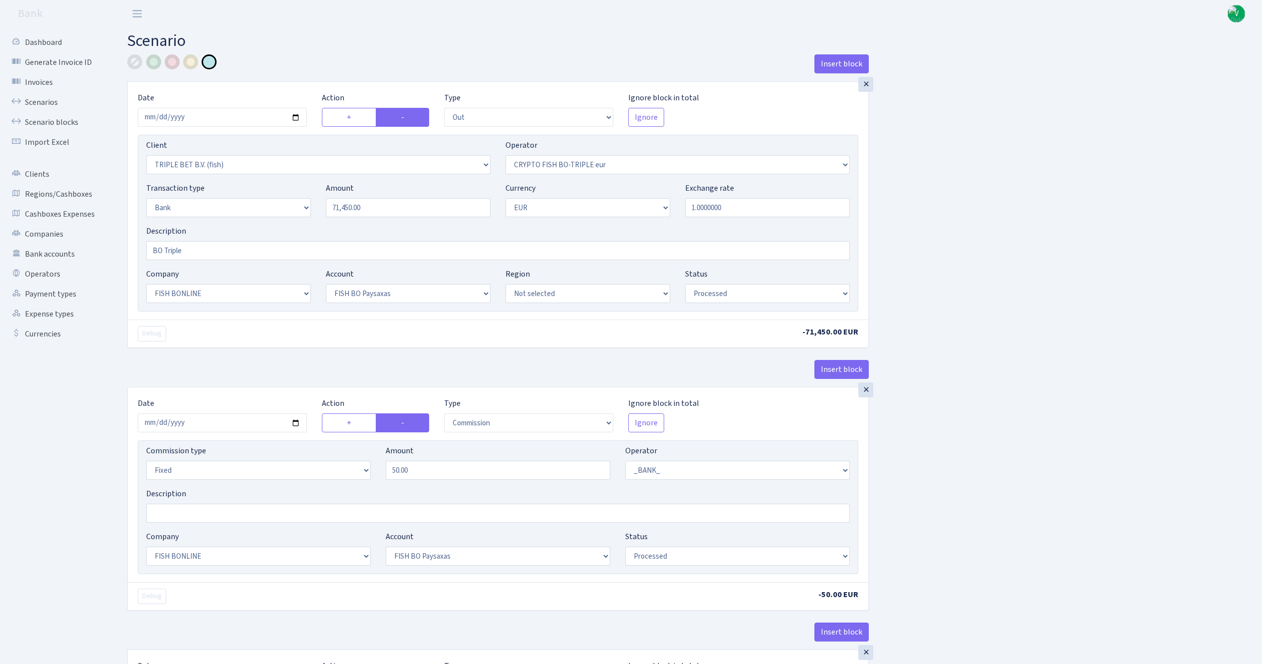
select select "22"
select select "64"
select select "processed"
select select "commission"
select select "fixed"
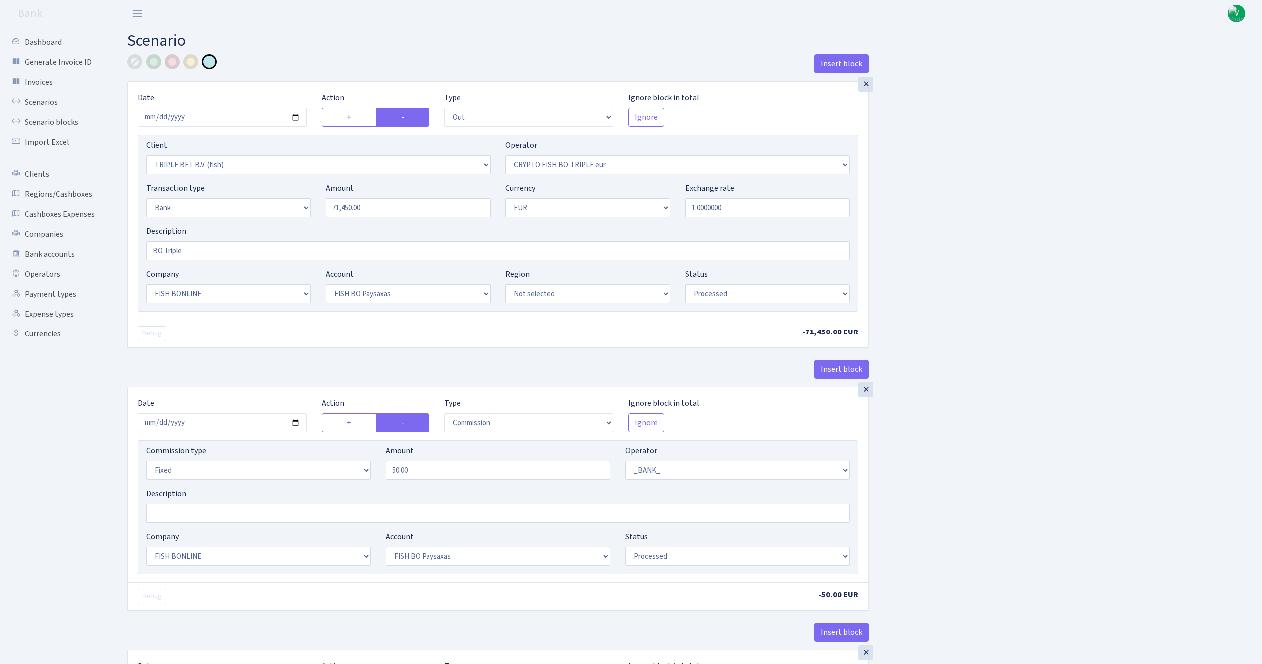
select select "1"
select select "22"
select select "64"
select select "processed"
select select "commission"
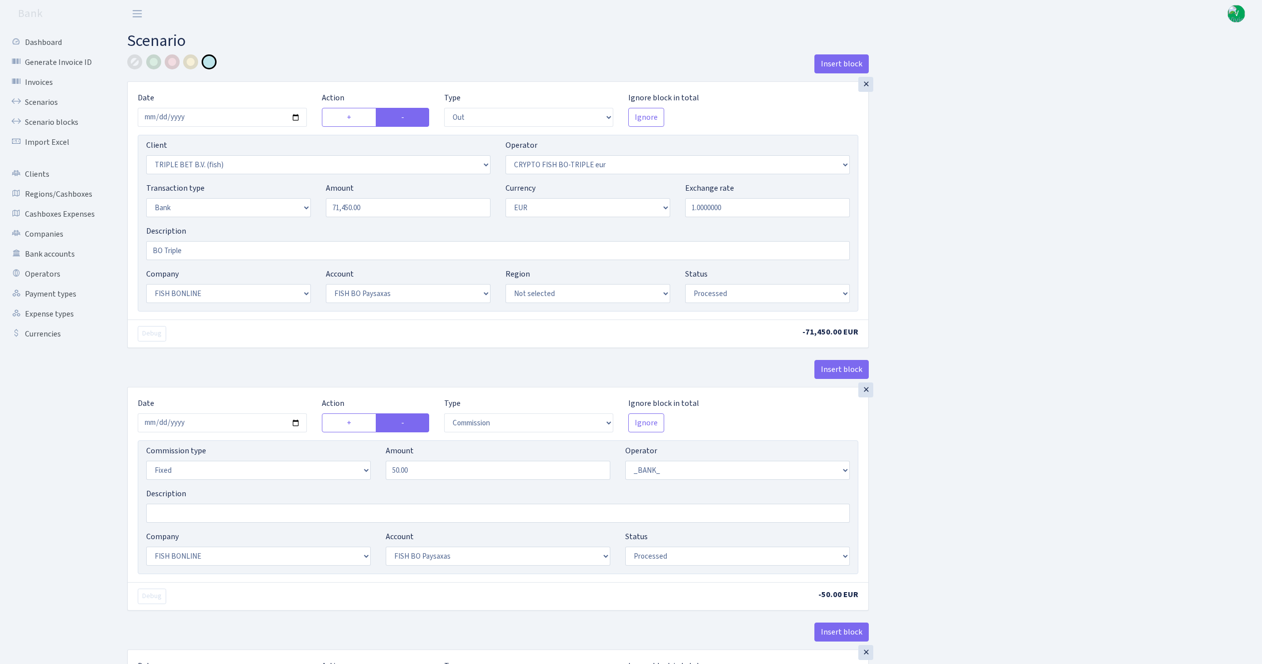
select select "1"
select select "22"
select select "64"
select select "processed"
click at [67, 118] on link "Scenario blocks" at bounding box center [55, 122] width 100 height 20
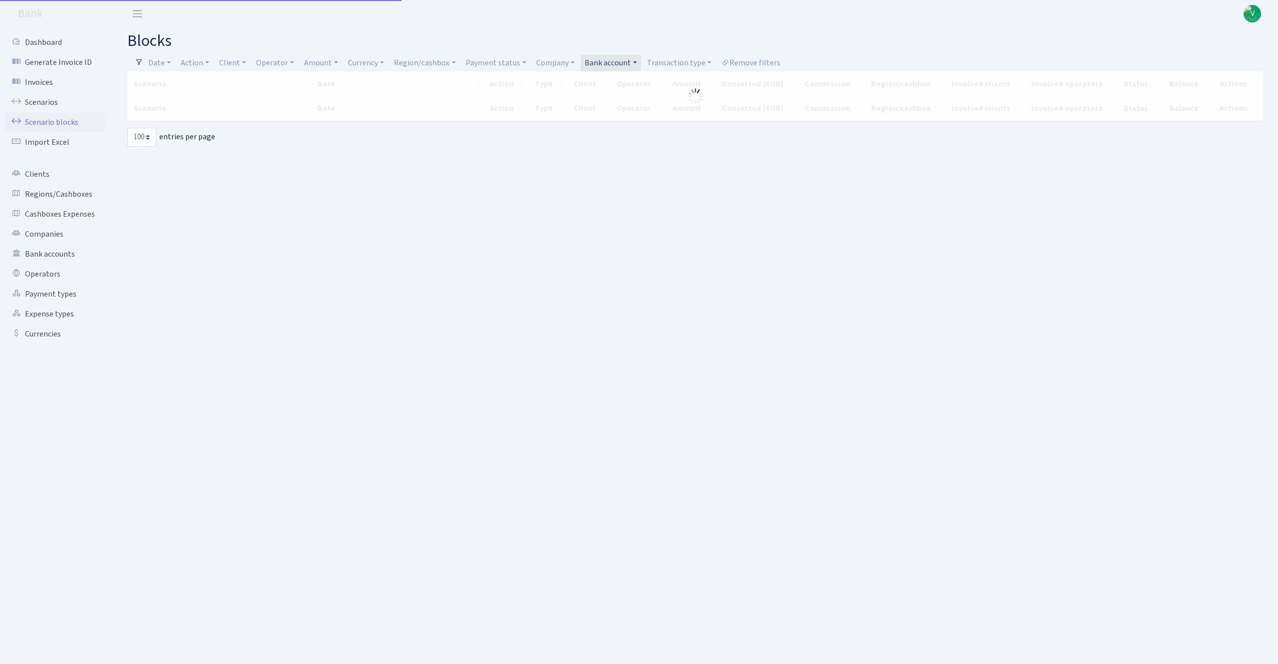
select select "100"
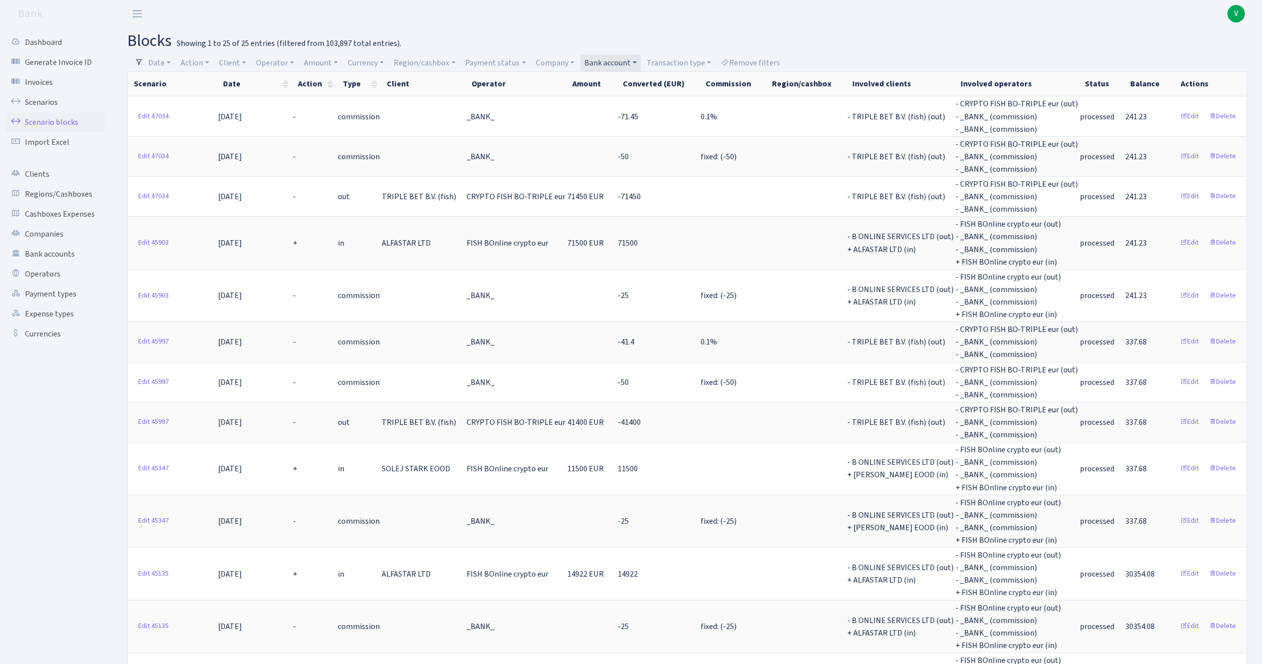
click at [617, 64] on link "Bank account" at bounding box center [611, 62] width 60 height 17
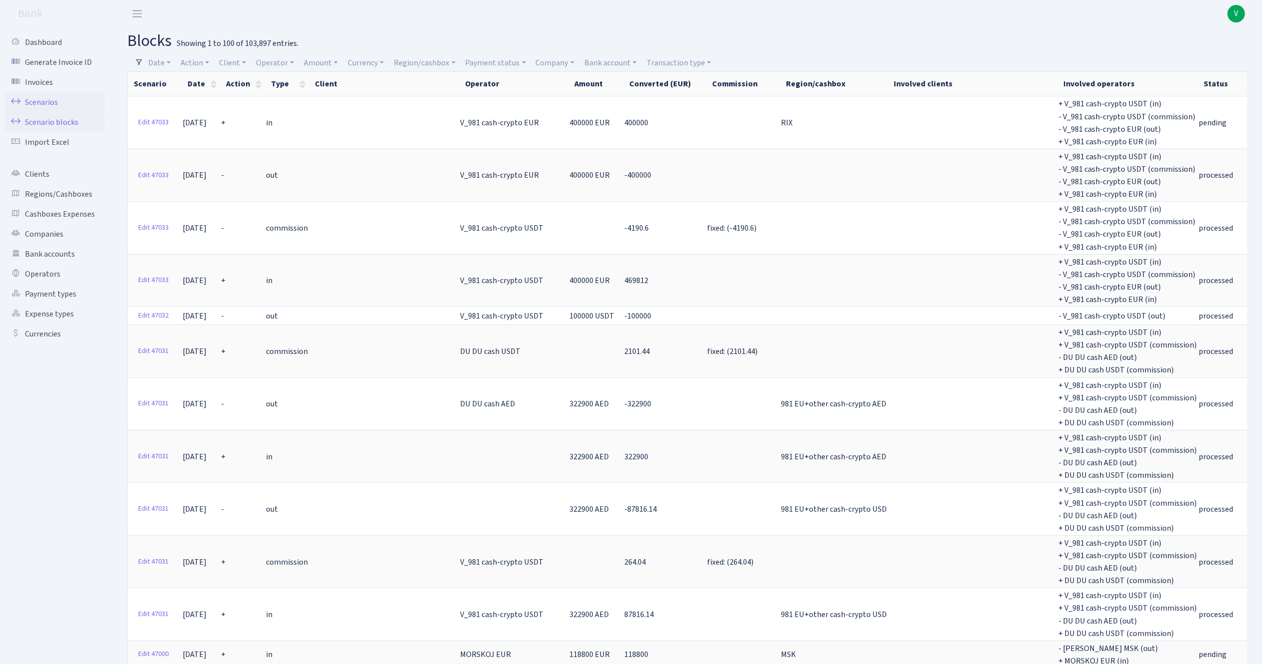
click at [54, 99] on link "Scenarios" at bounding box center [55, 102] width 100 height 20
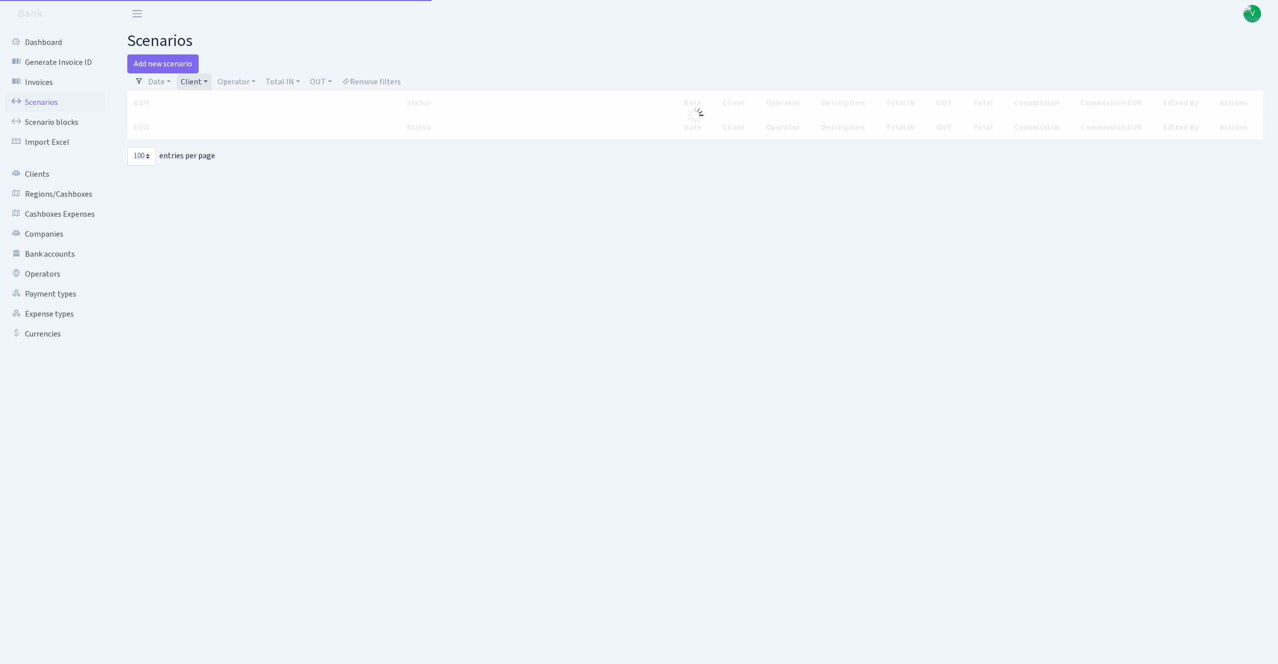
select select "100"
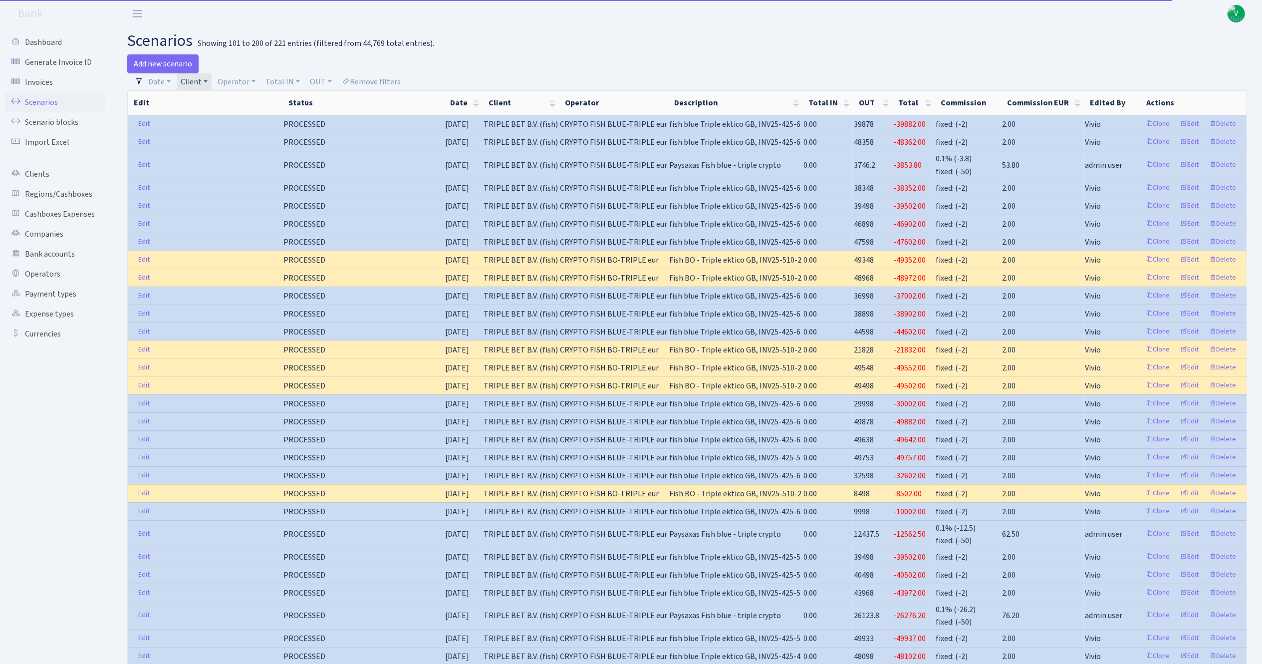
click at [188, 87] on link "Client" at bounding box center [194, 81] width 35 height 17
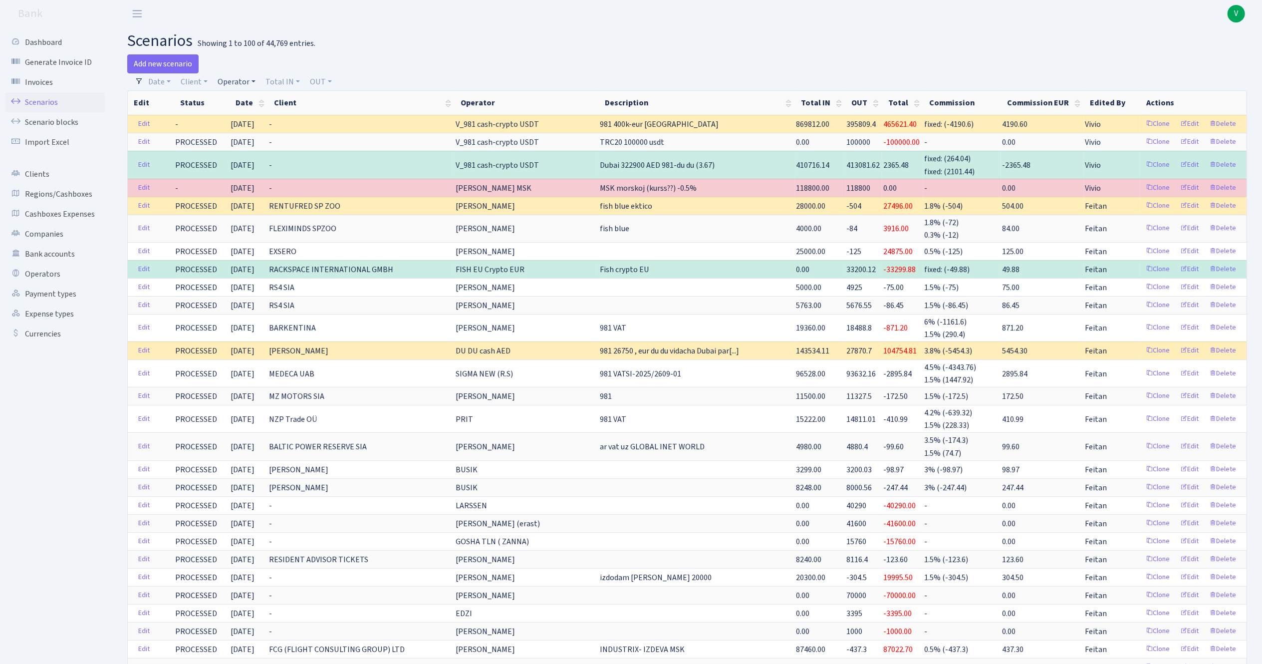
click at [239, 81] on link "Operator" at bounding box center [237, 81] width 46 height 17
click at [253, 116] on input "search" at bounding box center [253, 117] width 73 height 15
type input "andrej"
click at [252, 138] on li "ANDREJ ( ZHENJA)" at bounding box center [253, 141] width 75 height 28
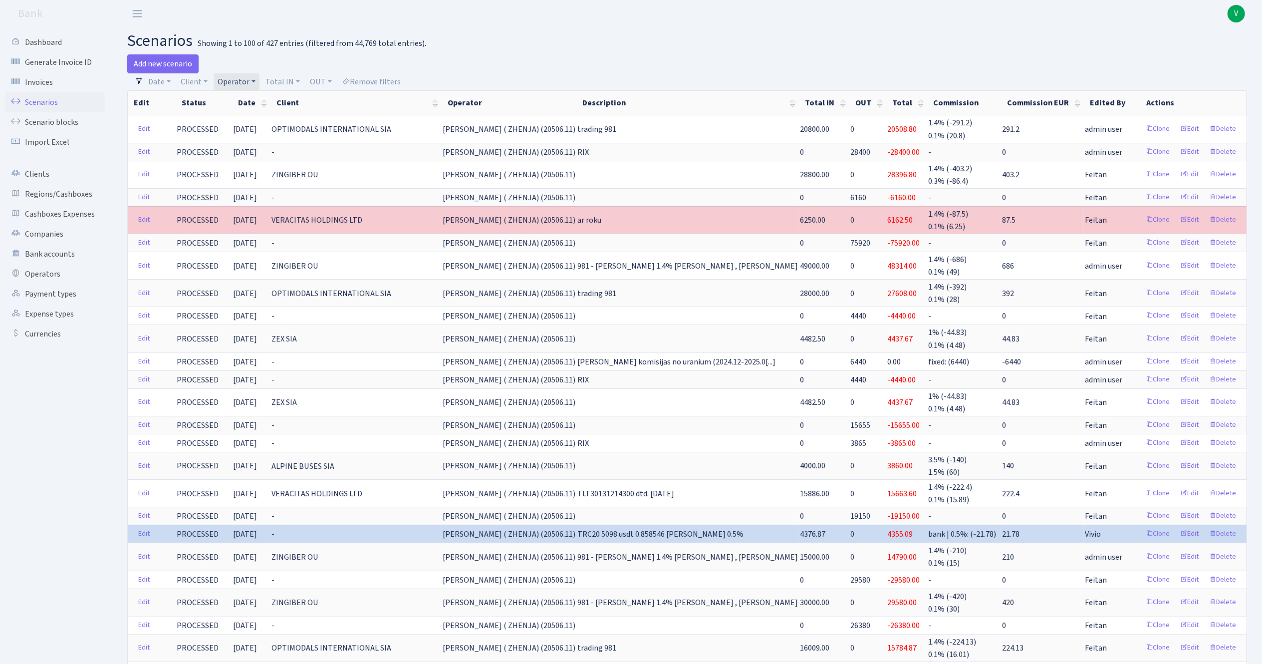
click at [1240, 13] on span "V" at bounding box center [1236, 13] width 17 height 17
click at [1196, 57] on link "Logout" at bounding box center [1205, 57] width 90 height 15
